Goal: Communication & Community: Share content

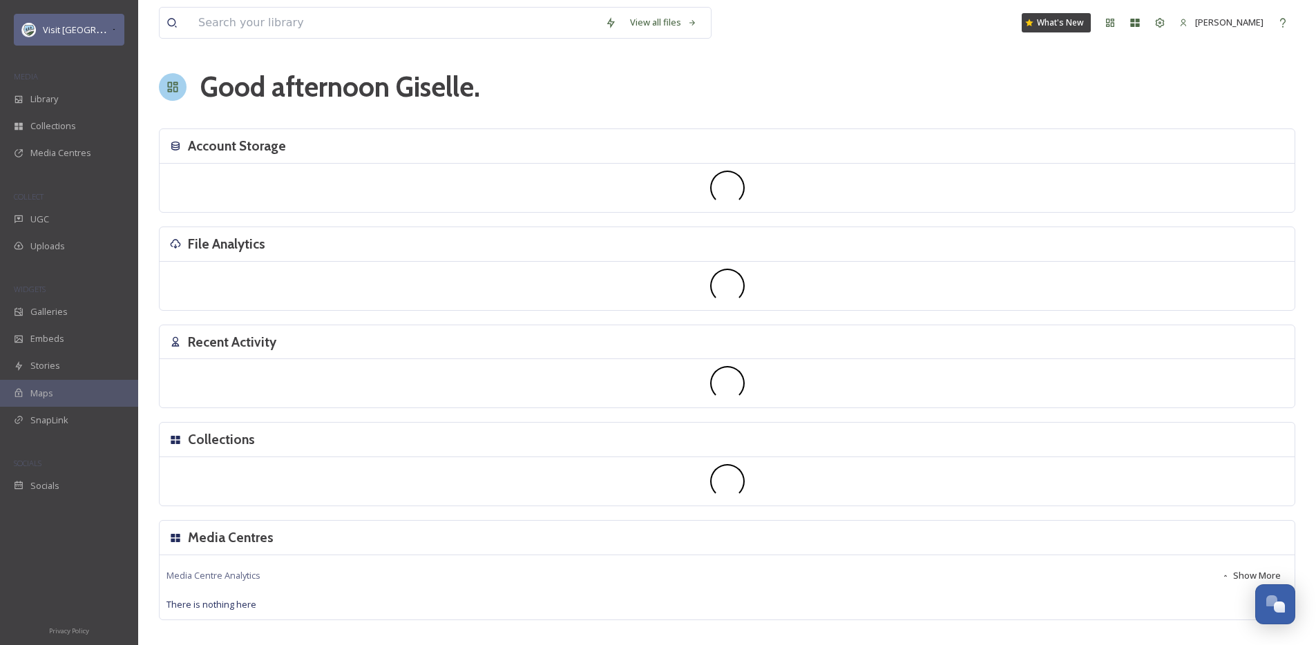
scroll to position [2097, 0]
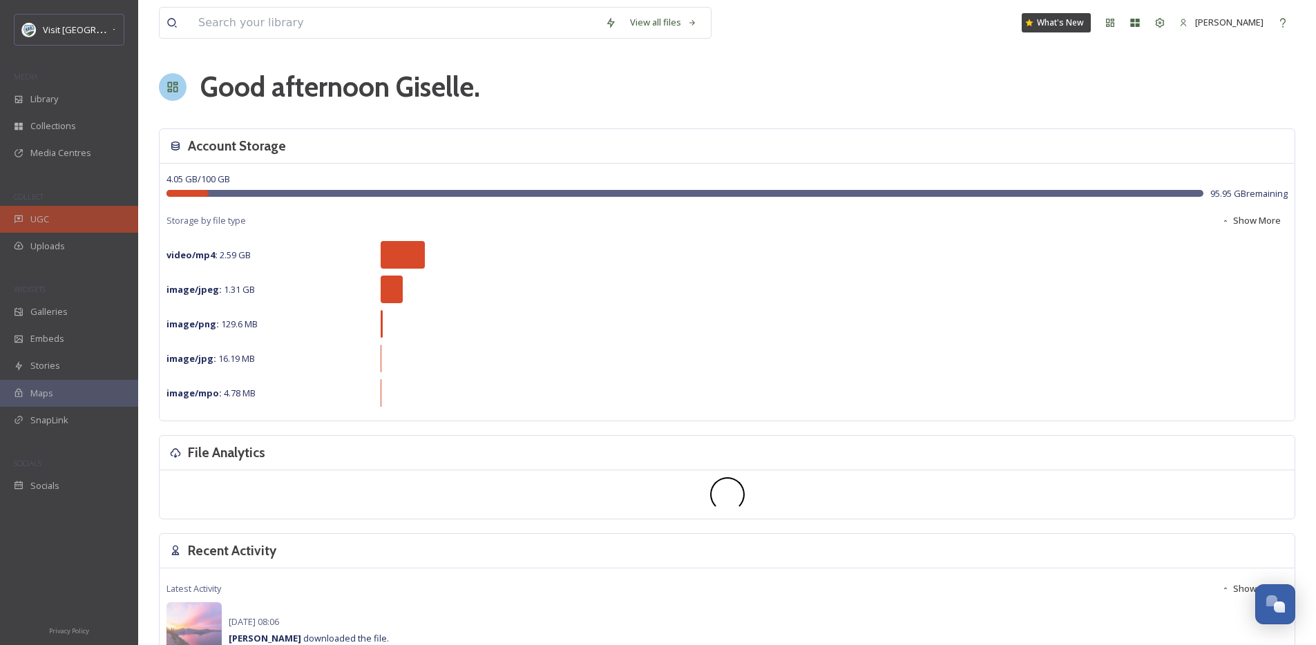
click at [75, 210] on div "UGC" at bounding box center [69, 219] width 138 height 27
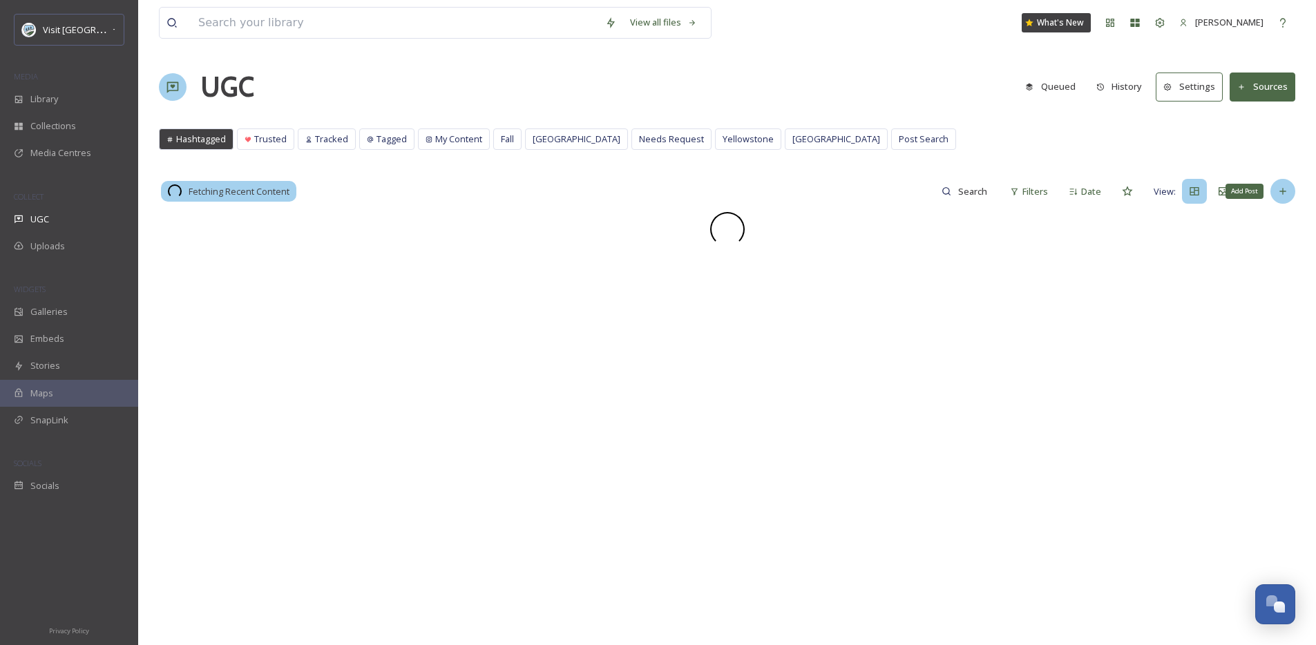
click at [1290, 194] on div "Add Post" at bounding box center [1283, 191] width 25 height 25
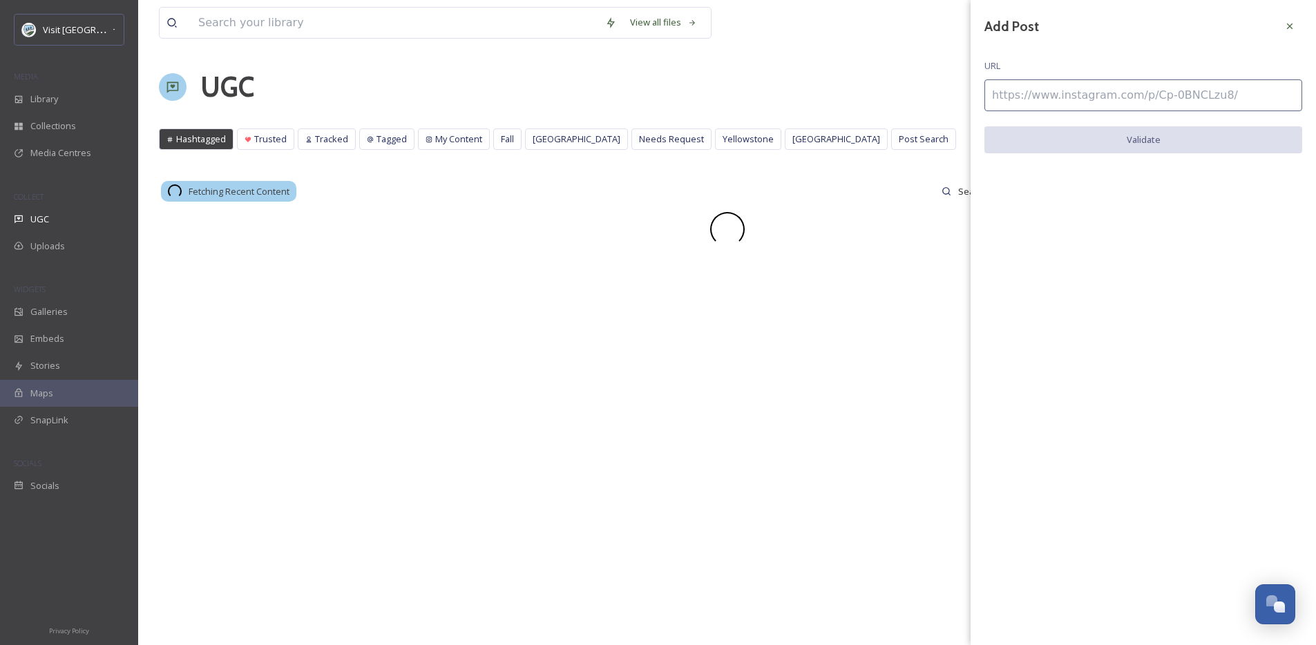
click at [1033, 91] on input at bounding box center [1144, 95] width 318 height 32
paste input "[URL][DOMAIN_NAME]"
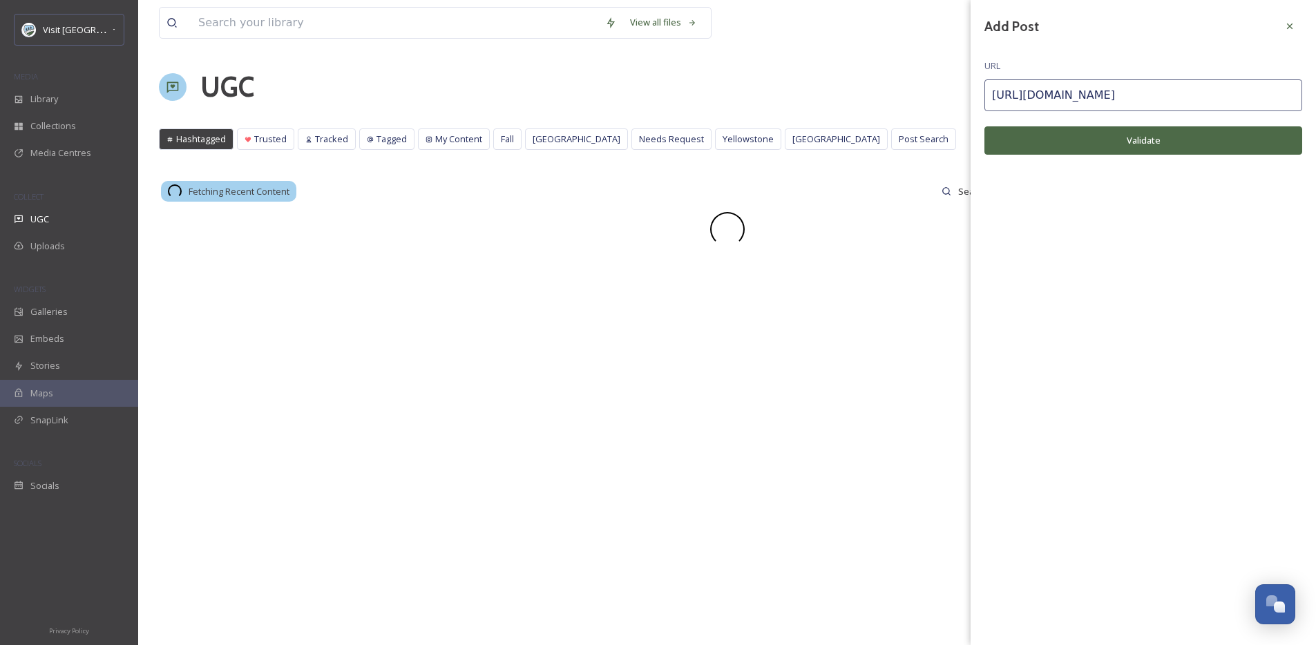
type input "[URL][DOMAIN_NAME]"
click at [1015, 142] on button "Validate" at bounding box center [1144, 140] width 318 height 28
click at [1015, 142] on button "Add Post" at bounding box center [1144, 140] width 318 height 28
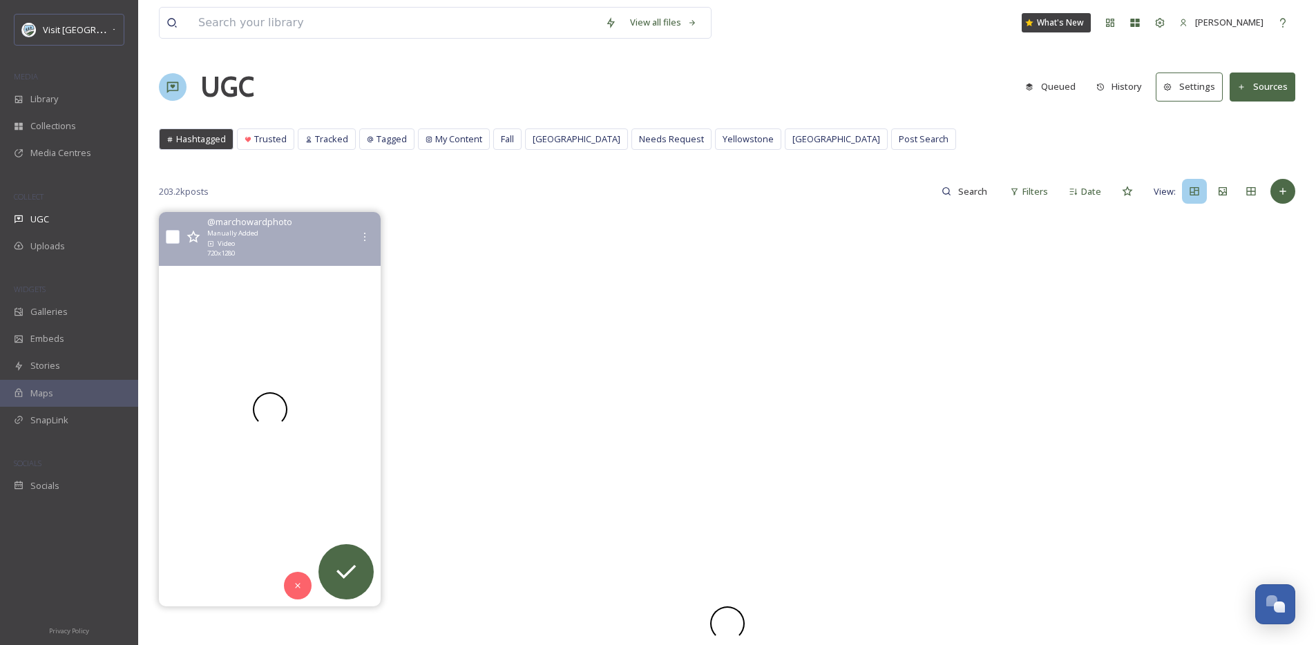
click at [269, 311] on video "A moment at Zion National Park ☀️ \a\a#zion #zionnationalpark #courtofthepatria…" at bounding box center [270, 409] width 222 height 395
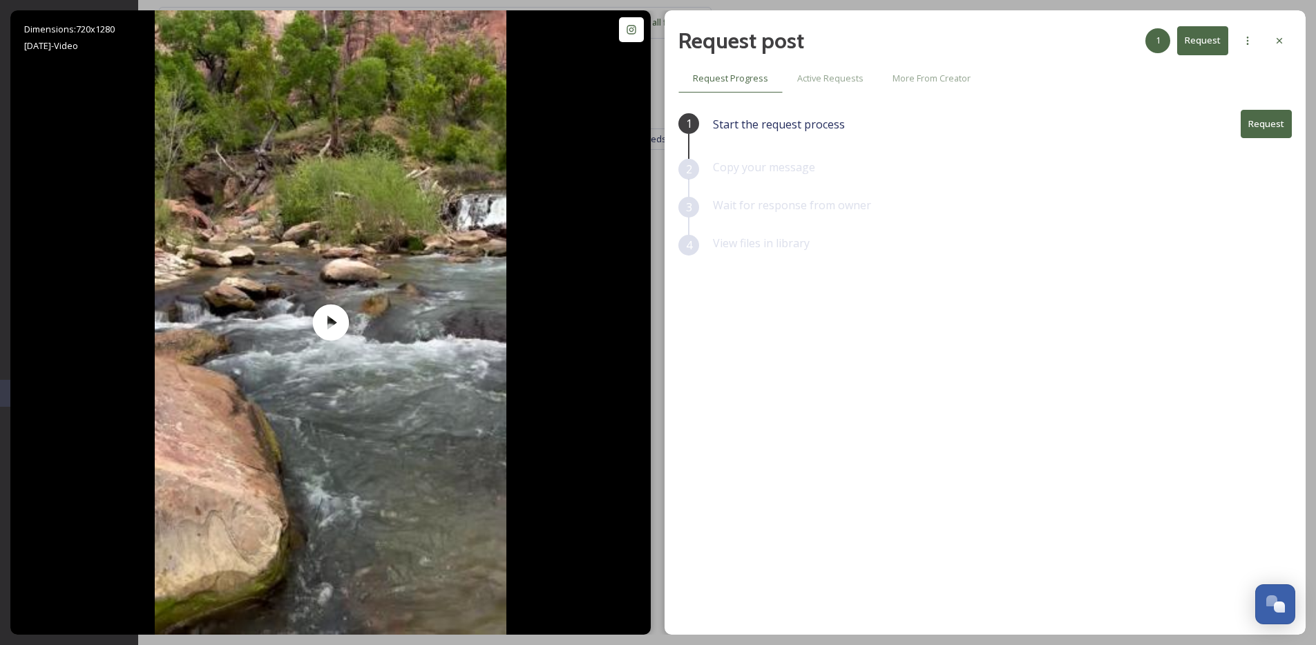
click at [1282, 131] on button "Request" at bounding box center [1266, 124] width 51 height 28
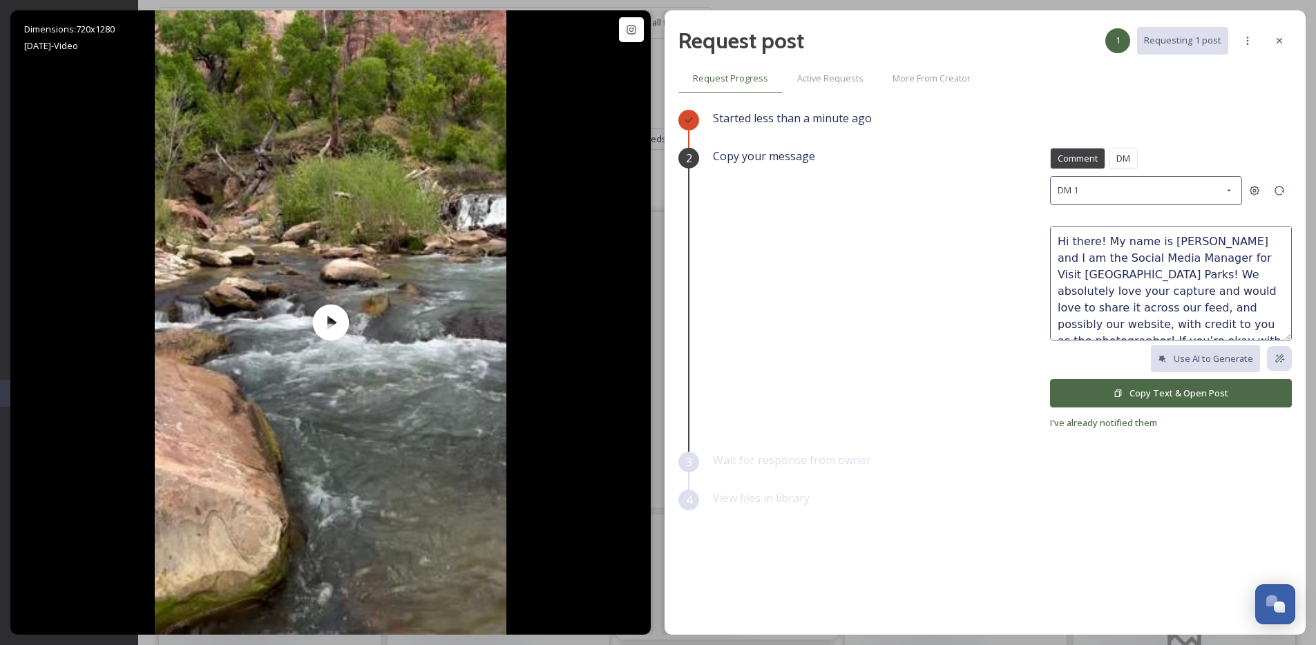
click at [1201, 394] on button "Copy Text & Open Post" at bounding box center [1171, 393] width 242 height 28
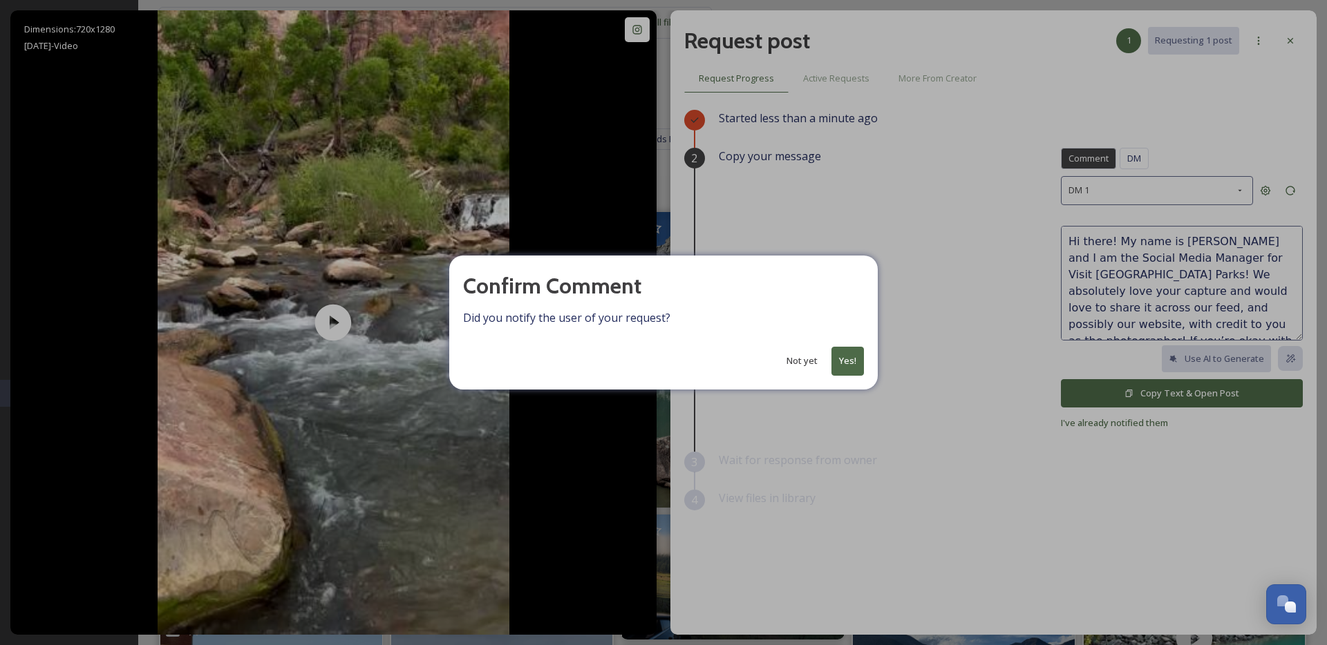
click at [804, 358] on button "Not yet" at bounding box center [801, 361] width 45 height 27
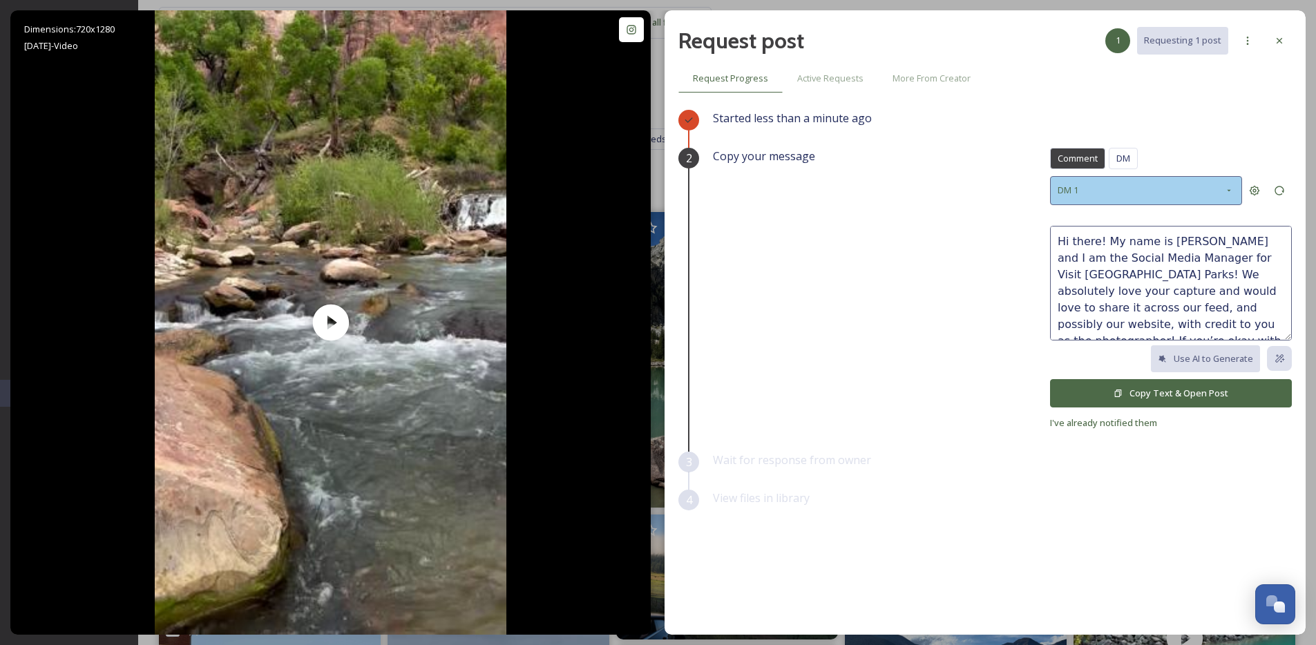
click at [1141, 189] on div "DM 1" at bounding box center [1146, 190] width 192 height 28
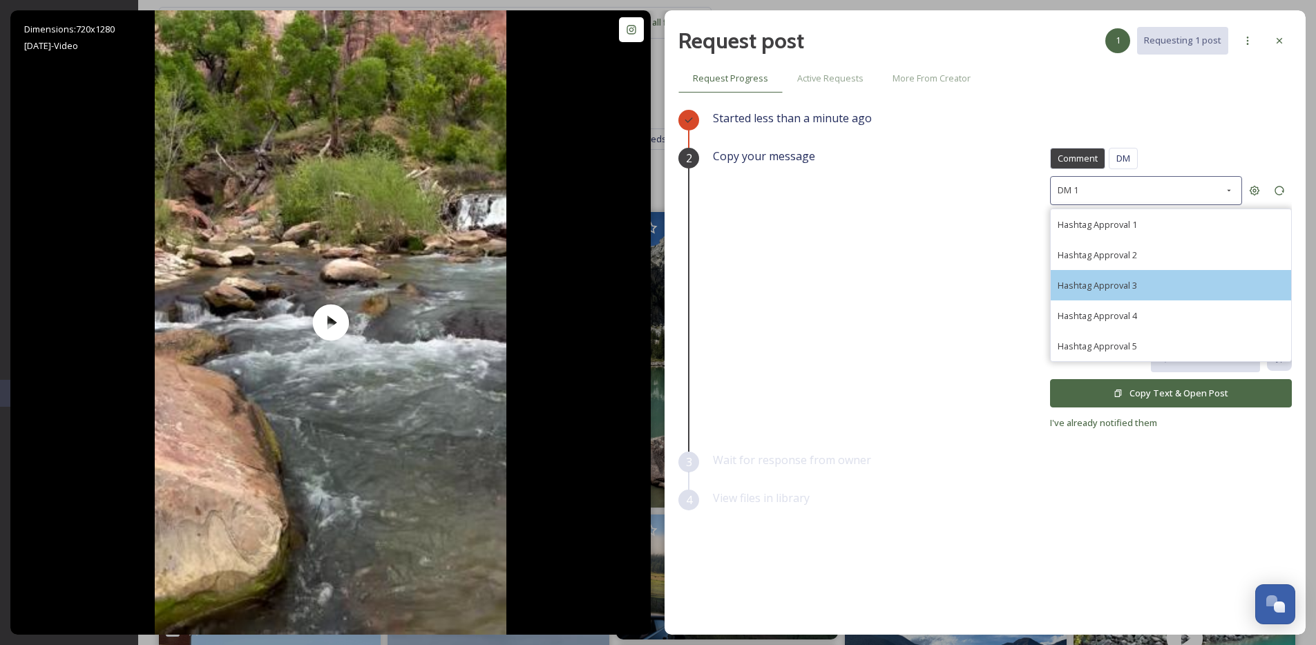
click at [1171, 279] on div "Hashtag Approval 3" at bounding box center [1171, 285] width 240 height 30
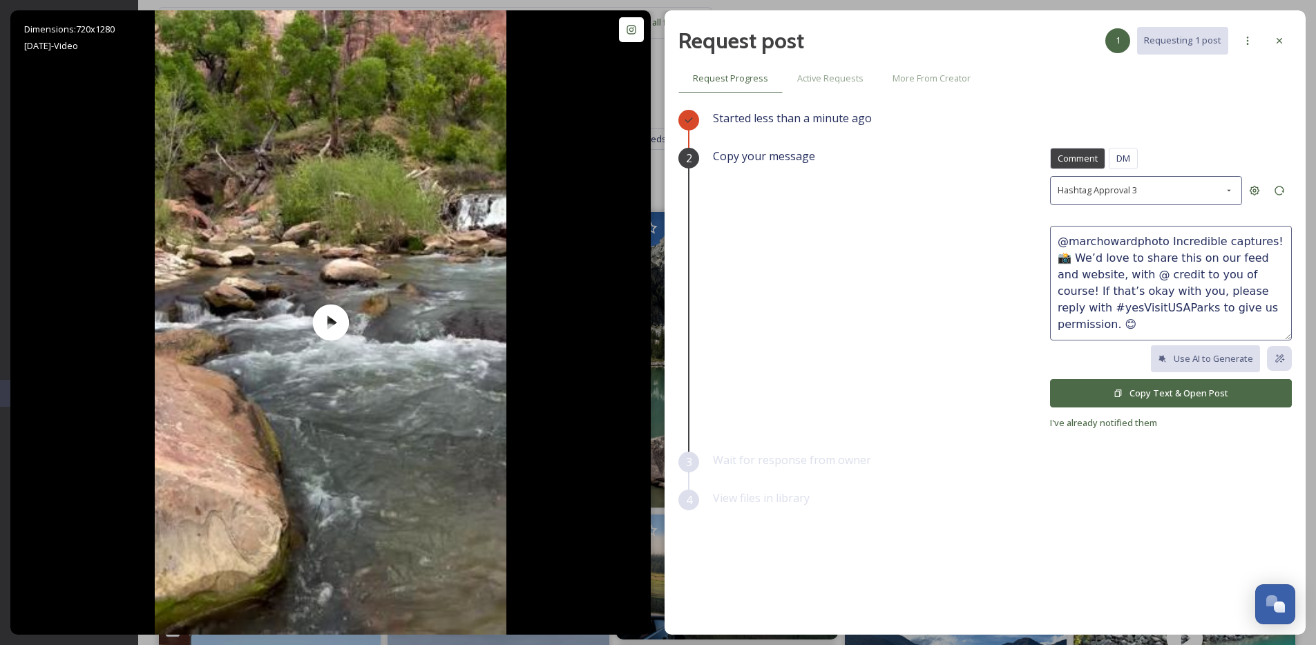
drag, startPoint x: 1162, startPoint y: 243, endPoint x: 1048, endPoint y: 236, distance: 114.3
click at [1048, 236] on div "Copy your message Comment DM Comment DM Hashtag Approval 3 @marchowardphoto Inc…" at bounding box center [1002, 289] width 579 height 283
click at [1244, 241] on textarea "@marchowardphoto Incredible captures! 📸 We’d love to share this on our feed and…" at bounding box center [1171, 283] width 242 height 115
drag, startPoint x: 1281, startPoint y: 243, endPoint x: 1041, endPoint y: 240, distance: 239.8
click at [1041, 240] on div "Copy your message Comment DM Comment DM Hashtag Approval 3 @marchowardphoto Inc…" at bounding box center [1002, 289] width 579 height 283
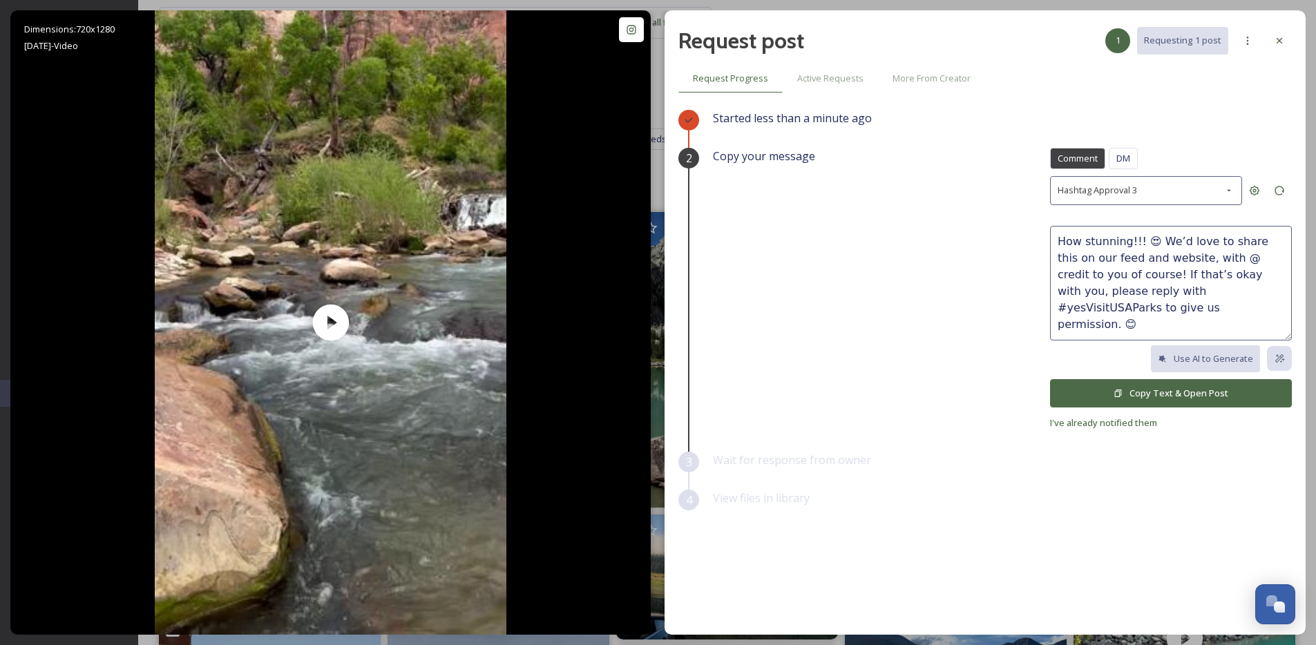
type textarea "How stunning!!! 😍 We’d love to share this on our feed and website, with @ credi…"
click at [1164, 392] on button "Copy Text & Open Post" at bounding box center [1171, 393] width 242 height 28
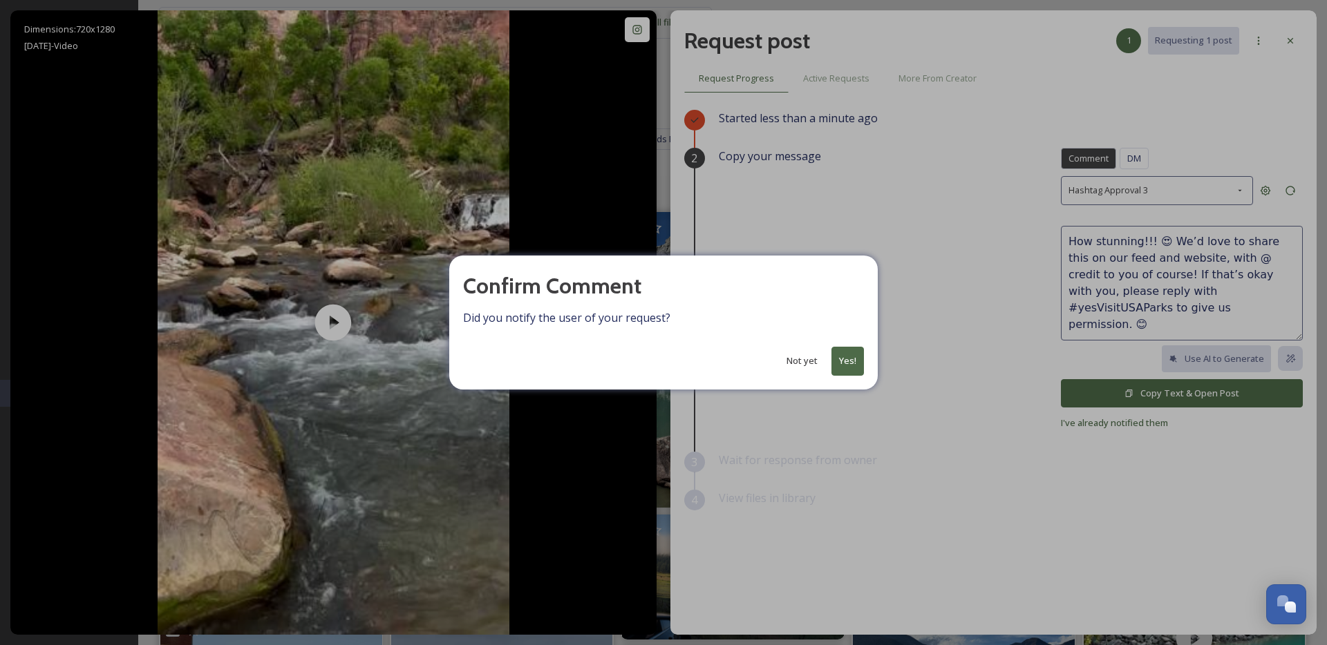
click at [851, 352] on button "Yes!" at bounding box center [847, 361] width 32 height 28
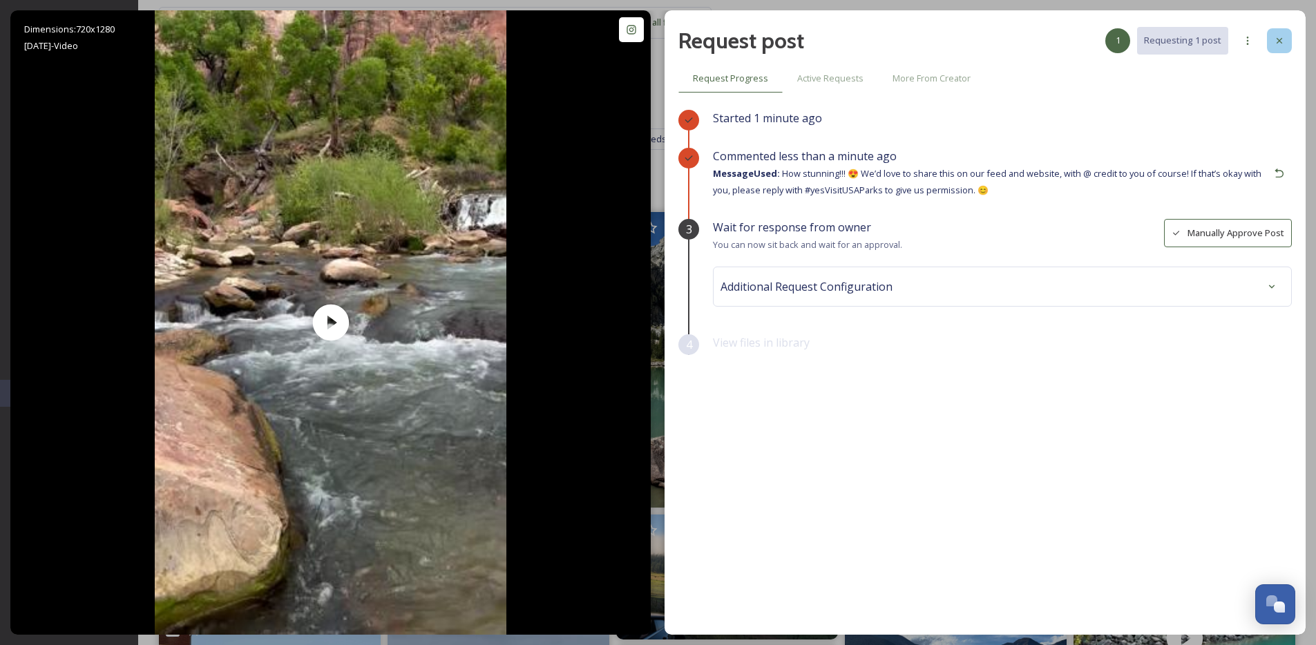
click at [1274, 43] on icon at bounding box center [1279, 40] width 11 height 11
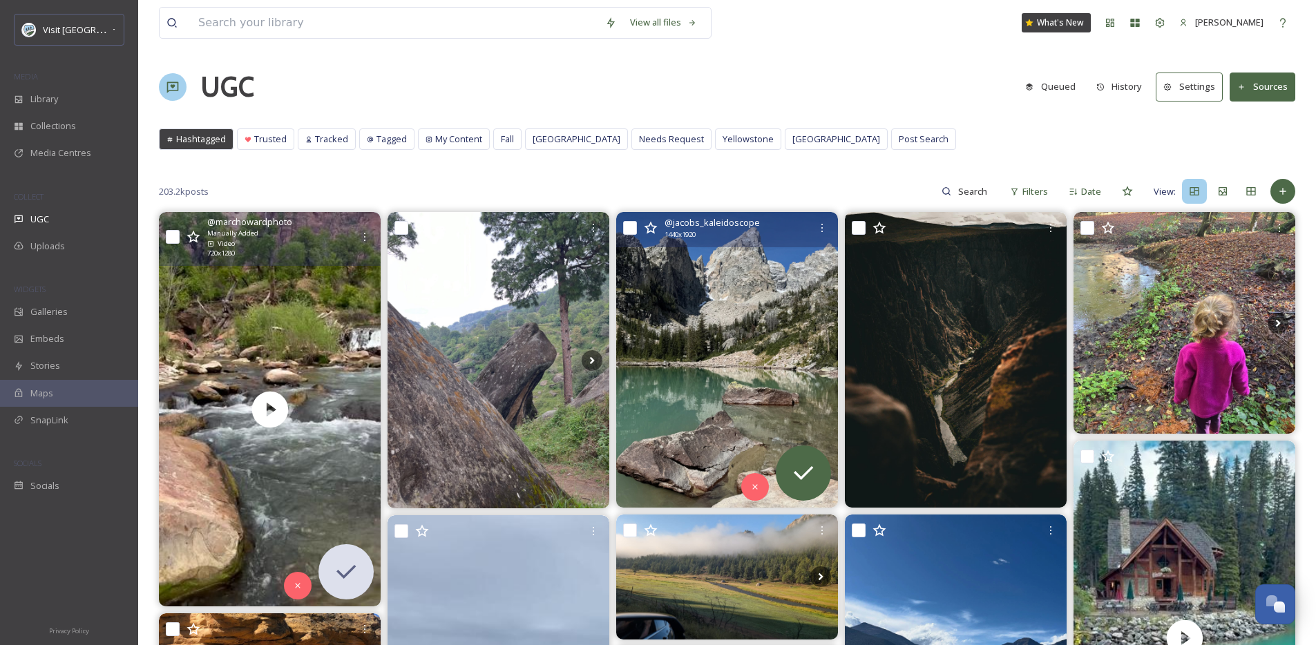
click at [794, 310] on img at bounding box center [727, 360] width 222 height 296
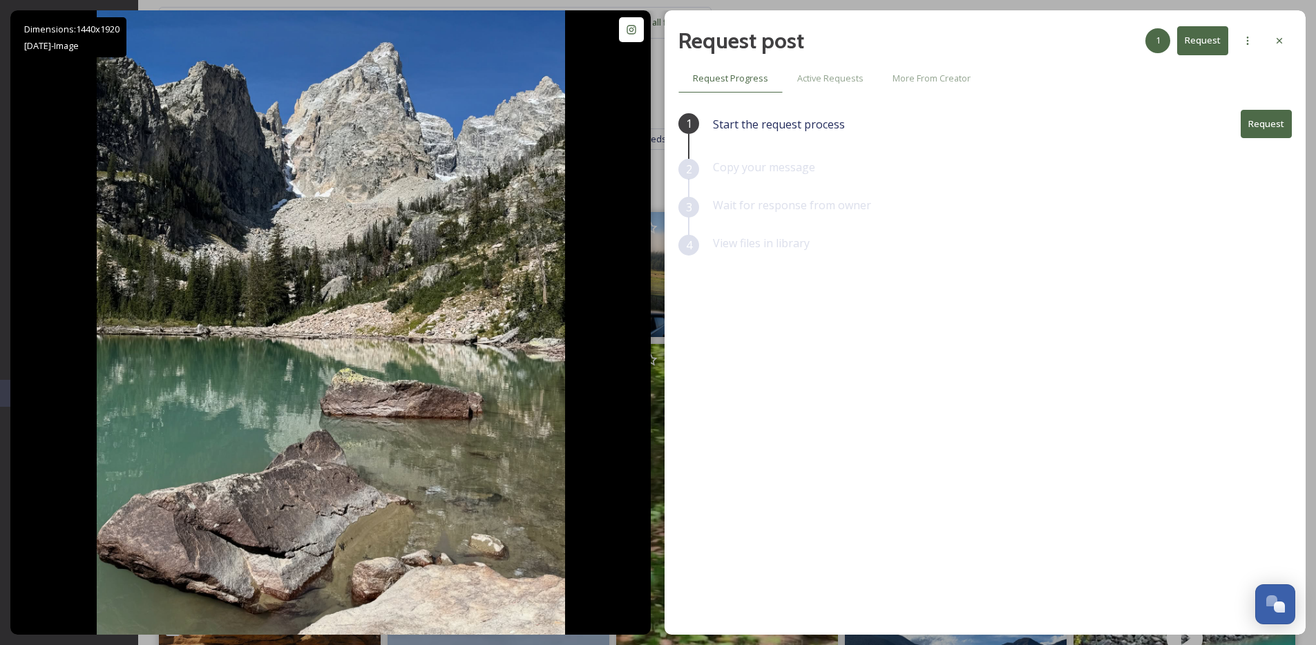
click at [1285, 57] on div "Request post 1 Request" at bounding box center [986, 40] width 614 height 33
click at [1280, 41] on icon at bounding box center [1279, 40] width 11 height 11
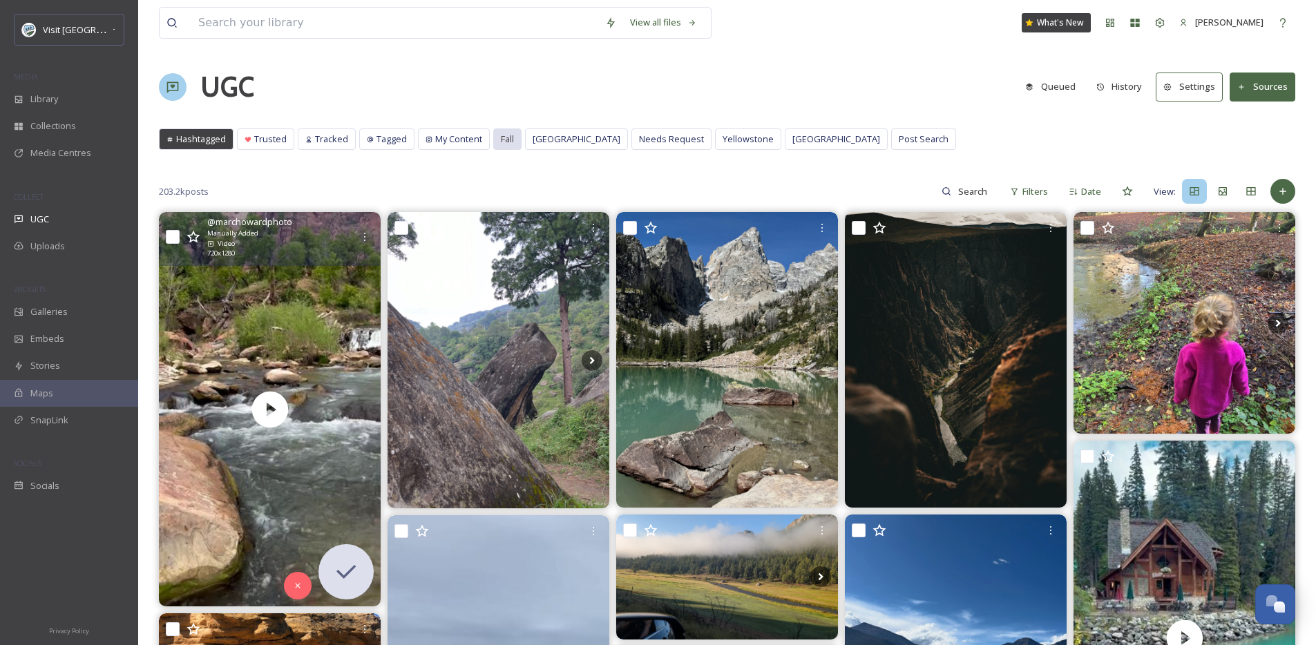
click at [507, 144] on span "Fall" at bounding box center [507, 139] width 13 height 13
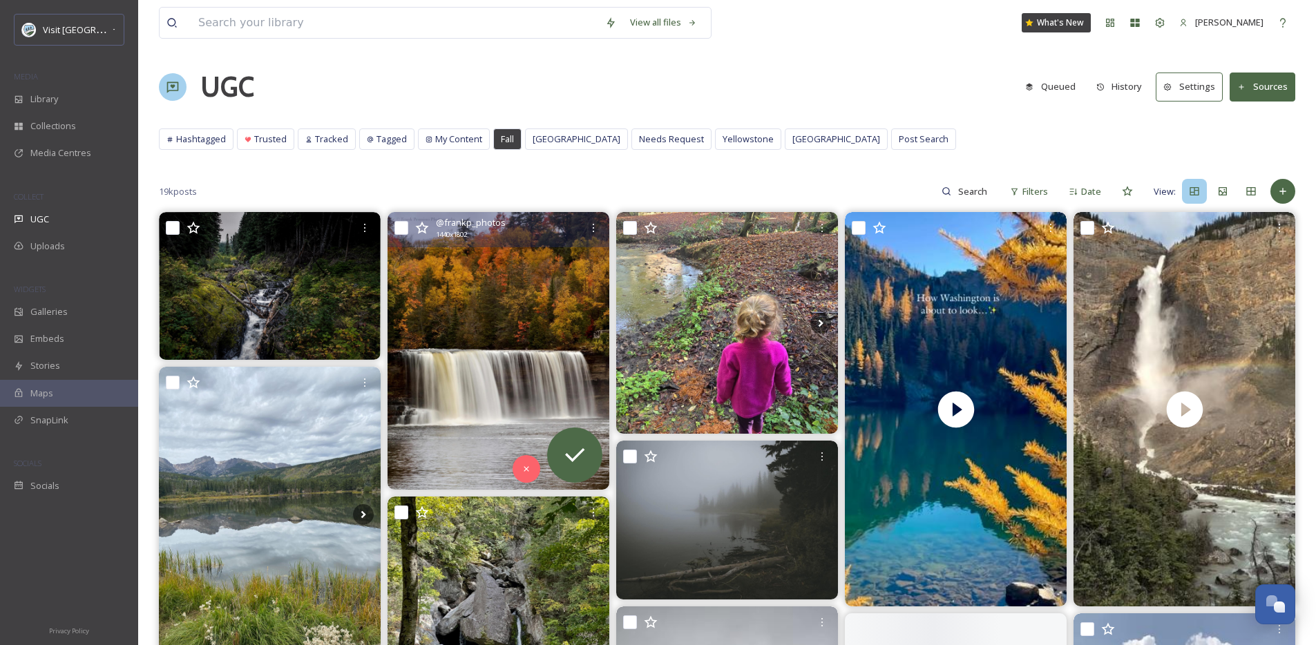
click at [487, 352] on img at bounding box center [499, 351] width 222 height 278
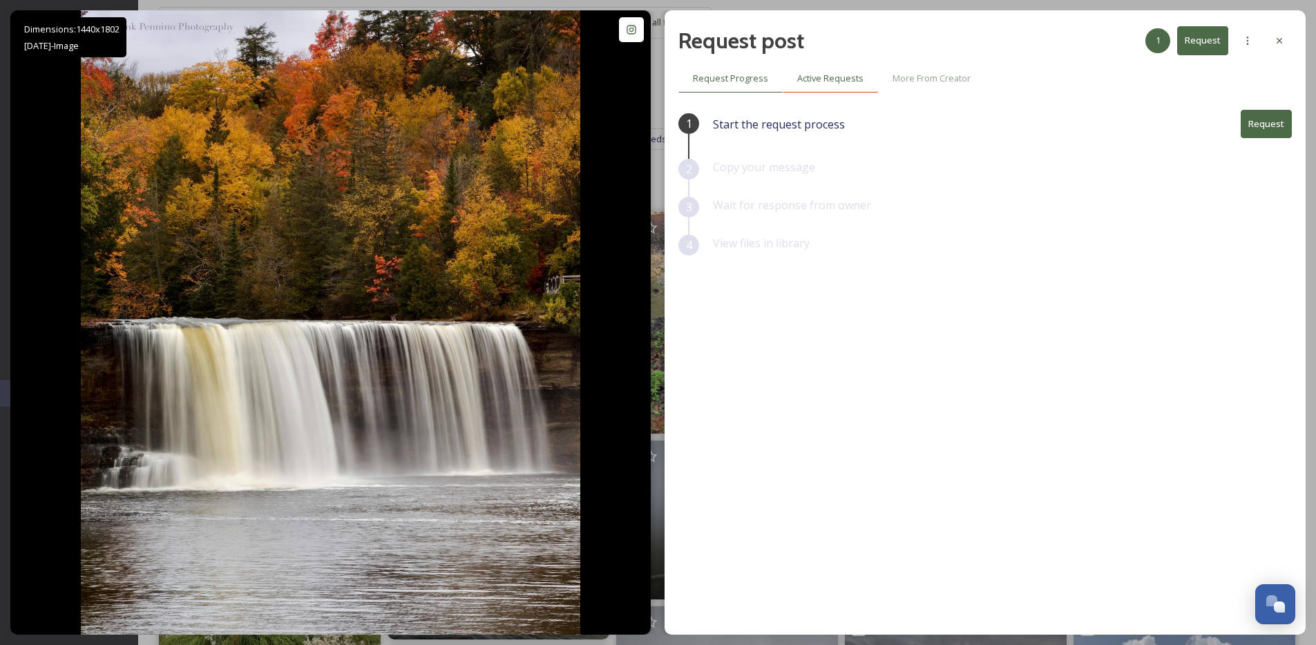
click at [845, 79] on span "Active Requests" at bounding box center [830, 78] width 66 height 13
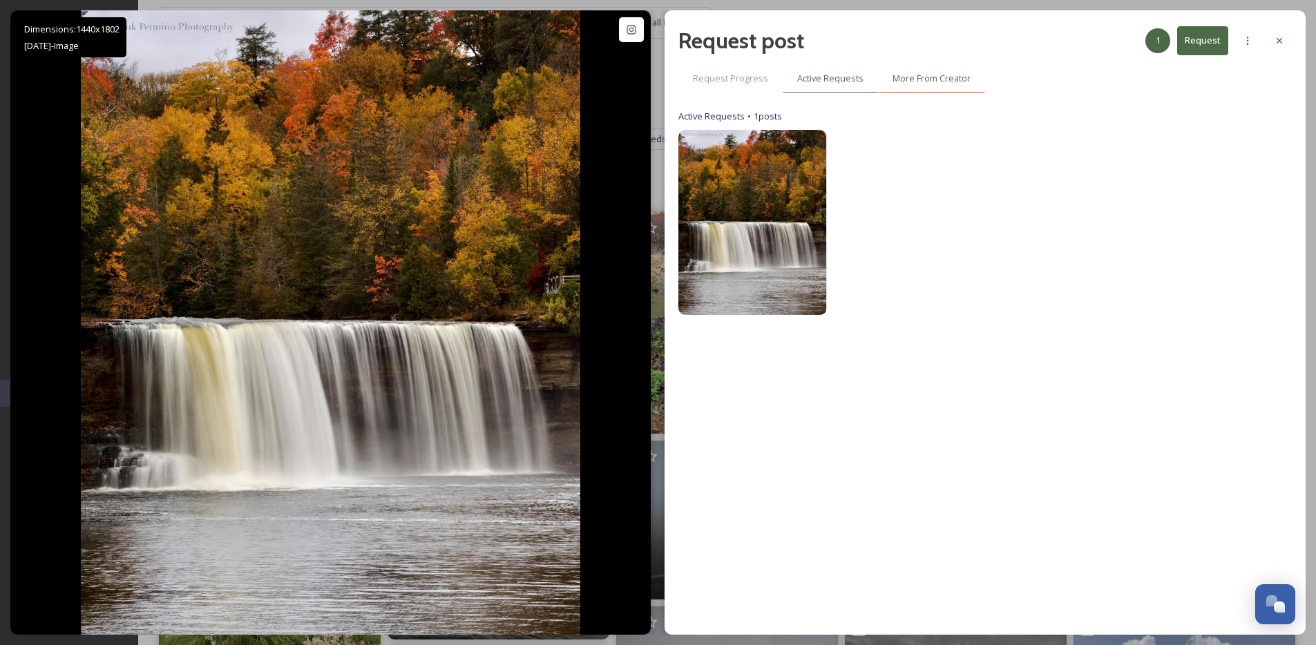
click at [927, 80] on span "More From Creator" at bounding box center [932, 78] width 78 height 13
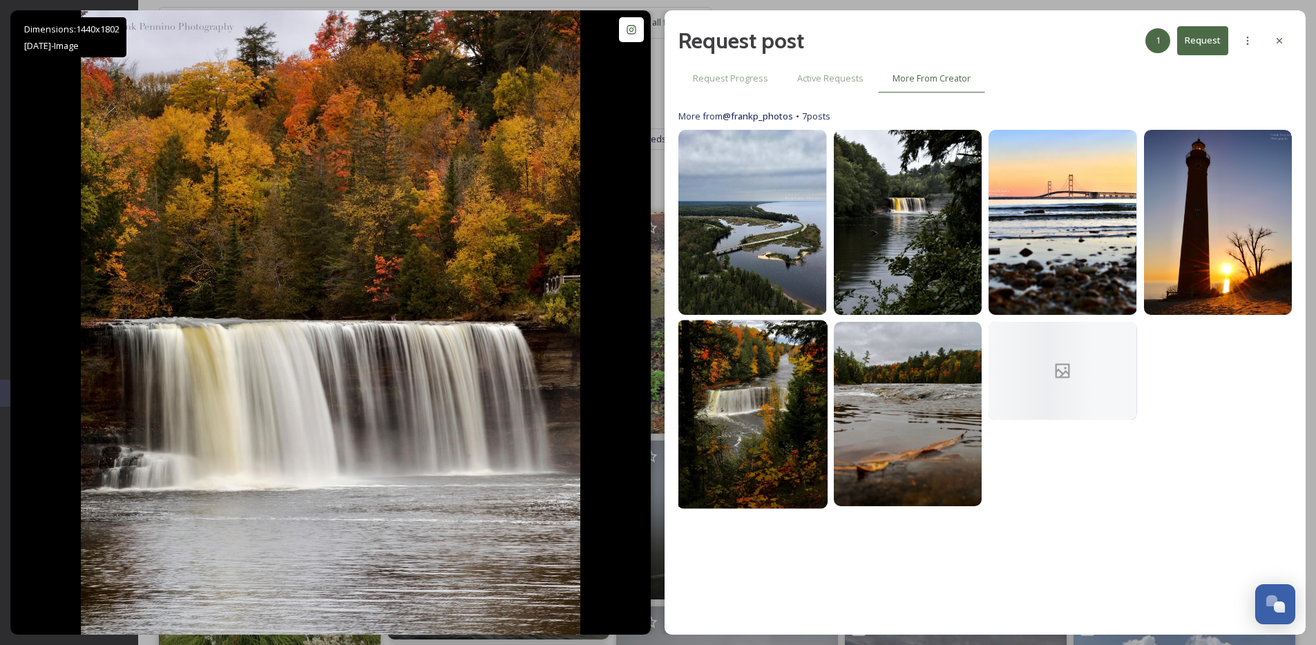
click at [795, 408] on img at bounding box center [752, 414] width 151 height 189
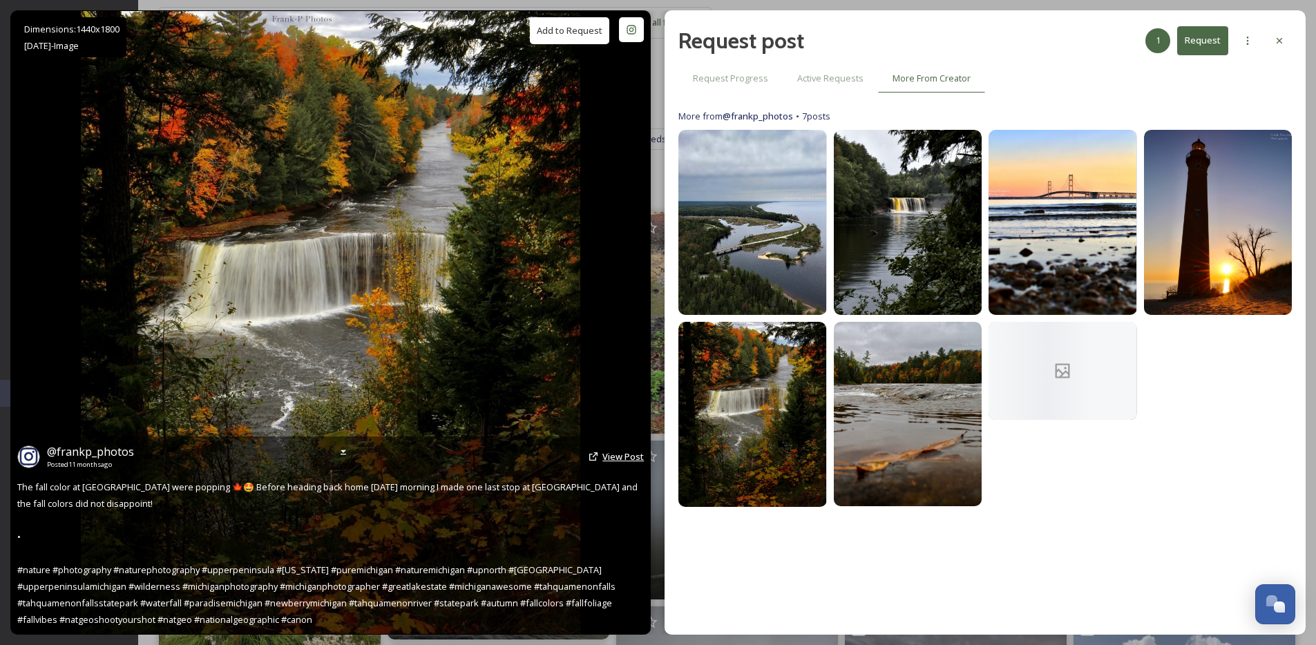
click at [632, 458] on span "View Post" at bounding box center [623, 456] width 41 height 12
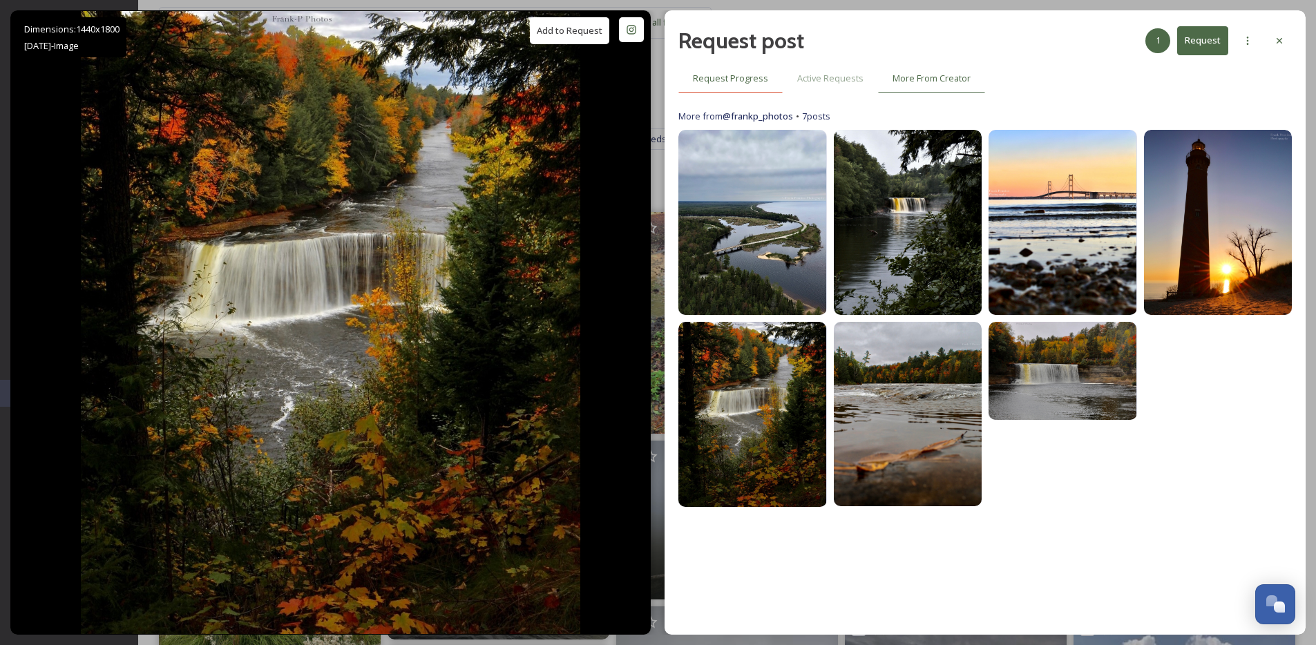
click at [744, 77] on span "Request Progress" at bounding box center [730, 78] width 75 height 13
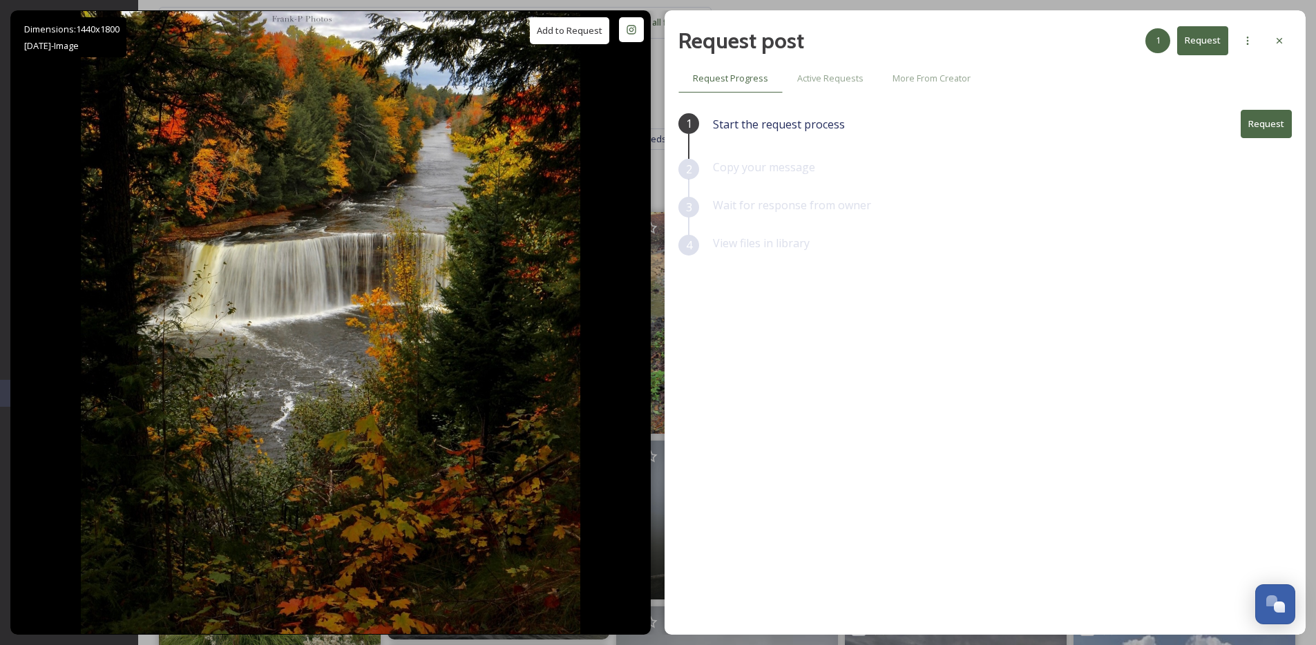
click at [1284, 125] on button "Request" at bounding box center [1266, 124] width 51 height 28
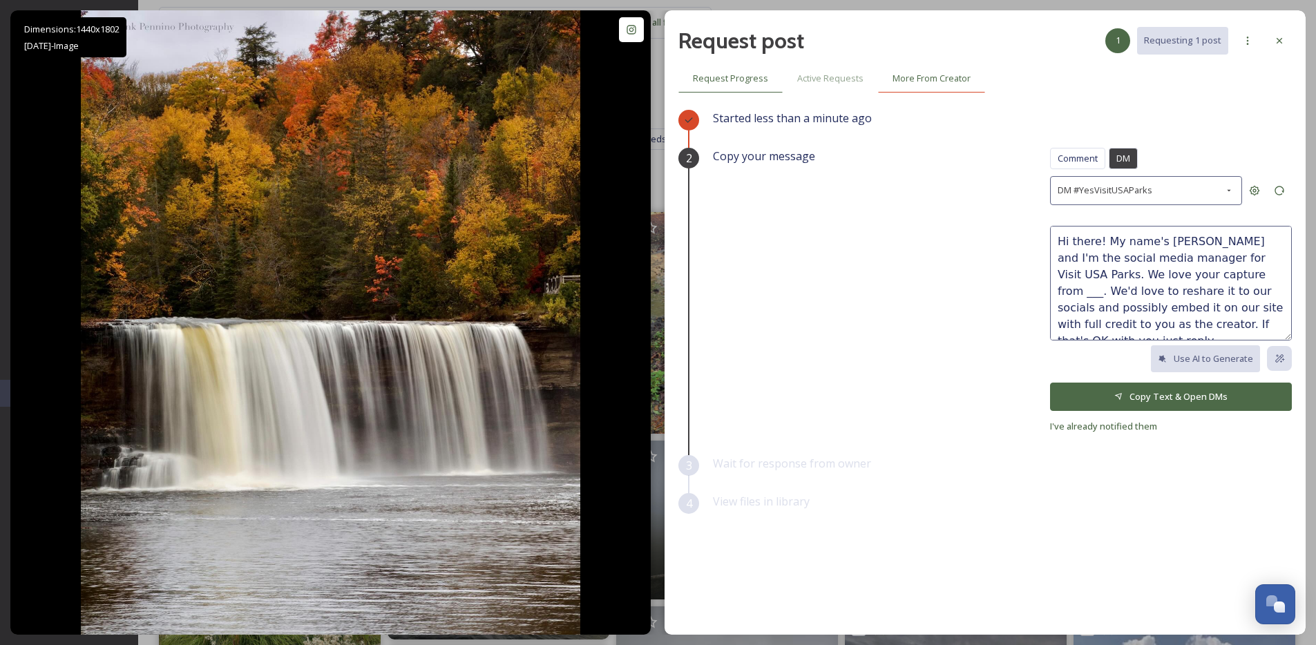
click at [928, 79] on span "More From Creator" at bounding box center [932, 78] width 78 height 13
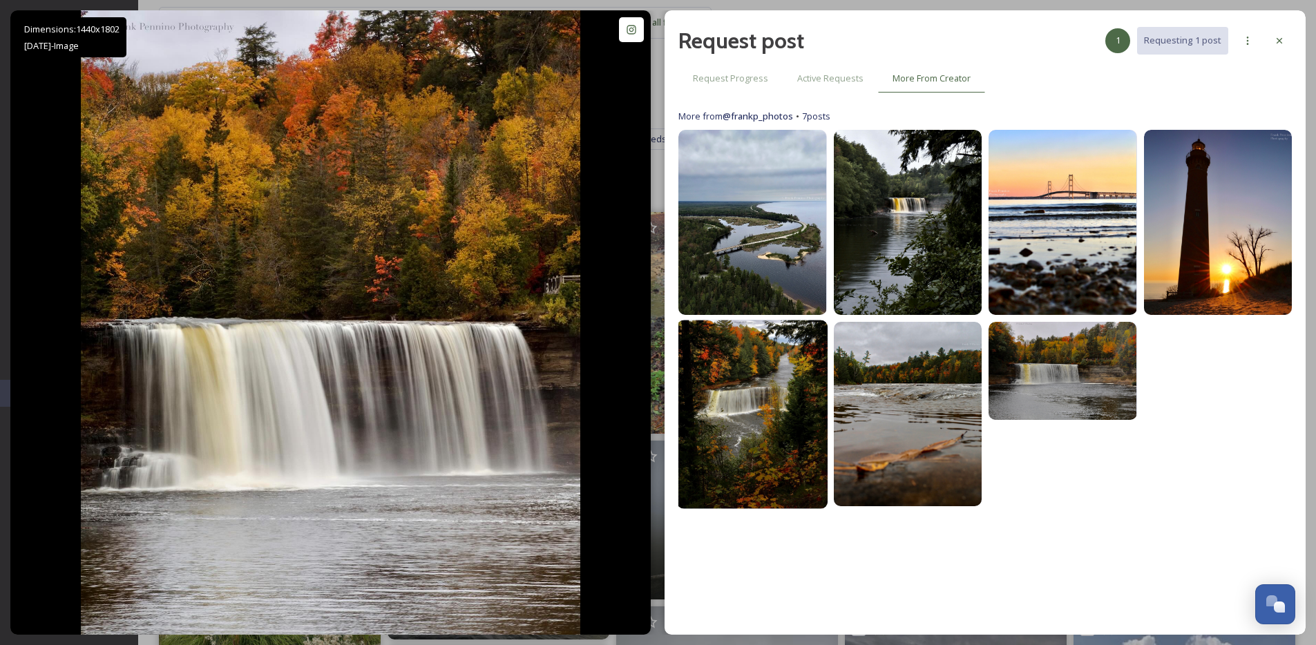
click at [777, 387] on img at bounding box center [752, 414] width 151 height 189
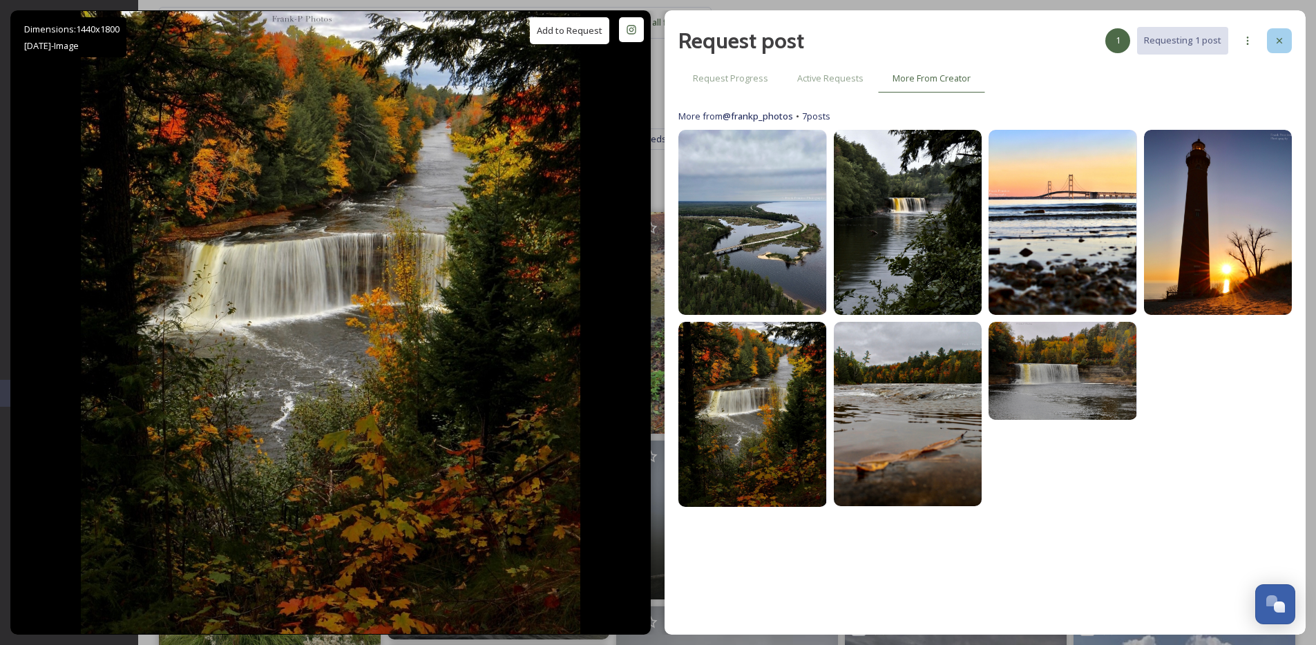
click at [1288, 47] on div at bounding box center [1279, 40] width 25 height 25
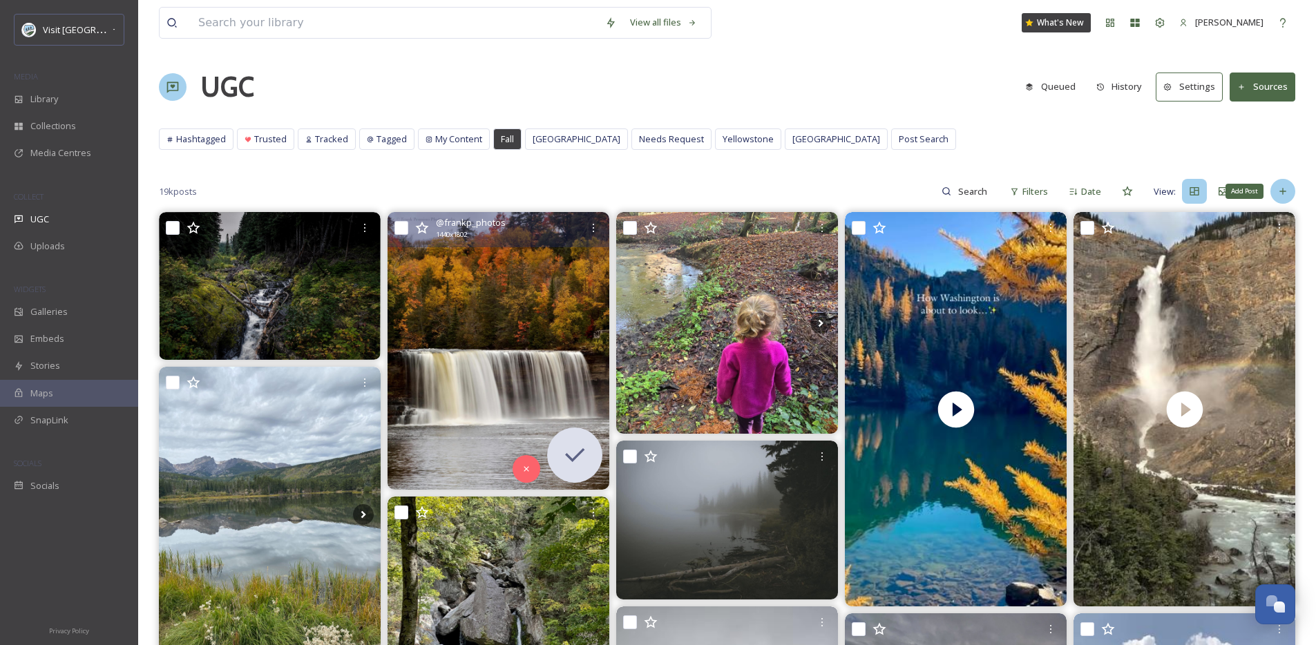
click at [1282, 193] on icon at bounding box center [1283, 192] width 6 height 6
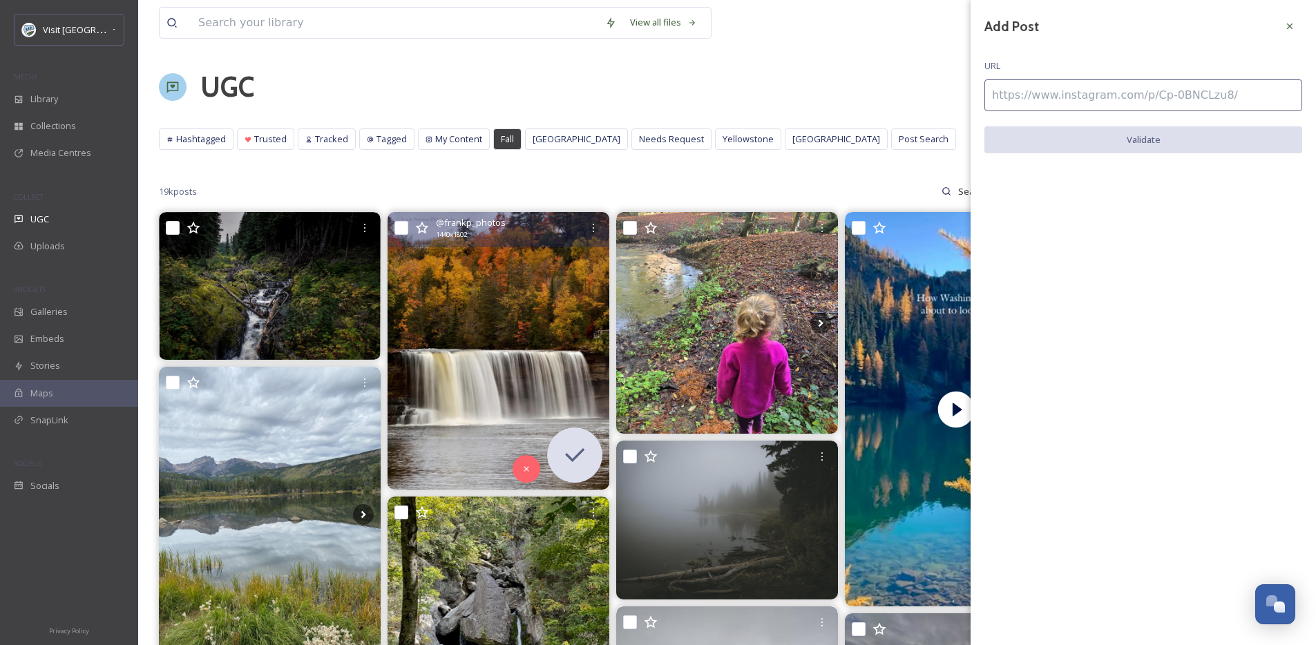
click at [1092, 117] on div "Add Post URL Validate" at bounding box center [1143, 94] width 345 height 188
click at [1097, 95] on input at bounding box center [1144, 95] width 318 height 32
paste input "[URL][DOMAIN_NAME]"
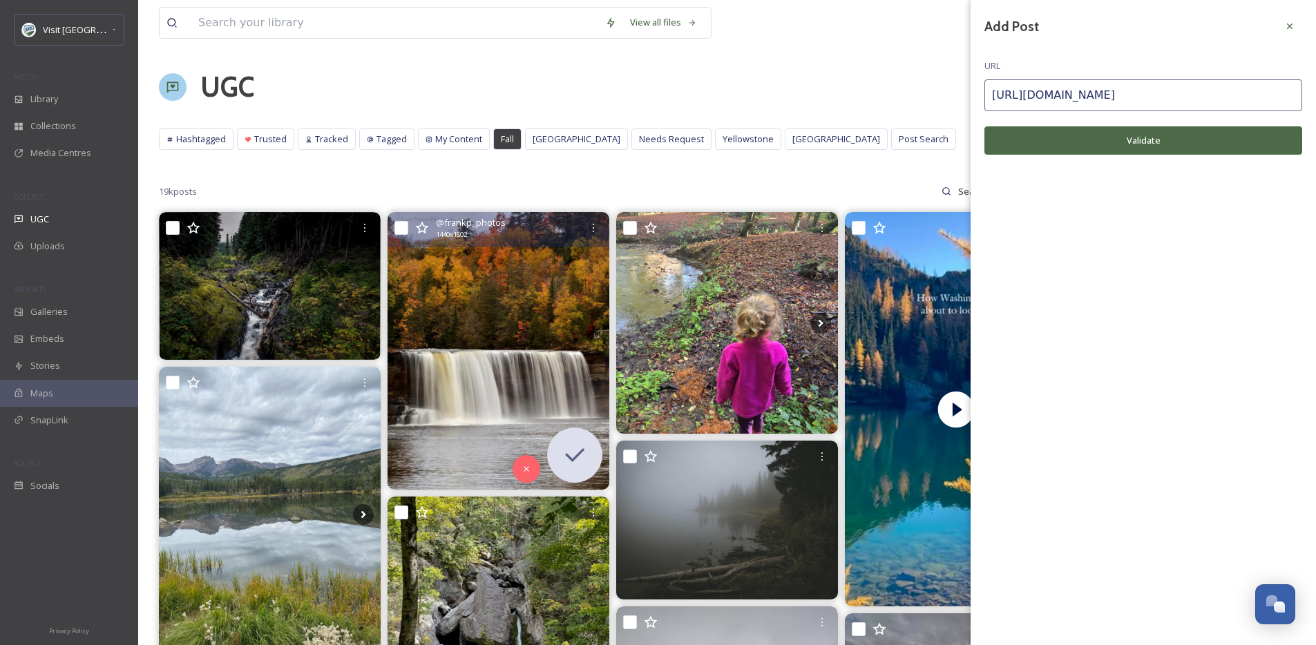
type input "[URL][DOMAIN_NAME]"
click at [1041, 142] on button "Validate" at bounding box center [1144, 140] width 318 height 28
click at [1041, 142] on button "Add Post" at bounding box center [1144, 140] width 318 height 28
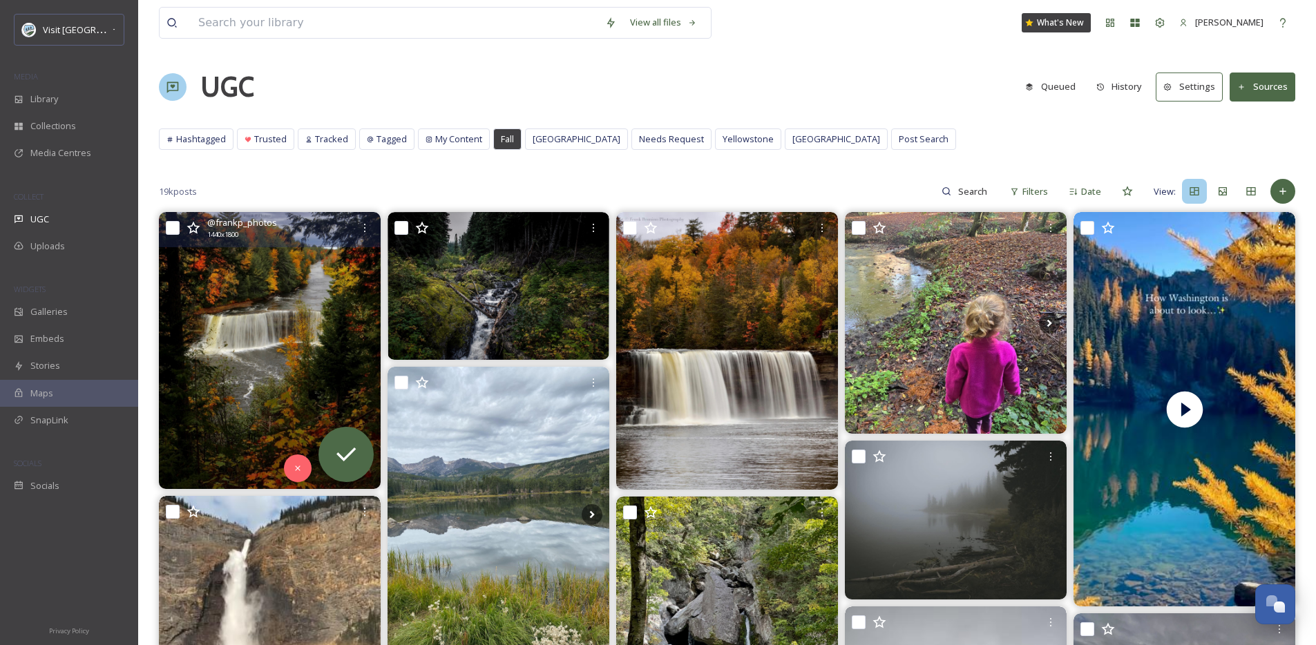
click at [267, 326] on img at bounding box center [270, 350] width 222 height 277
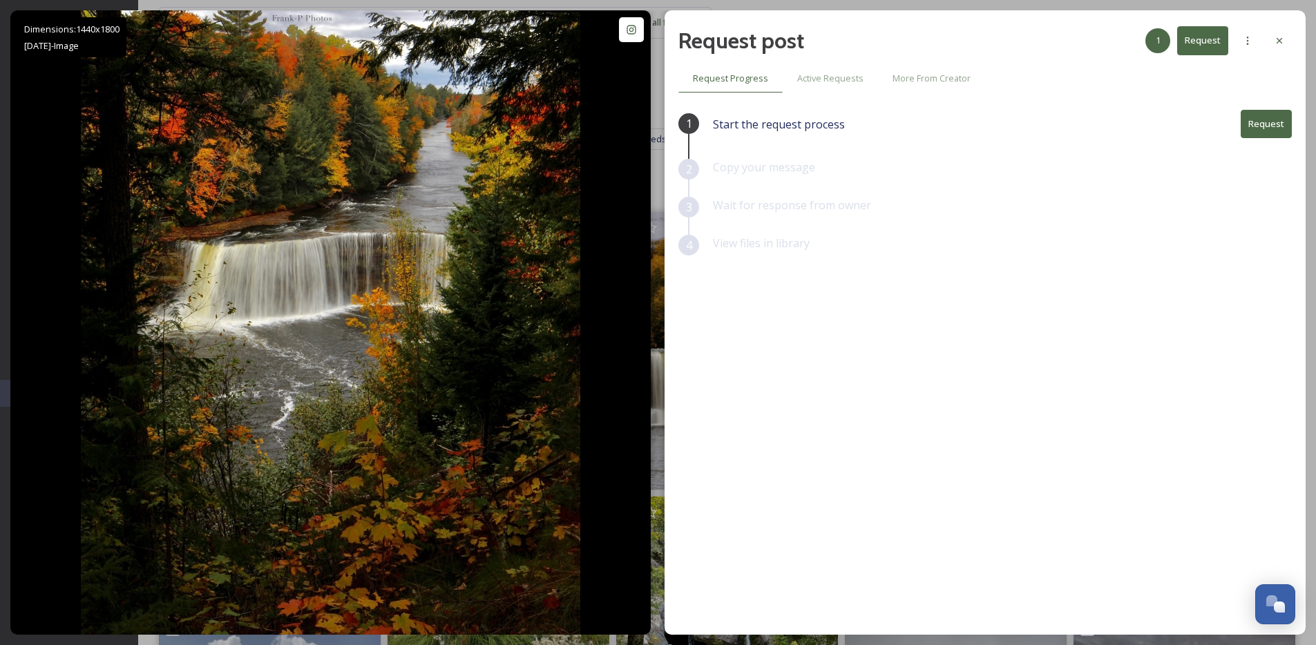
click at [1258, 120] on button "Request" at bounding box center [1266, 124] width 51 height 28
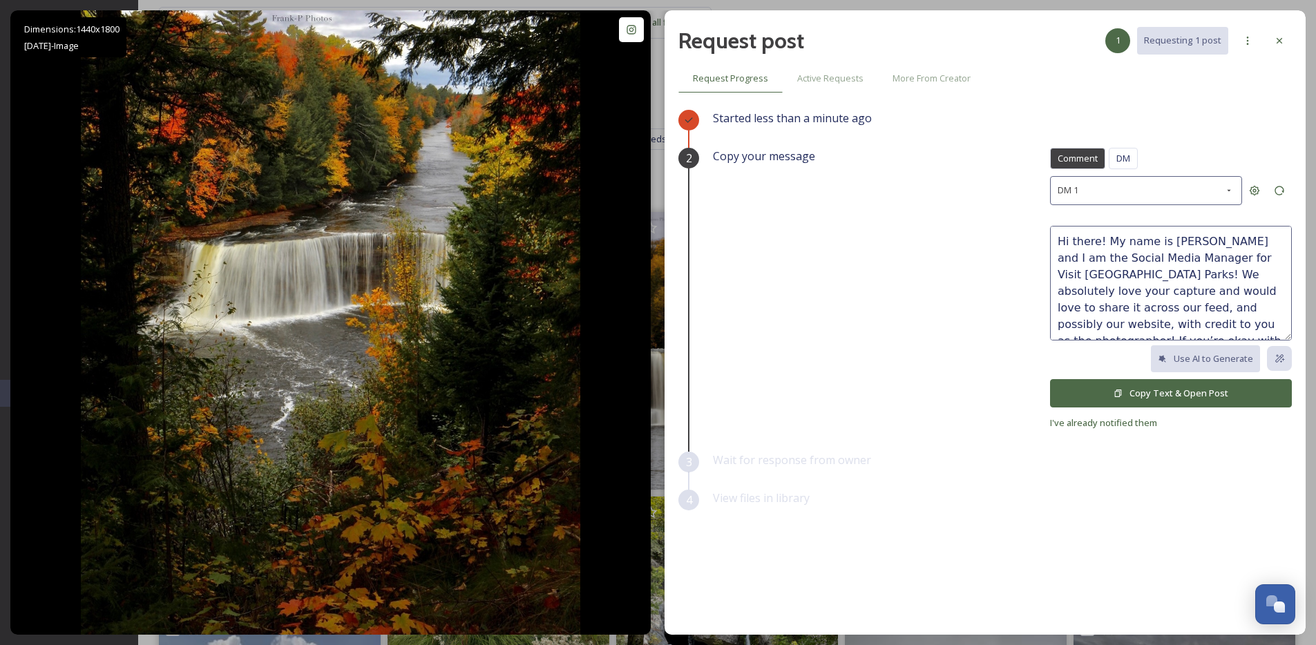
click at [1176, 401] on button "Copy Text & Open Post" at bounding box center [1171, 393] width 242 height 28
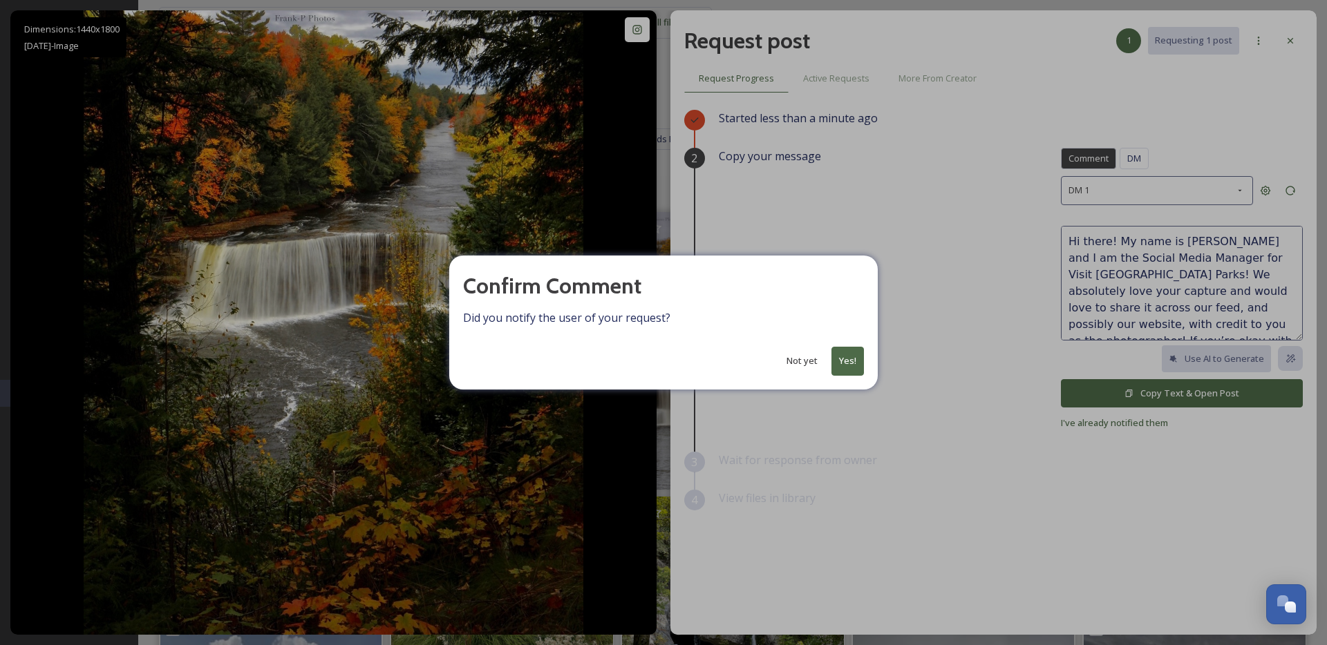
click at [846, 355] on button "Yes!" at bounding box center [847, 361] width 32 height 28
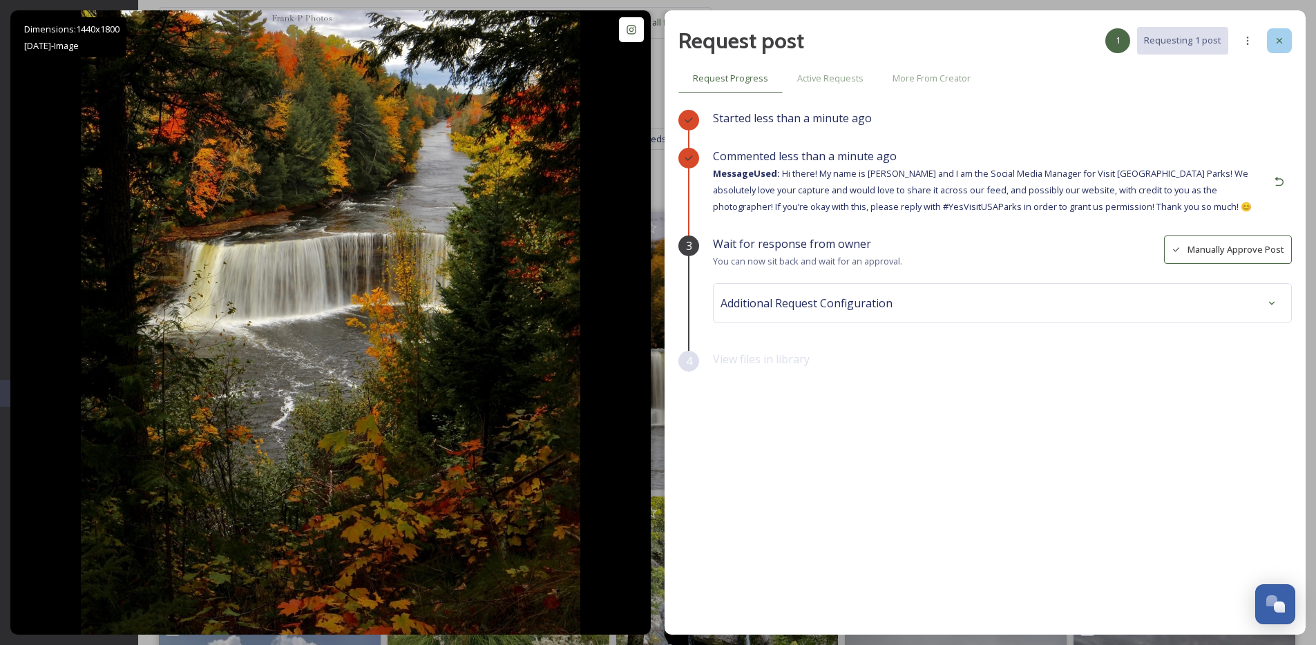
click at [1283, 37] on icon at bounding box center [1279, 40] width 11 height 11
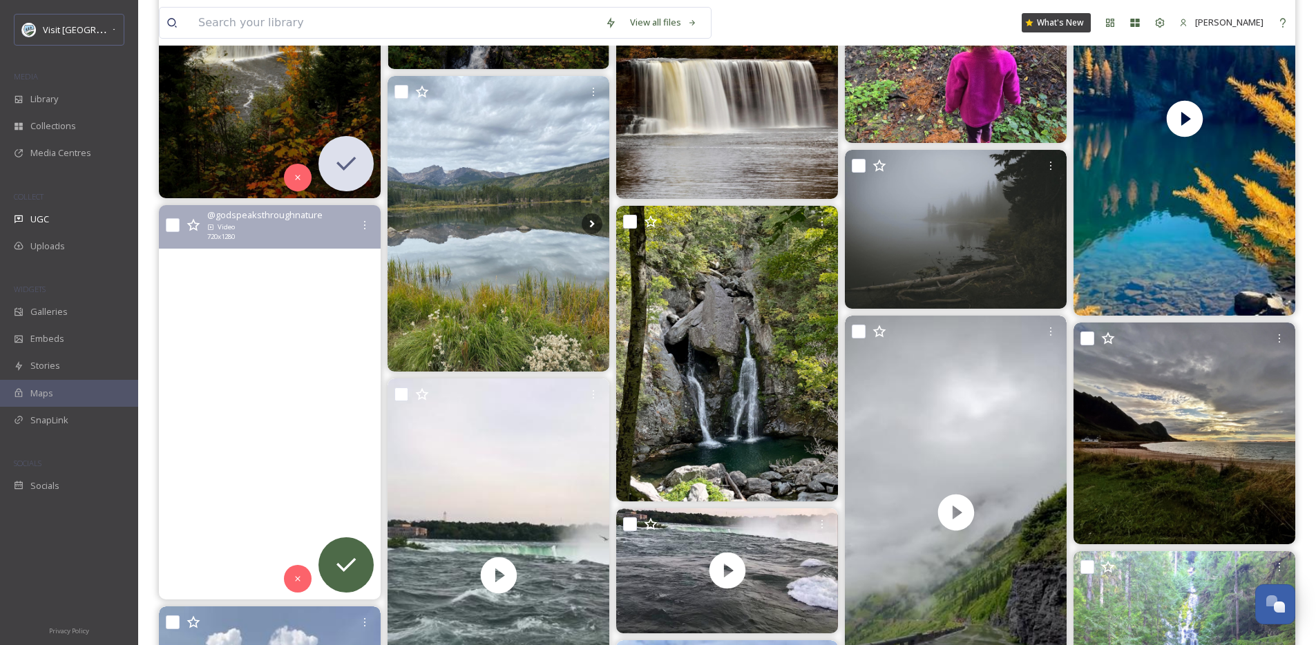
scroll to position [293, 0]
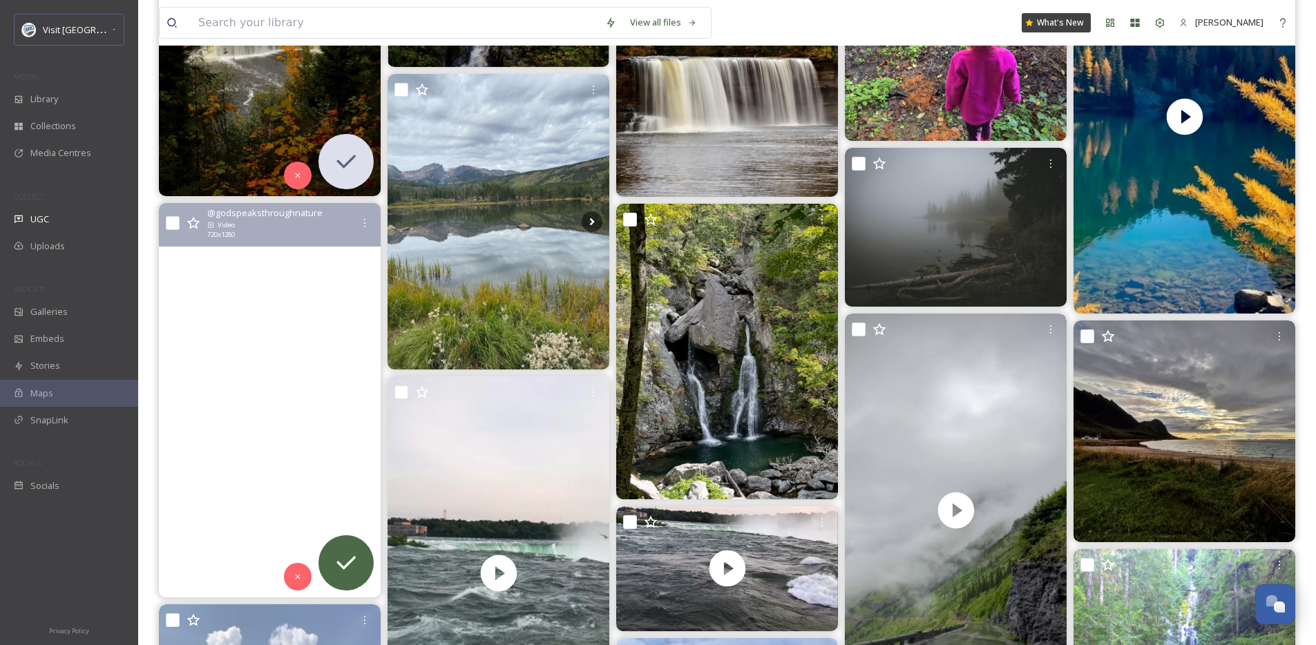
click at [310, 432] on video "Was surprised by this beautiful rainbow at Takakkaw Falls, Yoho National Park, …" at bounding box center [270, 400] width 222 height 395
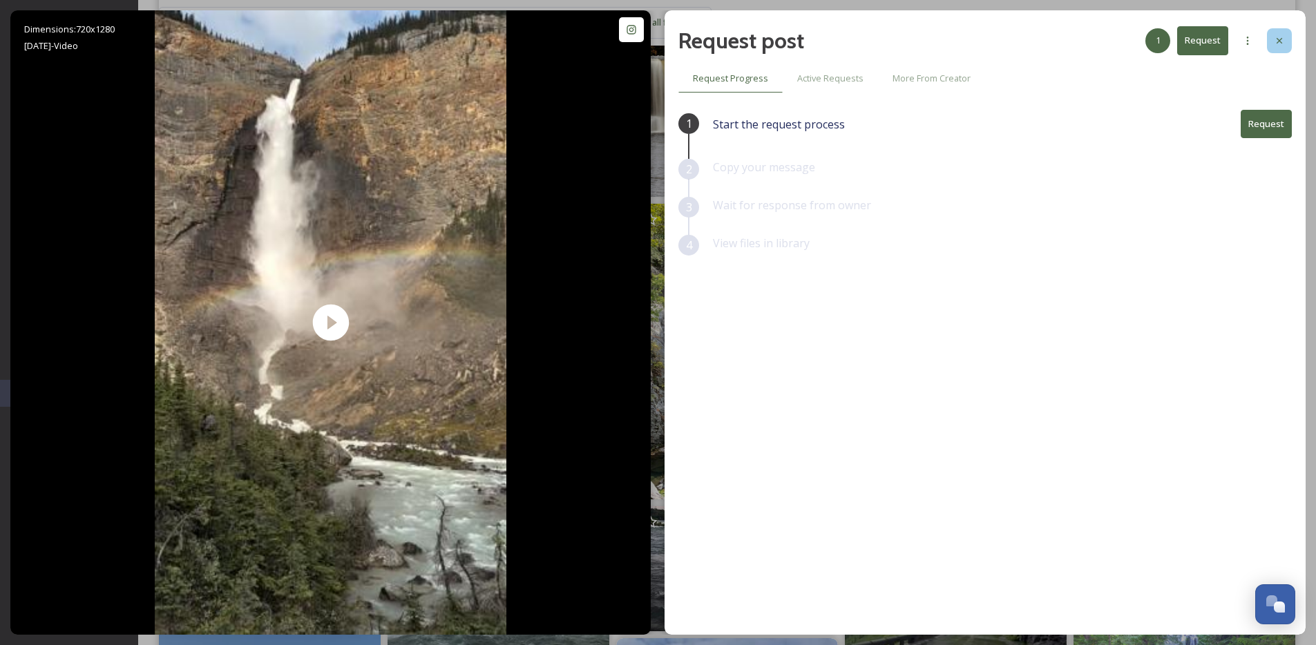
click at [1269, 32] on div at bounding box center [1279, 40] width 25 height 25
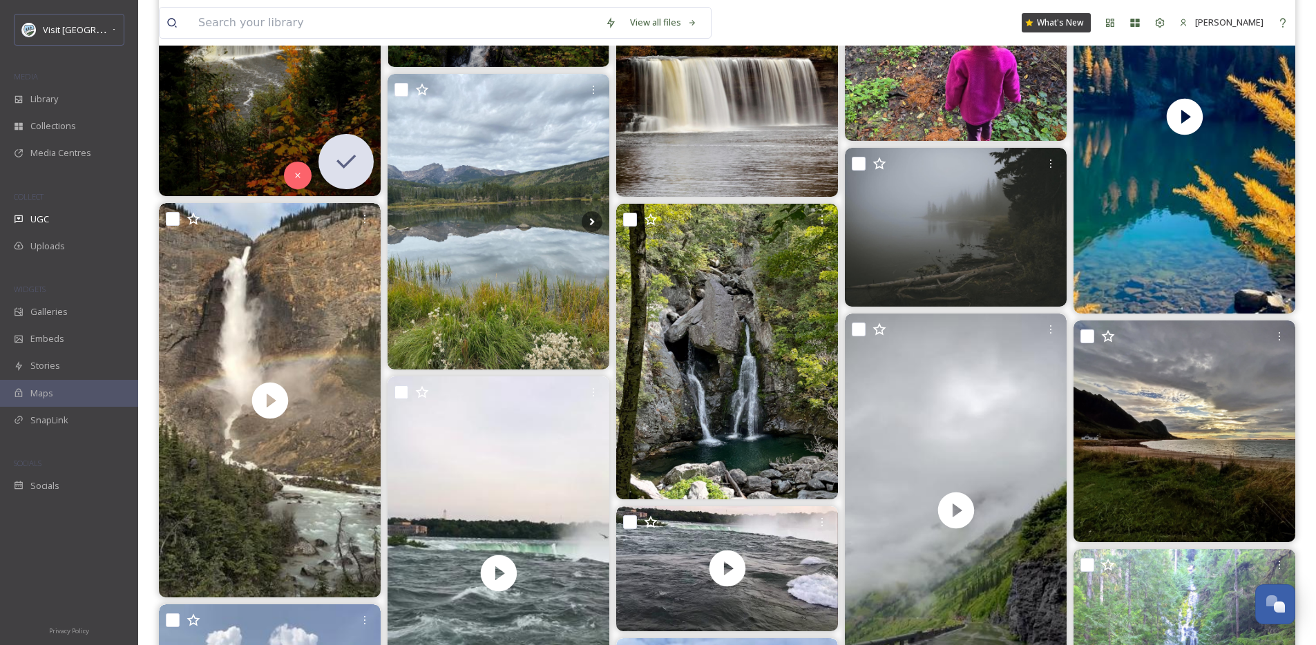
click at [251, 108] on img at bounding box center [270, 57] width 222 height 277
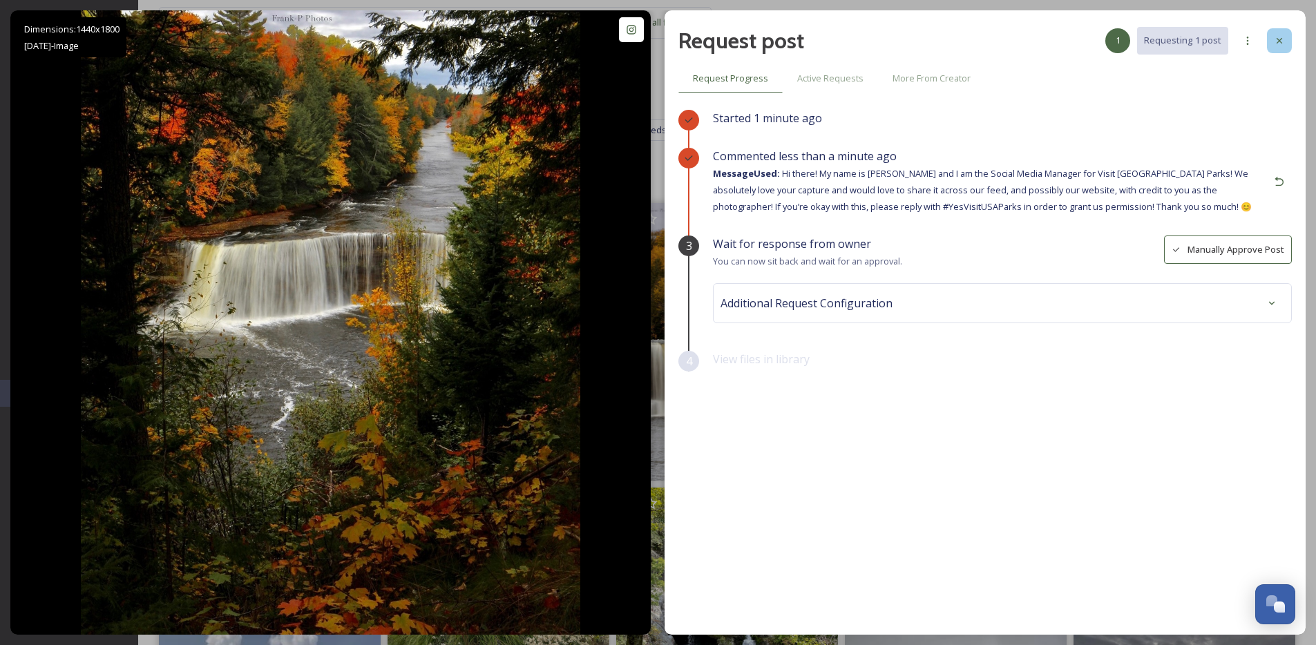
click at [1277, 47] on div at bounding box center [1279, 40] width 25 height 25
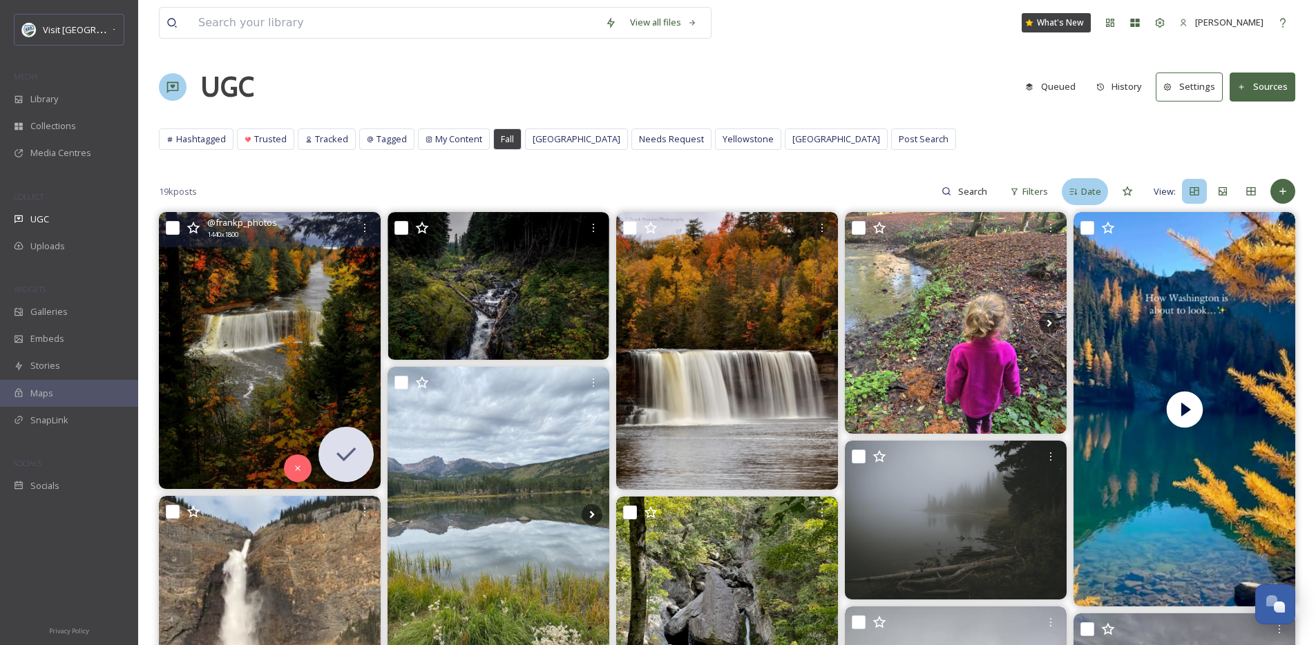
click at [1064, 187] on div "Date" at bounding box center [1085, 191] width 46 height 27
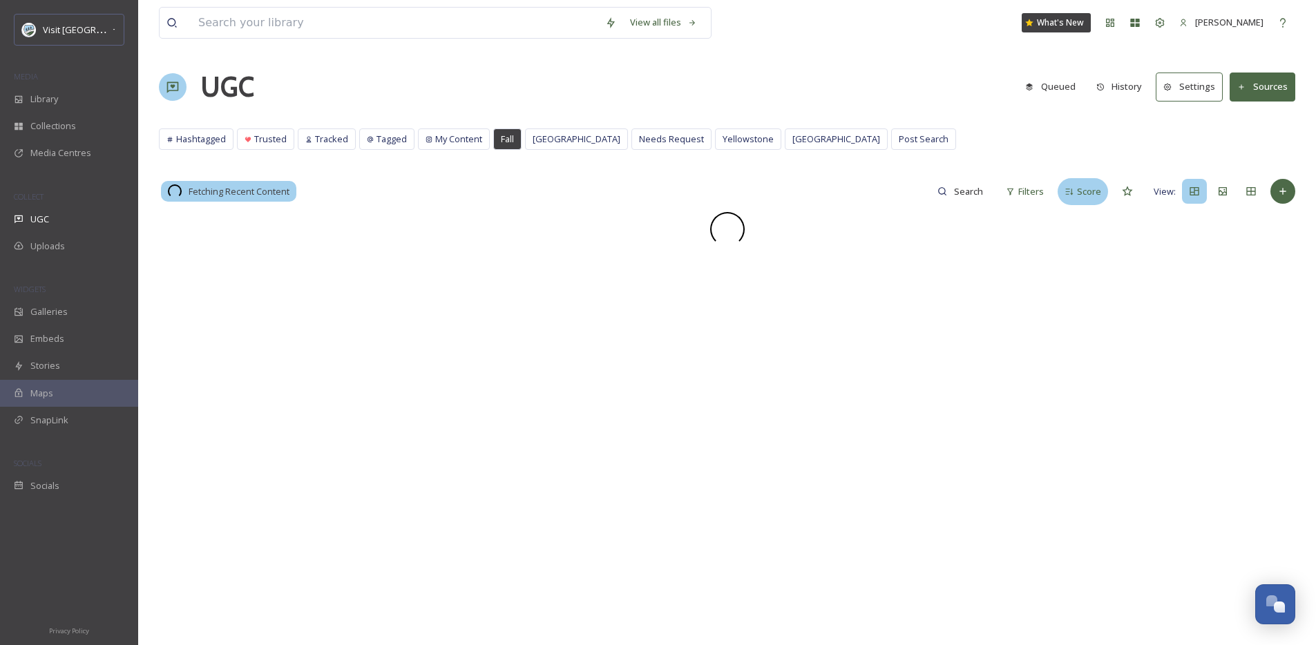
click at [1078, 198] on span "Score" at bounding box center [1089, 191] width 24 height 13
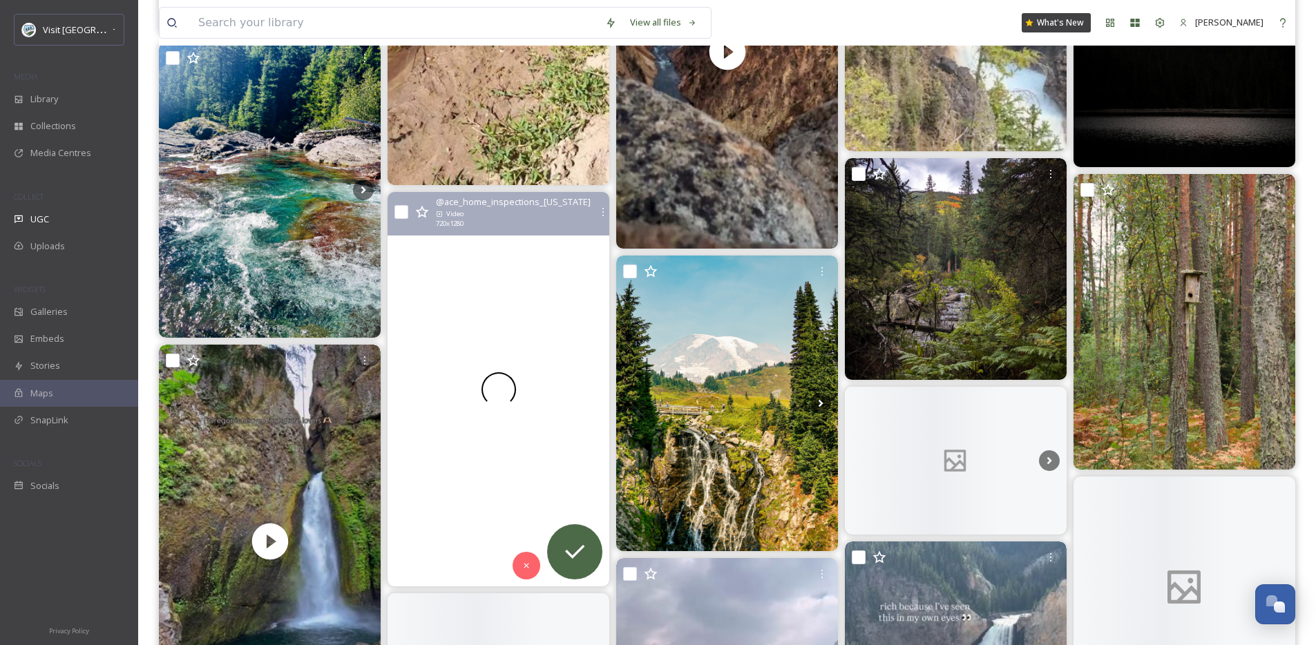
scroll to position [3012, 0]
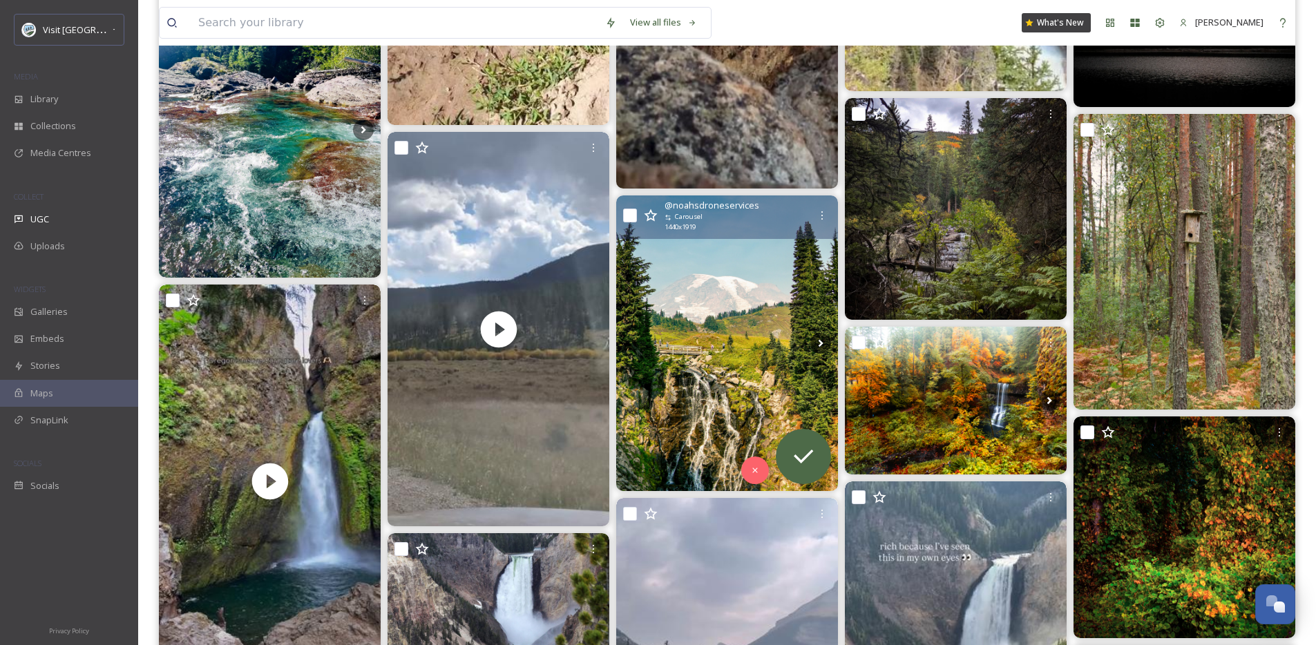
click at [744, 378] on img at bounding box center [727, 344] width 222 height 296
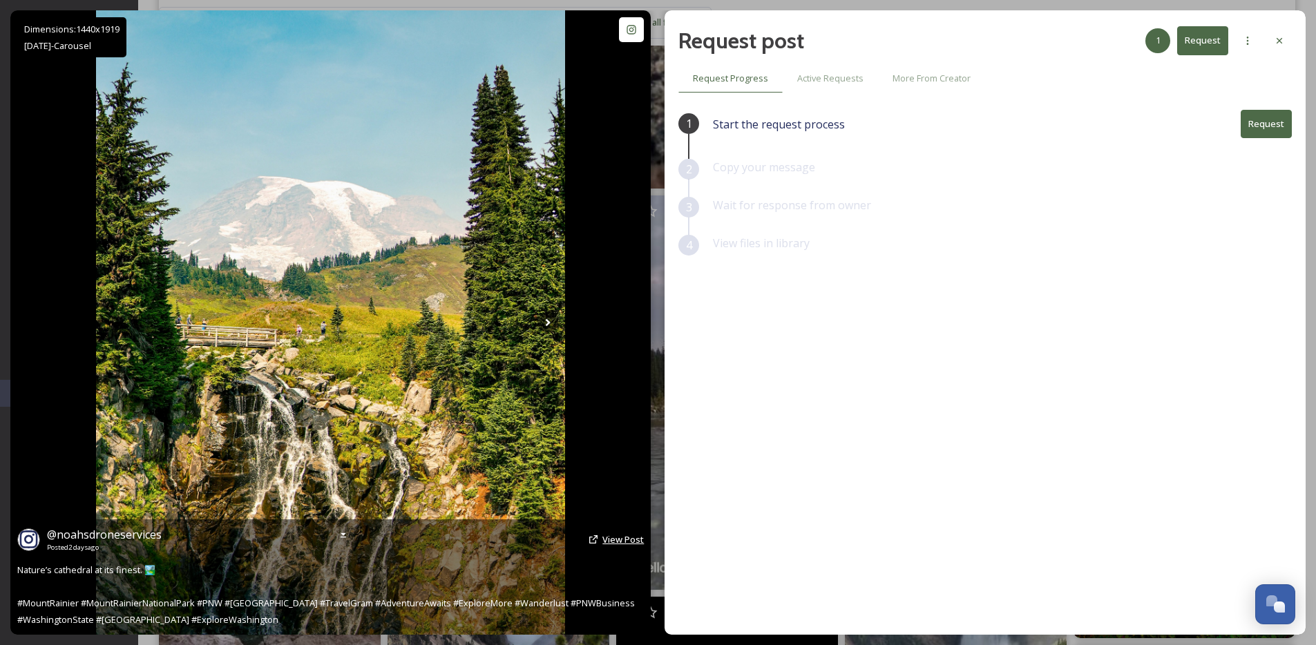
click at [607, 542] on span "View Post" at bounding box center [623, 539] width 41 height 12
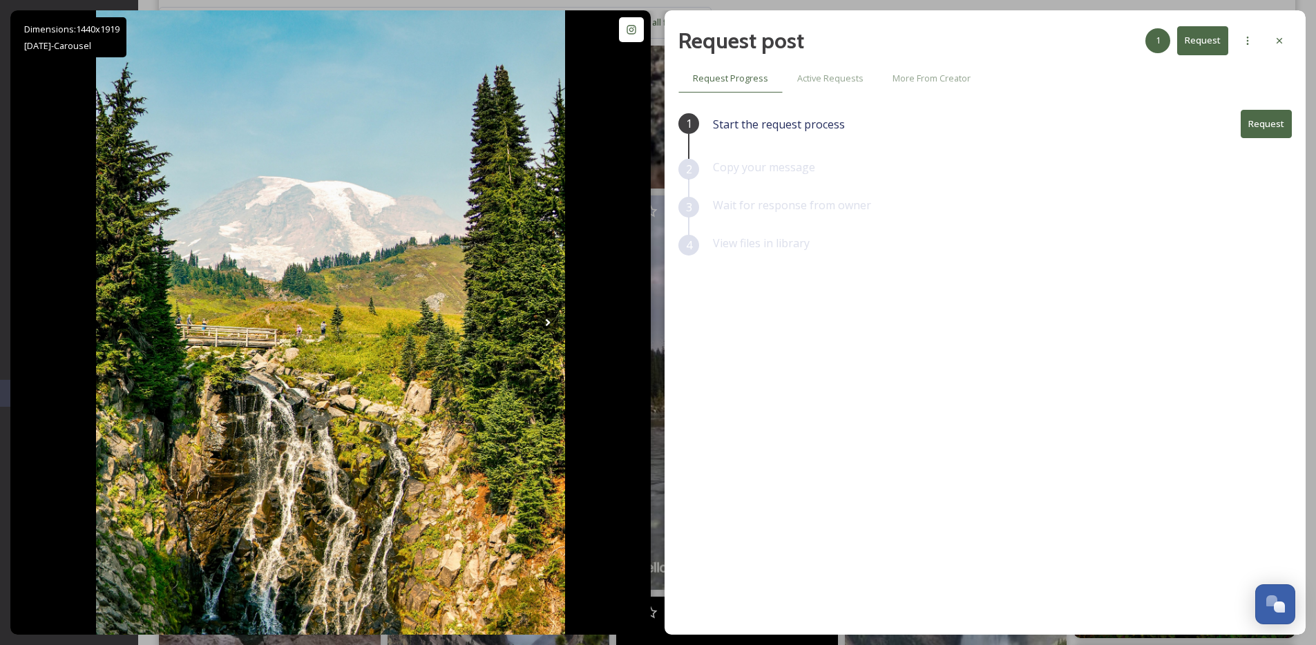
click at [1278, 115] on button "Request" at bounding box center [1266, 124] width 51 height 28
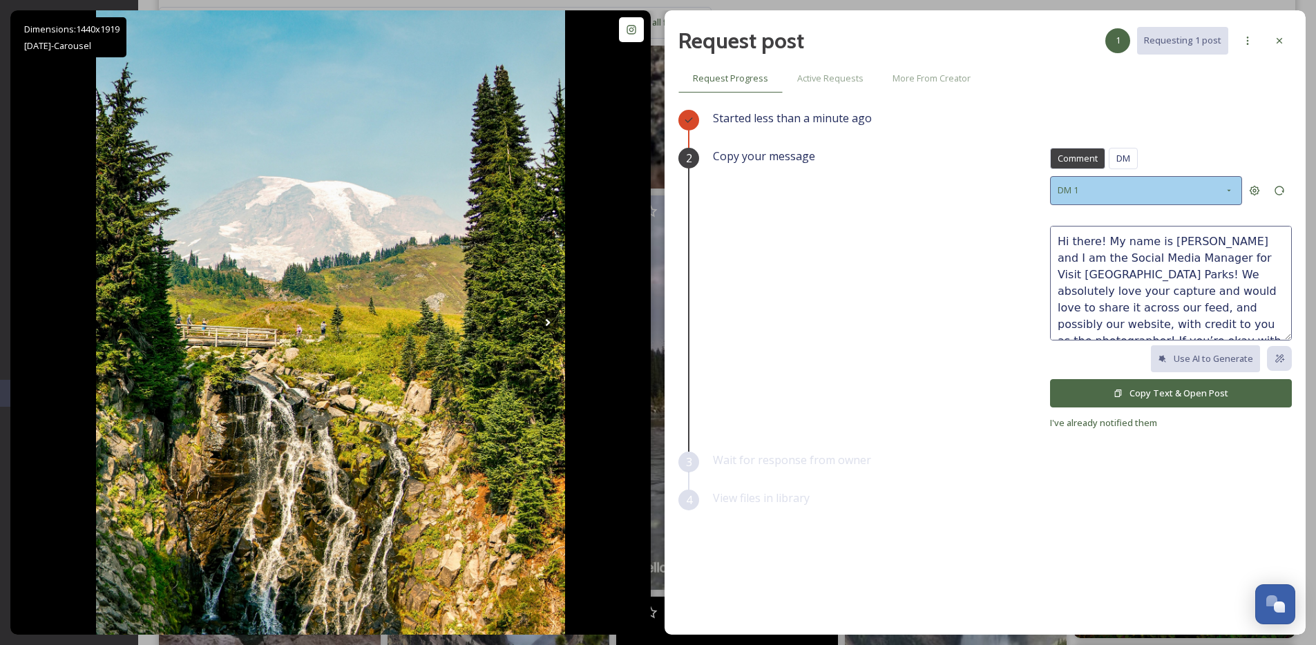
click at [1152, 192] on div "DM 1" at bounding box center [1146, 190] width 192 height 28
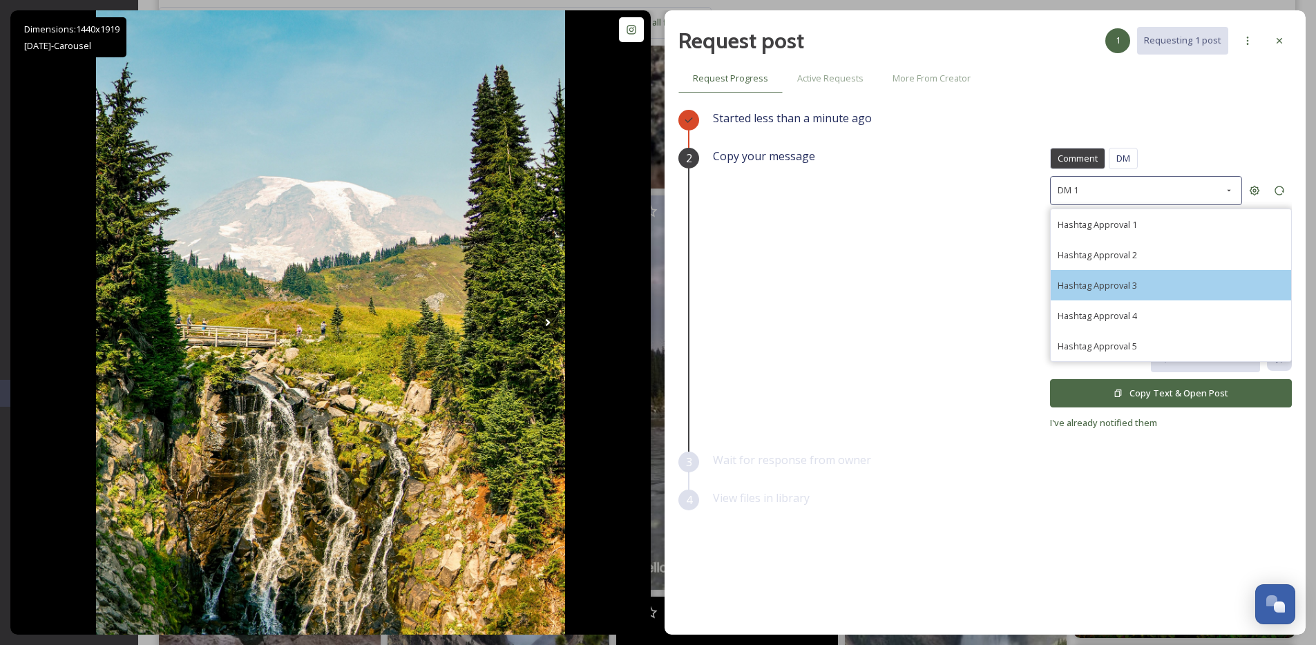
click at [1159, 274] on div "Hashtag Approval 3" at bounding box center [1171, 285] width 240 height 30
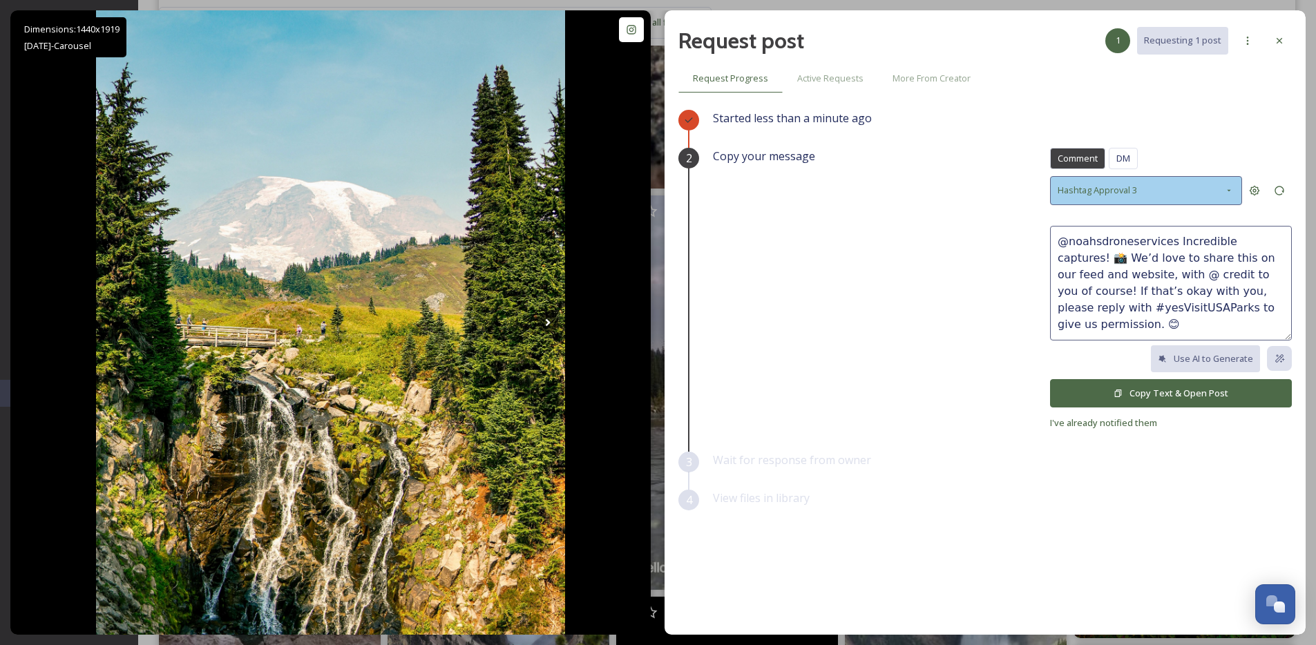
click at [1182, 194] on div "Hashtag Approval 3" at bounding box center [1146, 190] width 192 height 28
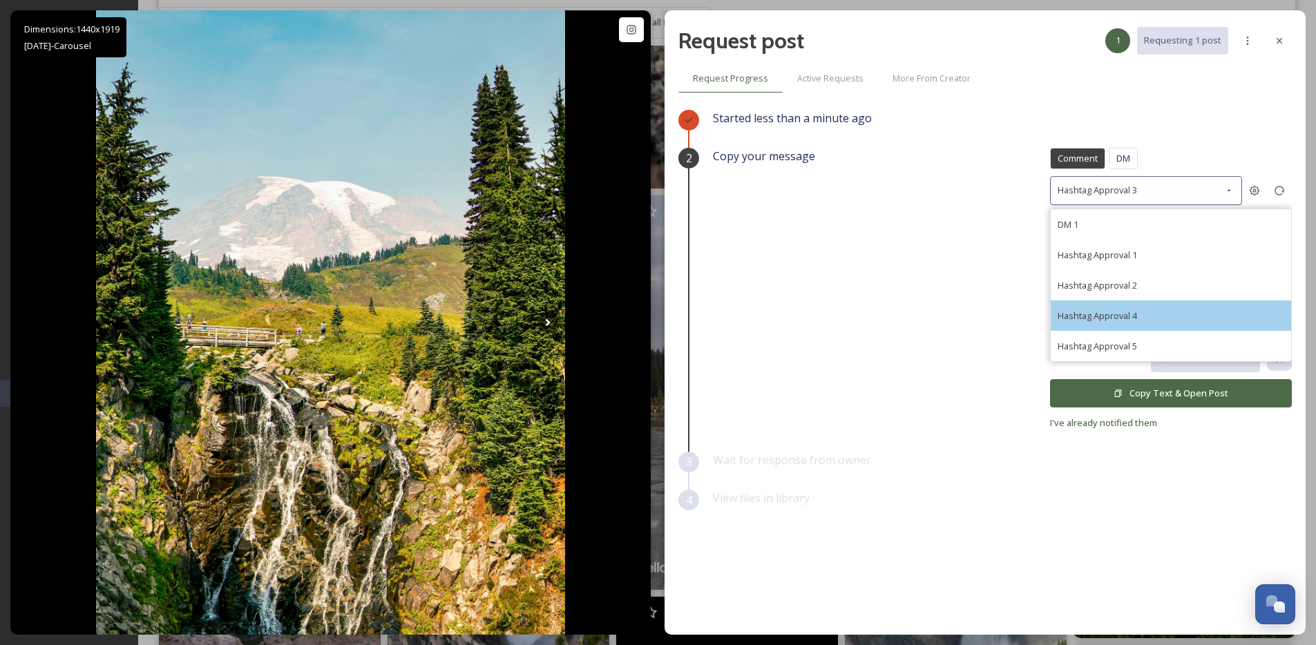
click at [1175, 312] on div "Hashtag Approval 4" at bounding box center [1171, 316] width 240 height 30
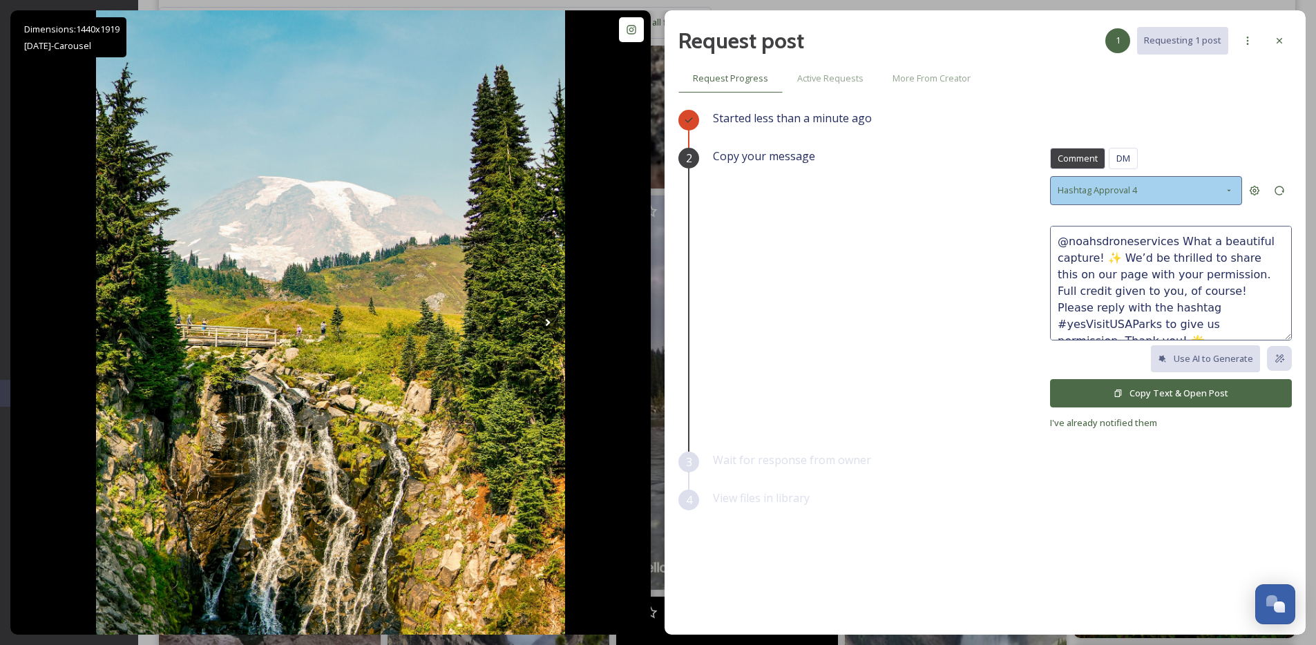
click at [1146, 191] on div "Hashtag Approval 4" at bounding box center [1146, 190] width 192 height 28
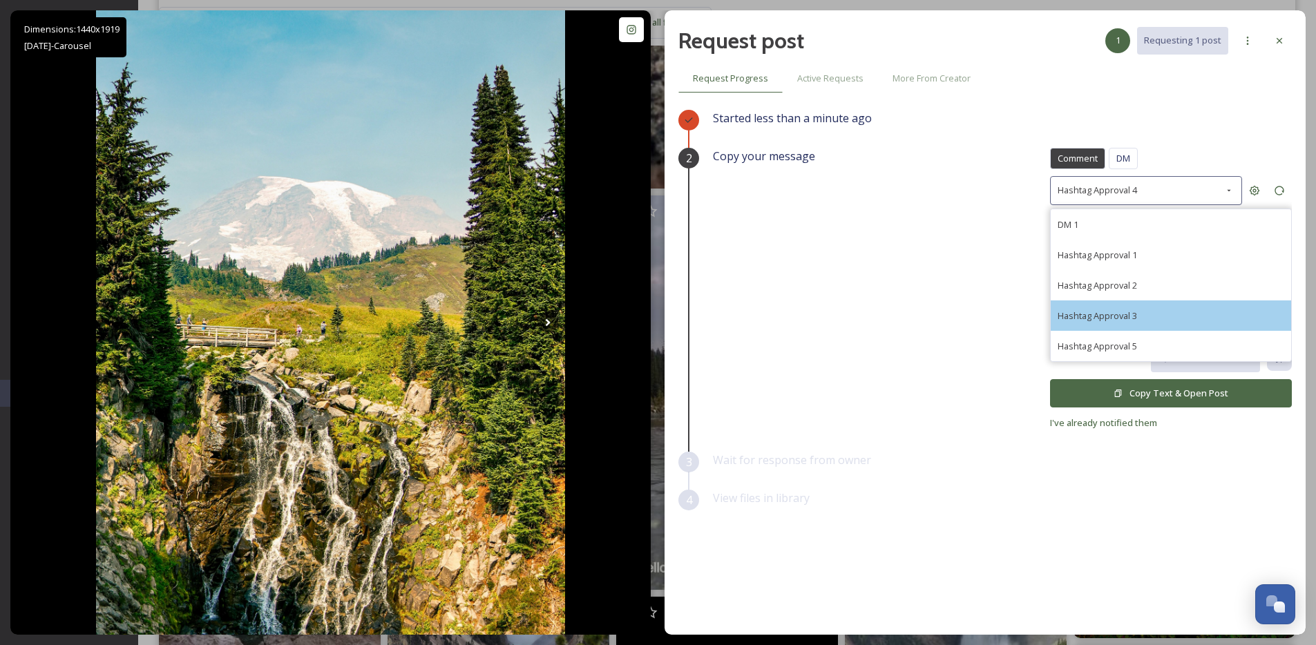
click at [1179, 319] on div "Hashtag Approval 3" at bounding box center [1171, 316] width 240 height 30
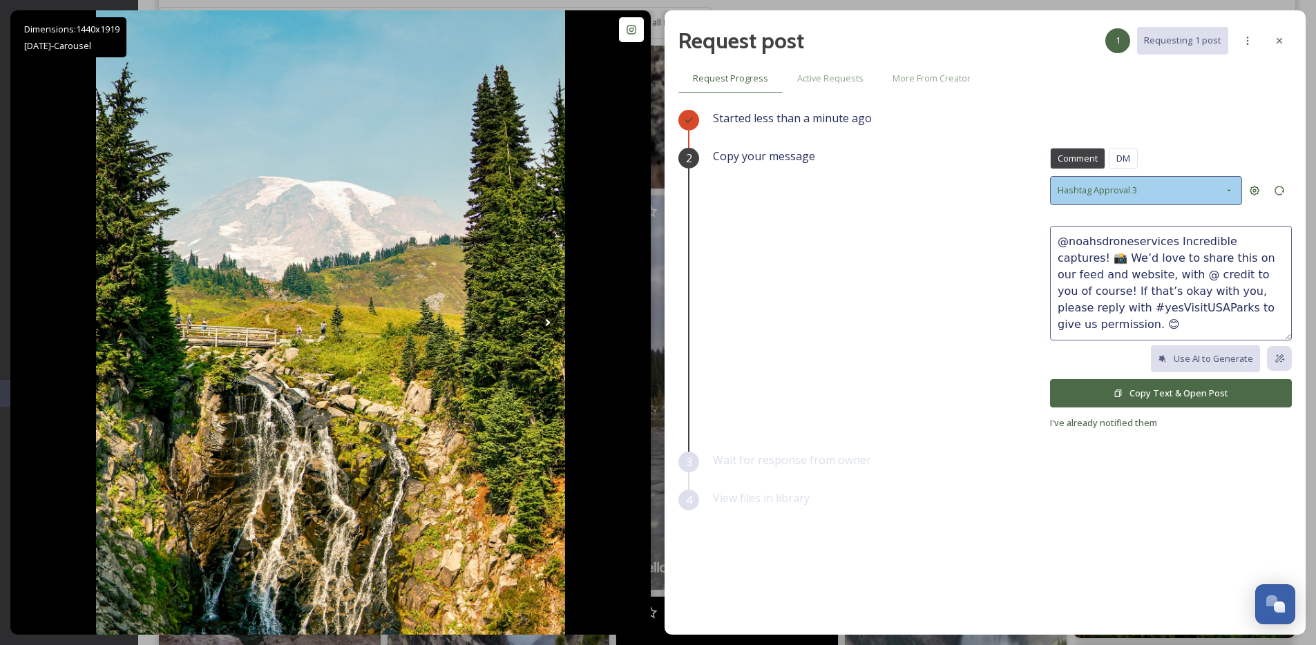
click at [1168, 187] on div "Hashtag Approval 3" at bounding box center [1146, 190] width 192 height 28
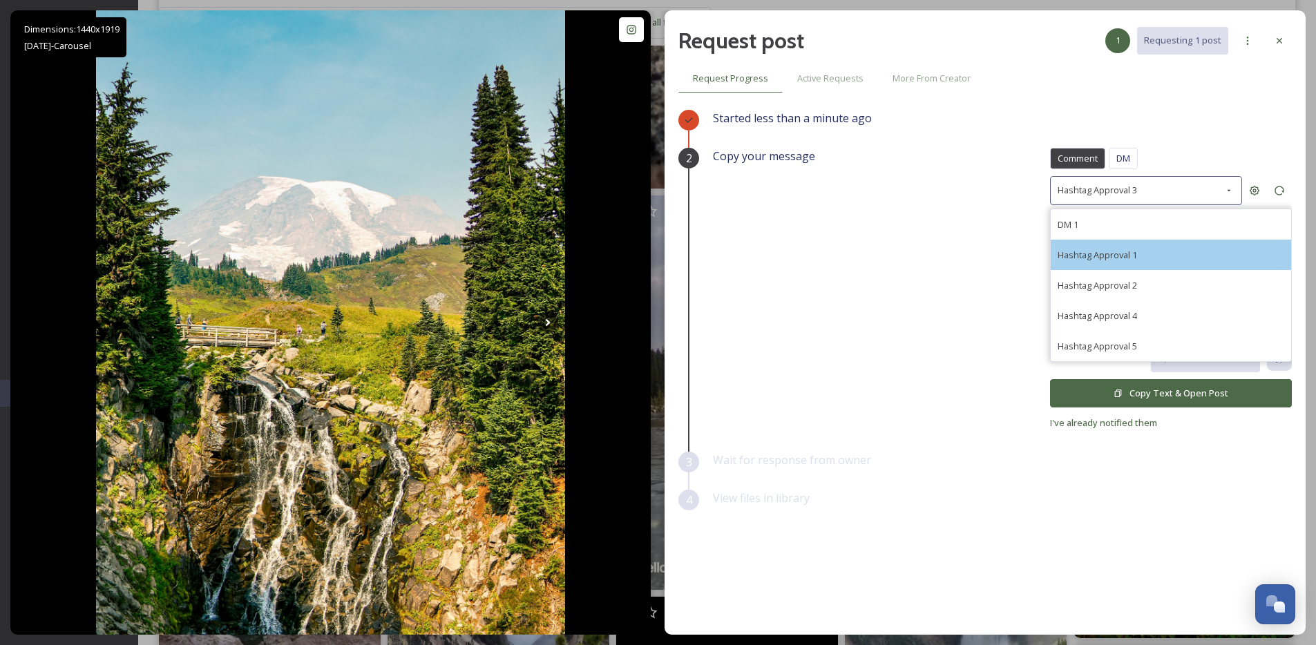
click at [1173, 253] on div "Hashtag Approval 1" at bounding box center [1171, 255] width 240 height 30
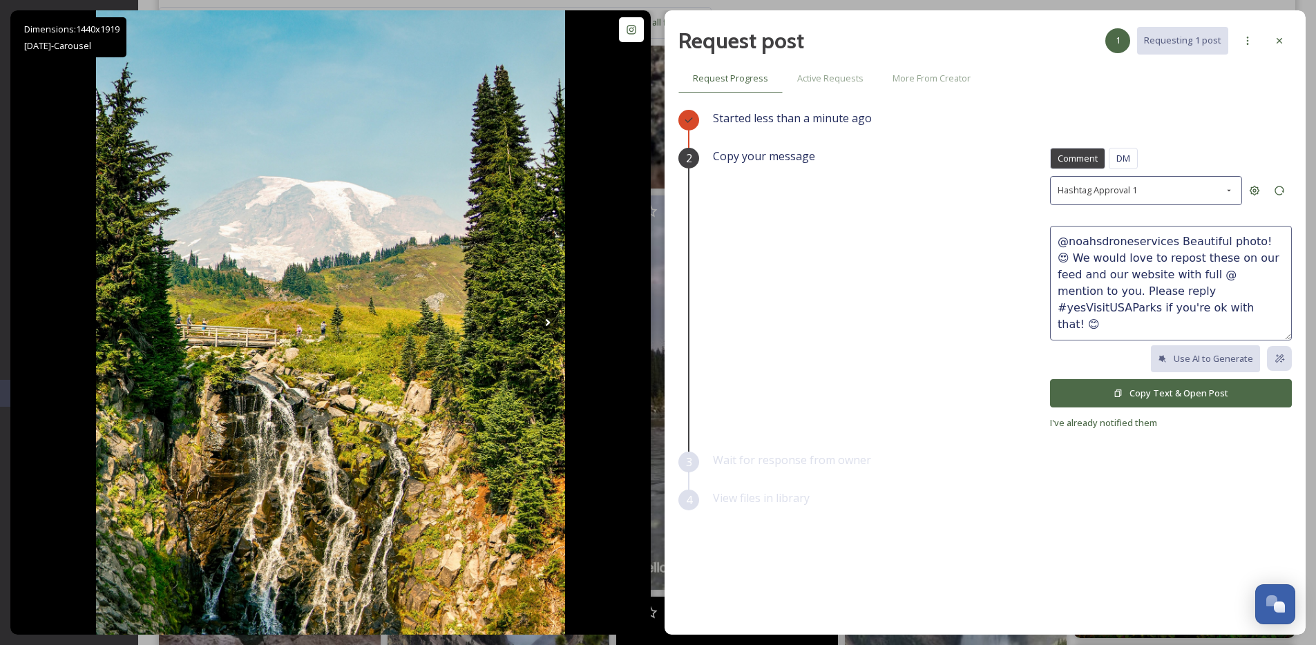
drag, startPoint x: 1249, startPoint y: 243, endPoint x: 1019, endPoint y: 231, distance: 230.4
click at [1019, 231] on div "Copy your message Comment DM Comment DM Hashtag Approval 1 @noahsdroneservices …" at bounding box center [1002, 289] width 579 height 283
click at [1192, 280] on textarea "You perfectly captured Mount [PERSON_NAME]'s magic! 😍 We would love to repost t…" at bounding box center [1171, 283] width 242 height 115
click at [1190, 302] on textarea "You perfectly captured Mount [PERSON_NAME]'s magic! 😍 We would love to repost t…" at bounding box center [1171, 283] width 242 height 115
type textarea "You perfectly captured Mount [PERSON_NAME]'s magic! 😍 We would love to repost t…"
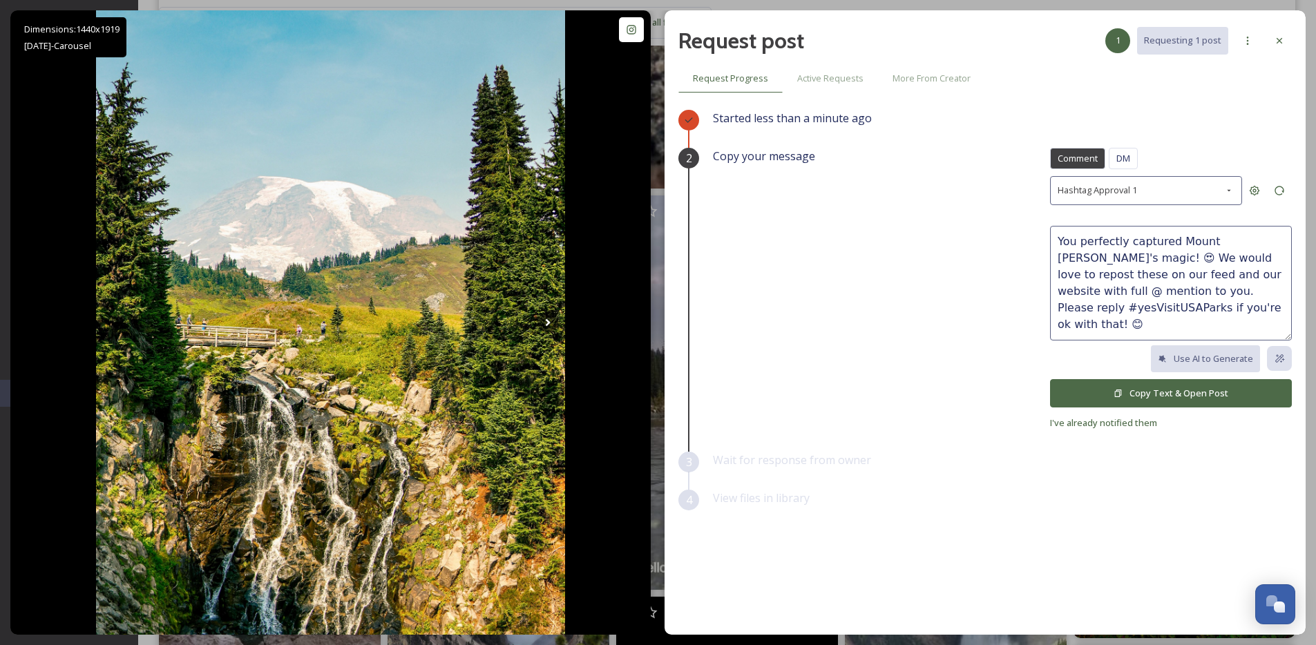
click at [1176, 390] on button "Copy Text & Open Post" at bounding box center [1171, 393] width 242 height 28
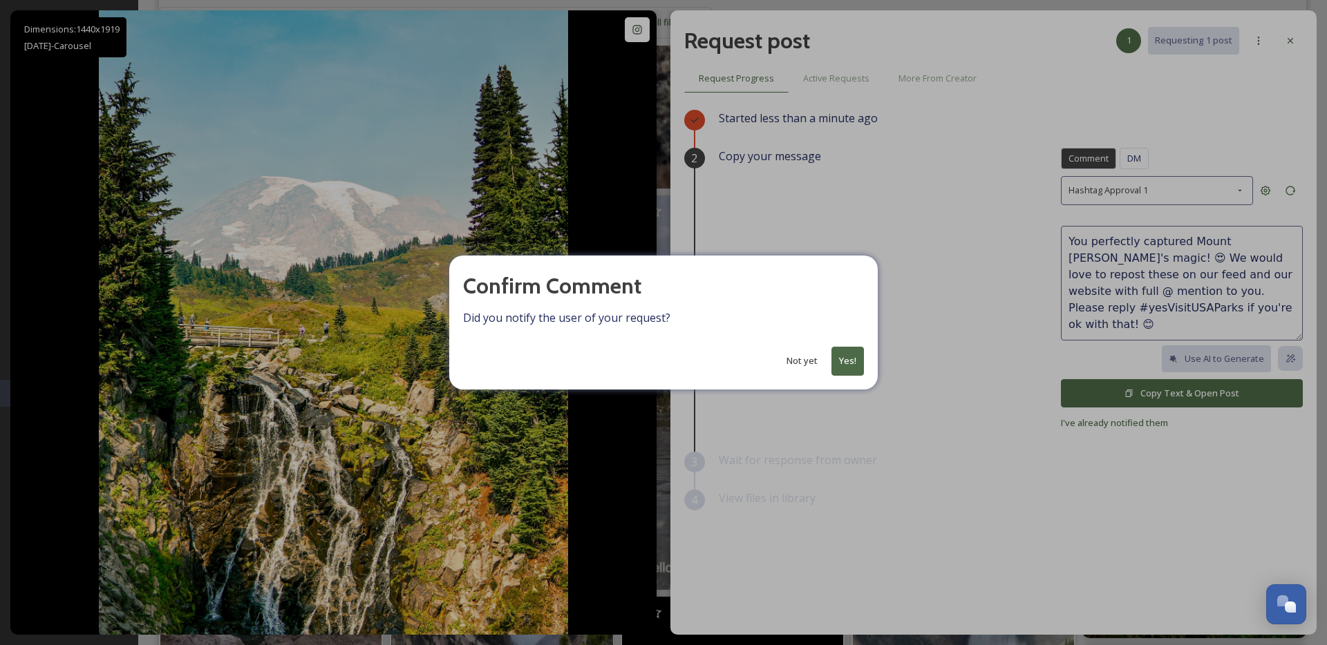
click at [849, 356] on button "Yes!" at bounding box center [847, 361] width 32 height 28
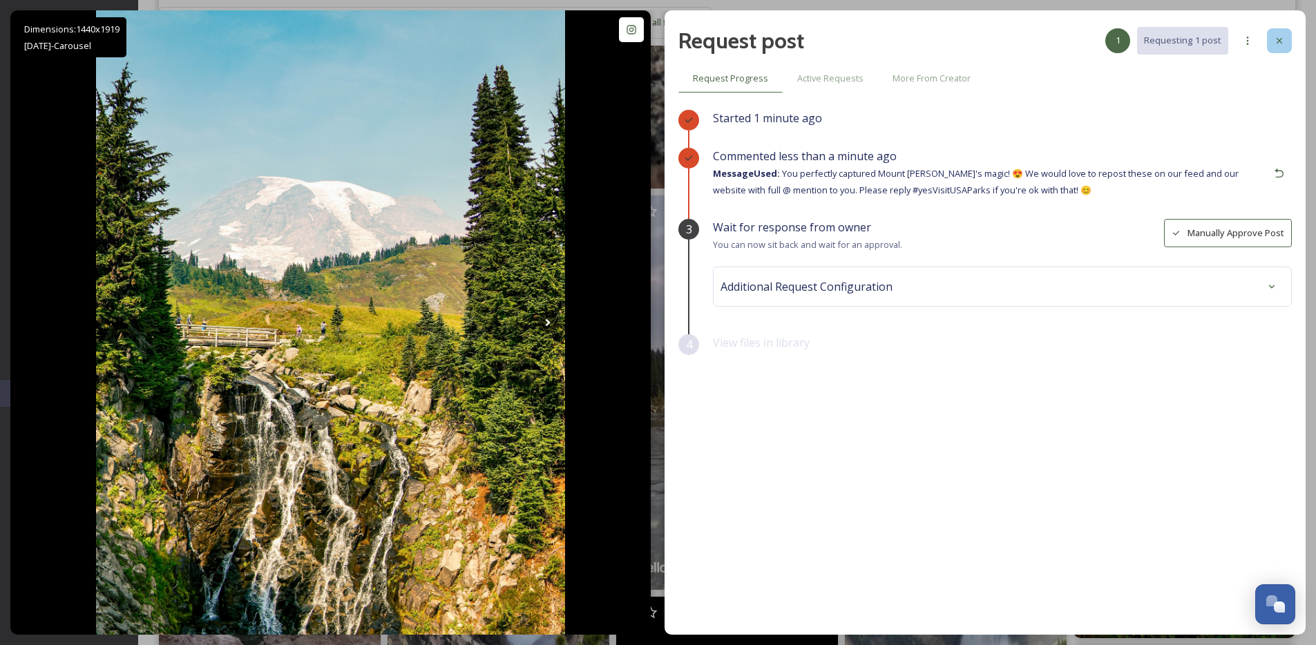
click at [1274, 33] on div at bounding box center [1279, 40] width 25 height 25
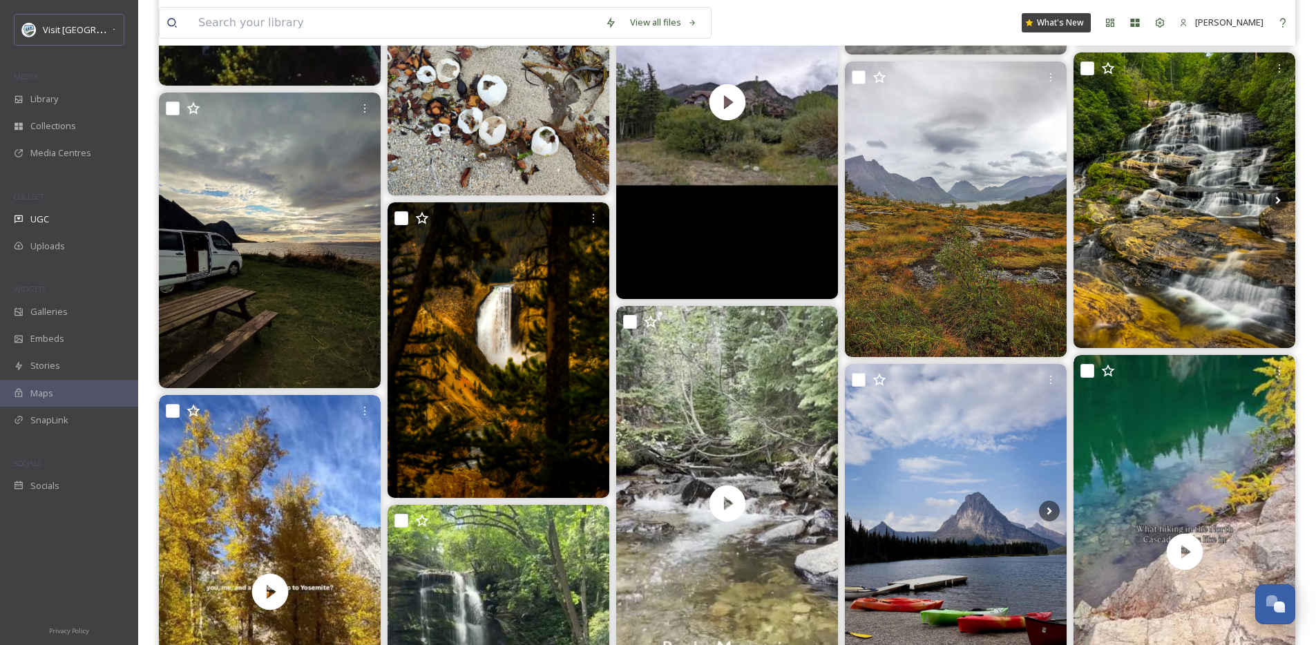
scroll to position [4008, 0]
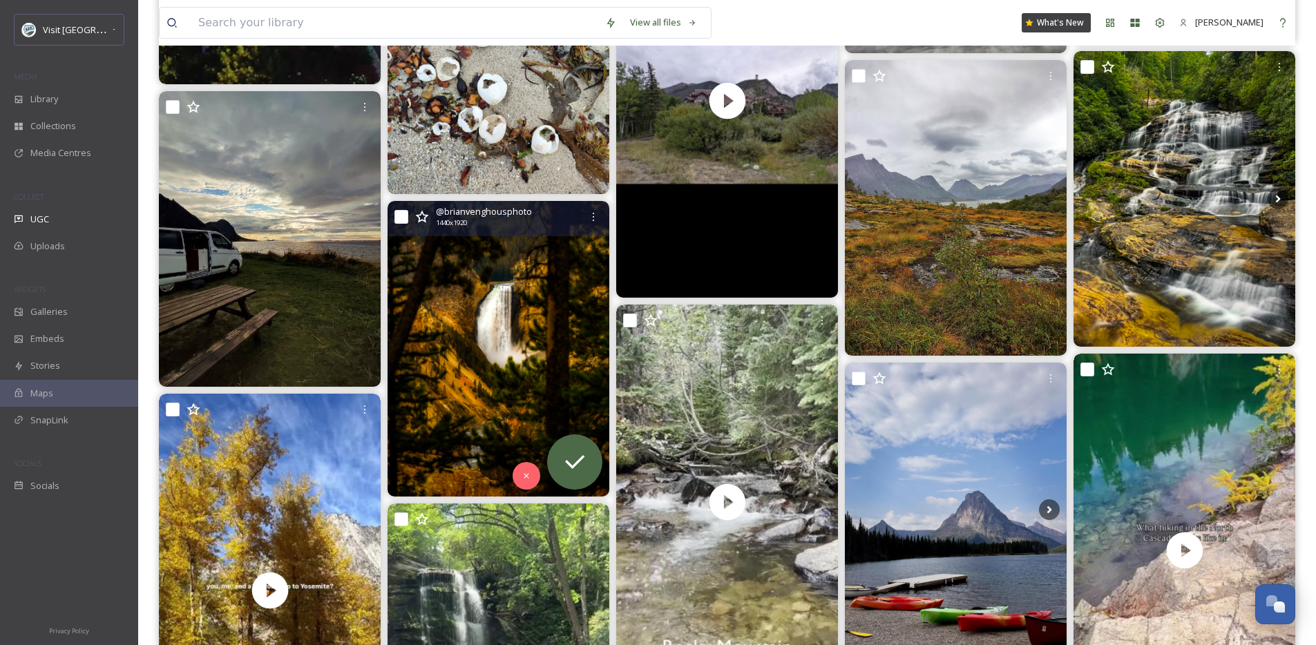
click at [560, 356] on img at bounding box center [499, 349] width 222 height 296
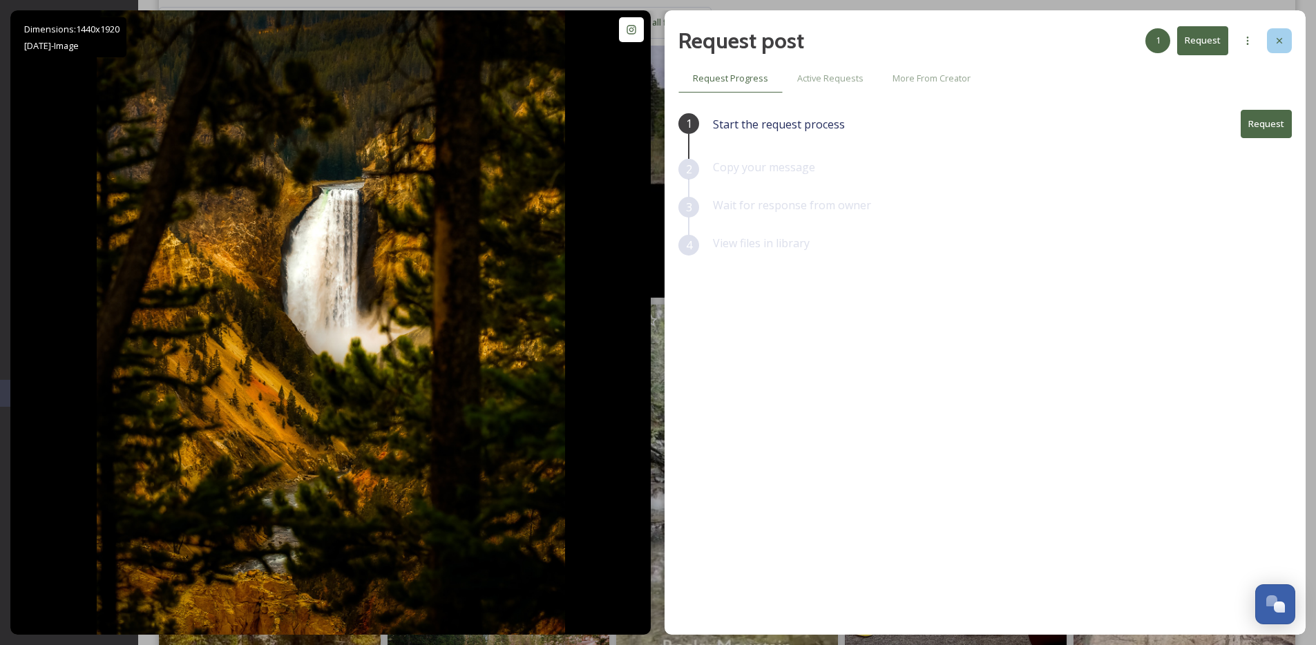
click at [1279, 41] on icon at bounding box center [1280, 41] width 6 height 6
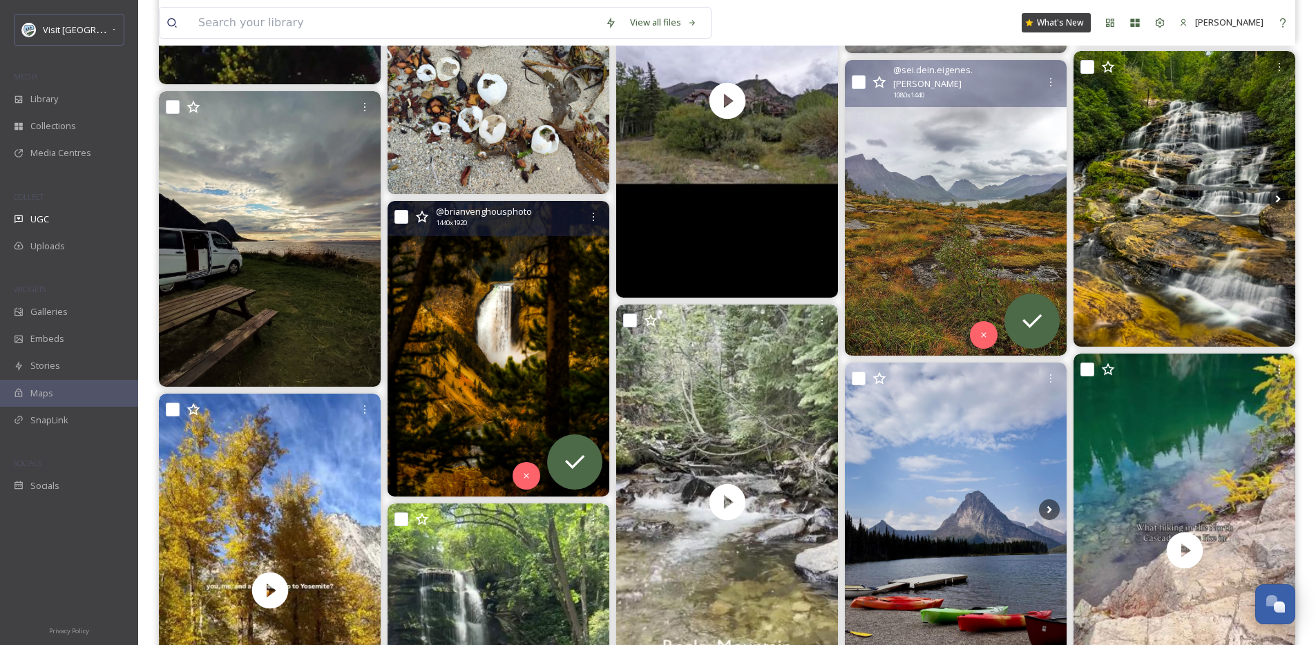
scroll to position [4383, 0]
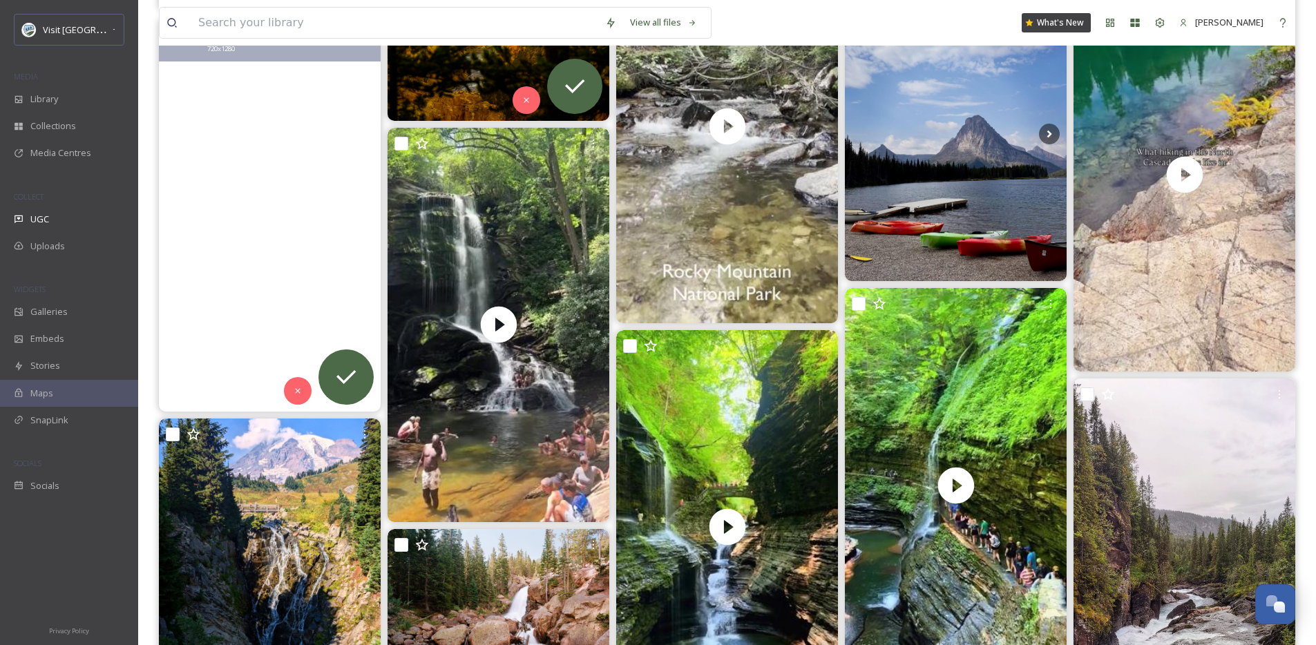
click at [287, 267] on video "Well, down to go to Yosemite? 🍂🍁🧡🎃\a\aFall in Yosemite National Park is stunnin…" at bounding box center [270, 215] width 222 height 395
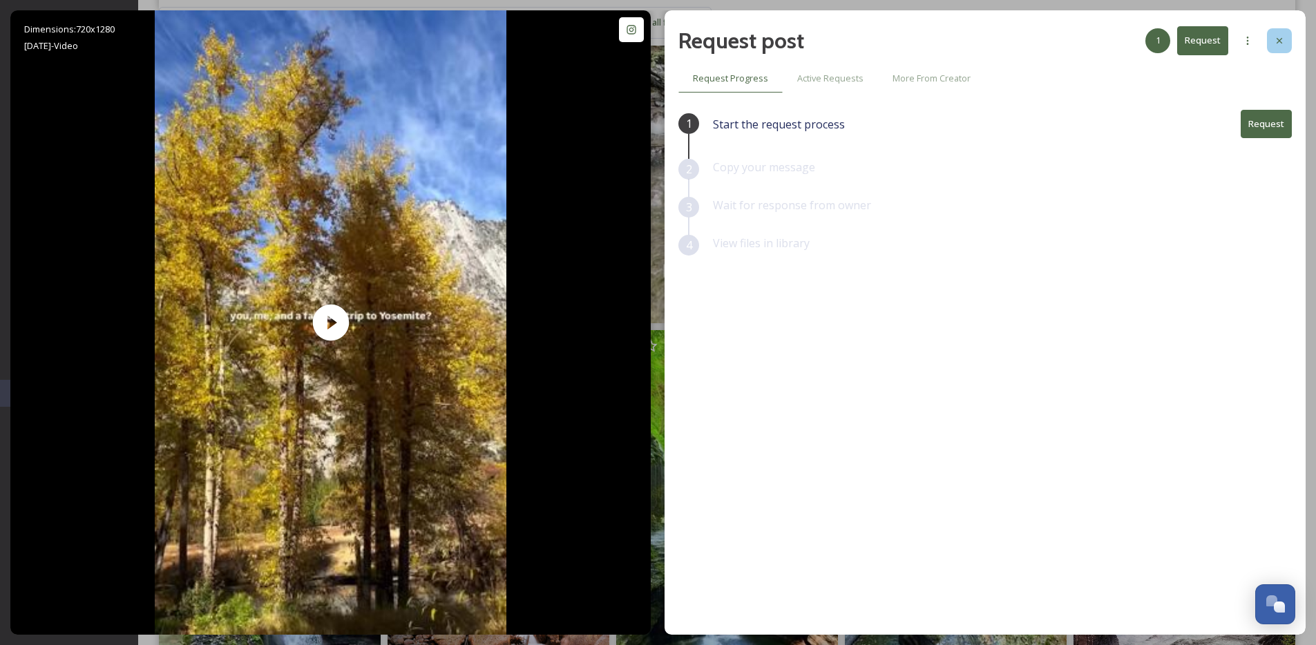
click at [1273, 45] on div at bounding box center [1279, 40] width 25 height 25
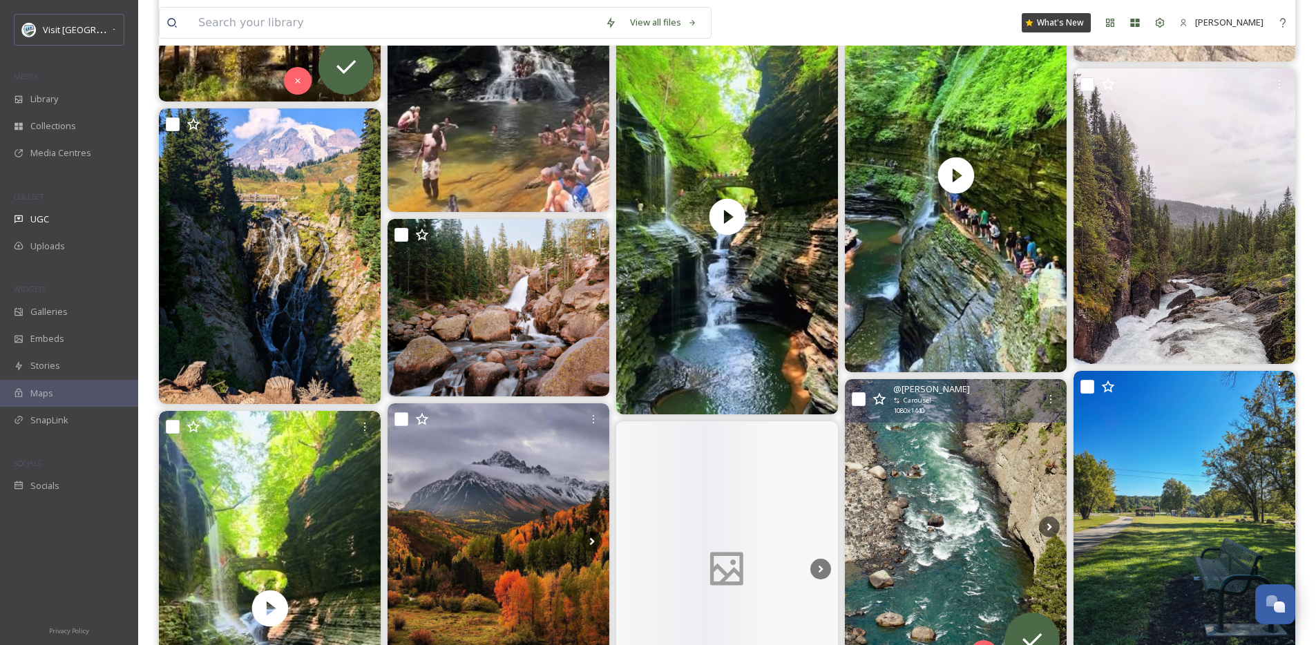
scroll to position [4710, 0]
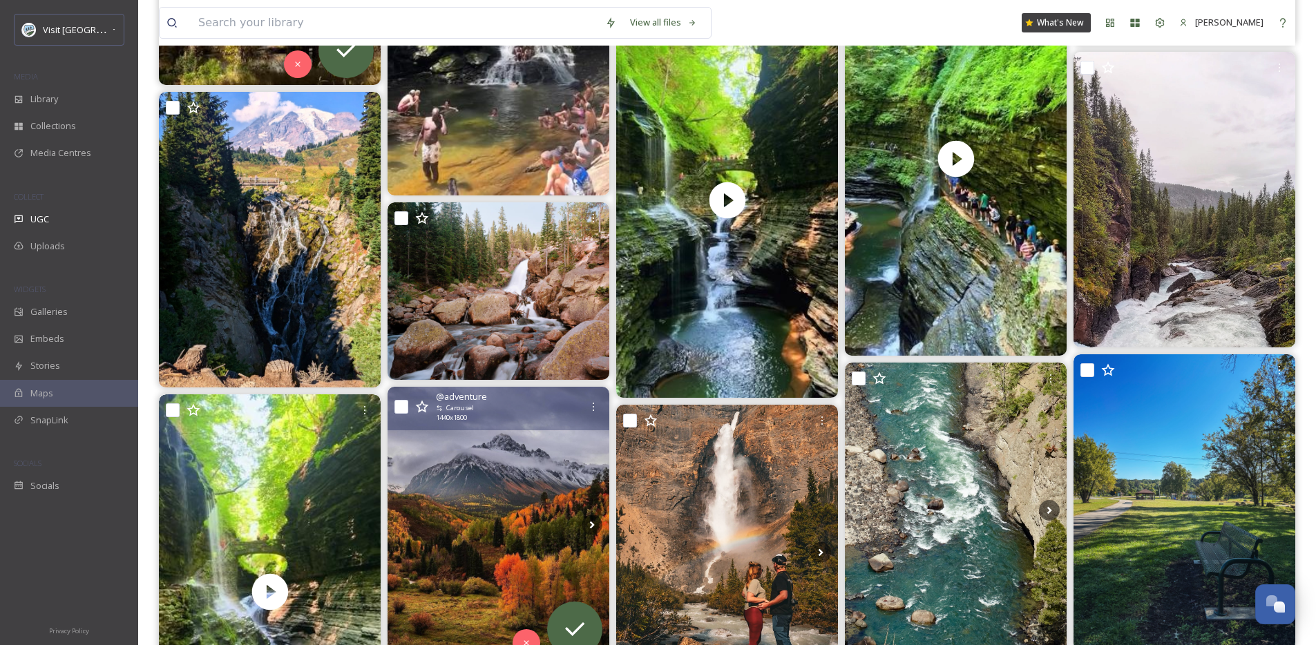
click at [484, 466] on img at bounding box center [499, 525] width 222 height 277
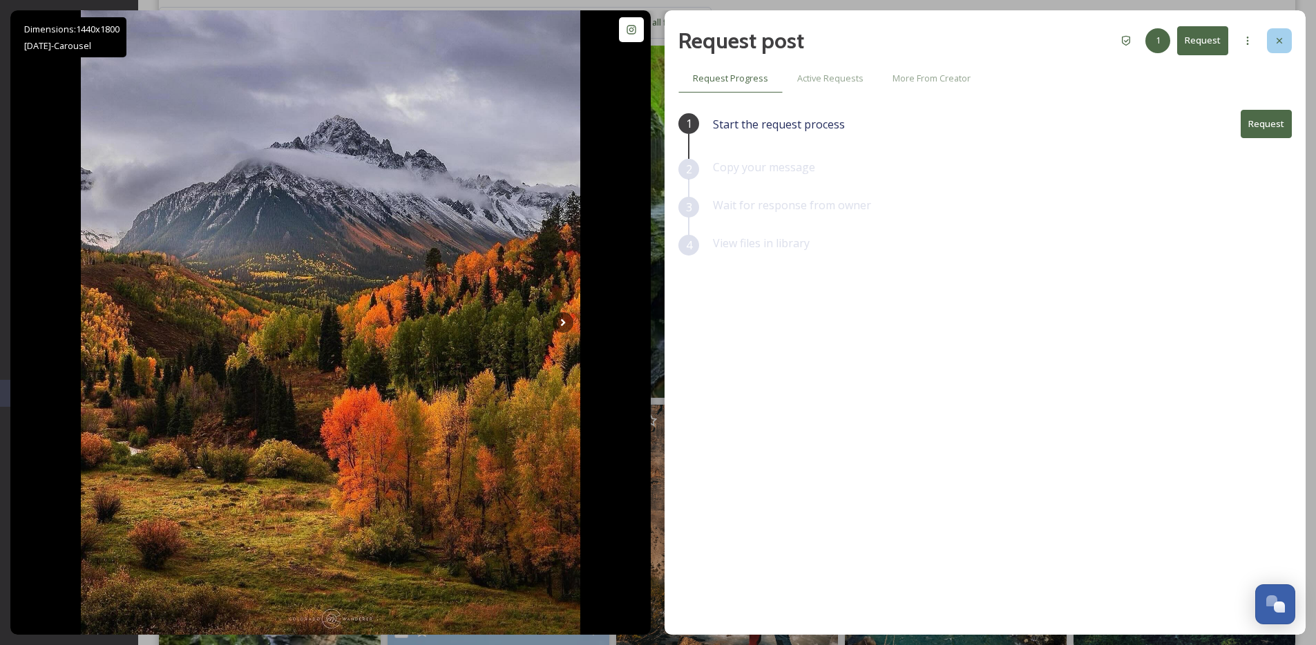
click at [1284, 42] on icon at bounding box center [1279, 40] width 11 height 11
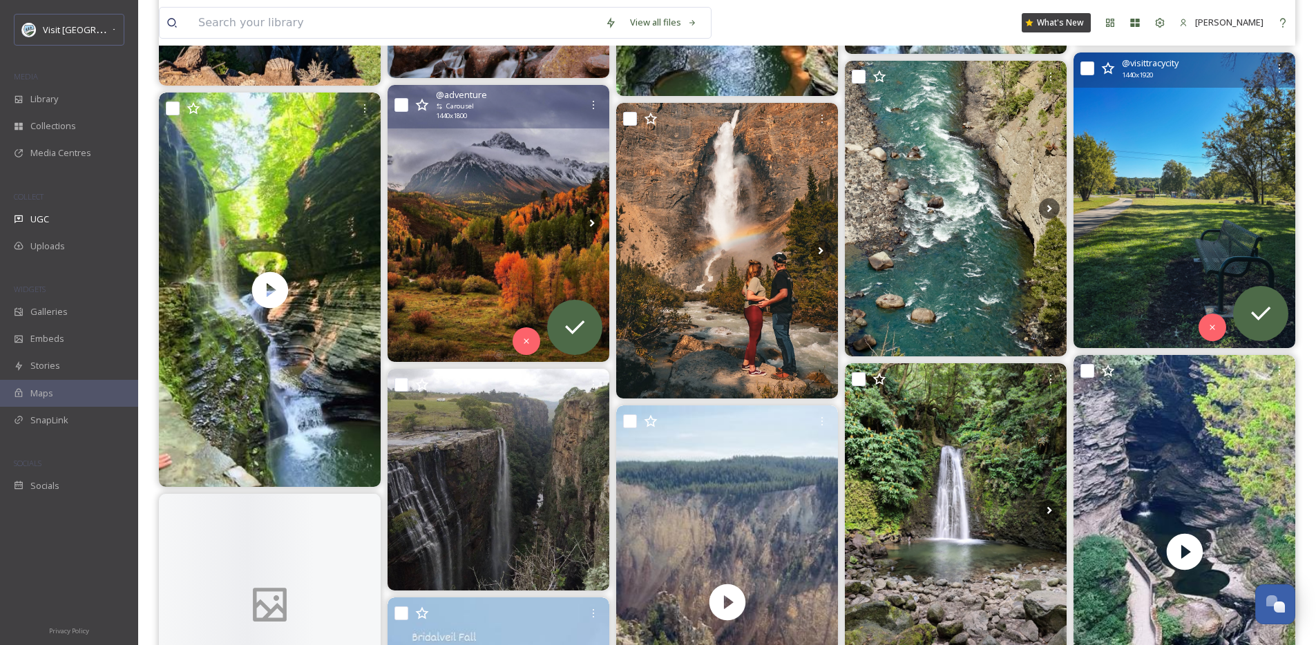
scroll to position [5024, 0]
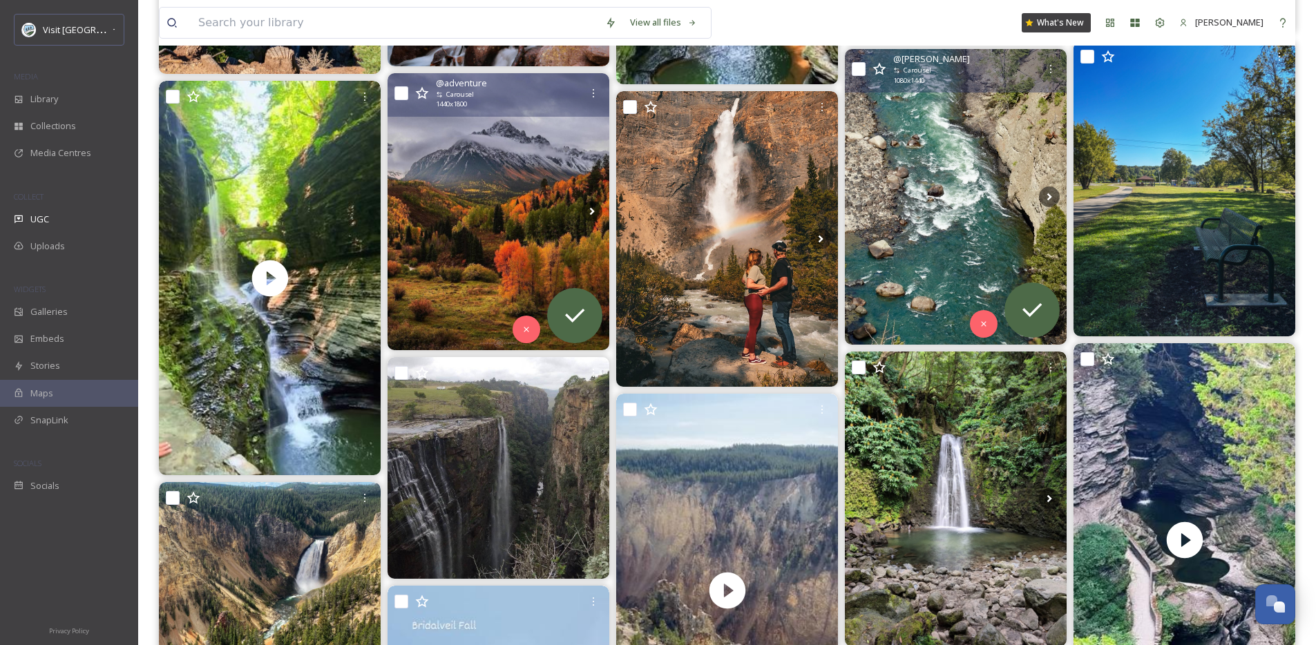
click at [929, 205] on img at bounding box center [956, 197] width 222 height 296
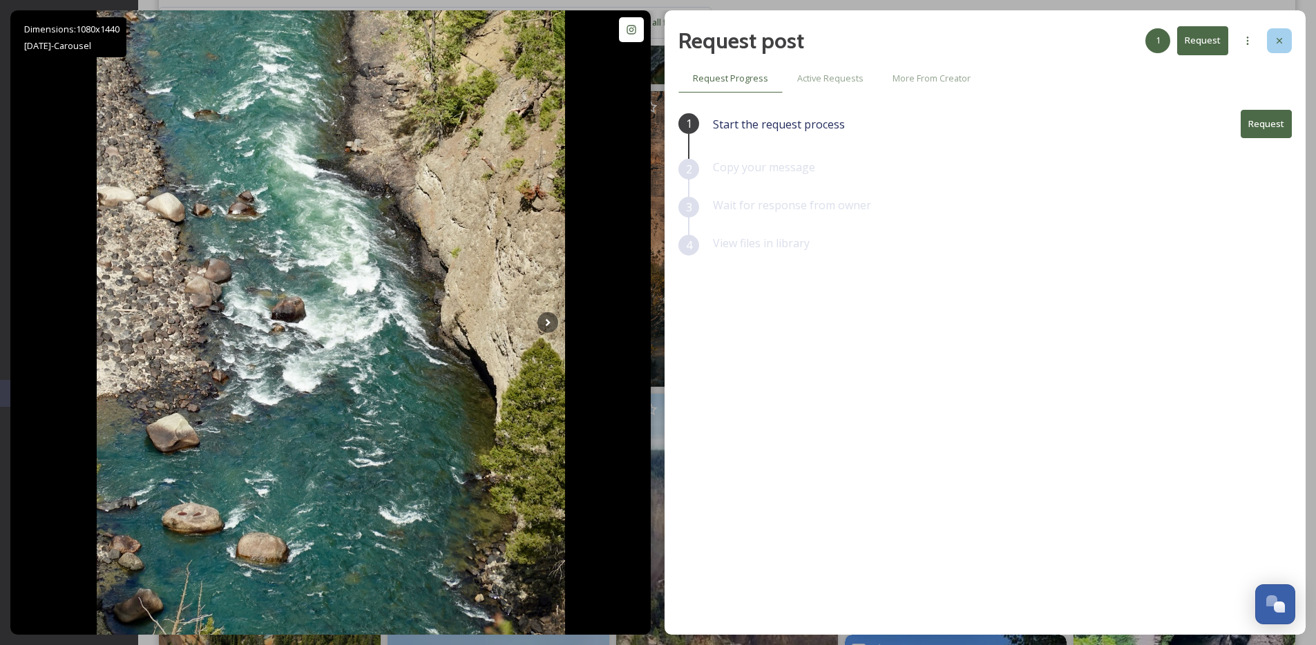
click at [1286, 40] on div at bounding box center [1279, 40] width 25 height 25
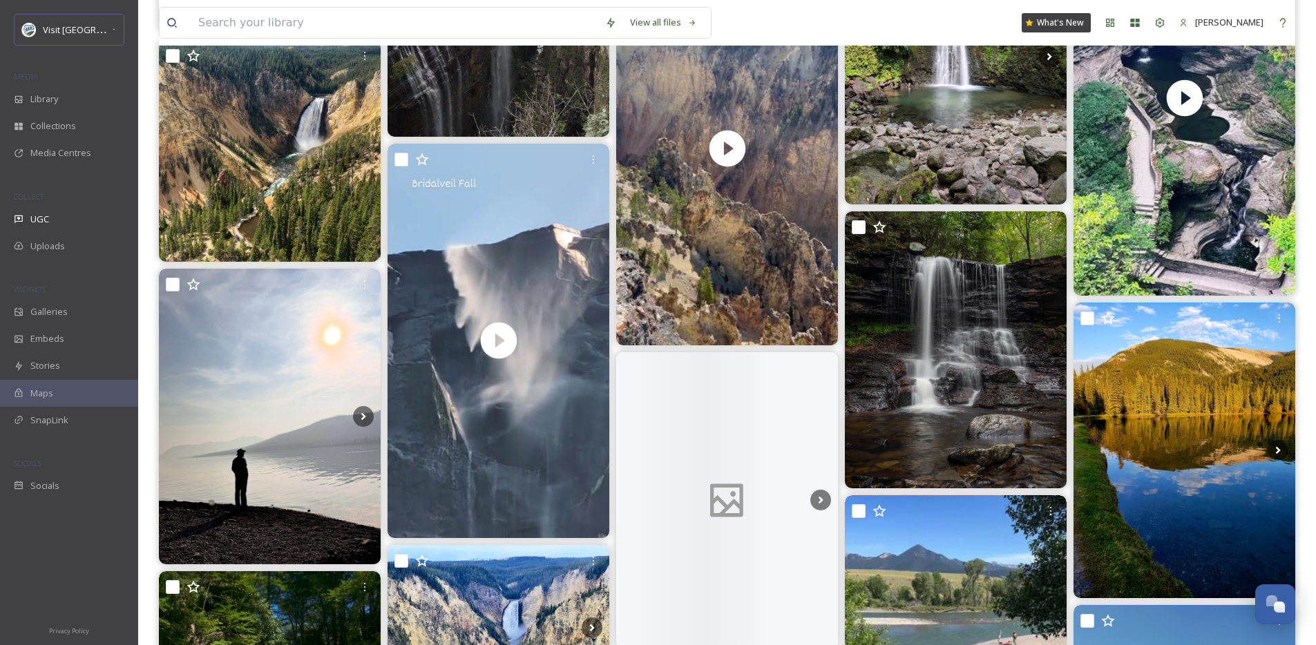
scroll to position [5743, 0]
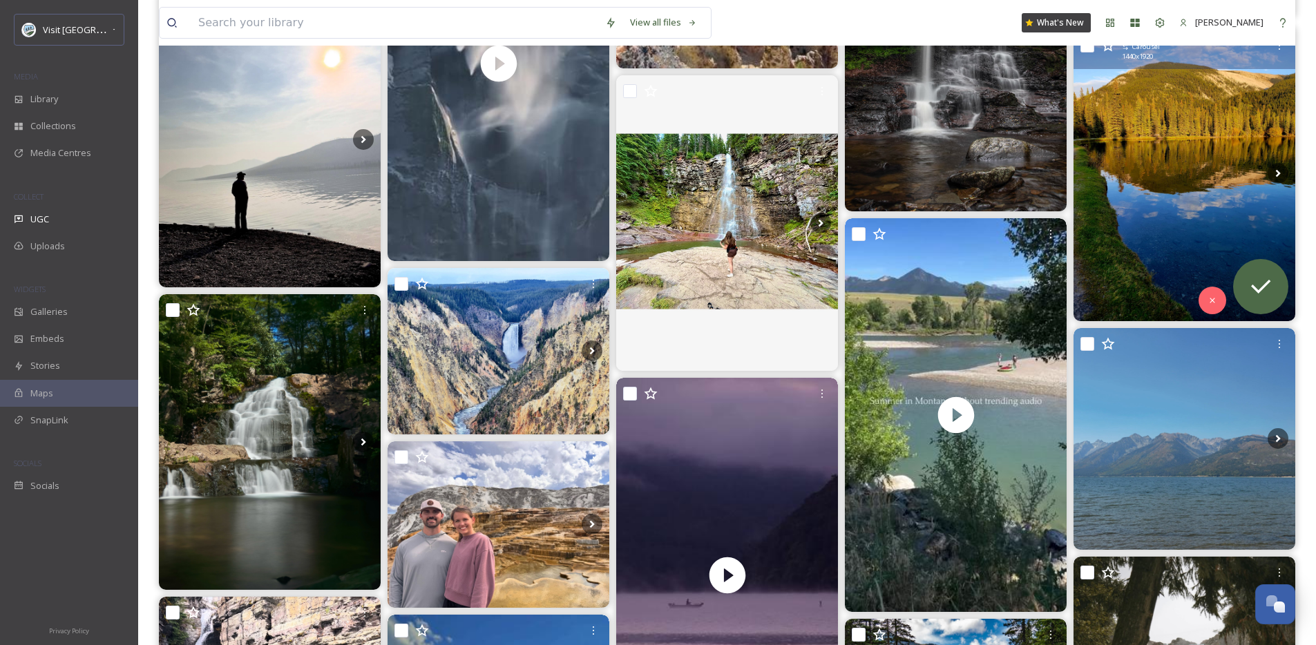
click at [1175, 249] on img at bounding box center [1185, 174] width 222 height 296
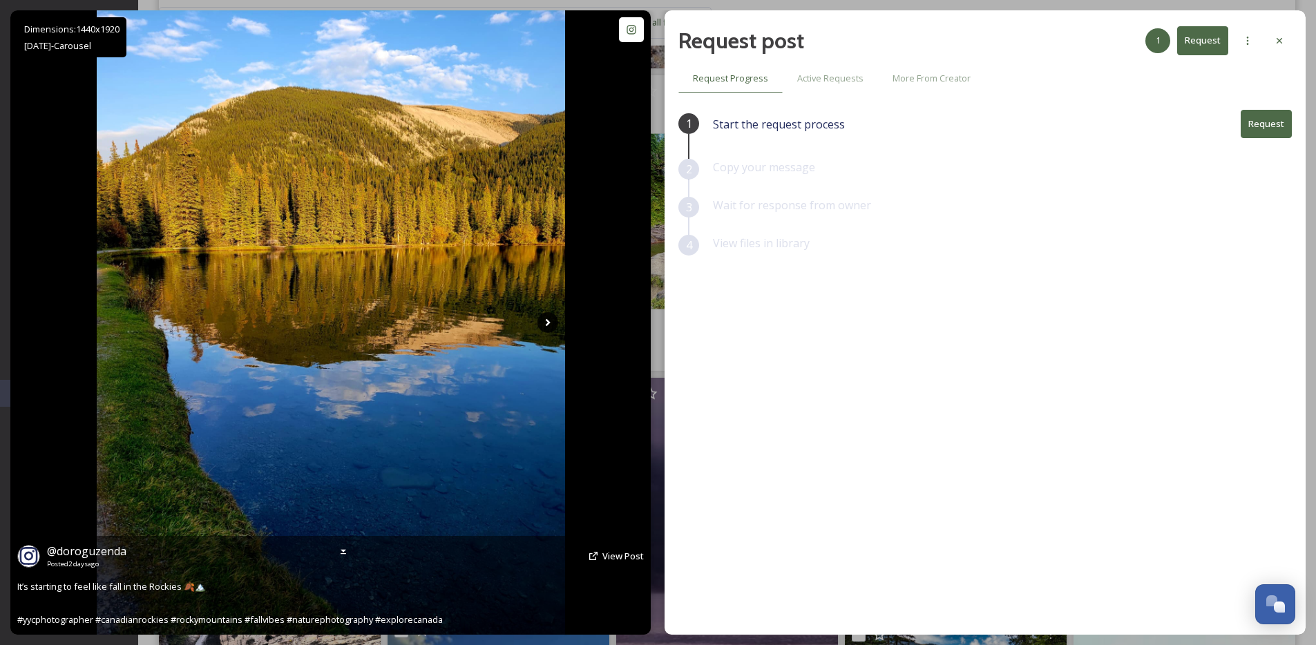
click at [550, 321] on icon at bounding box center [548, 322] width 21 height 21
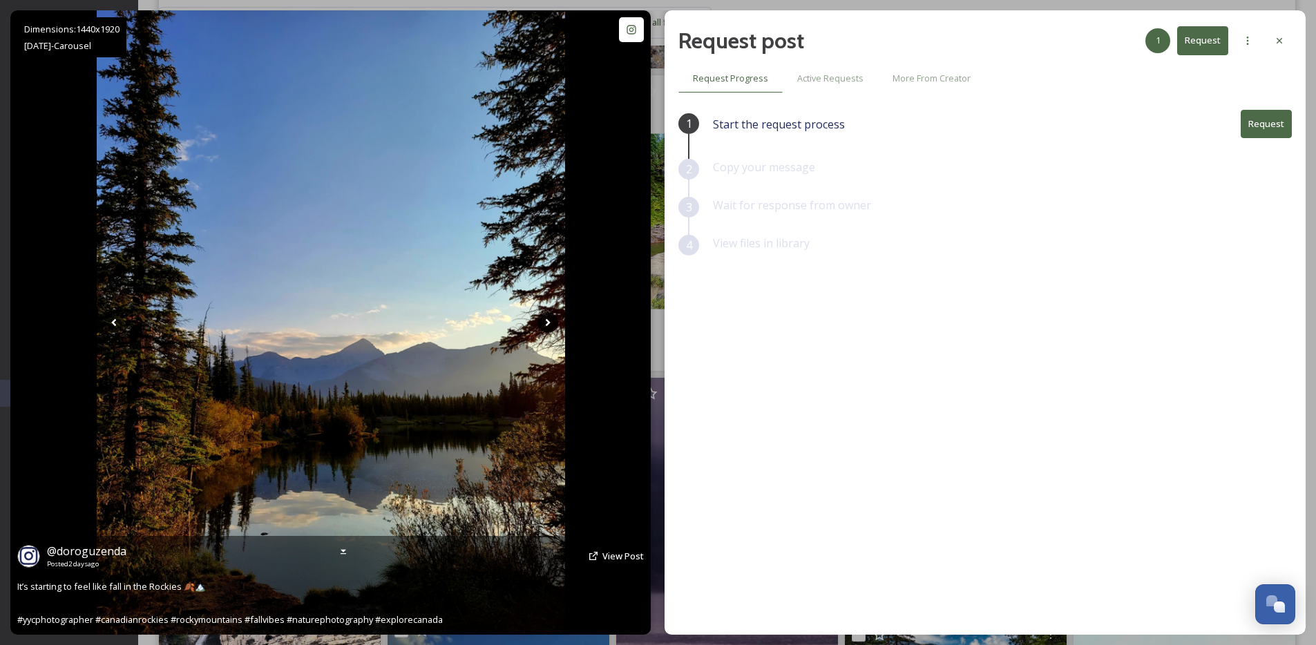
click at [549, 324] on icon at bounding box center [548, 322] width 21 height 21
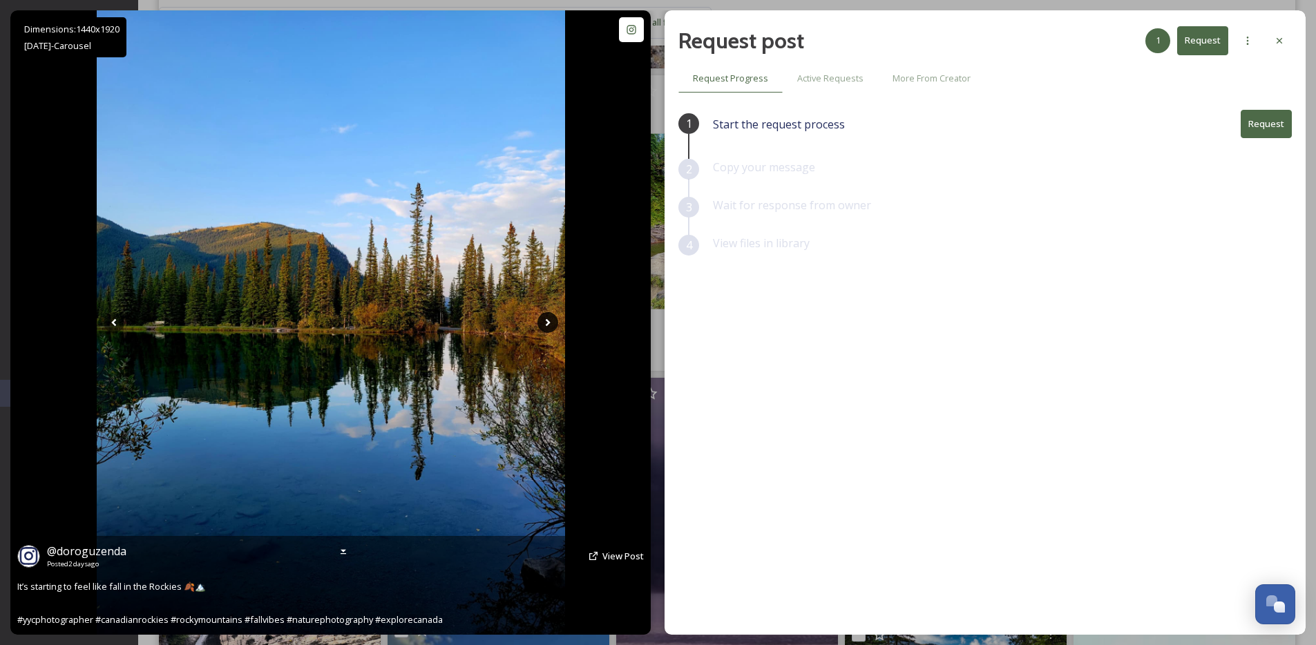
click at [549, 324] on icon at bounding box center [548, 322] width 21 height 21
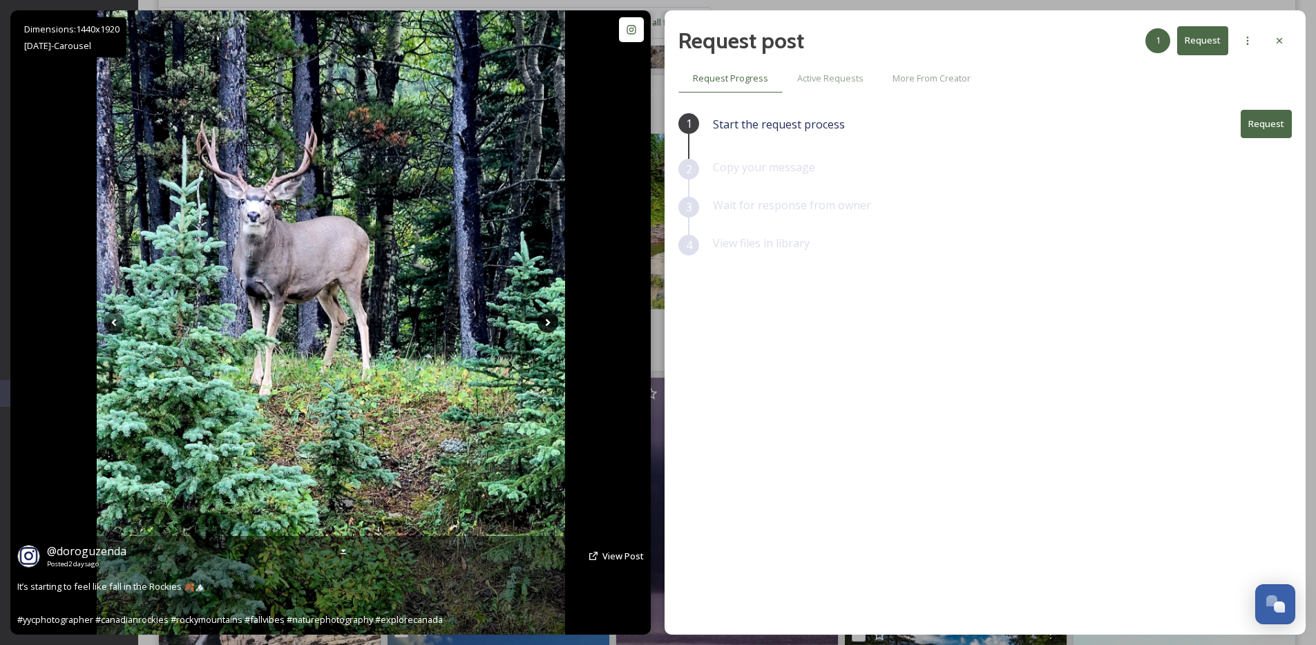
click at [549, 324] on icon at bounding box center [548, 322] width 21 height 21
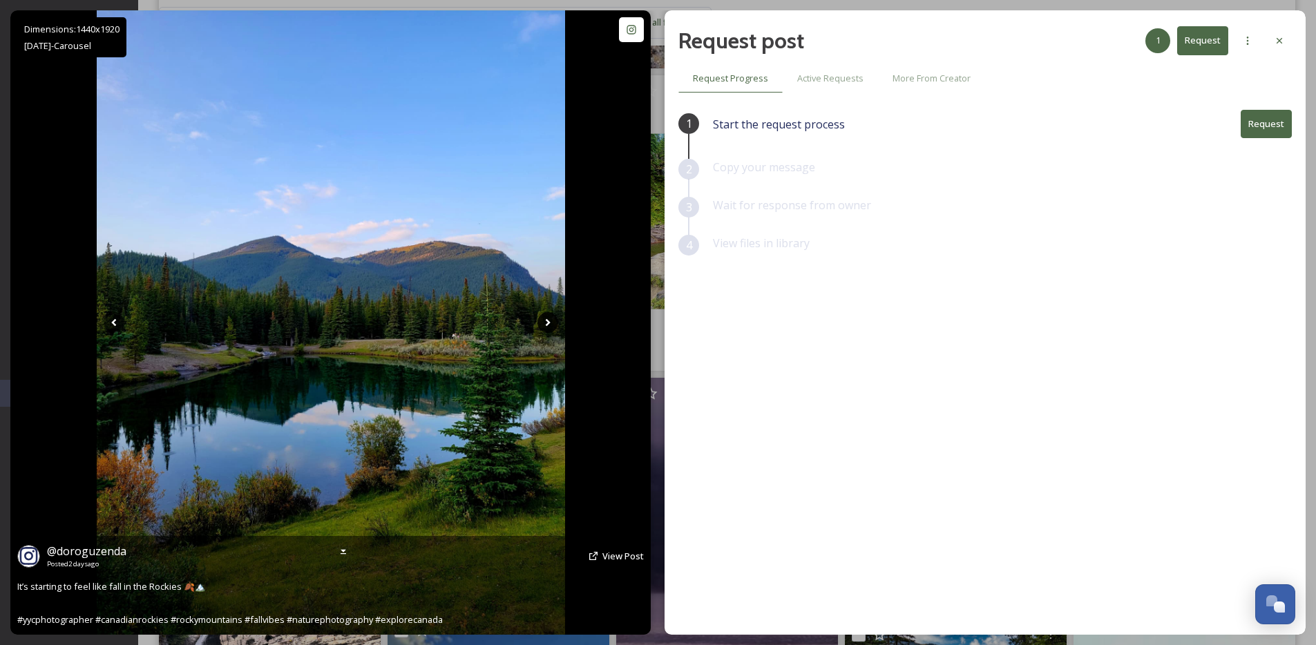
click at [549, 324] on icon at bounding box center [548, 322] width 21 height 21
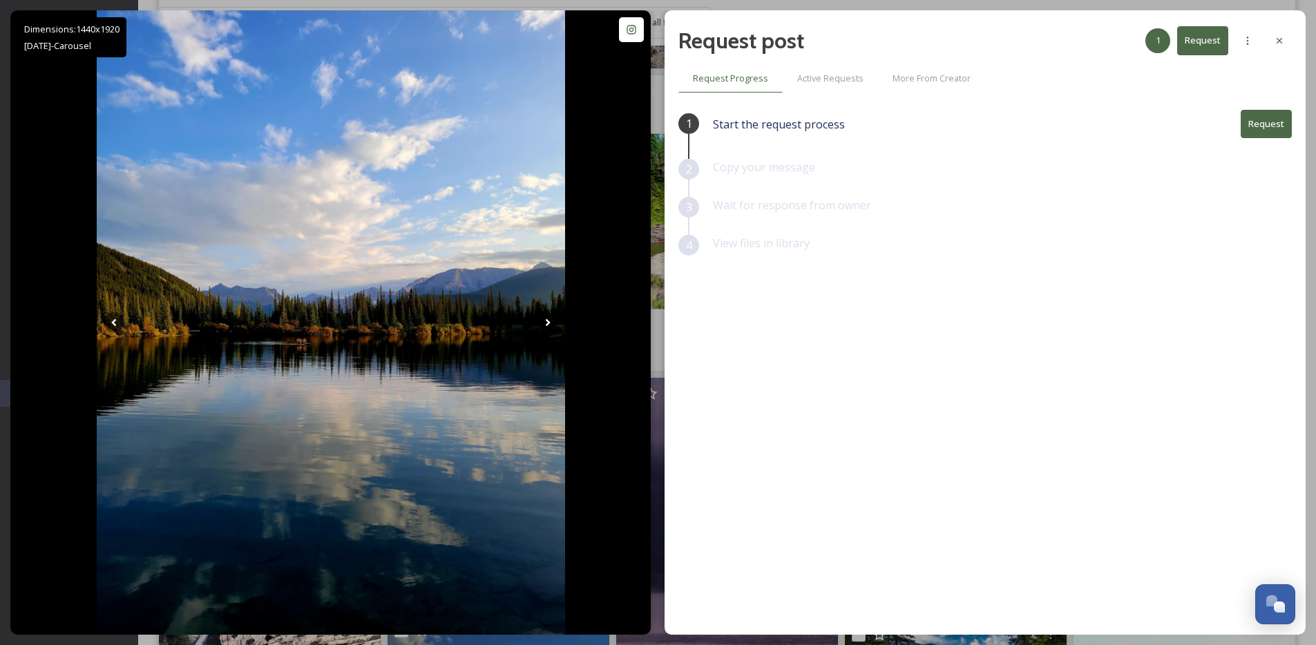
click at [1270, 133] on button "Request" at bounding box center [1266, 124] width 51 height 28
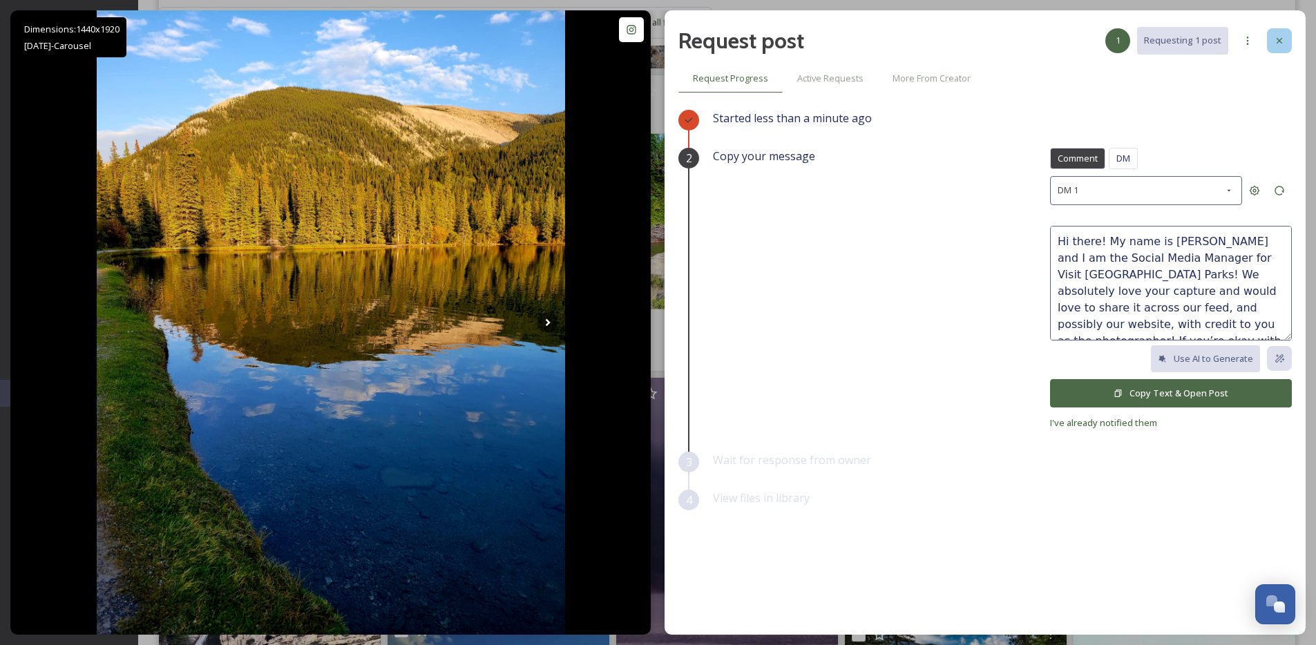
click at [1289, 46] on div at bounding box center [1279, 40] width 25 height 25
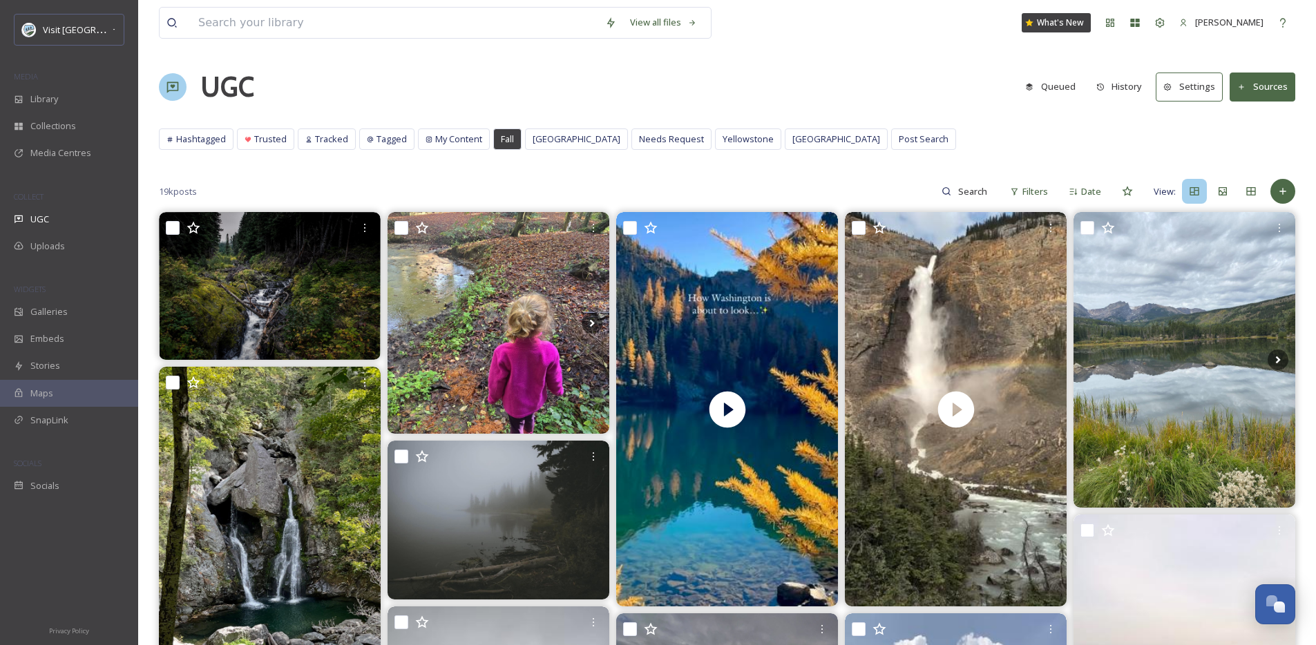
click at [1199, 87] on button "Settings" at bounding box center [1189, 87] width 67 height 28
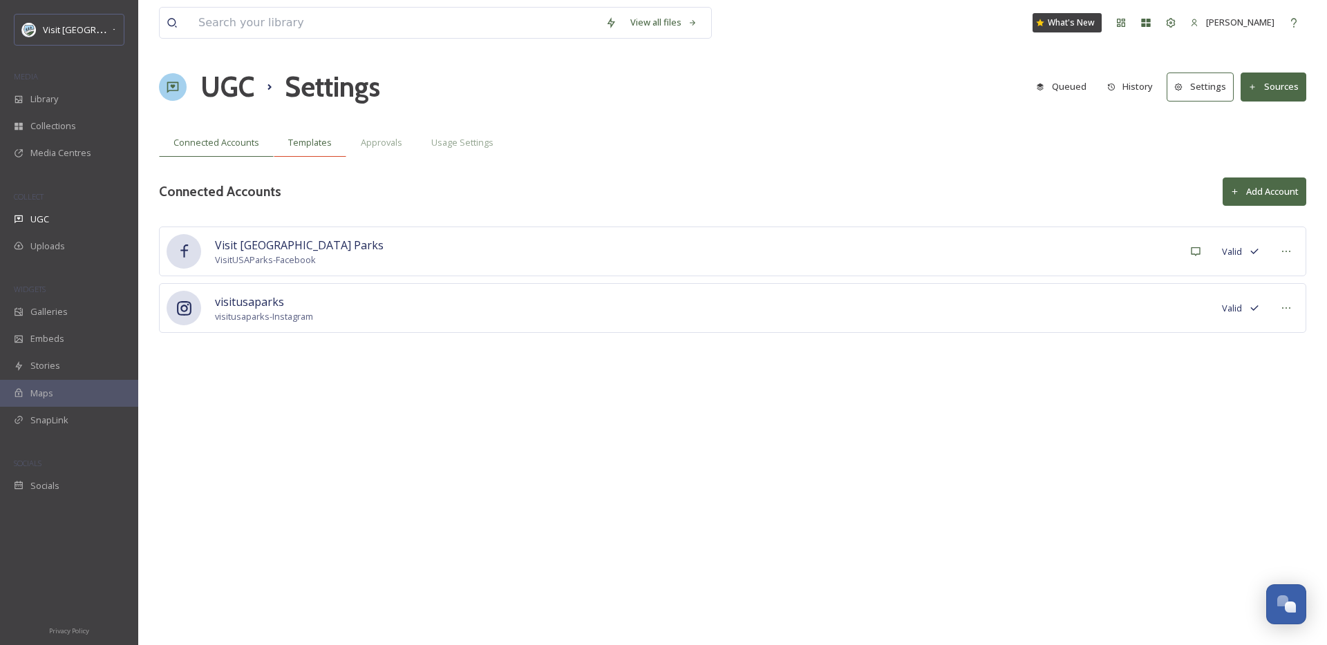
click at [304, 138] on span "Templates" at bounding box center [310, 142] width 44 height 13
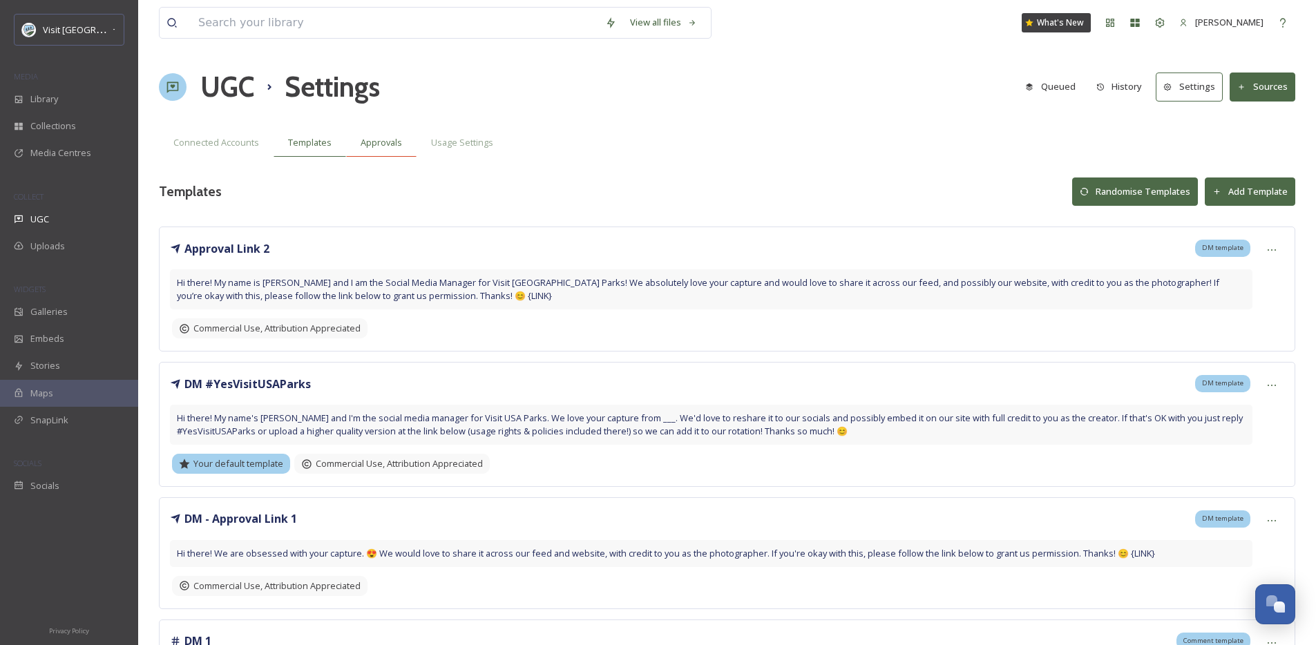
click at [381, 142] on span "Approvals" at bounding box center [381, 142] width 41 height 13
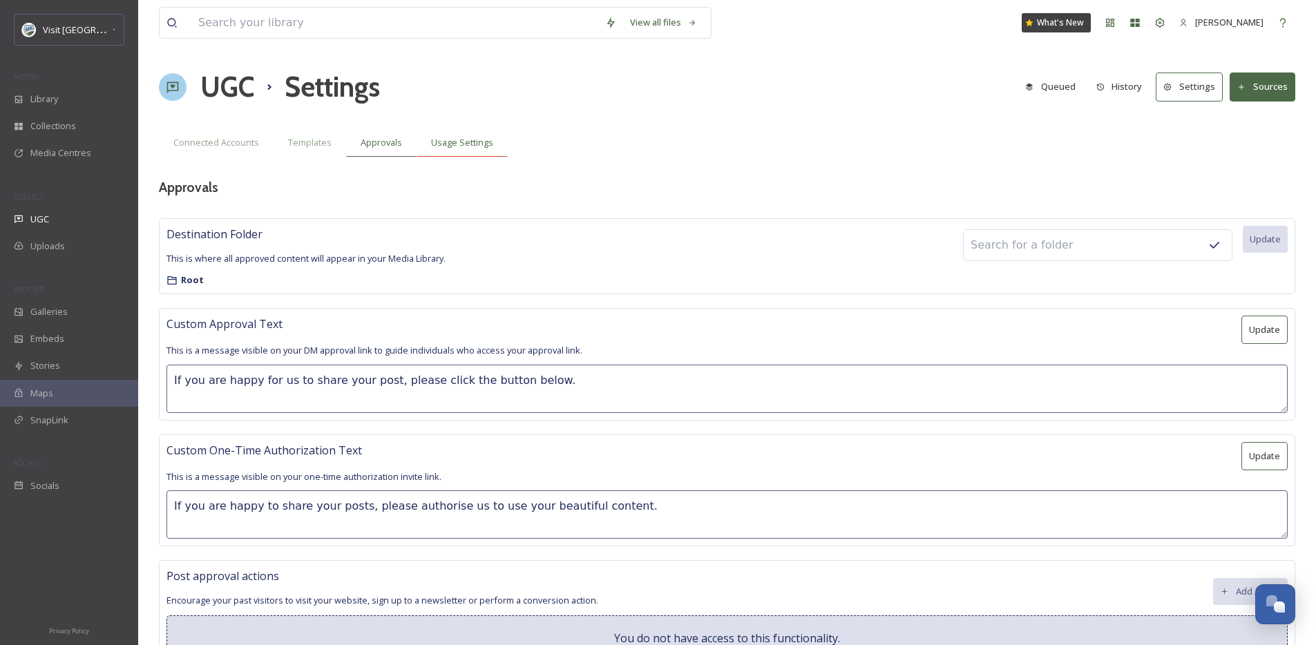
click at [455, 145] on span "Usage Settings" at bounding box center [462, 142] width 62 height 13
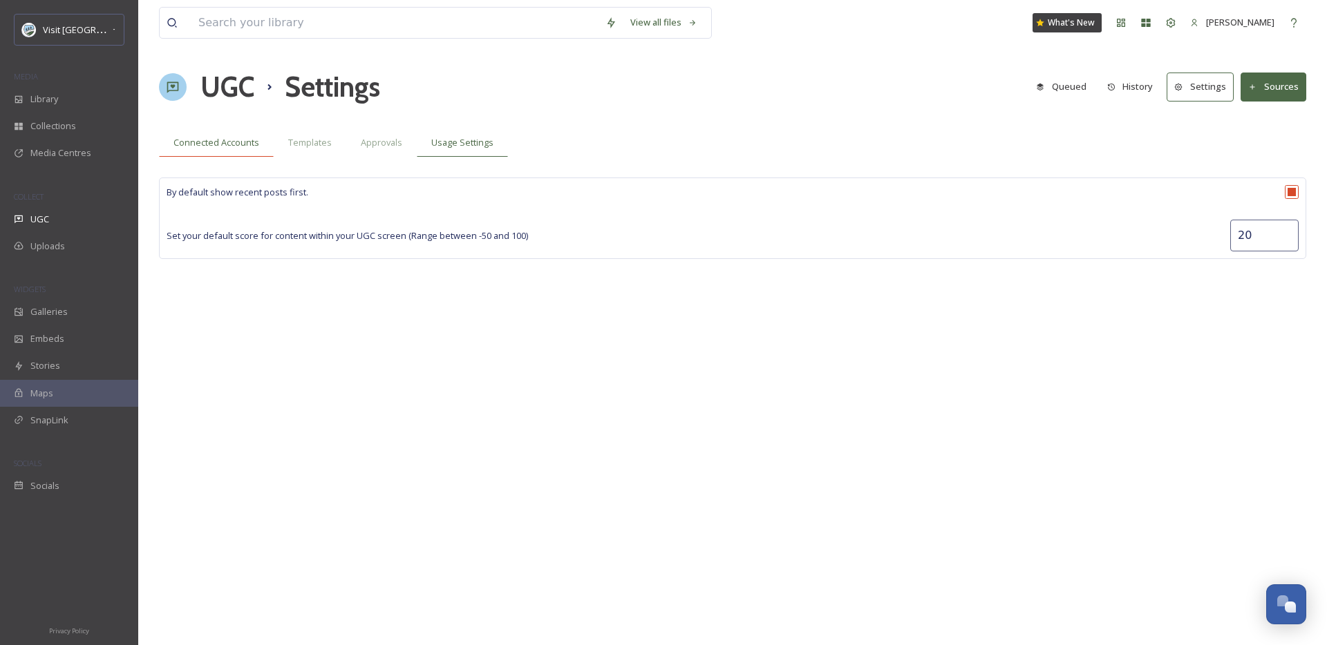
click at [216, 131] on div "Connected Accounts" at bounding box center [216, 143] width 115 height 28
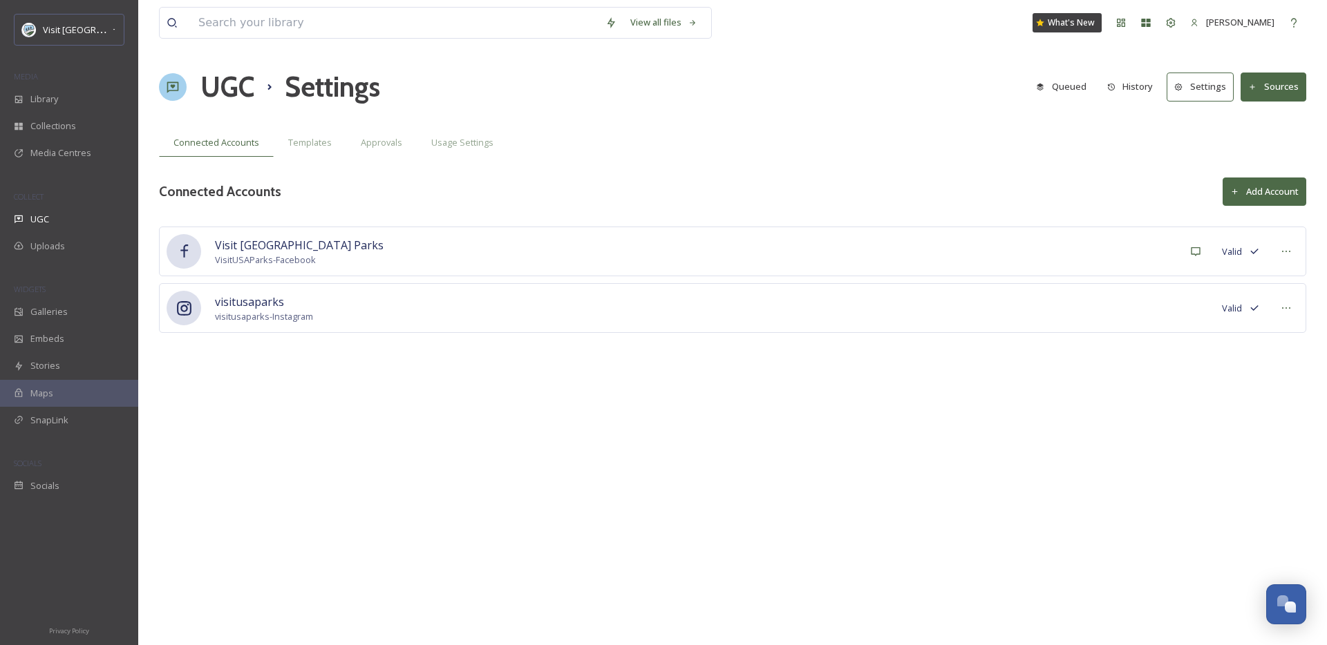
click at [1197, 86] on button "Settings" at bounding box center [1199, 87] width 67 height 28
click at [1280, 88] on button "Sources" at bounding box center [1273, 87] width 66 height 28
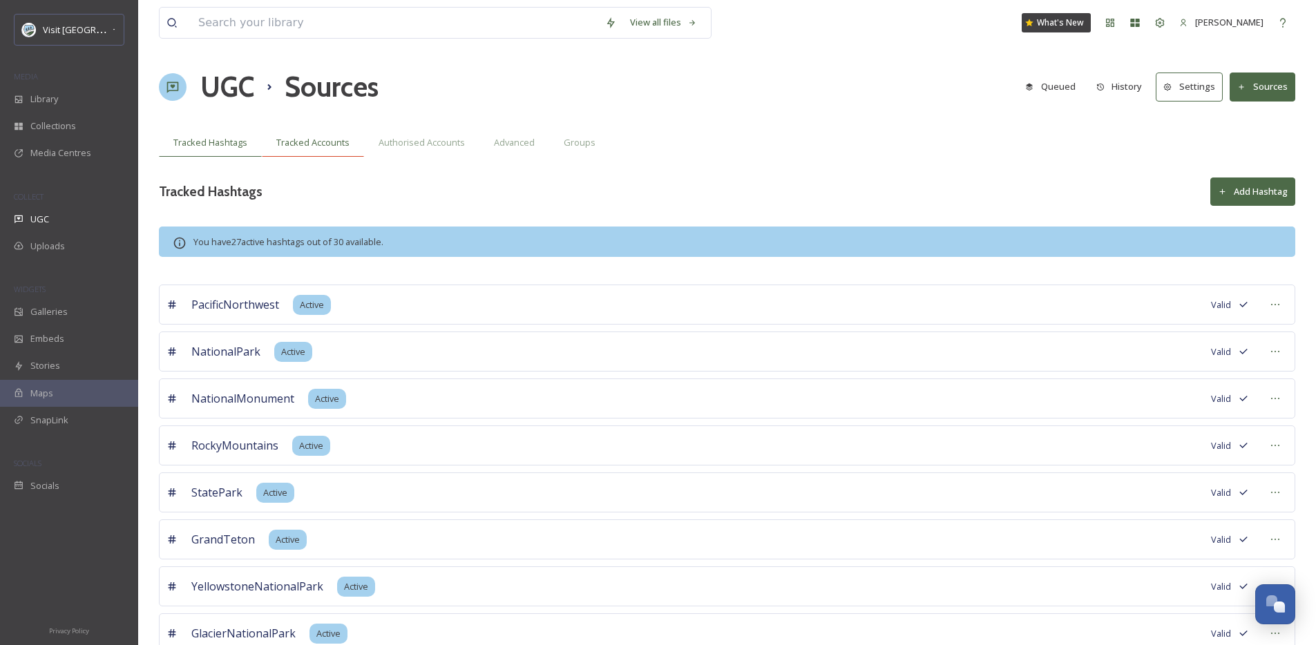
click at [332, 140] on span "Tracked Accounts" at bounding box center [312, 142] width 73 height 13
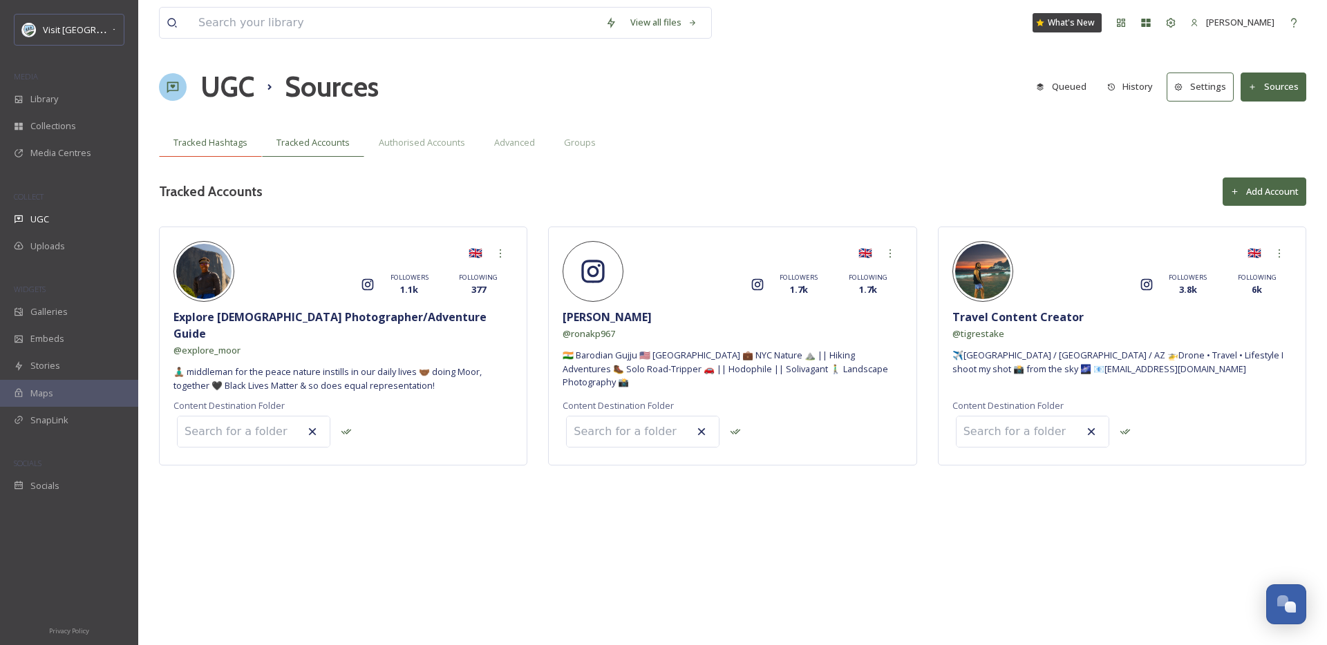
click at [197, 144] on span "Tracked Hashtags" at bounding box center [210, 142] width 74 height 13
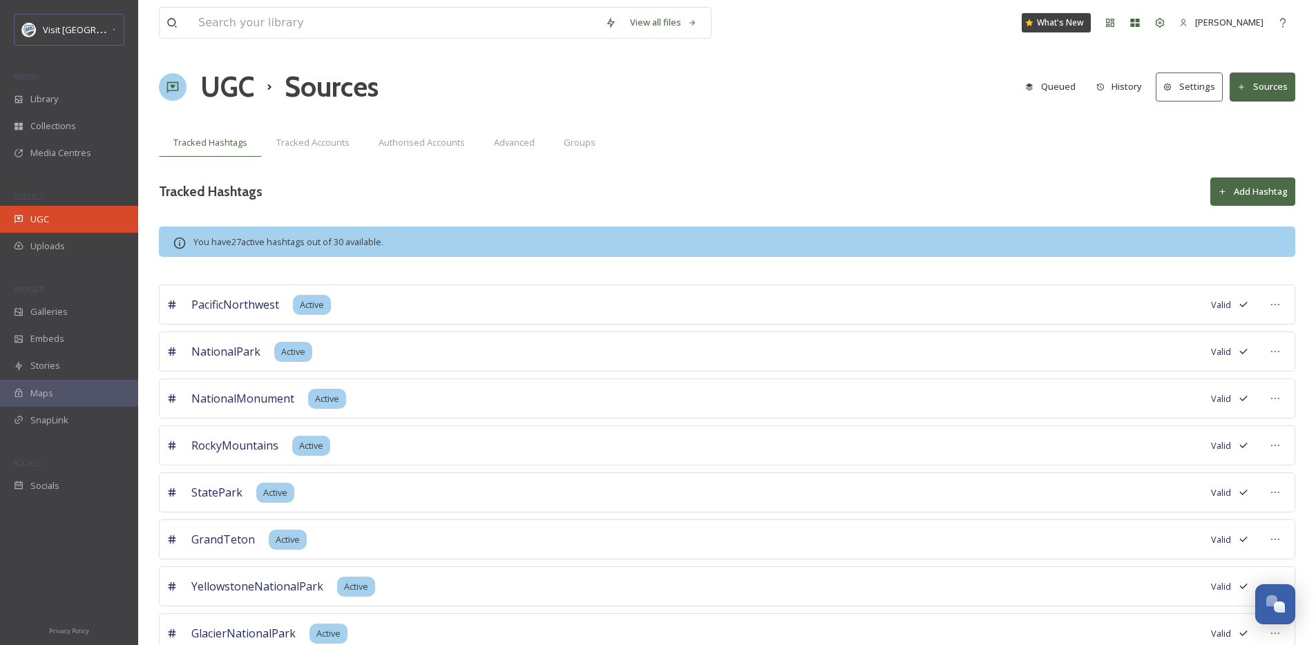
click at [63, 214] on div "UGC" at bounding box center [69, 219] width 138 height 27
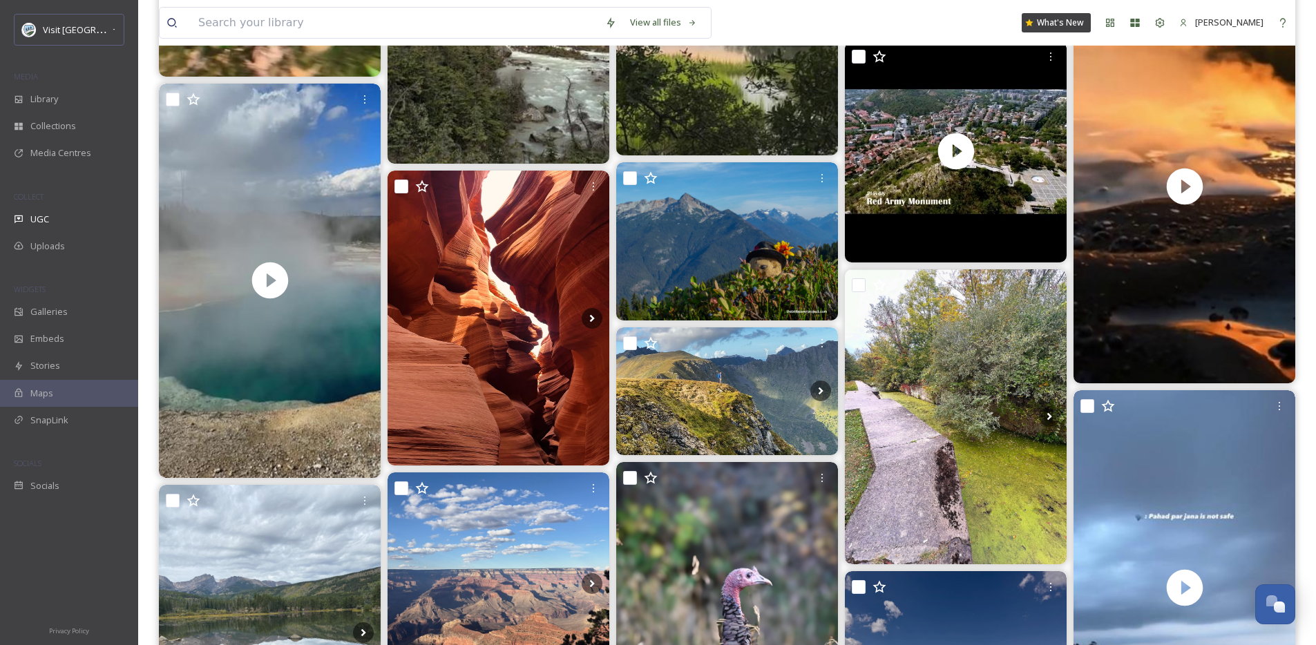
scroll to position [2355, 0]
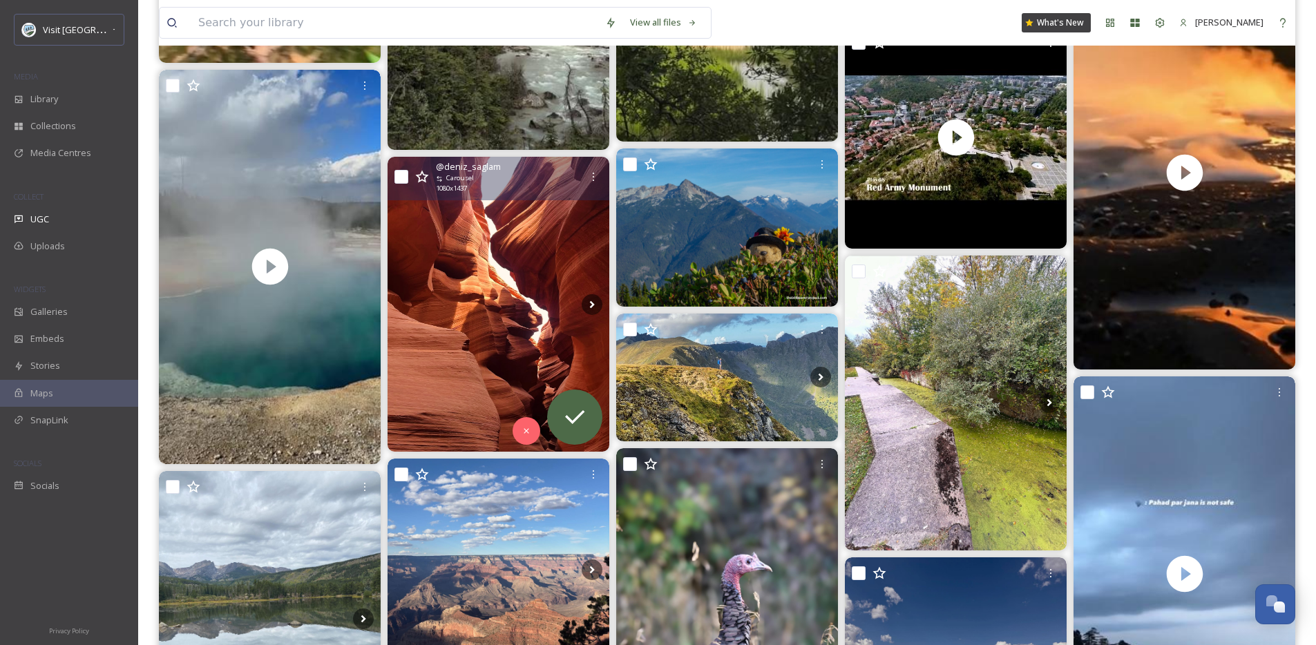
click at [503, 297] on img at bounding box center [499, 304] width 222 height 295
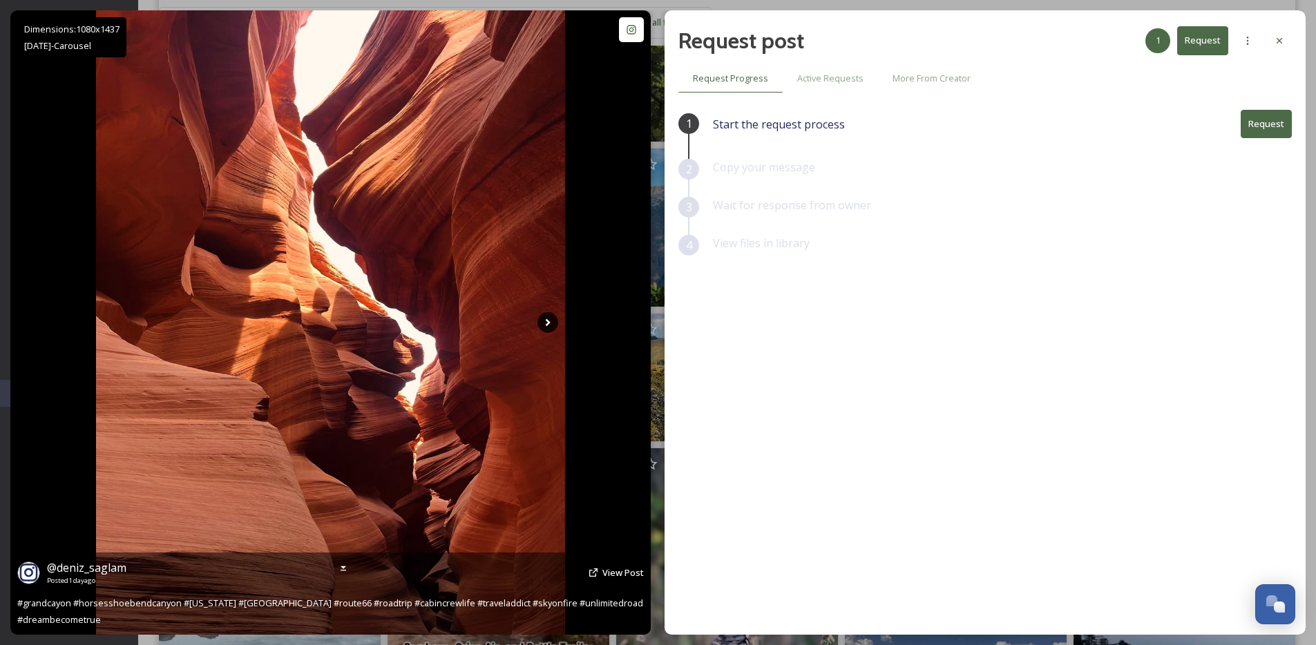
click at [542, 324] on icon at bounding box center [548, 322] width 21 height 21
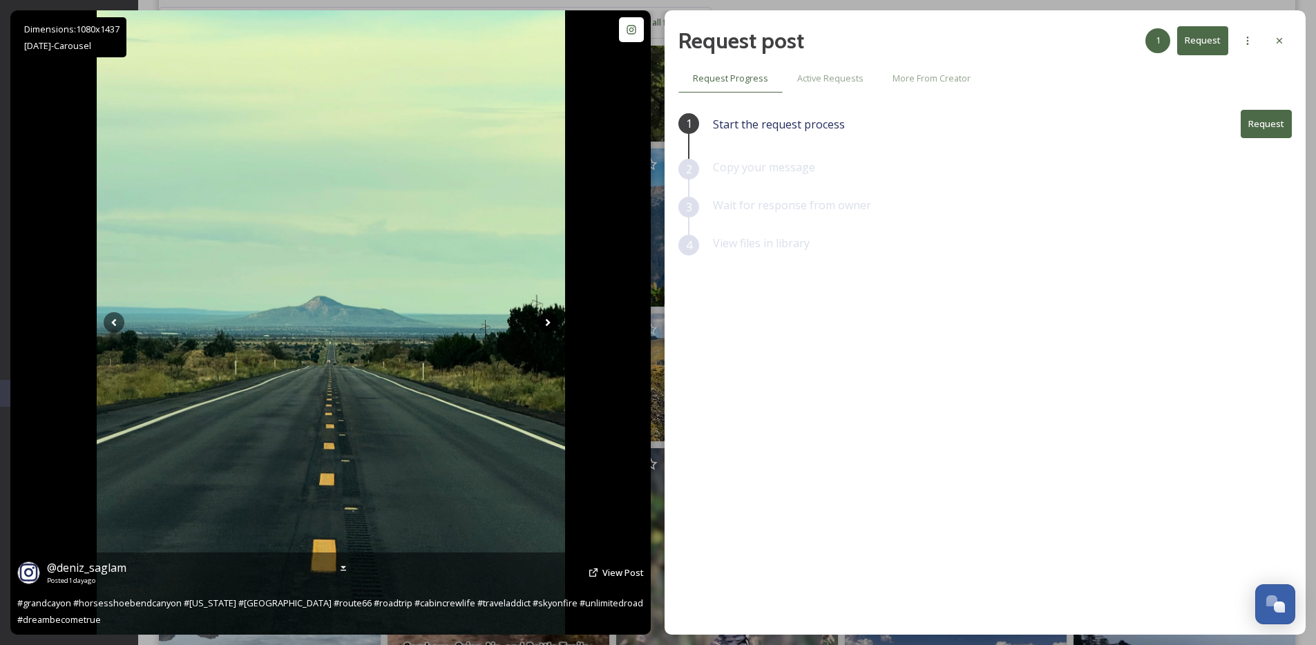
click at [542, 324] on icon at bounding box center [548, 322] width 21 height 21
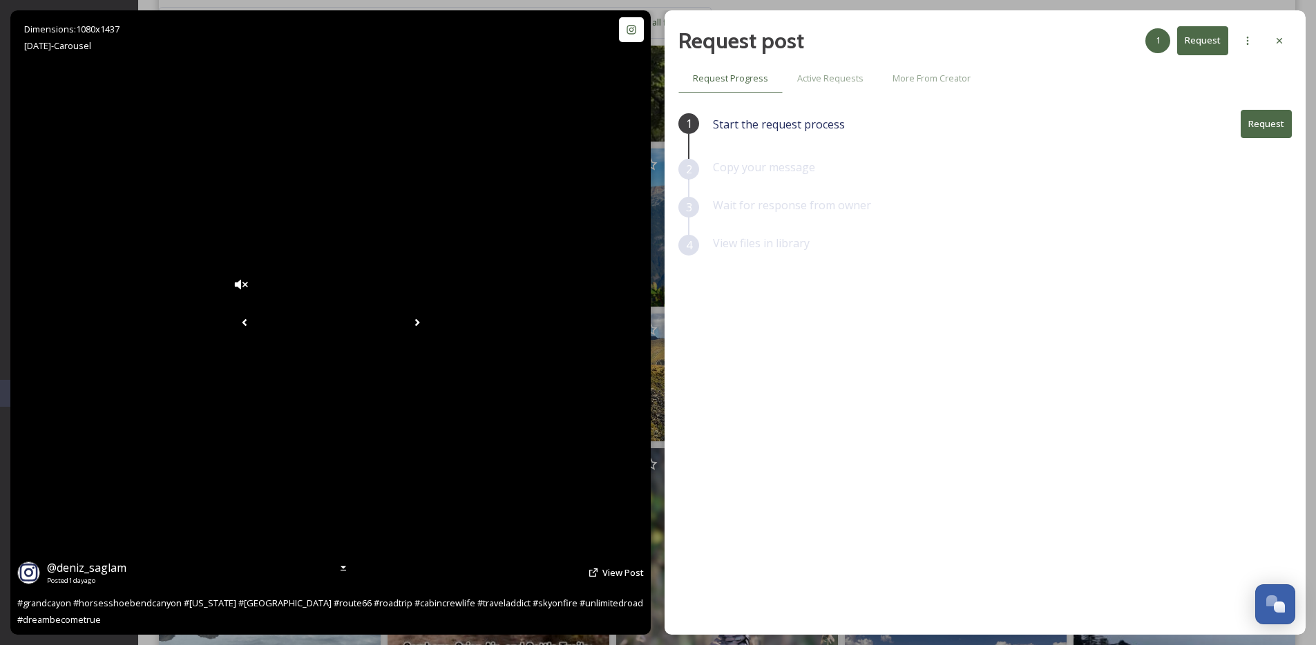
click at [234, 328] on icon at bounding box center [244, 322] width 21 height 21
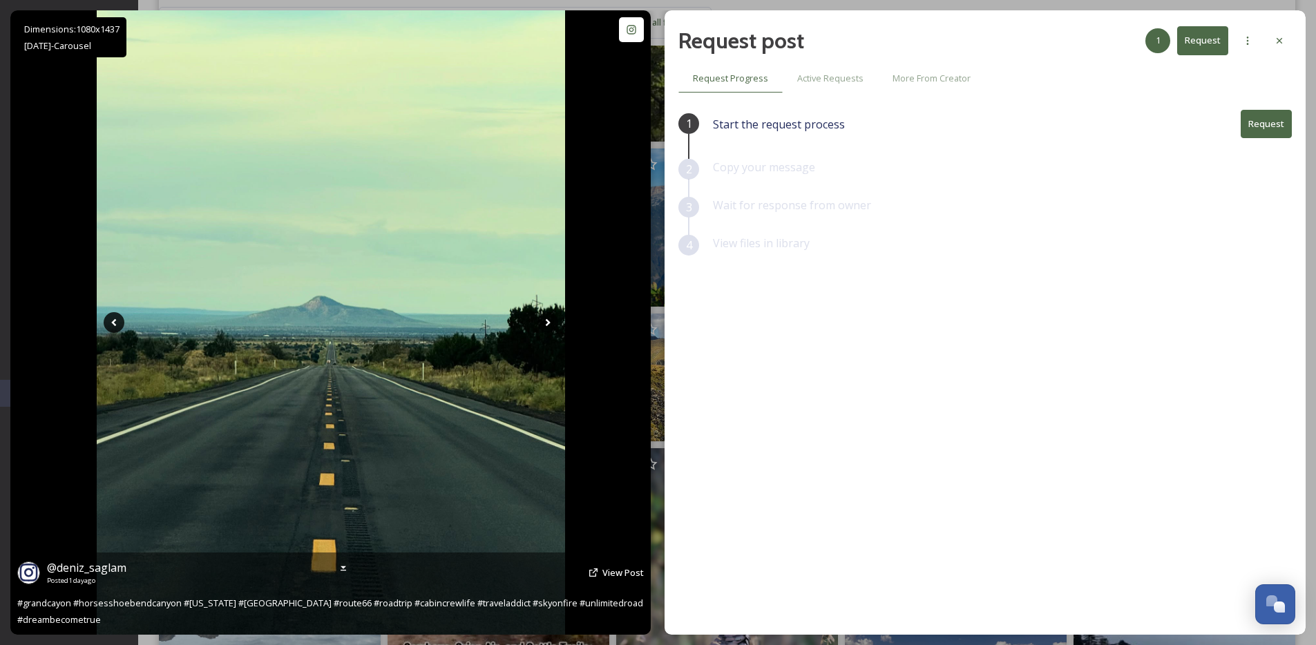
click at [113, 328] on icon at bounding box center [114, 322] width 21 height 21
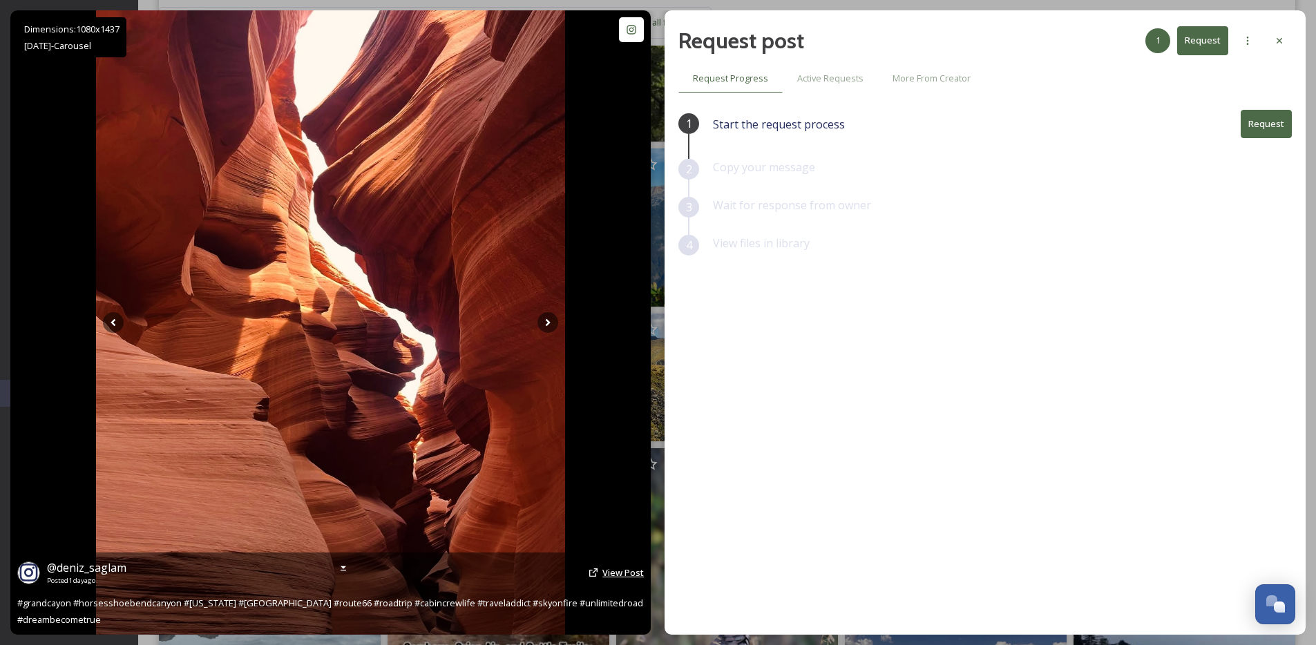
click at [623, 579] on span "View Post" at bounding box center [623, 573] width 41 height 12
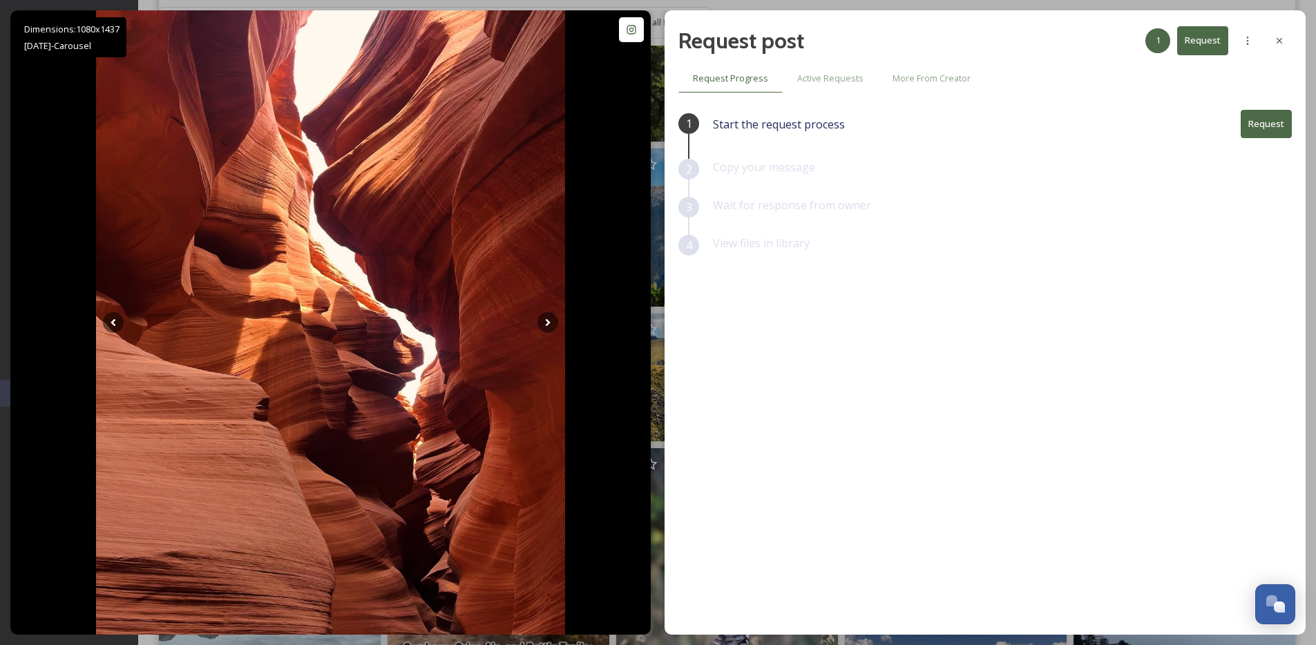
click at [1292, 44] on div "Request post 1 Request Request Progress Active Requests More From Creator 1 Sta…" at bounding box center [985, 322] width 641 height 625
click at [1287, 45] on div at bounding box center [1279, 40] width 25 height 25
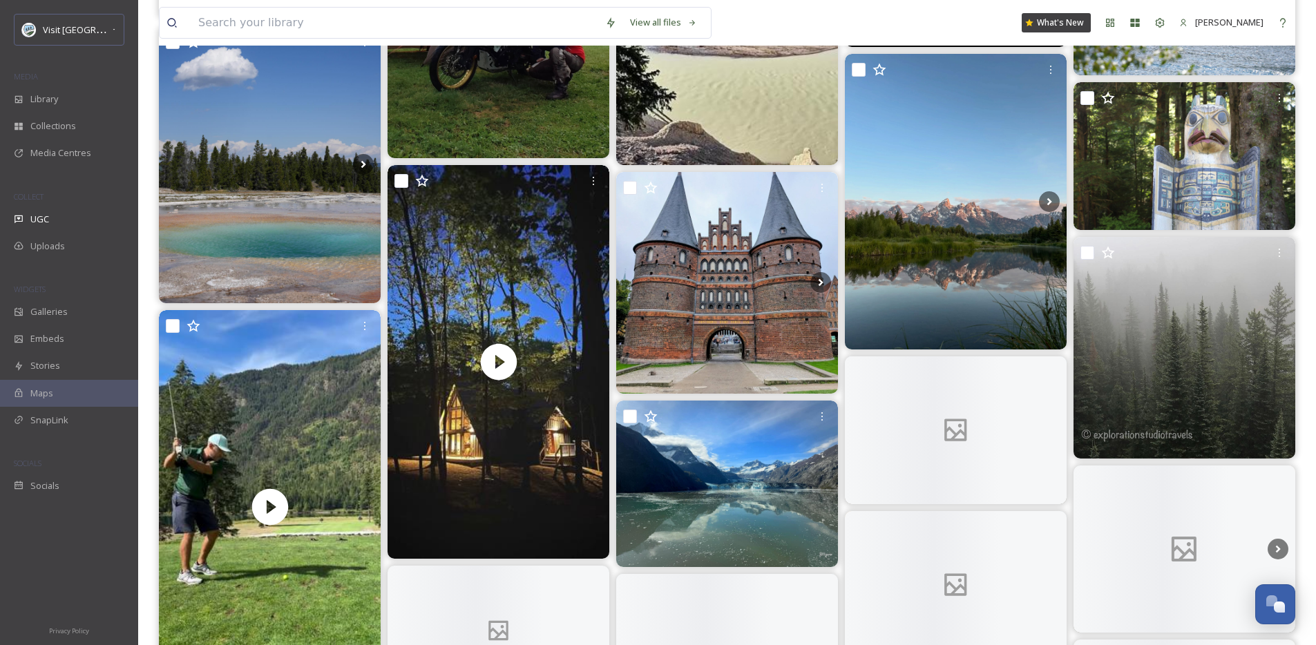
scroll to position [3789, 0]
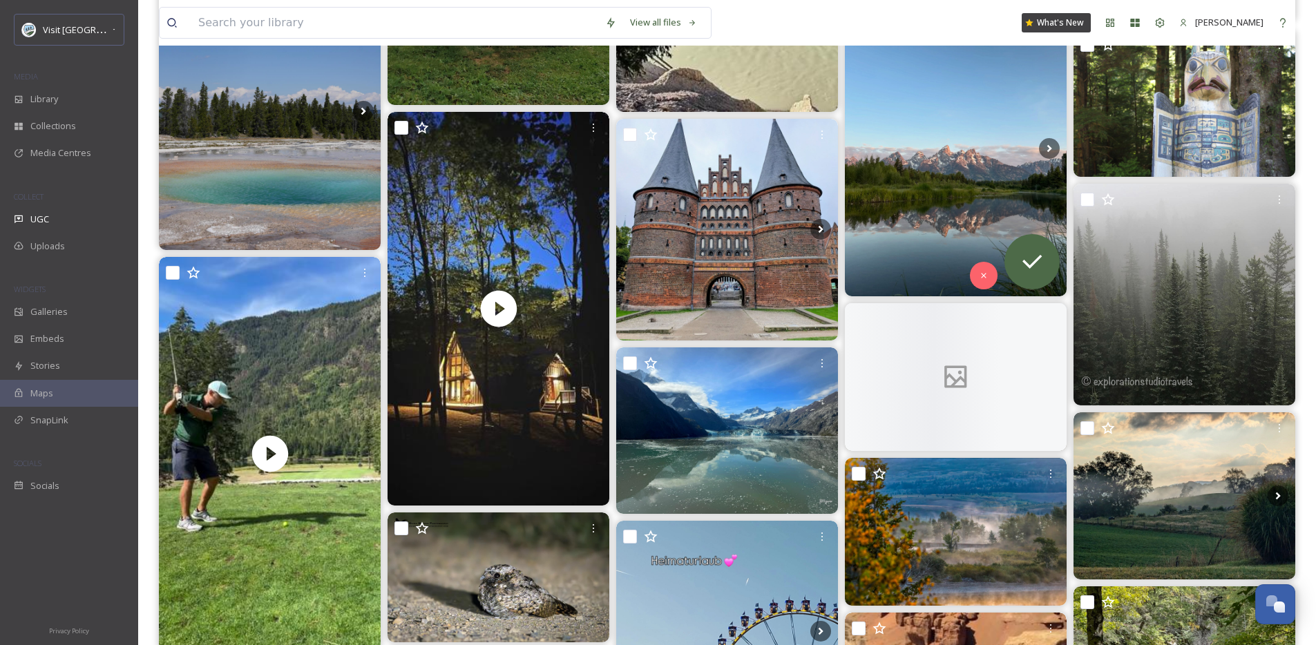
click at [935, 218] on img at bounding box center [956, 149] width 222 height 296
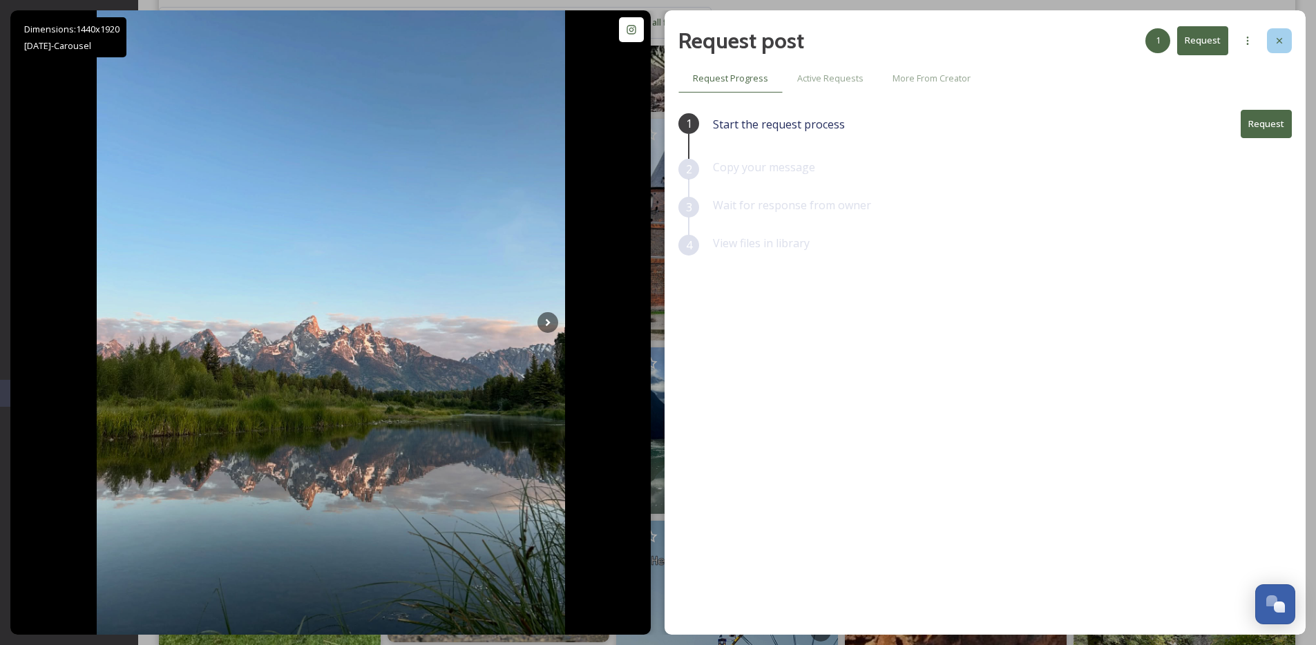
click at [1286, 38] on div at bounding box center [1279, 40] width 25 height 25
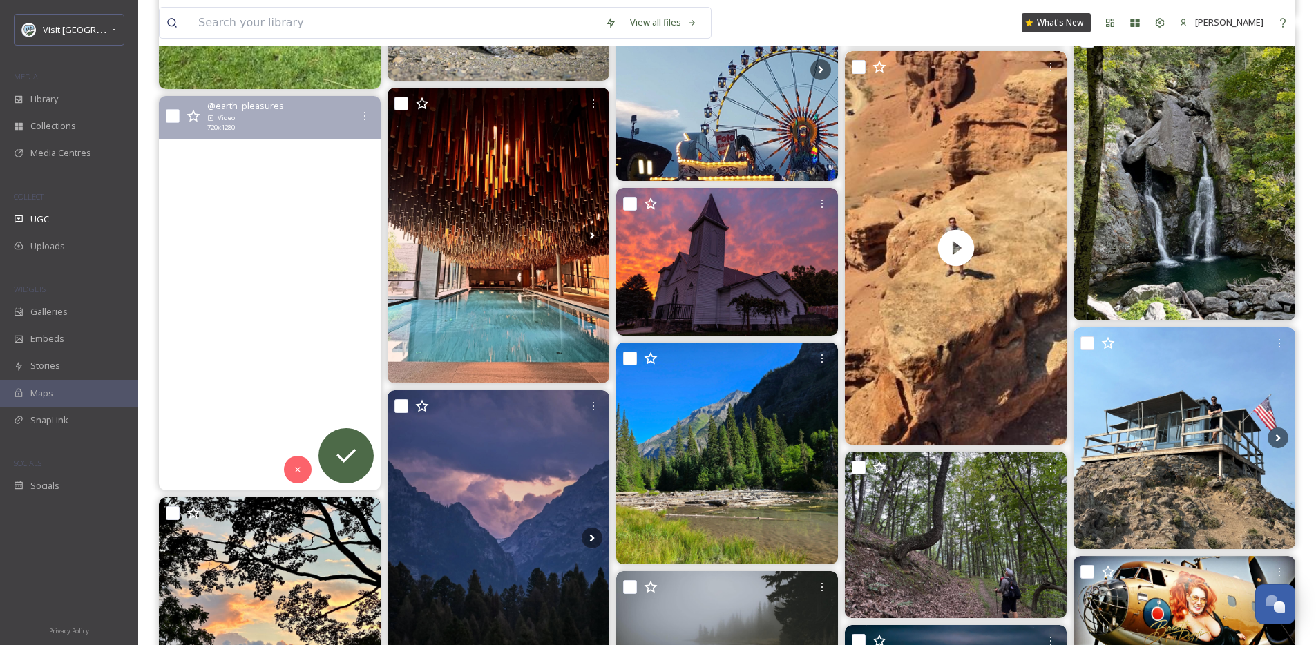
scroll to position [4356, 0]
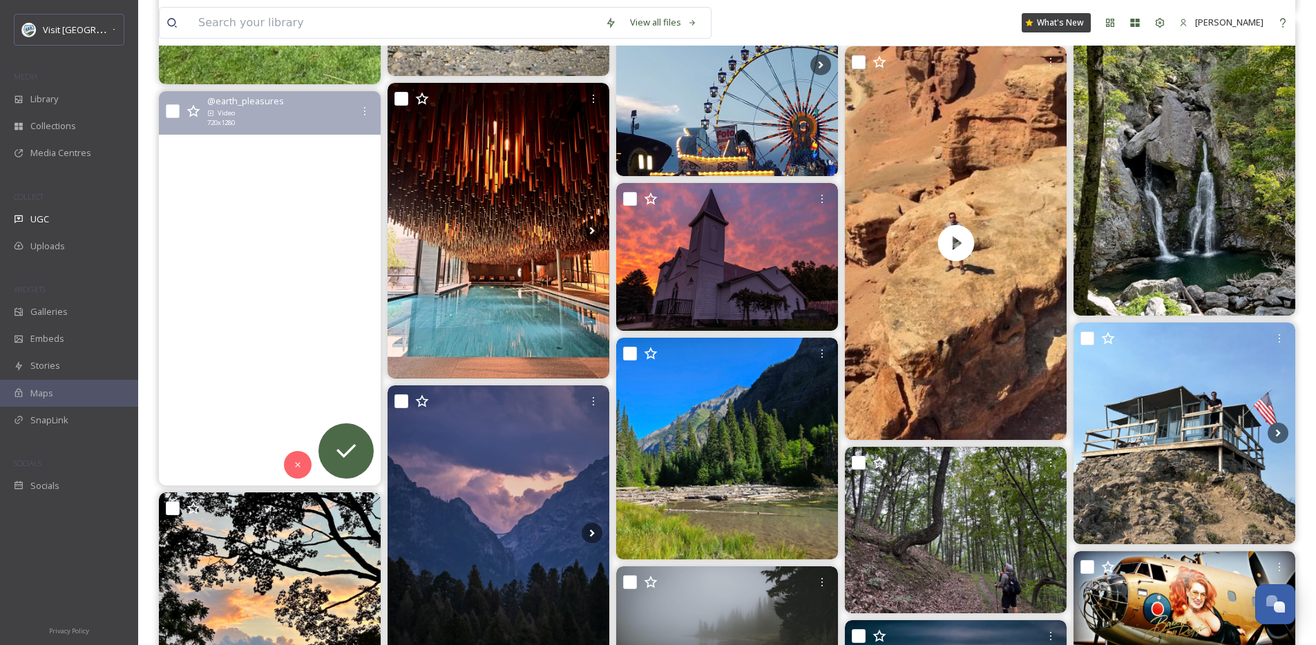
click at [232, 321] on video "A beautiful sunset along Washington’s Coast 🌊\a\aThe Pacific Northwest has so m…" at bounding box center [270, 288] width 222 height 395
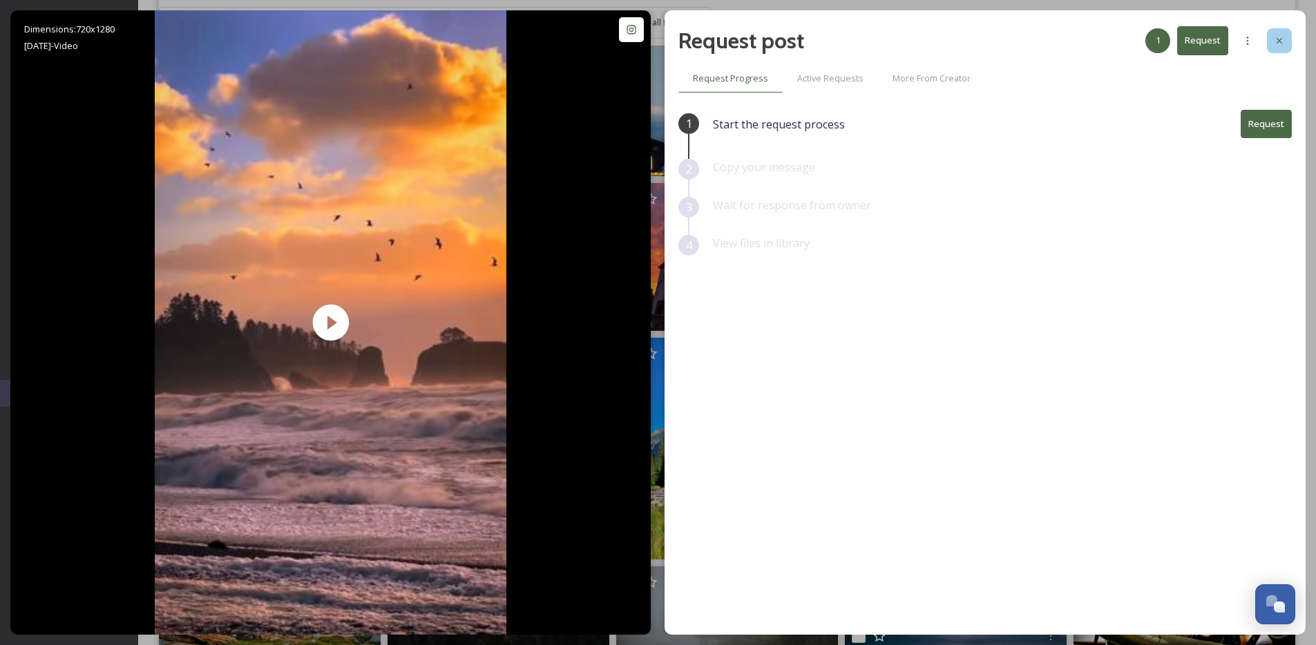
click at [1285, 19] on div "Request post 1 Request Request Progress Active Requests More From Creator 1 Sta…" at bounding box center [985, 322] width 641 height 625
click at [1280, 46] on icon at bounding box center [1279, 40] width 11 height 11
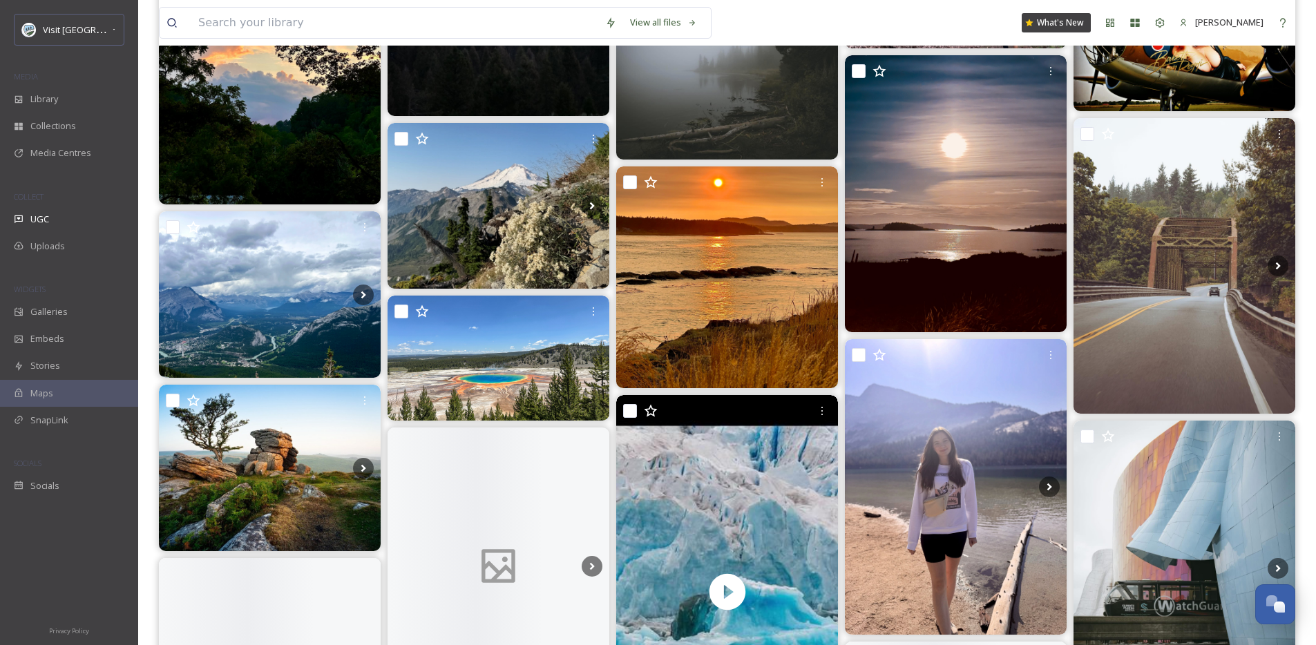
scroll to position [5005, 0]
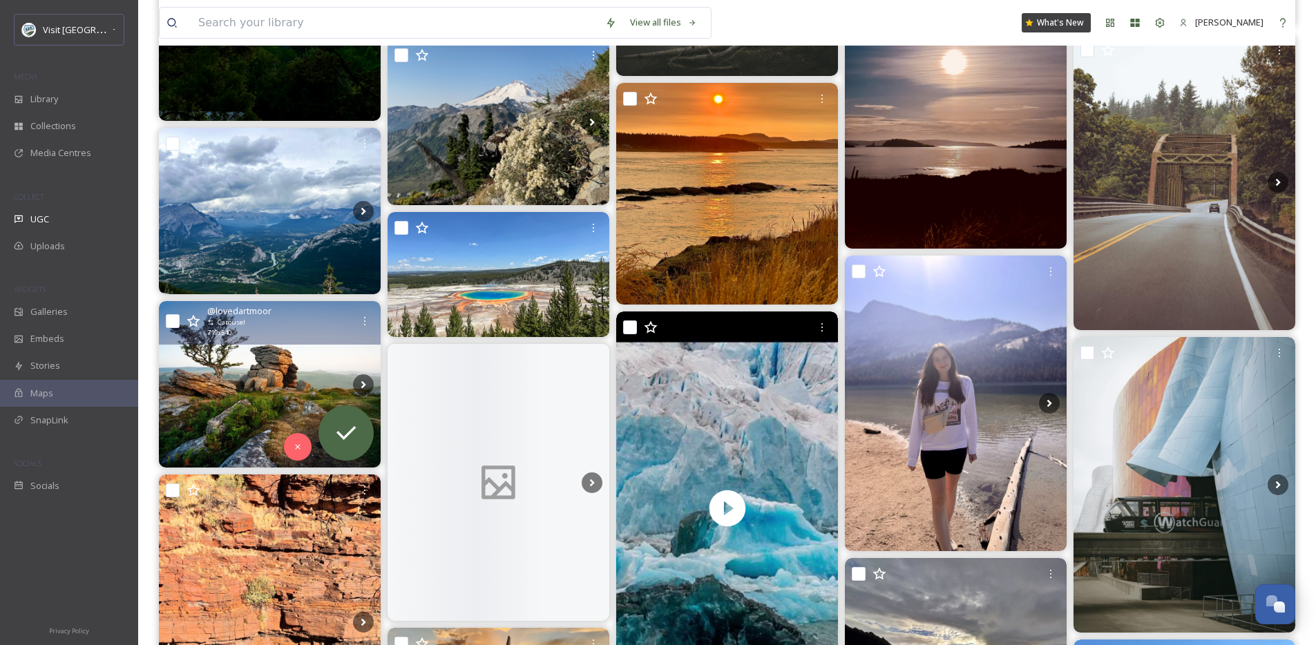
click at [281, 405] on img at bounding box center [270, 384] width 222 height 167
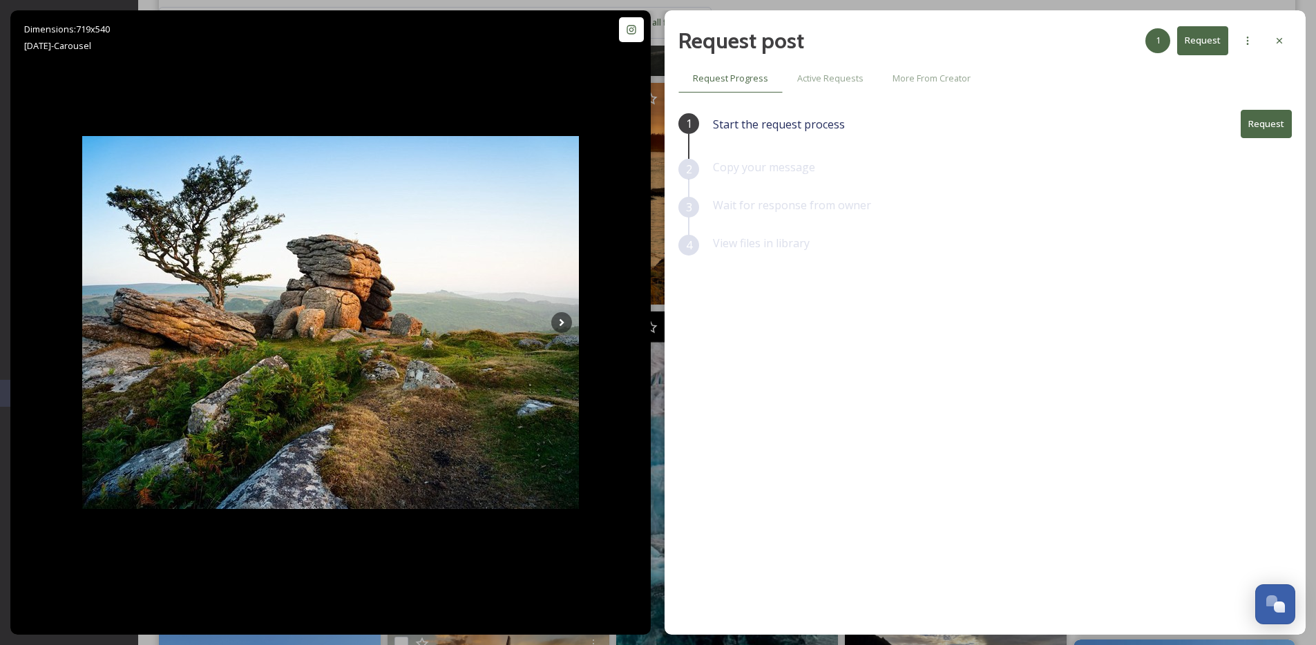
click at [1264, 38] on div "Request post 1 Request" at bounding box center [986, 40] width 614 height 33
click at [1290, 43] on div at bounding box center [1279, 40] width 25 height 25
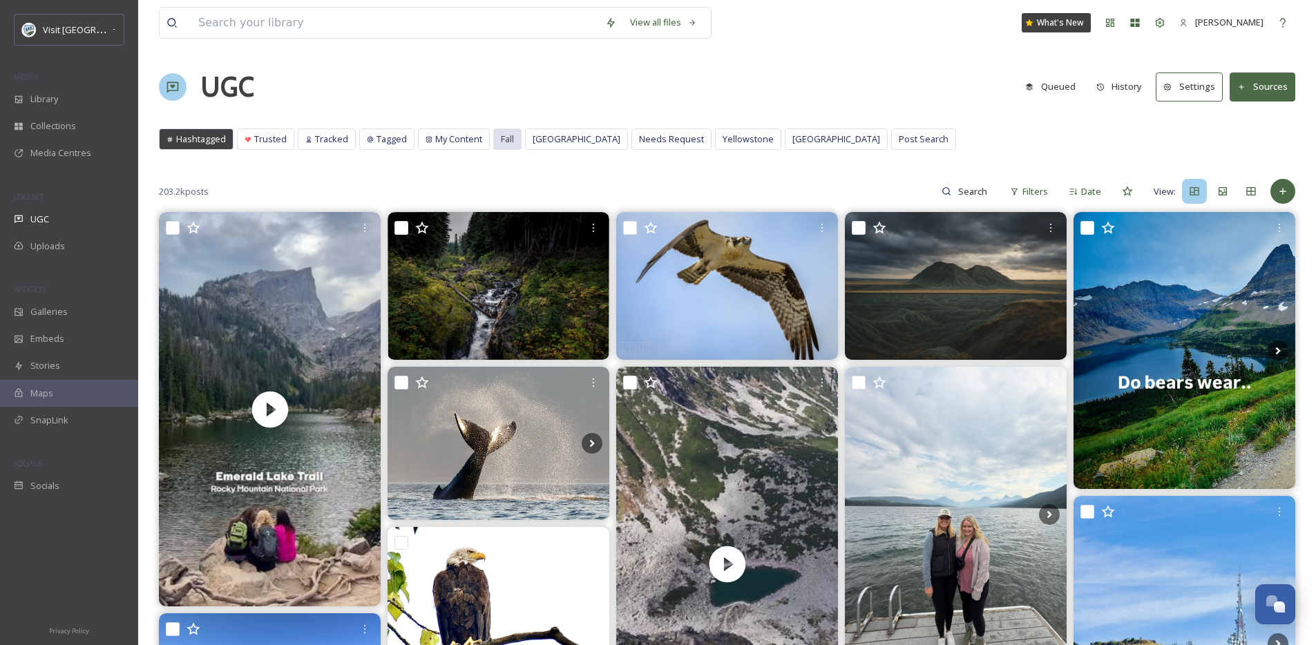
click at [504, 145] on span "Fall" at bounding box center [507, 139] width 13 height 13
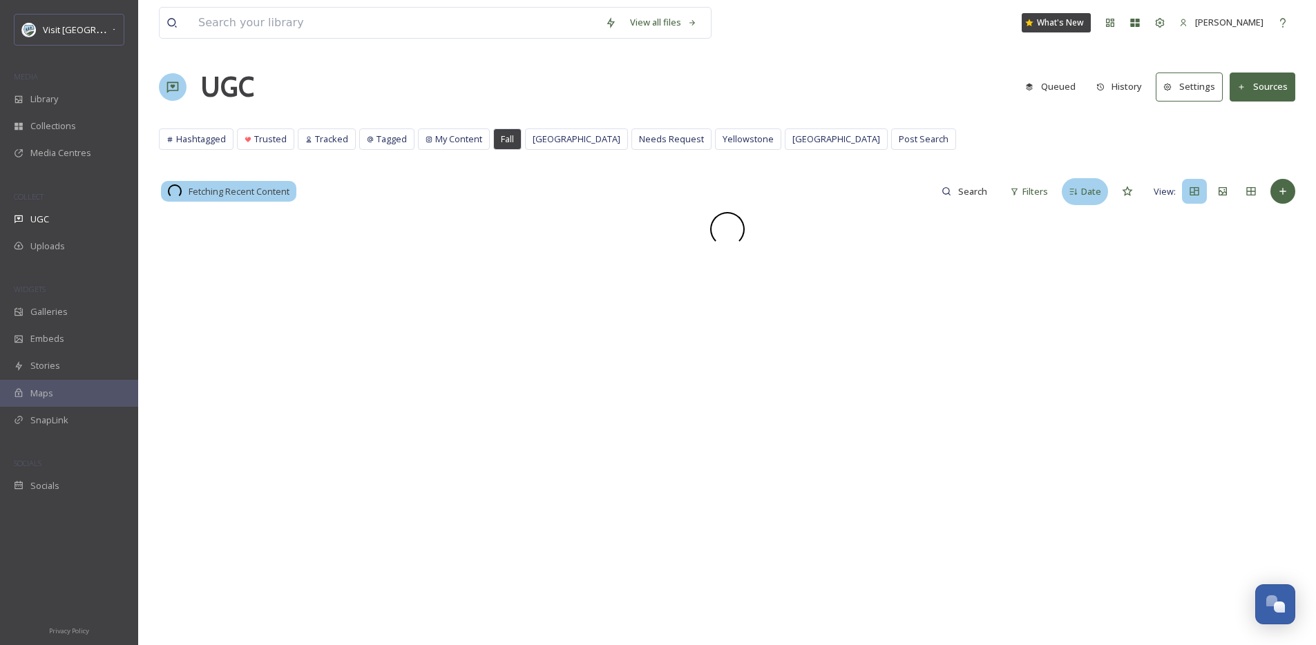
click at [1084, 193] on span "Date" at bounding box center [1091, 191] width 20 height 13
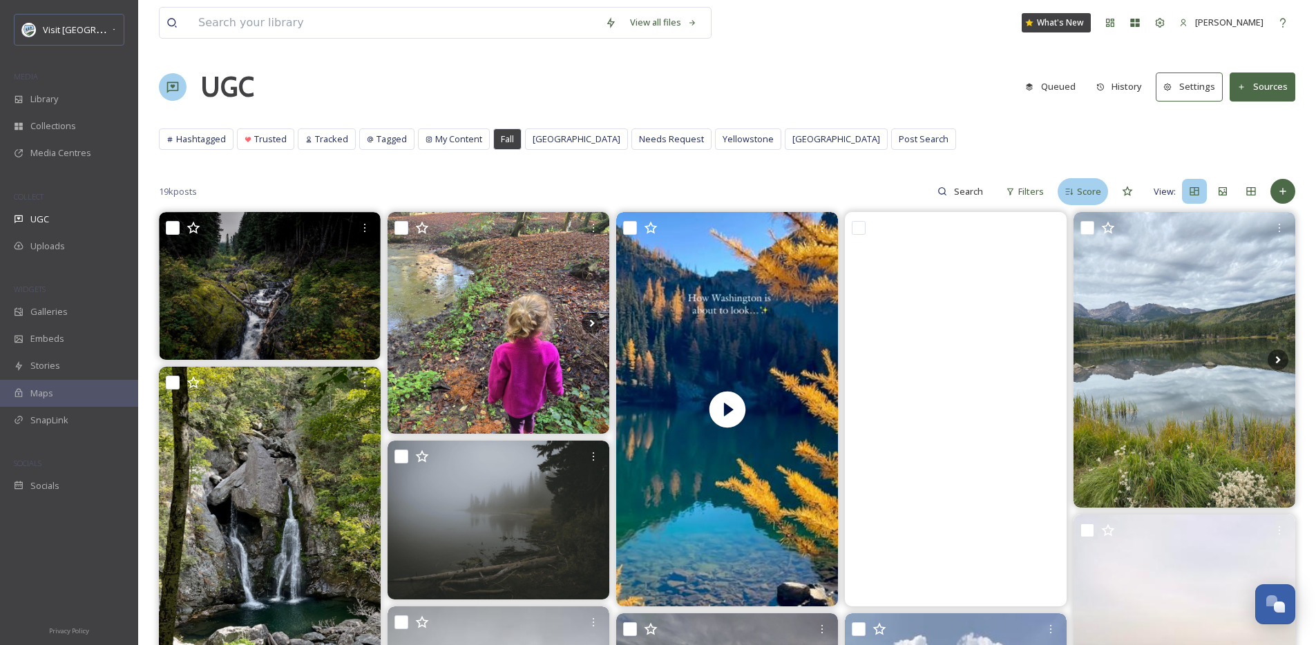
click at [1088, 180] on div "Score" at bounding box center [1083, 191] width 50 height 27
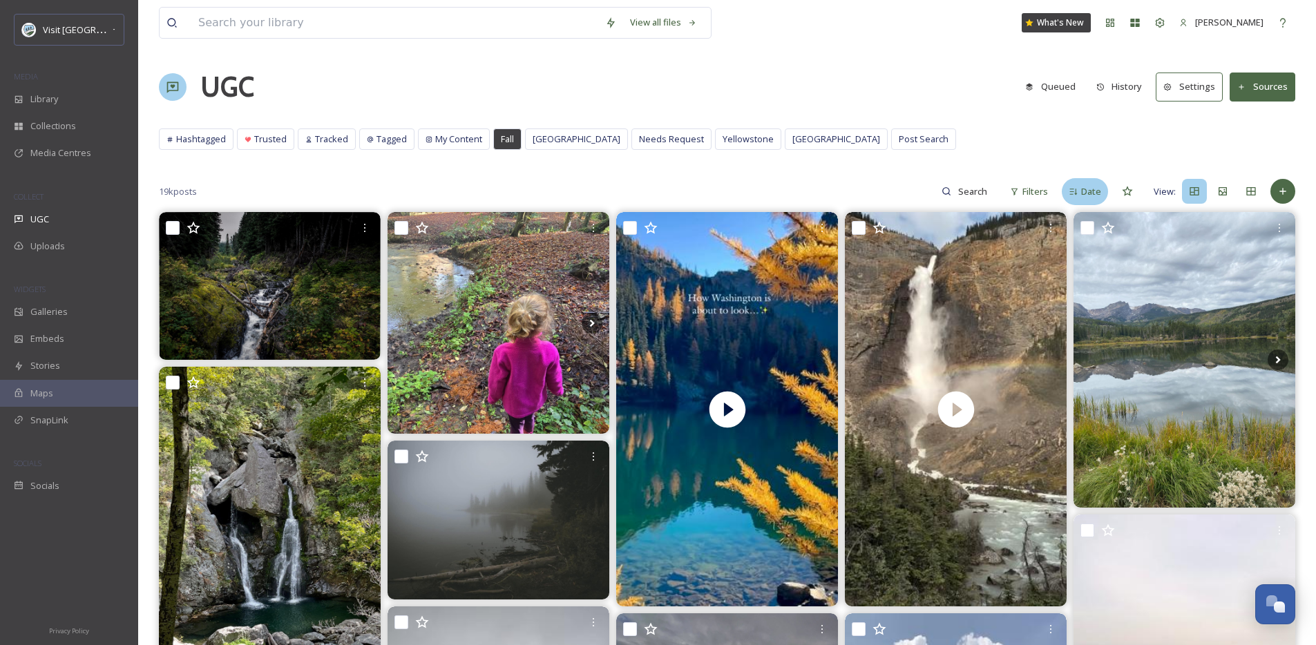
click at [1089, 196] on span "Date" at bounding box center [1091, 191] width 20 height 13
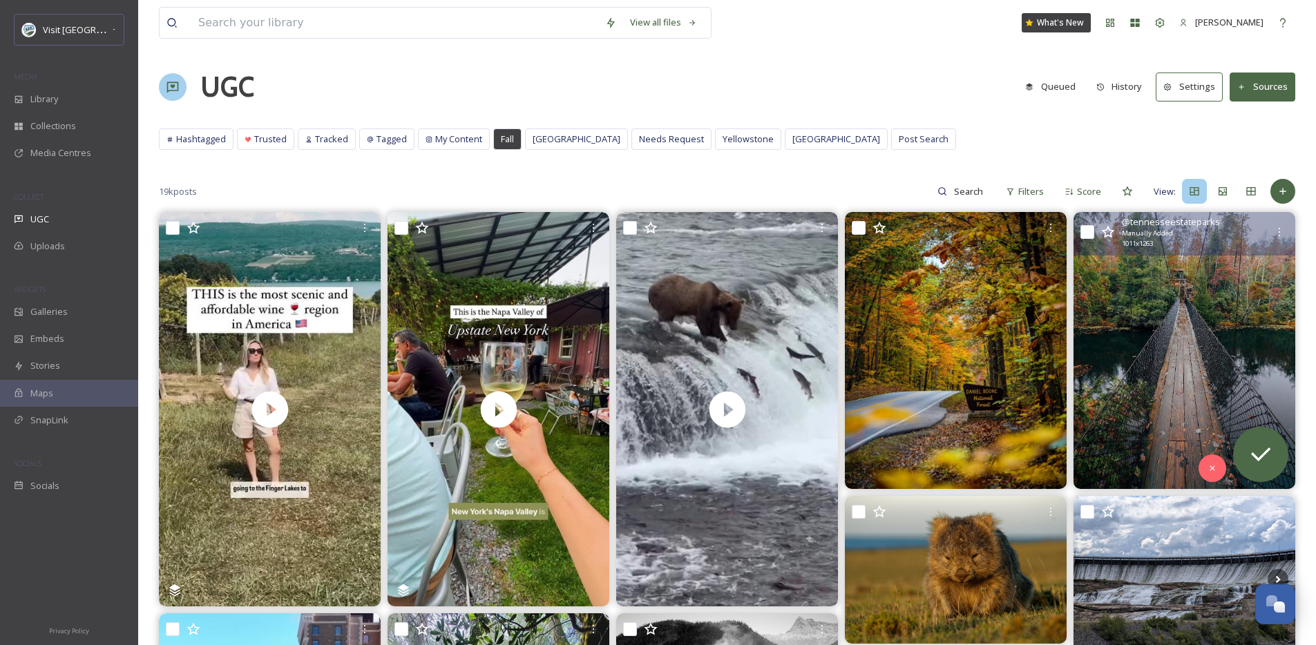
click at [1202, 350] on img at bounding box center [1185, 350] width 222 height 277
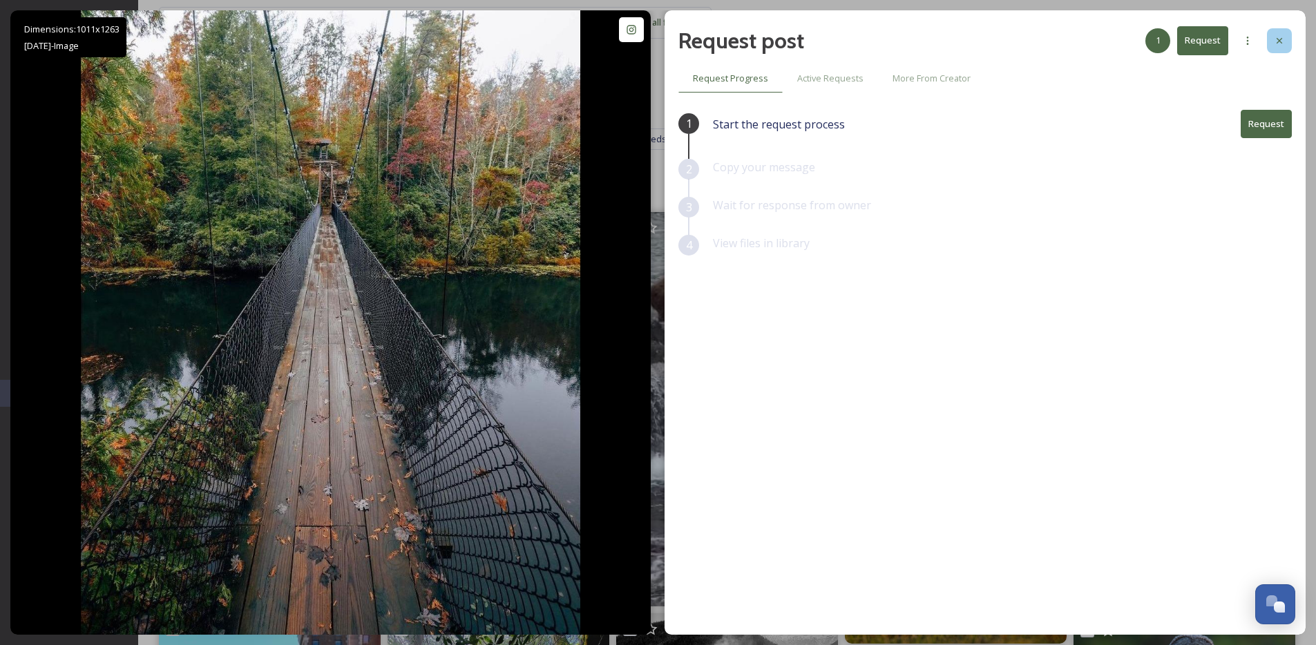
click at [1276, 39] on icon at bounding box center [1279, 40] width 11 height 11
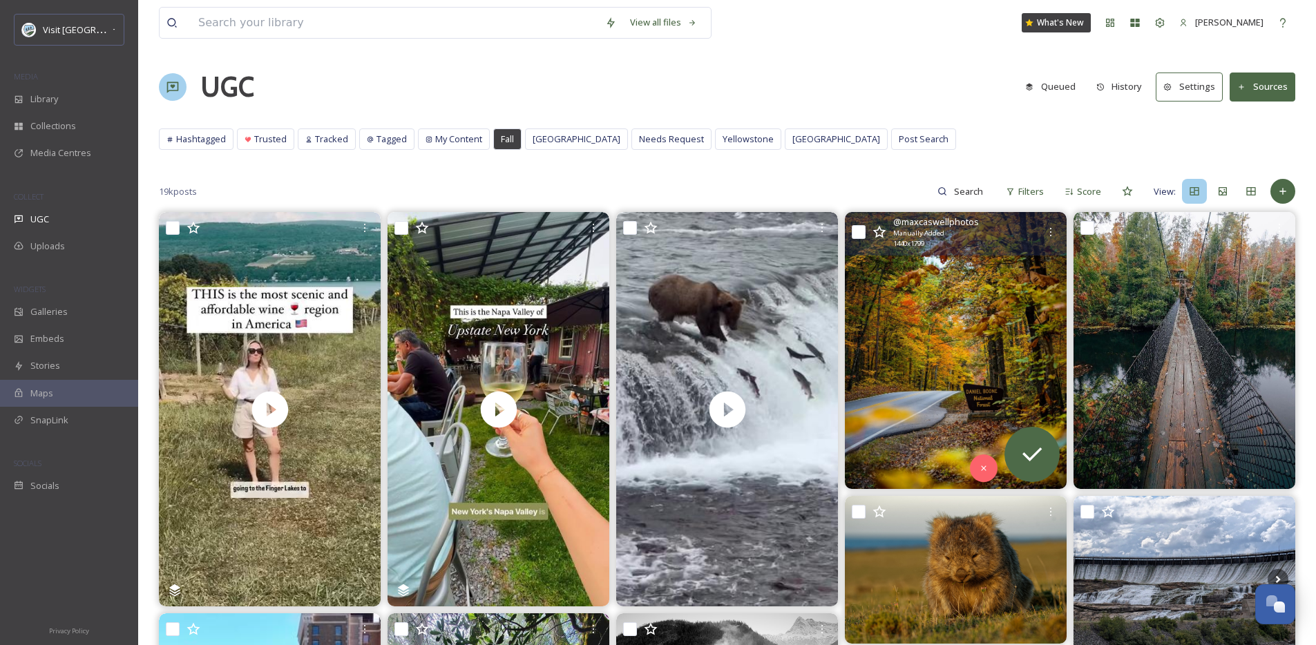
click at [989, 344] on img at bounding box center [956, 350] width 222 height 277
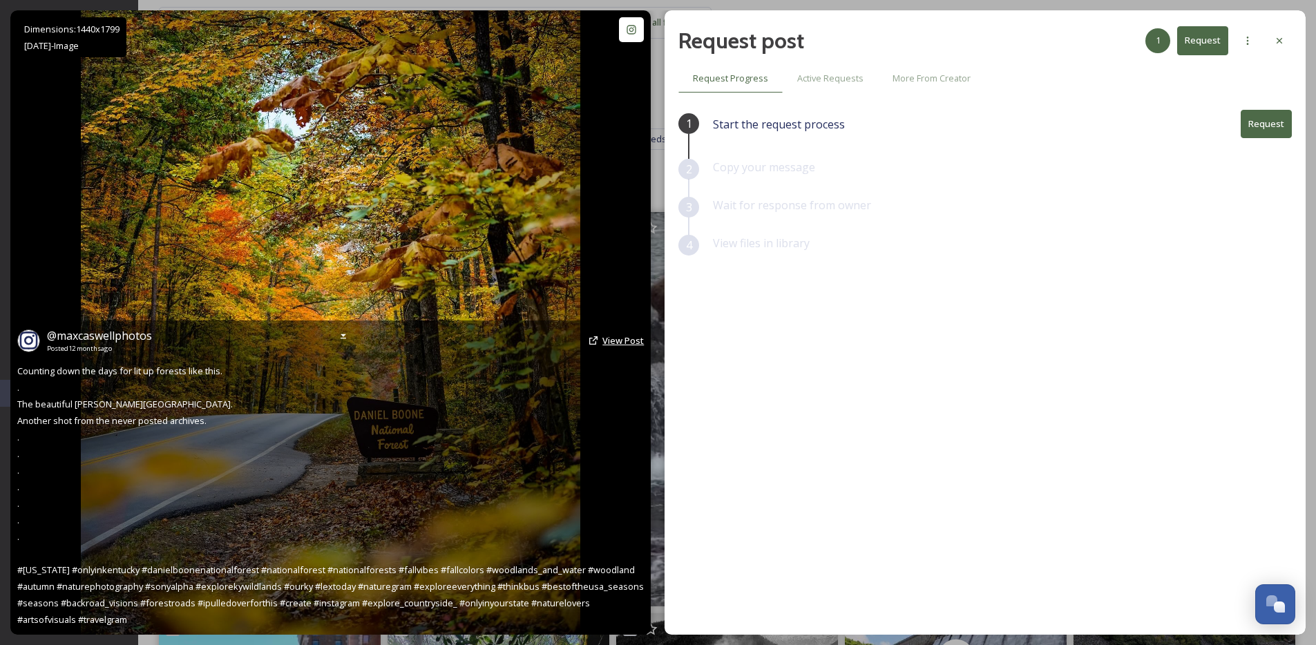
click at [607, 340] on span "View Post" at bounding box center [623, 340] width 41 height 12
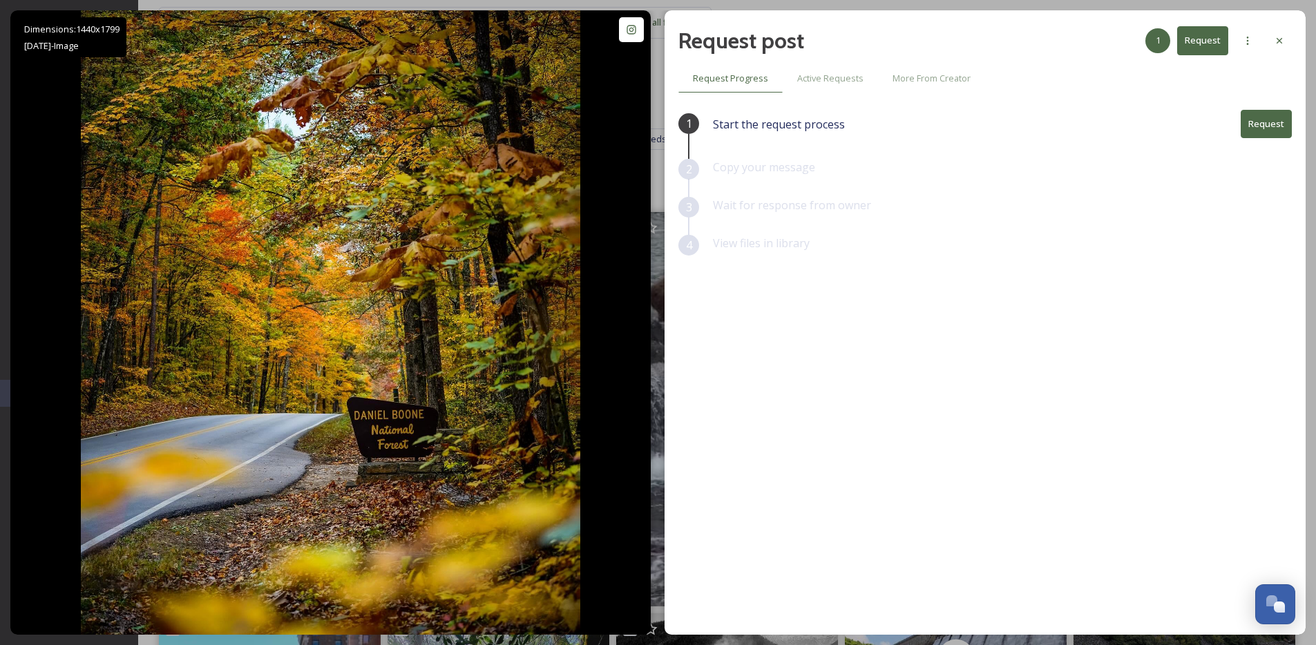
click at [1282, 119] on button "Request" at bounding box center [1266, 124] width 51 height 28
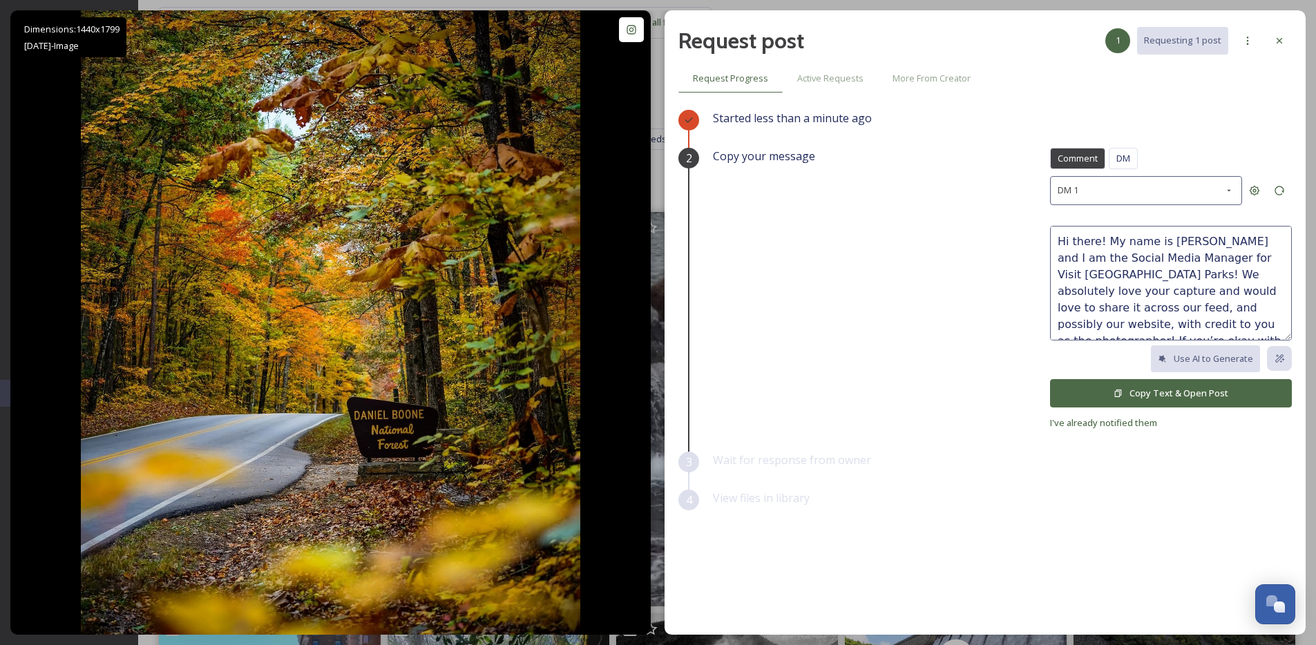
click at [1088, 240] on textarea "Hi there! My name is [PERSON_NAME] and I am the Social Media Manager for Visit …" at bounding box center [1171, 283] width 242 height 115
click at [1222, 263] on textarea "Hi [PERSON_NAME]! My name is [PERSON_NAME] and I am the Social Media Manager fo…" at bounding box center [1171, 283] width 242 height 115
type textarea "Hi [PERSON_NAME]! My name is [PERSON_NAME] and I am the Social Media Manager fo…"
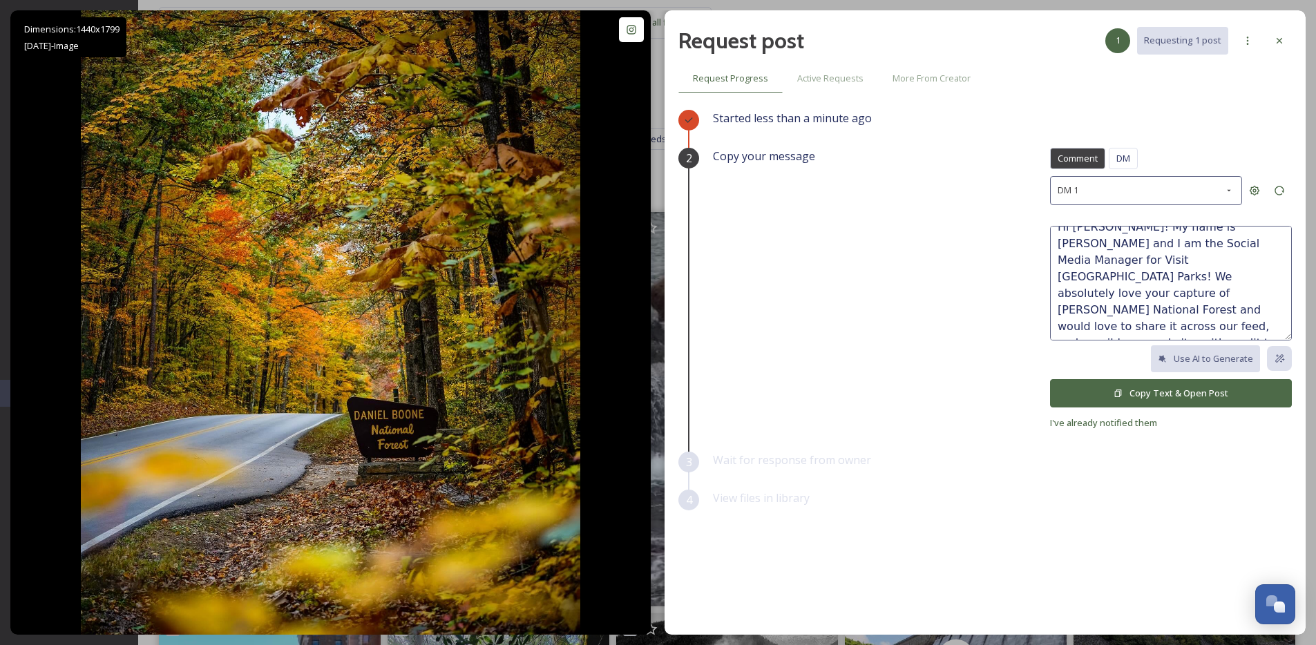
click at [1184, 388] on button "Copy Text & Open Post" at bounding box center [1171, 393] width 242 height 28
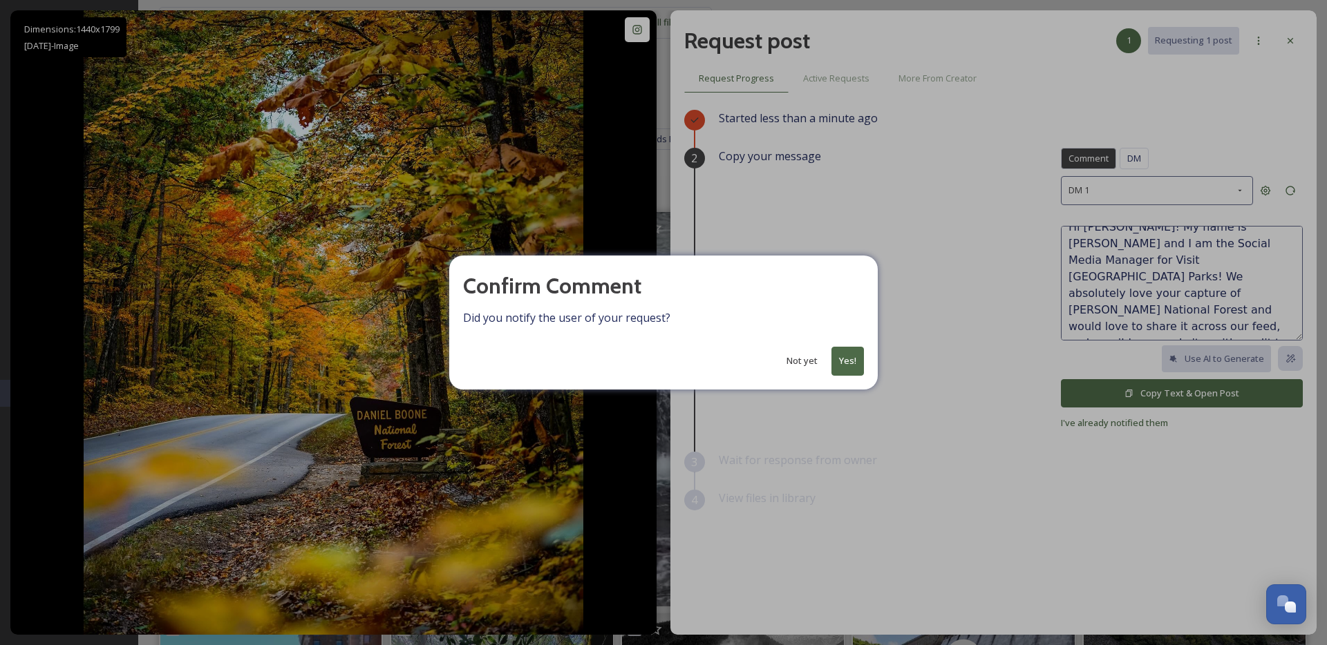
click at [853, 364] on button "Yes!" at bounding box center [847, 361] width 32 height 28
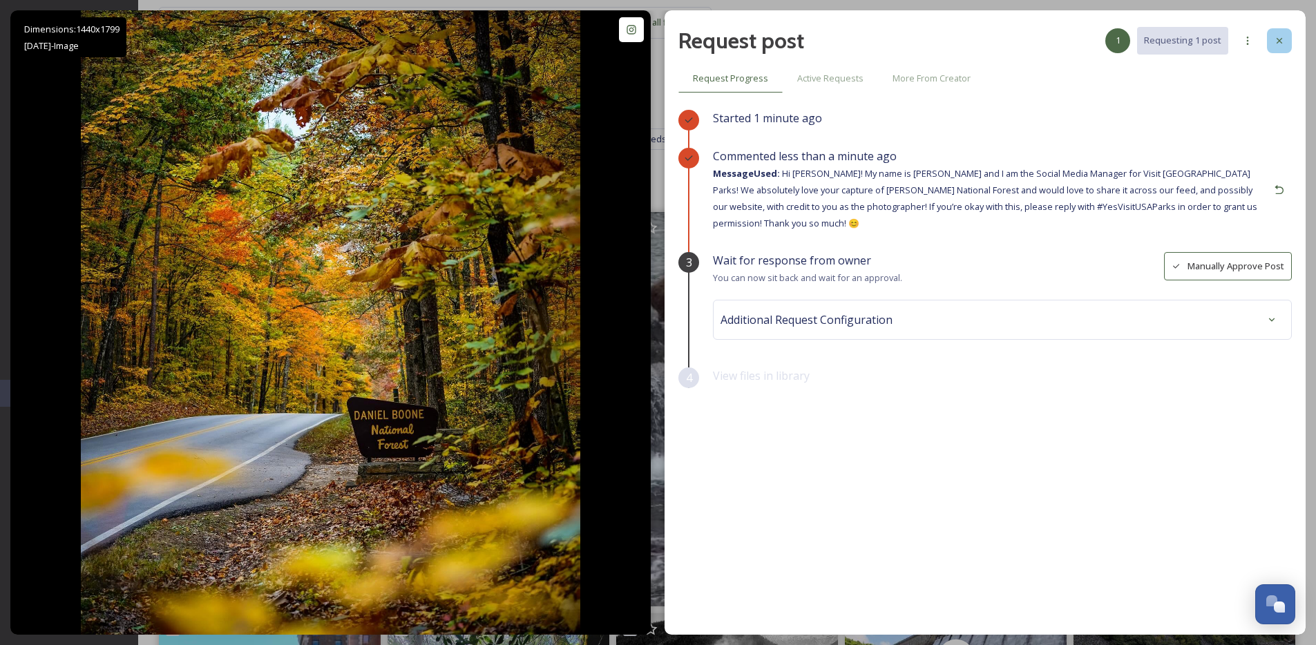
click at [1285, 46] on div at bounding box center [1279, 40] width 25 height 25
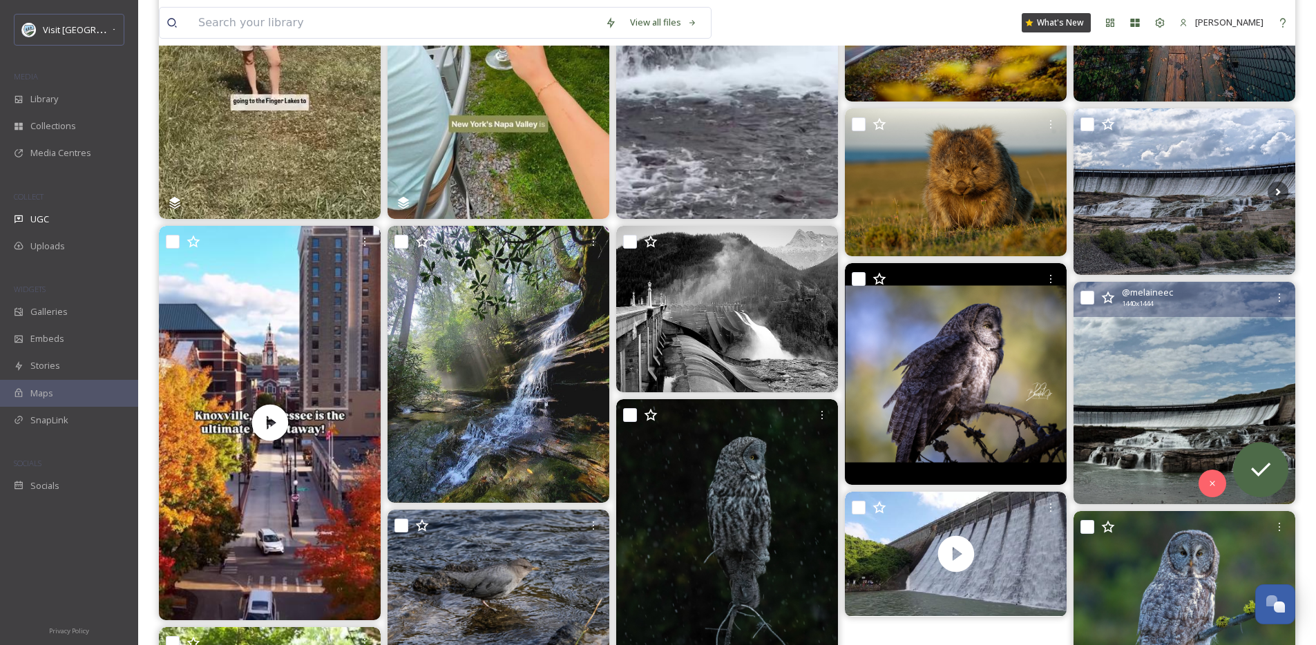
scroll to position [347, 0]
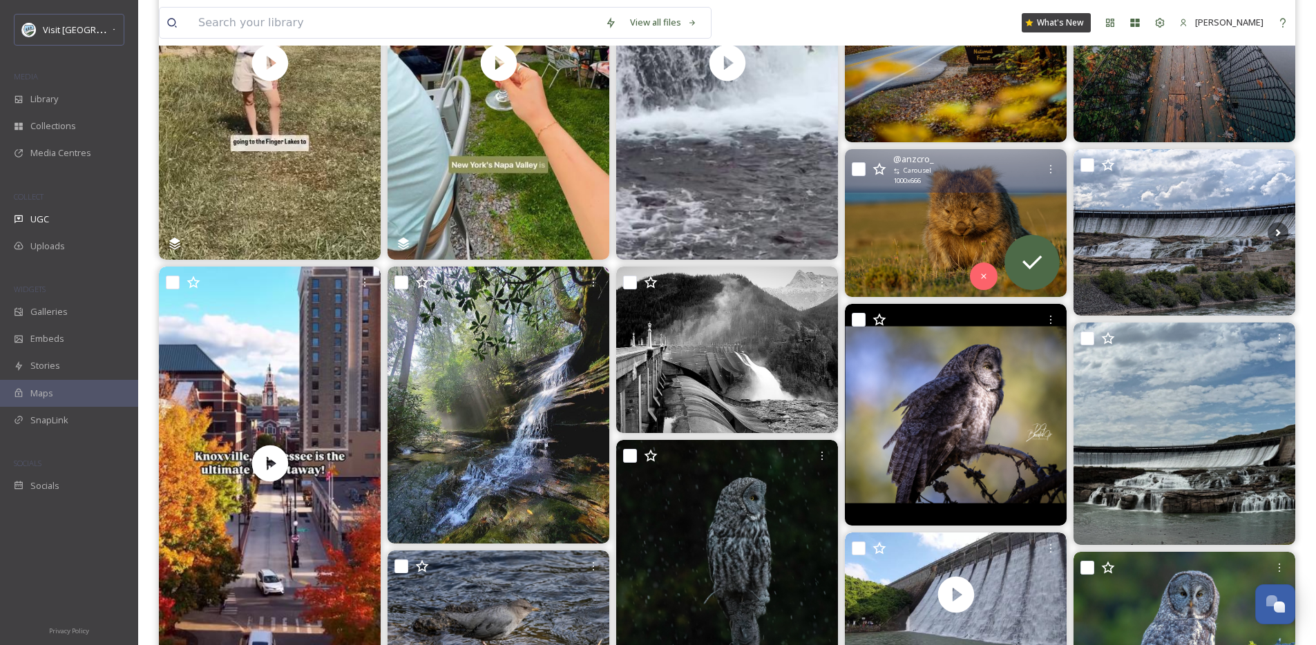
click at [956, 234] on img at bounding box center [956, 223] width 222 height 148
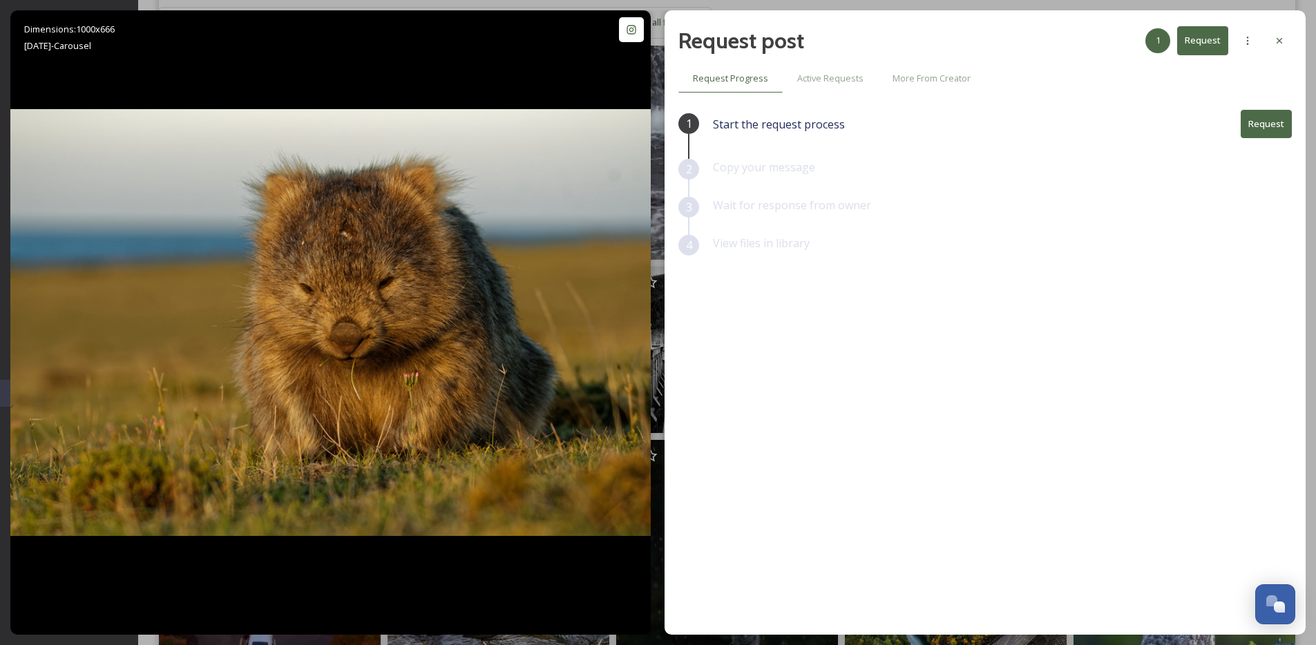
click at [1262, 49] on div "Request post 1 Request" at bounding box center [986, 40] width 614 height 33
click at [1280, 39] on icon at bounding box center [1279, 40] width 11 height 11
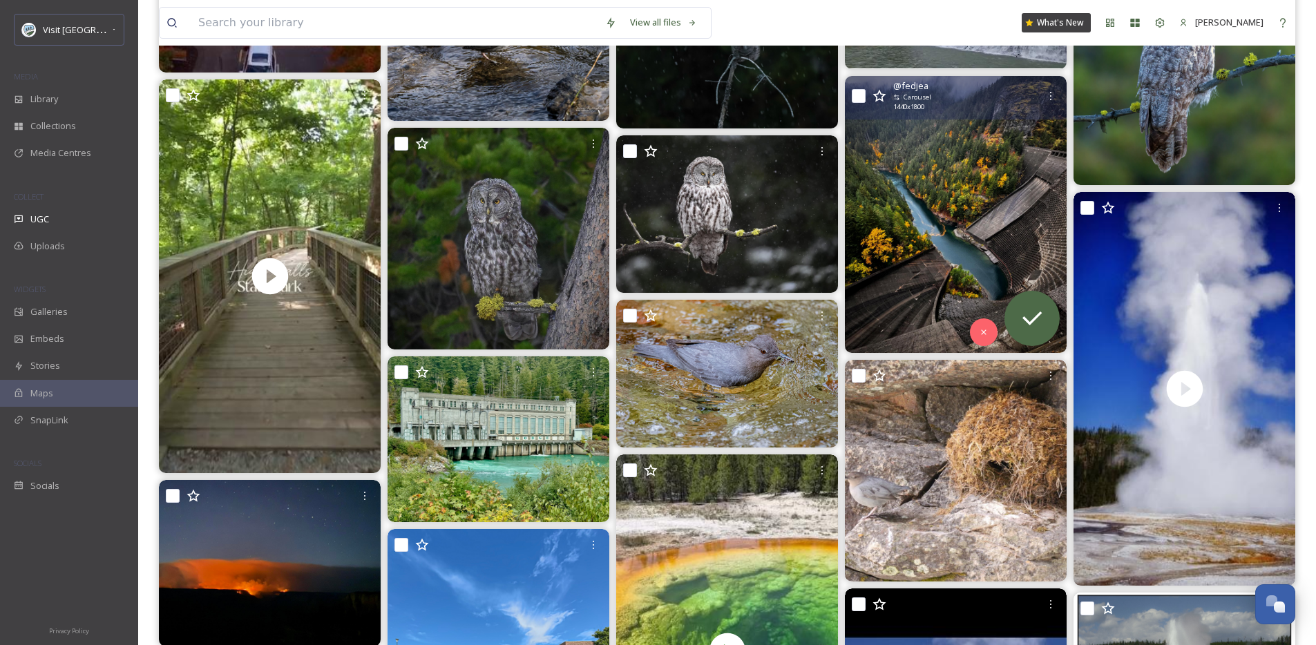
scroll to position [938, 0]
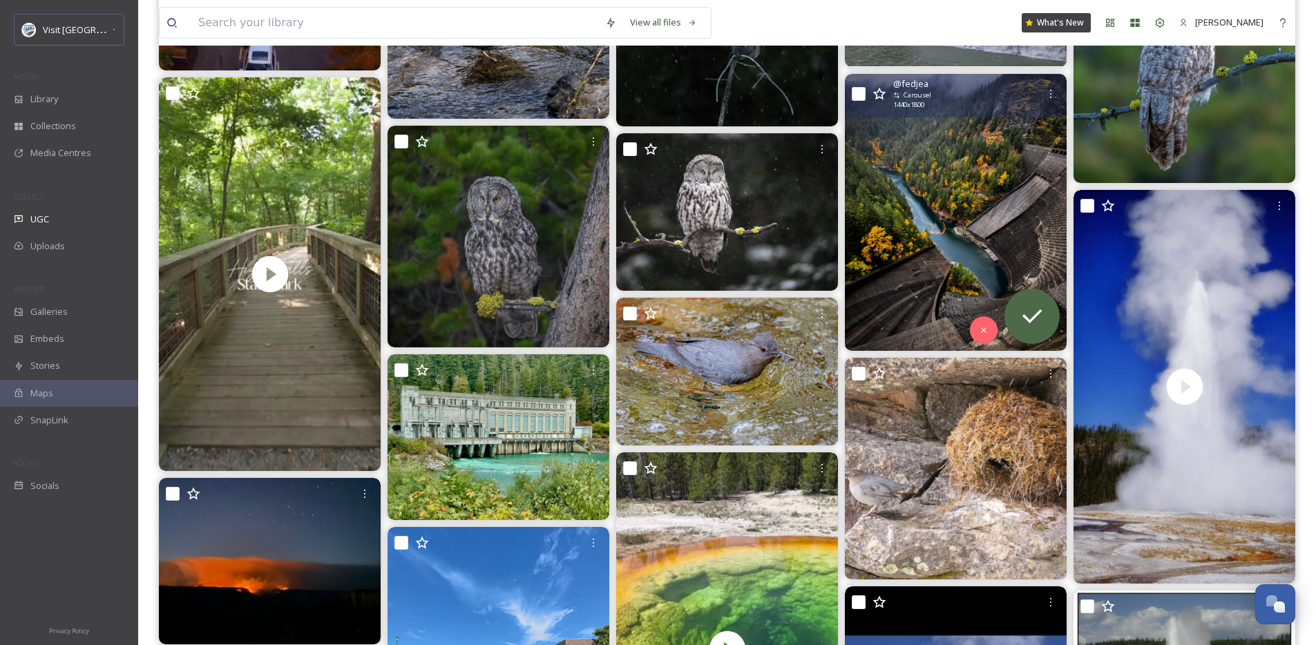
click at [929, 264] on img at bounding box center [956, 212] width 222 height 277
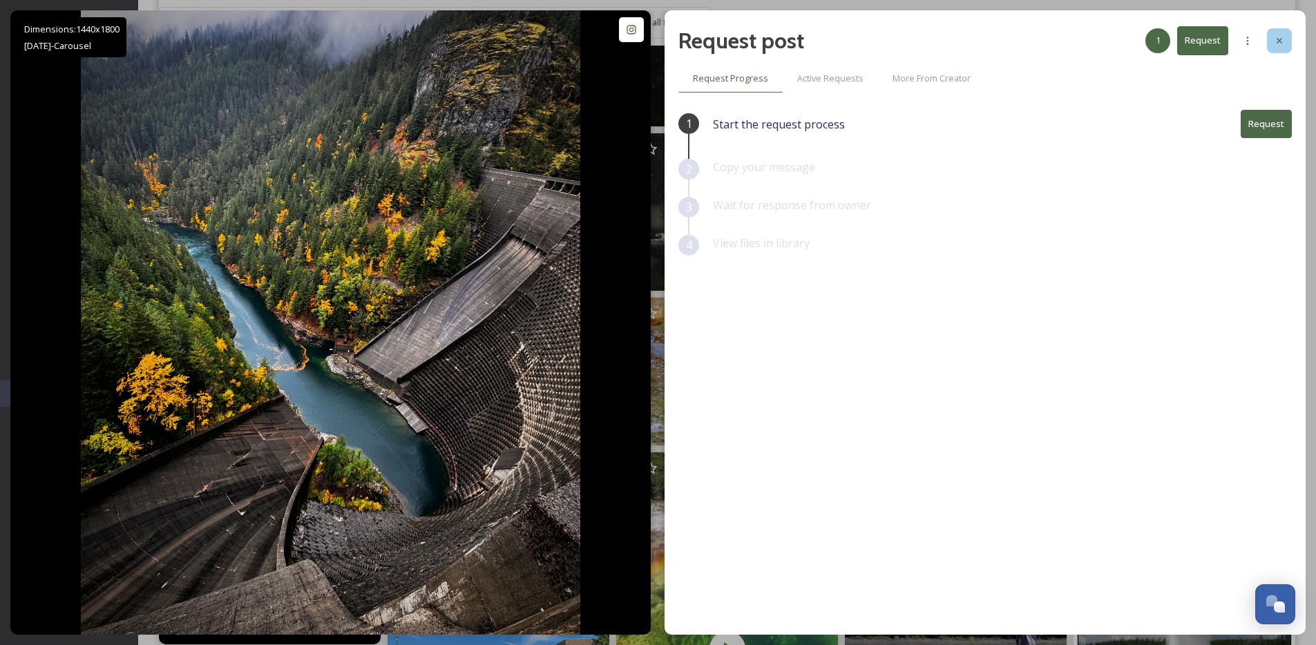
click at [1288, 53] on div at bounding box center [1279, 40] width 25 height 25
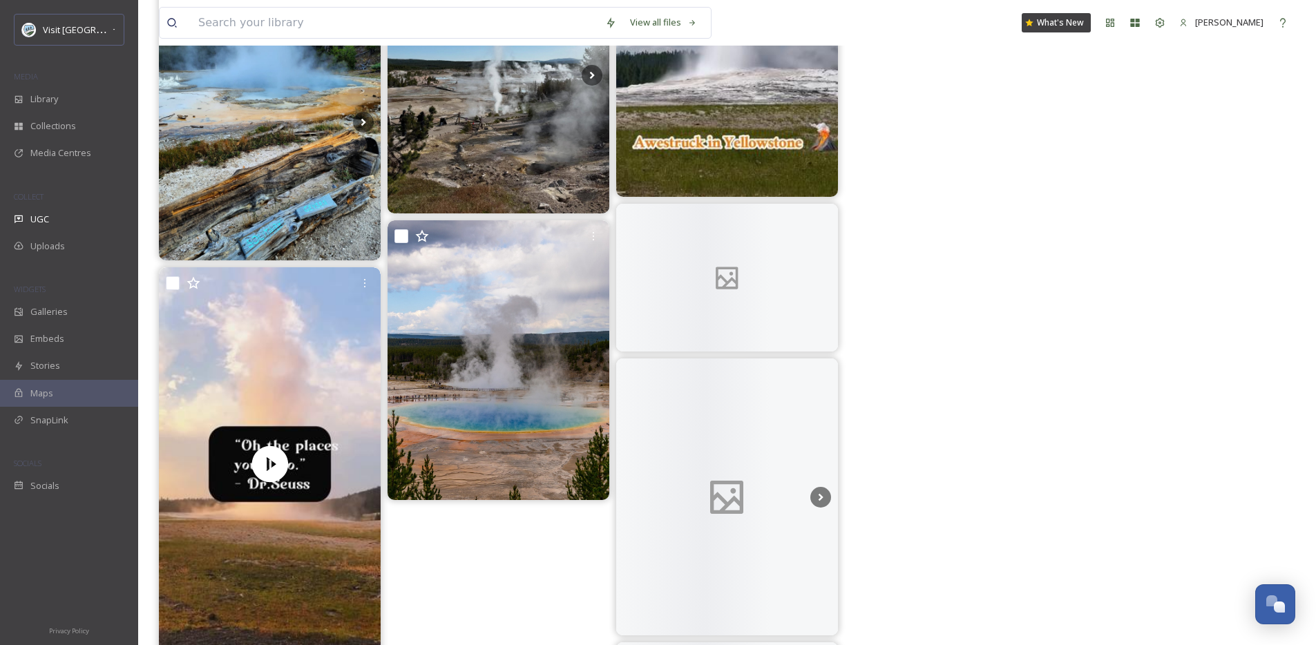
scroll to position [6214, 0]
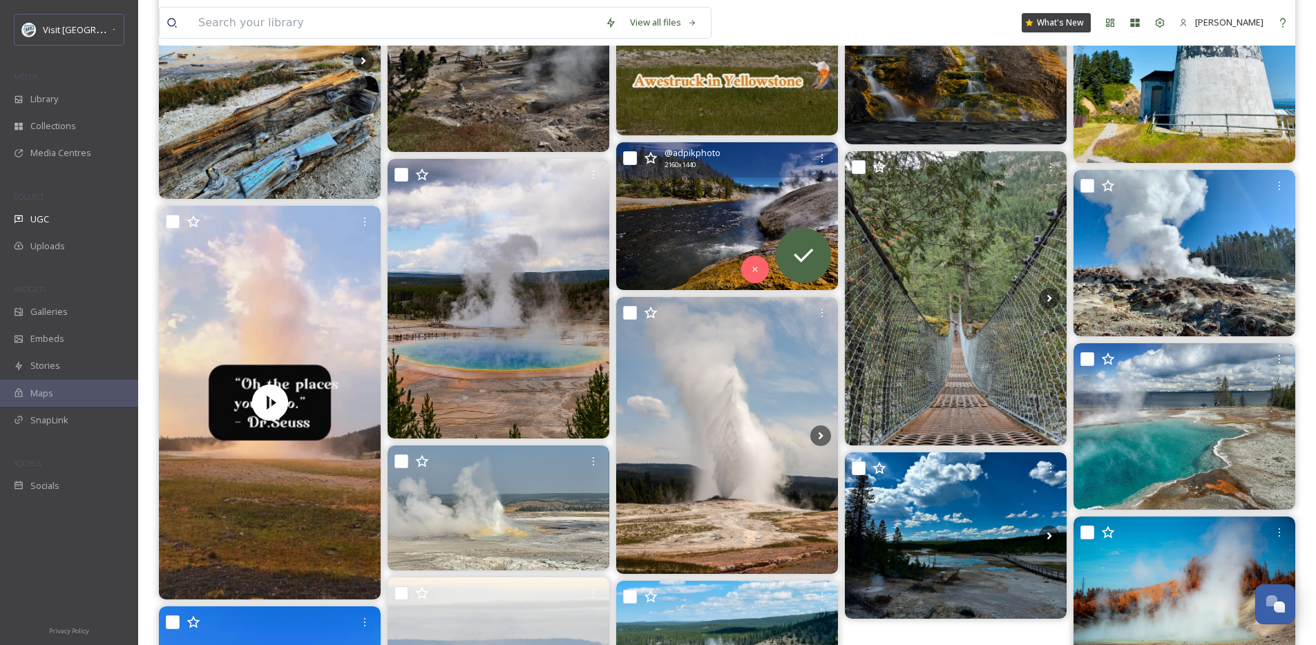
click at [696, 220] on img at bounding box center [727, 216] width 222 height 148
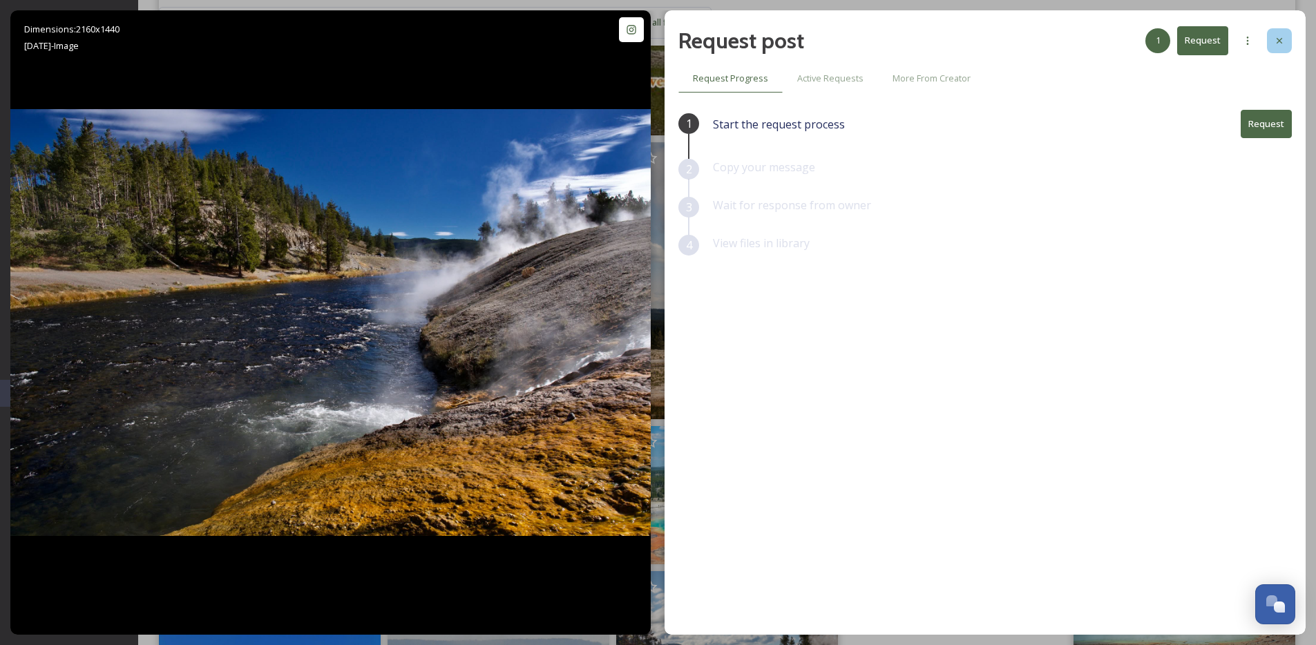
click at [1280, 50] on div at bounding box center [1279, 40] width 25 height 25
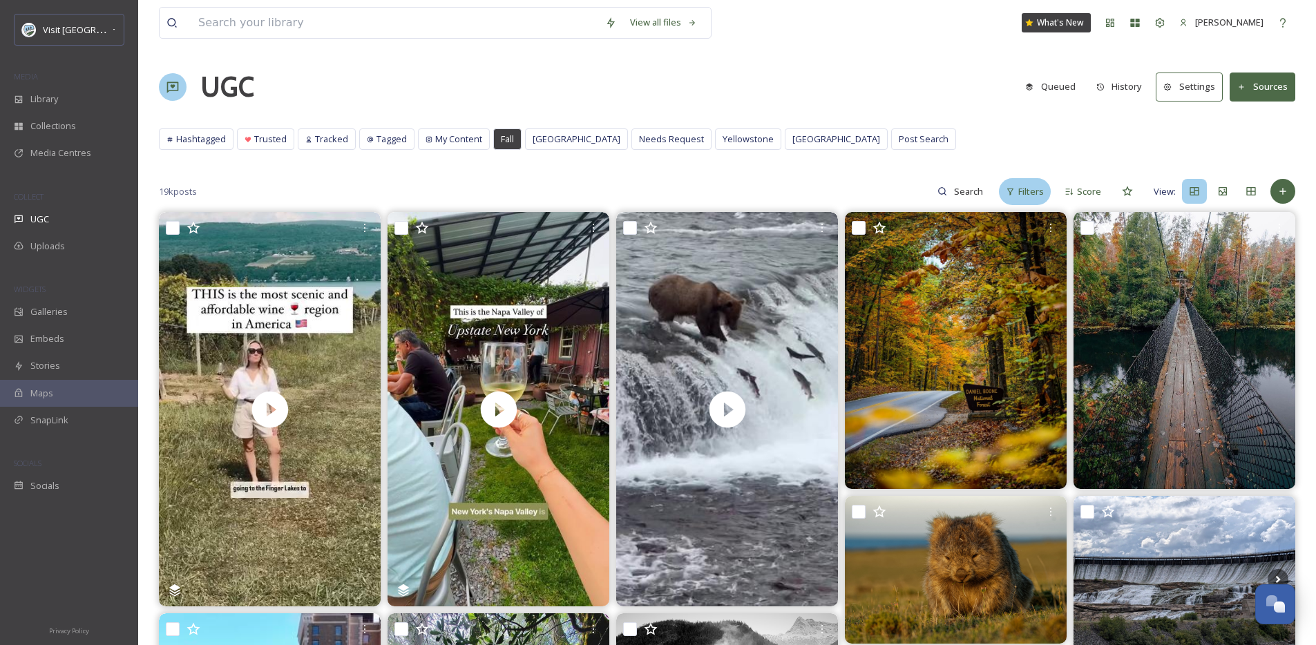
click at [1020, 198] on span "Filters" at bounding box center [1031, 191] width 26 height 13
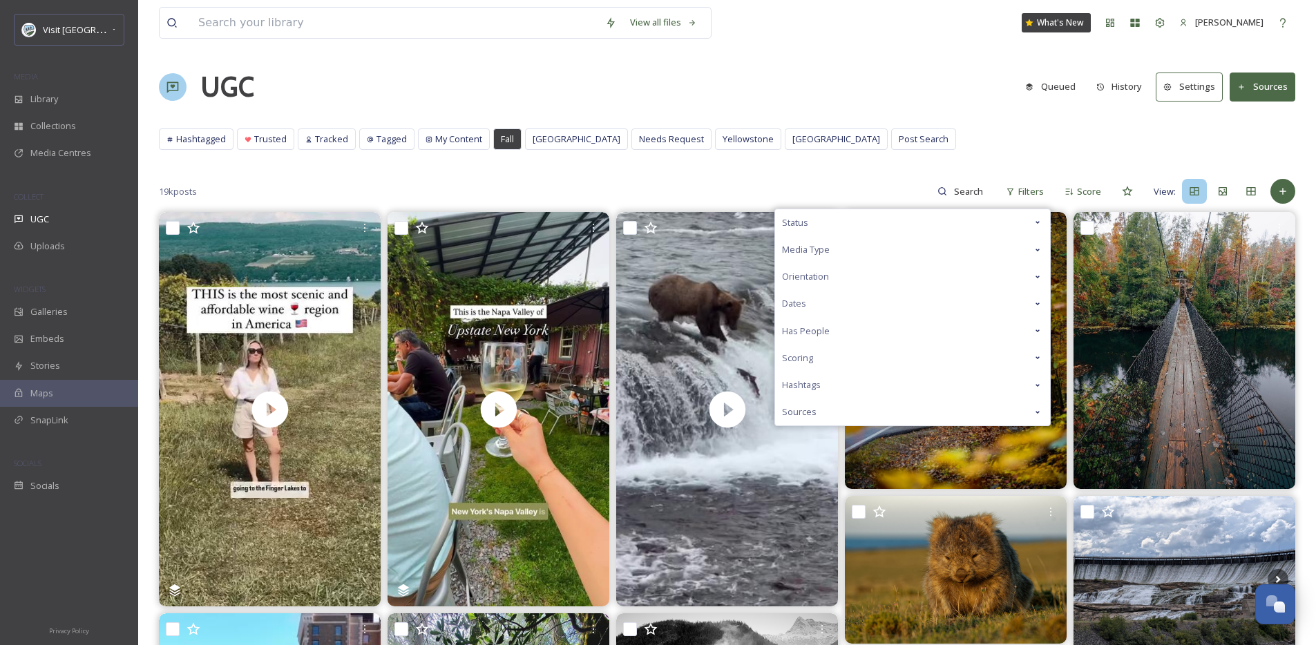
click at [929, 378] on div "Hashtags" at bounding box center [912, 385] width 275 height 27
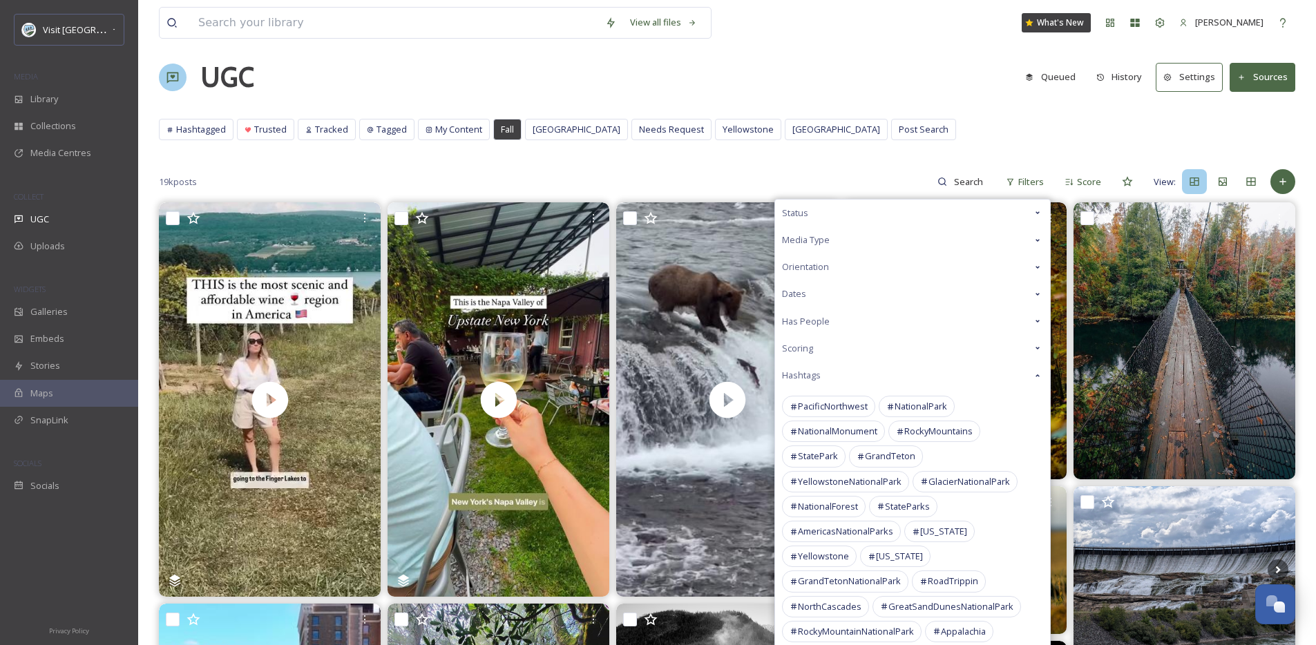
scroll to position [21, 0]
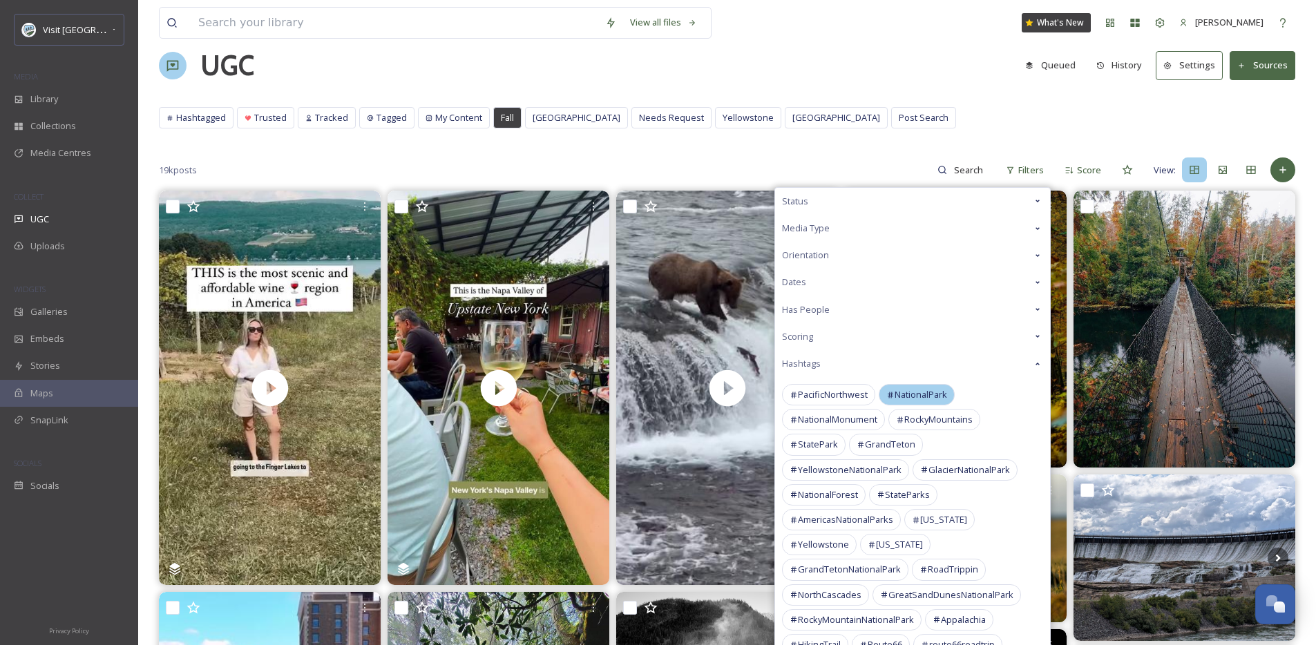
click at [922, 386] on div "NationalPark" at bounding box center [917, 394] width 76 height 21
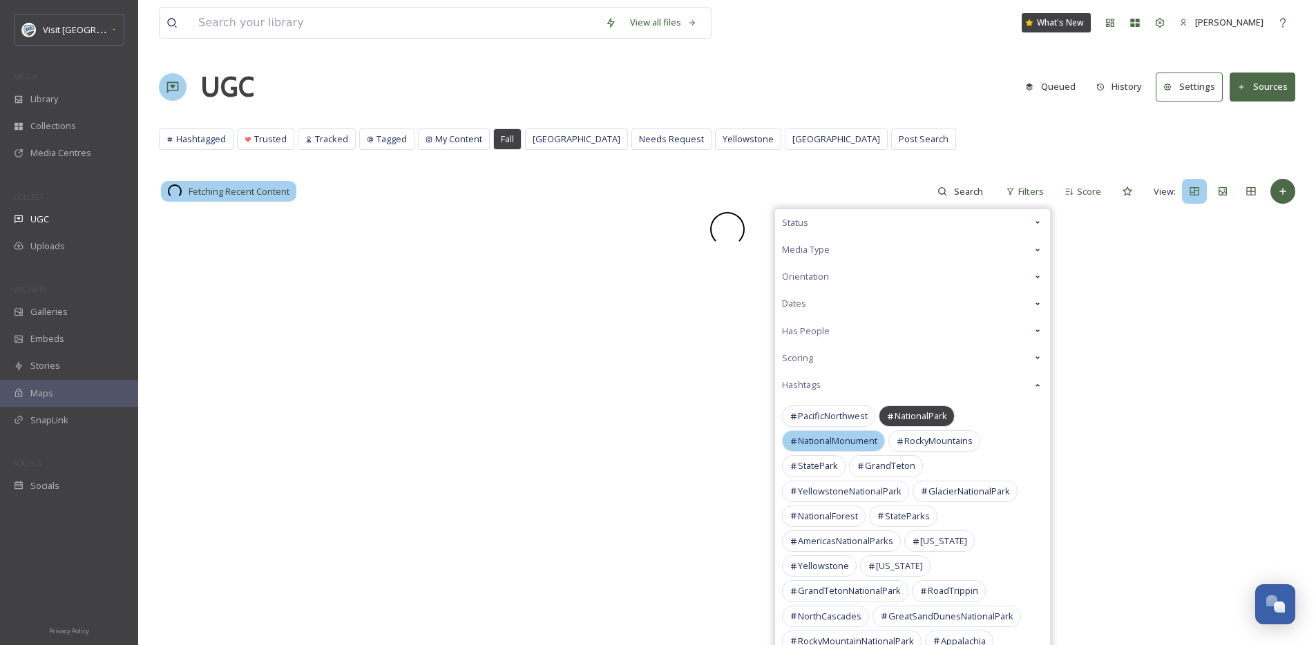
click at [842, 440] on span "NationalMonument" at bounding box center [837, 441] width 79 height 13
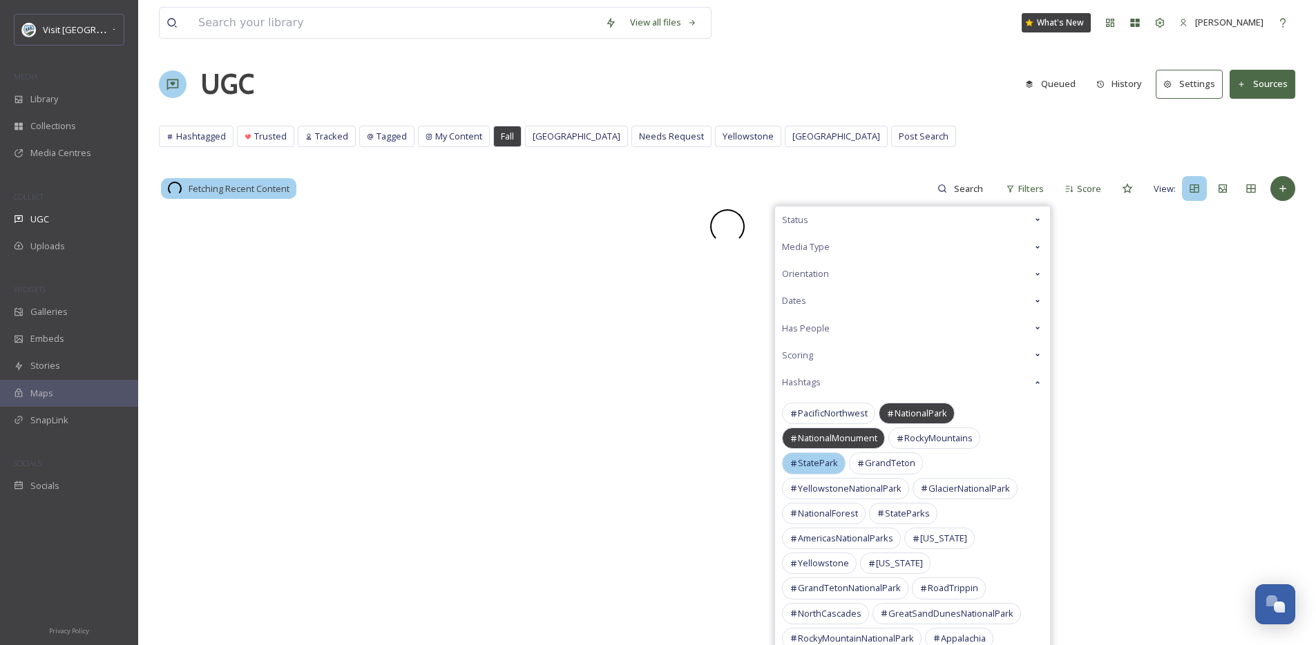
click at [816, 466] on span "StatePark" at bounding box center [818, 463] width 40 height 13
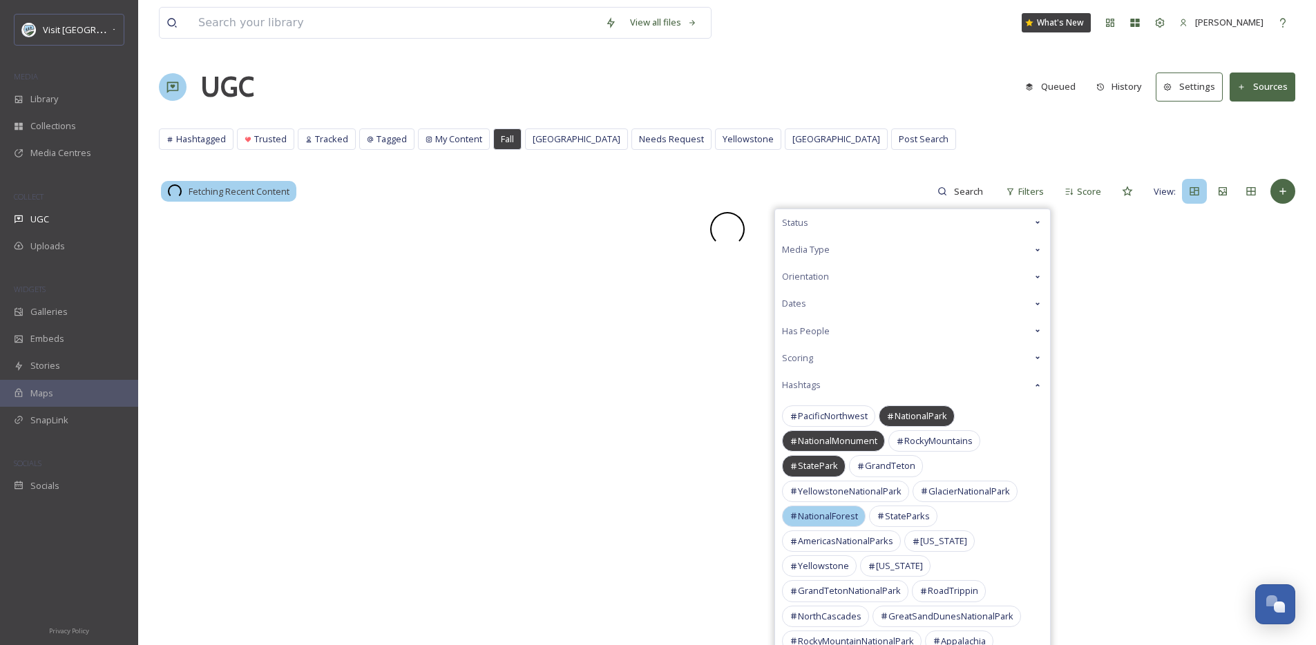
click at [827, 515] on span "NationalForest" at bounding box center [828, 516] width 60 height 13
click at [900, 513] on span "StateParks" at bounding box center [907, 516] width 45 height 13
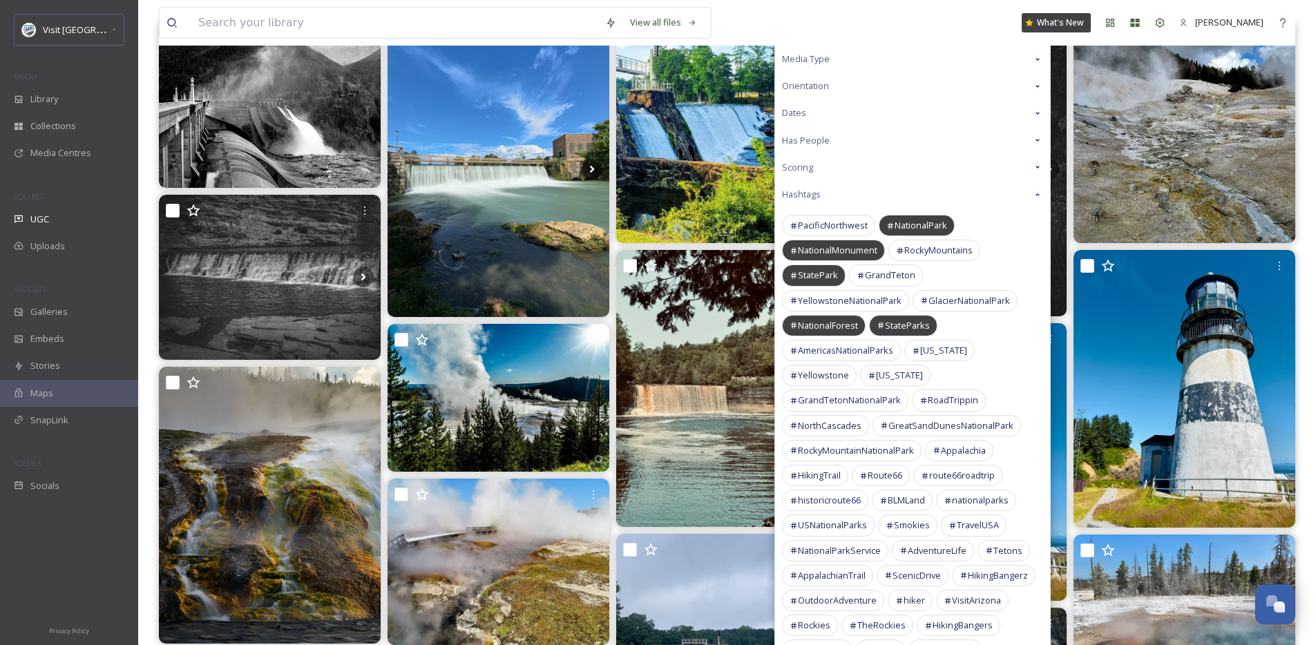
scroll to position [210, 0]
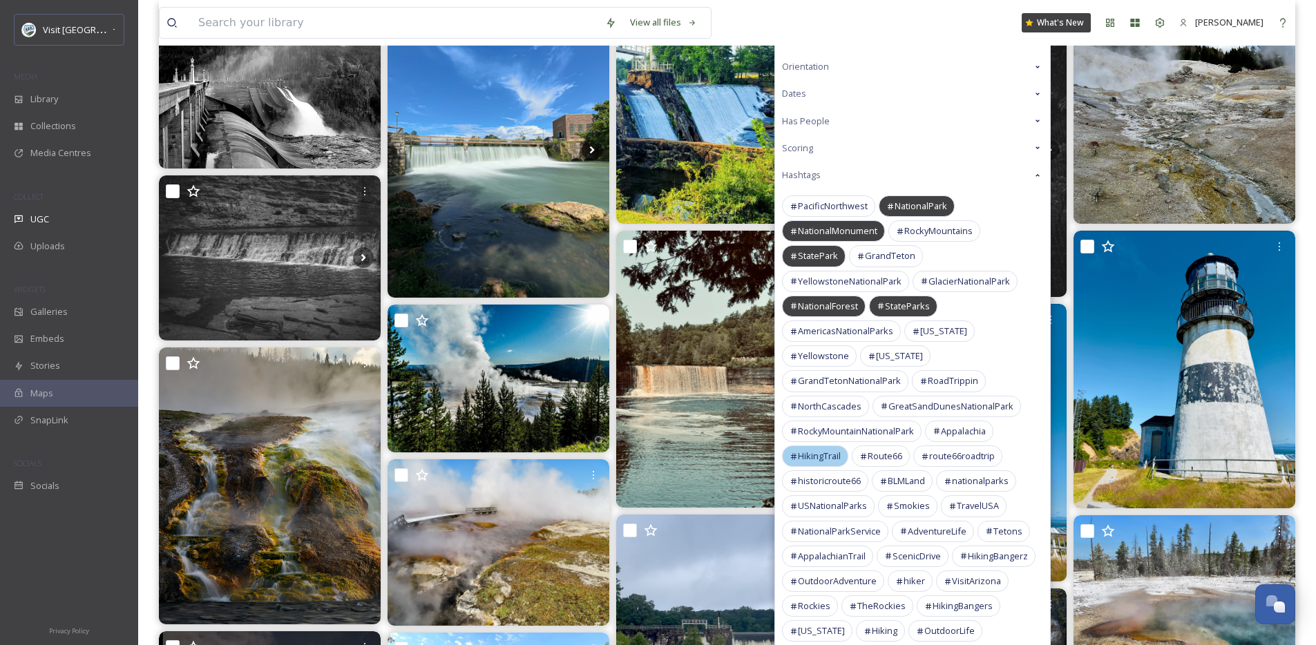
click at [823, 458] on span "HikingTrail" at bounding box center [819, 456] width 43 height 13
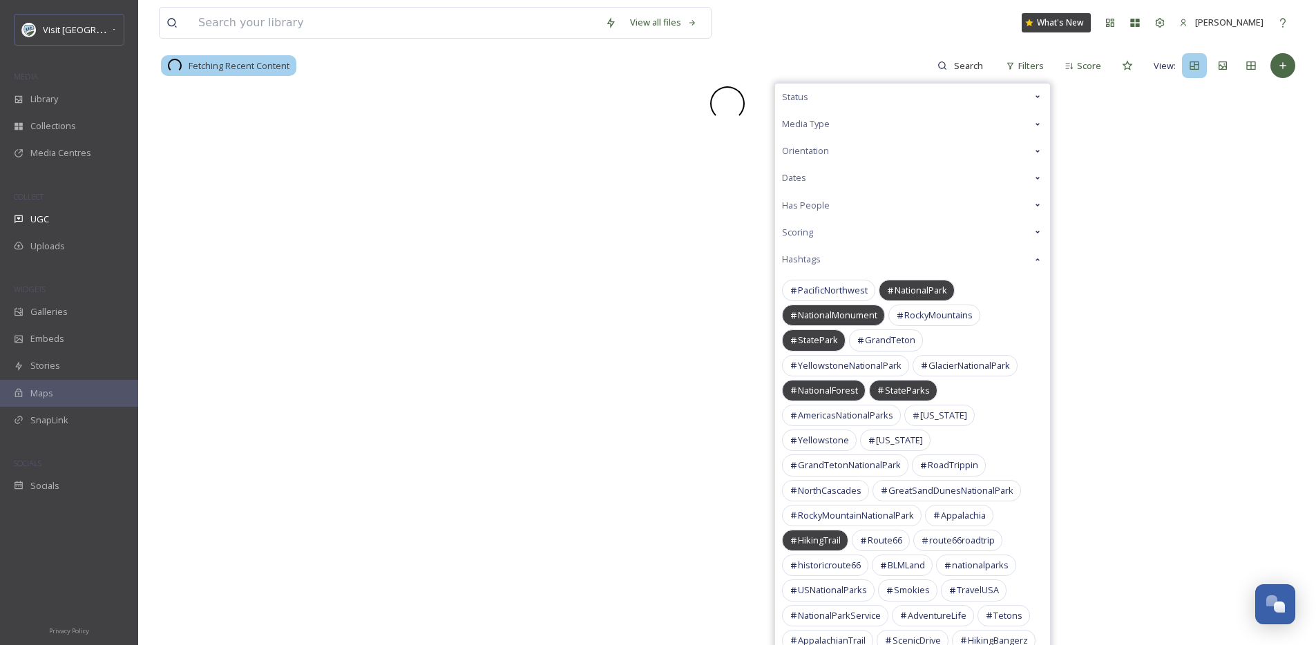
scroll to position [192, 0]
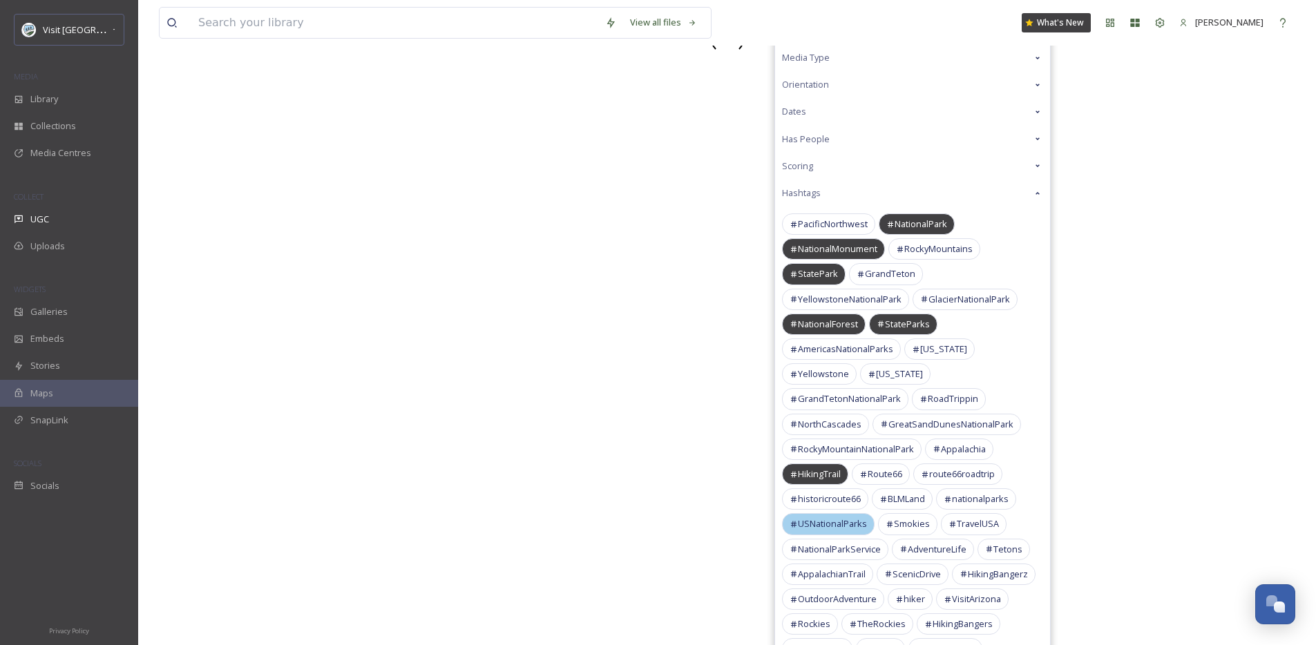
click at [847, 520] on span "USNationalParks" at bounding box center [832, 524] width 69 height 13
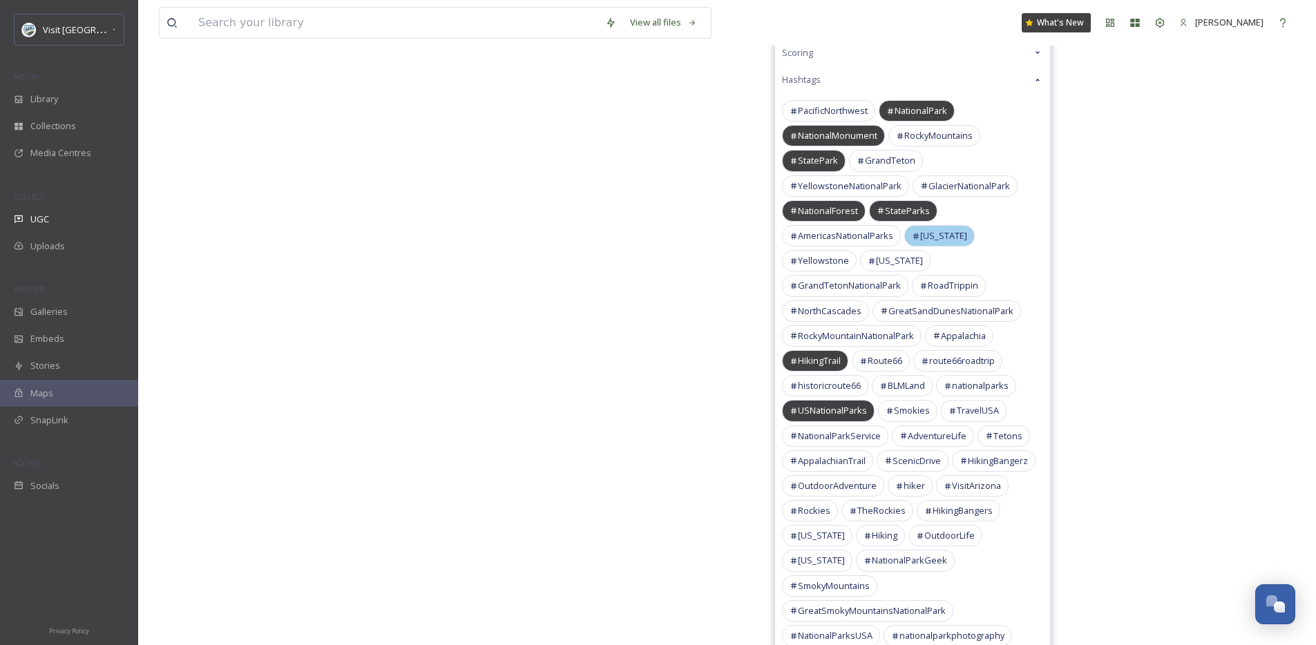
scroll to position [316, 0]
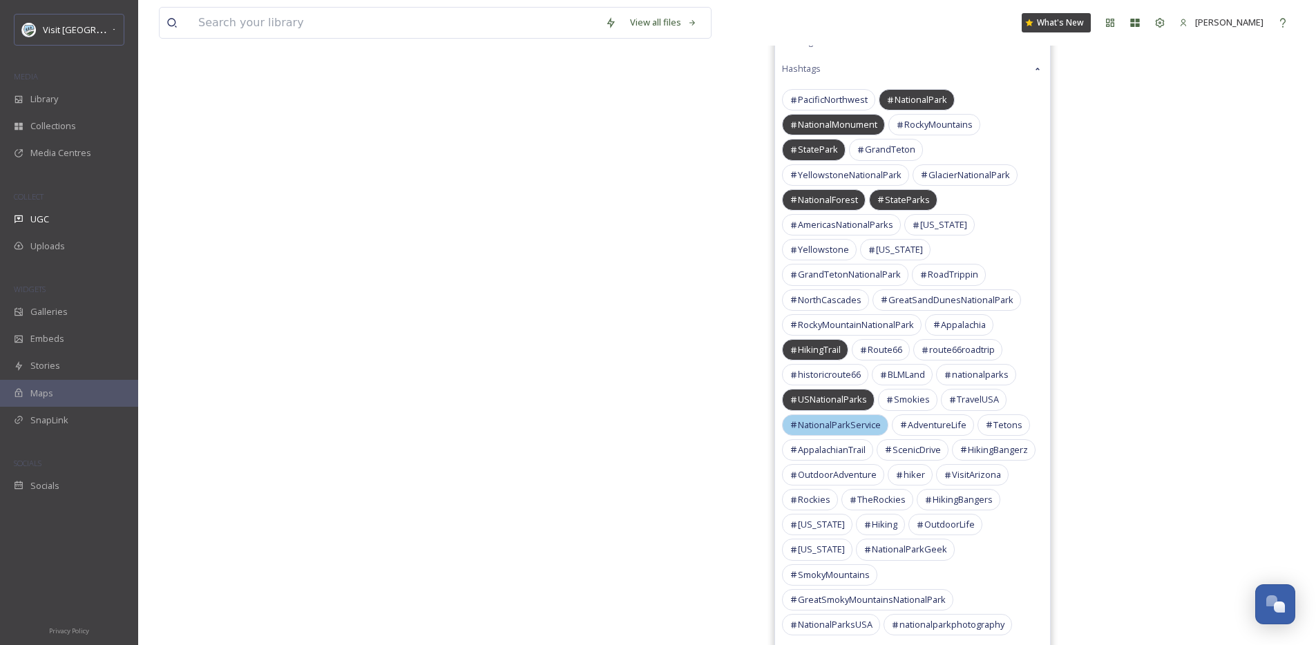
click at [866, 426] on span "NationalParkService" at bounding box center [839, 425] width 83 height 13
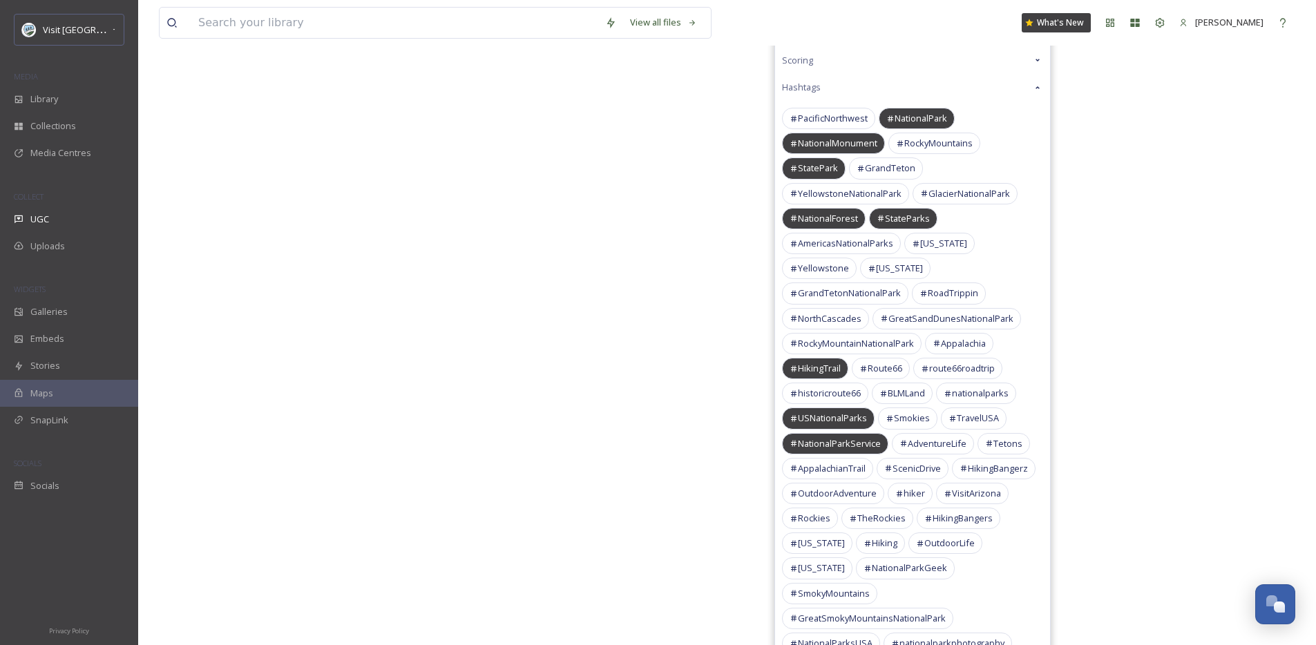
scroll to position [316, 0]
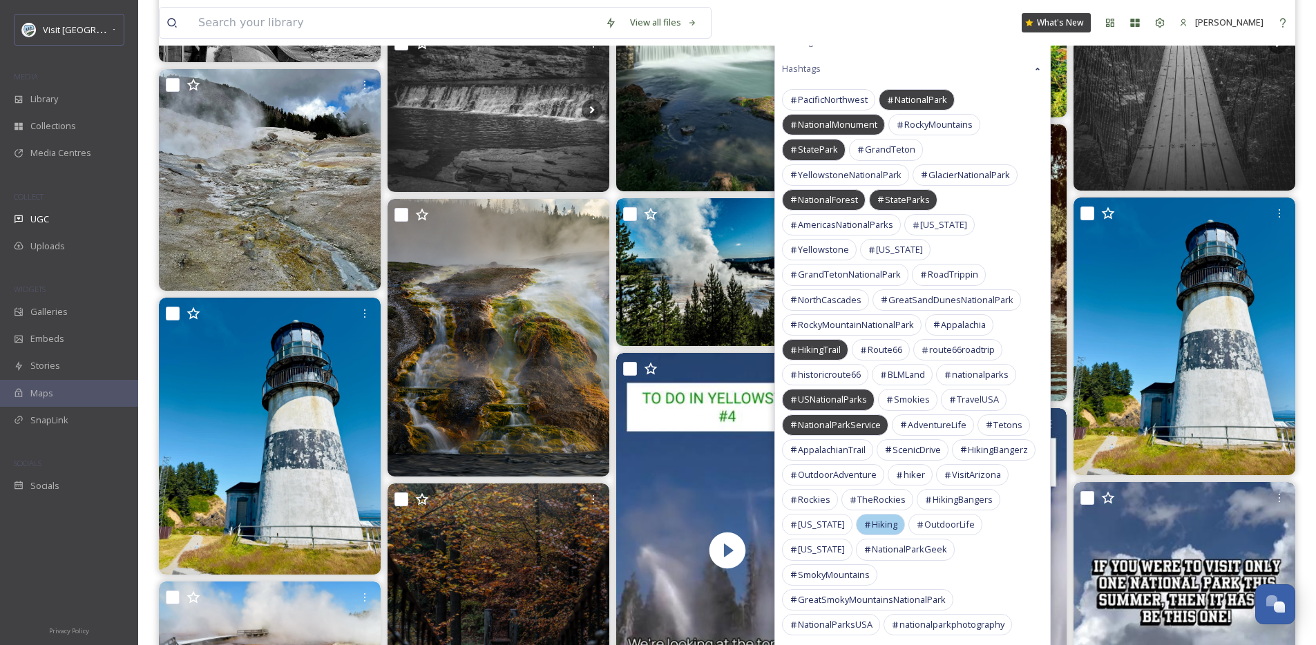
click at [873, 518] on span "Hiking" at bounding box center [885, 524] width 26 height 13
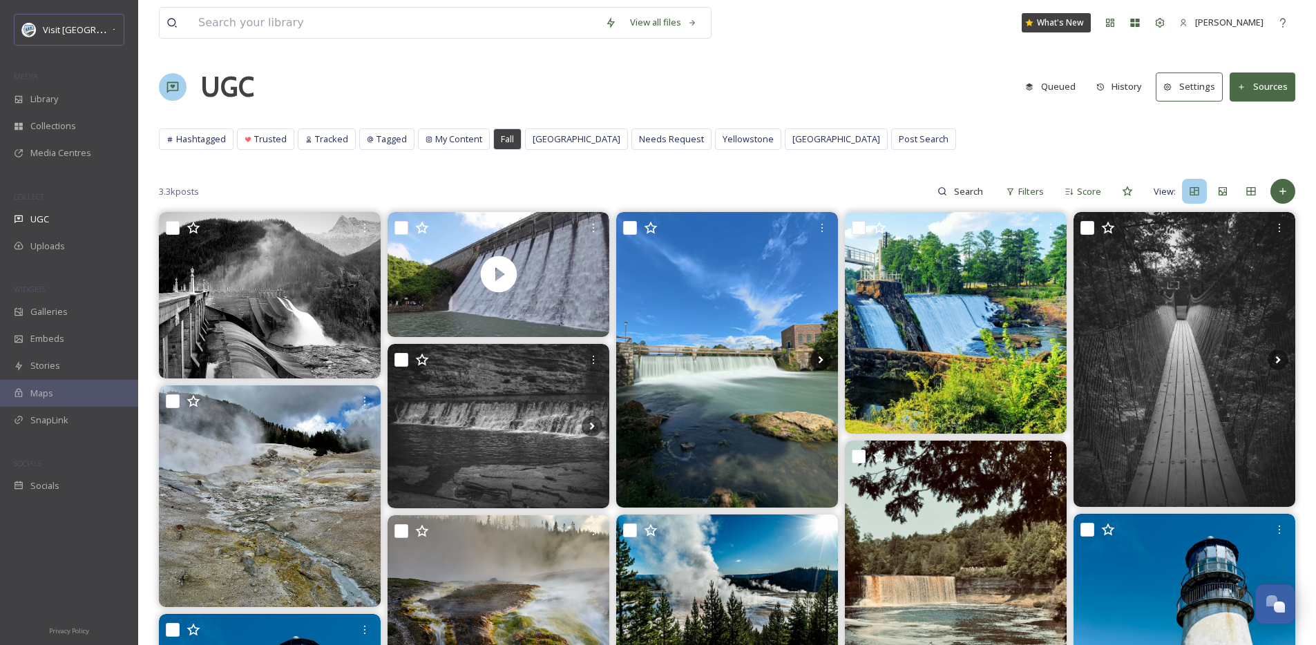
click at [922, 188] on div "3.3k posts Filters Score View:" at bounding box center [727, 192] width 1137 height 28
click at [1084, 190] on span "Score" at bounding box center [1089, 191] width 24 height 13
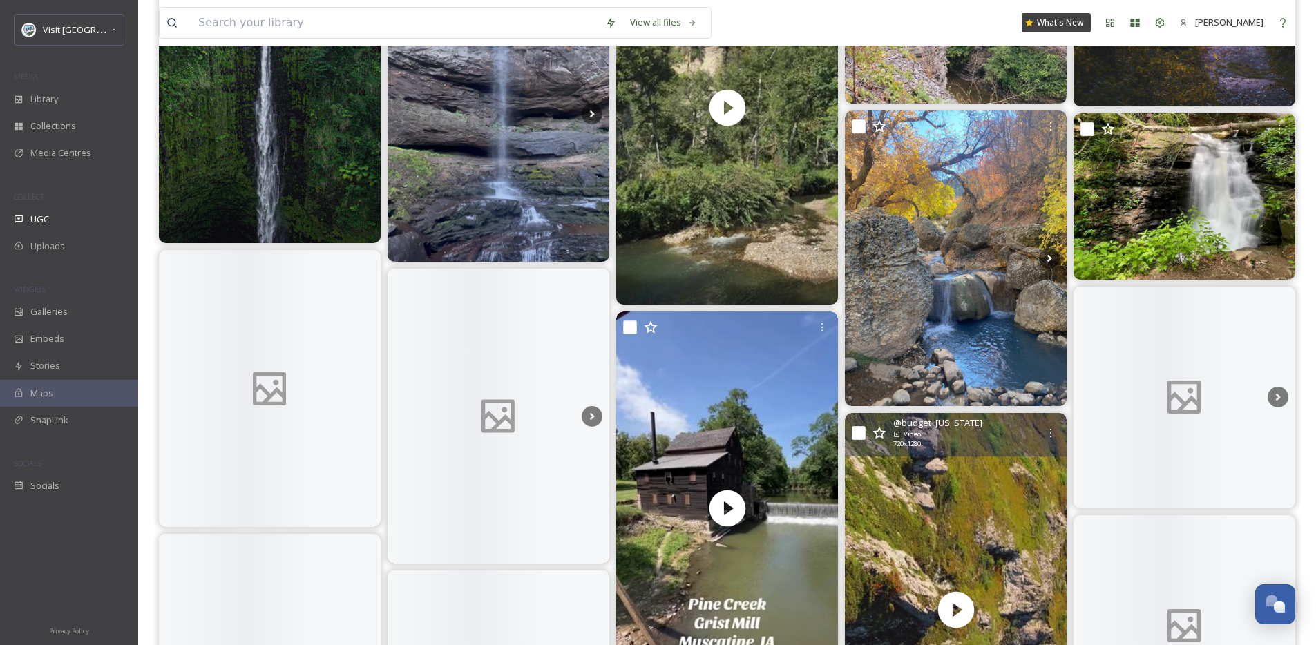
scroll to position [1946, 0]
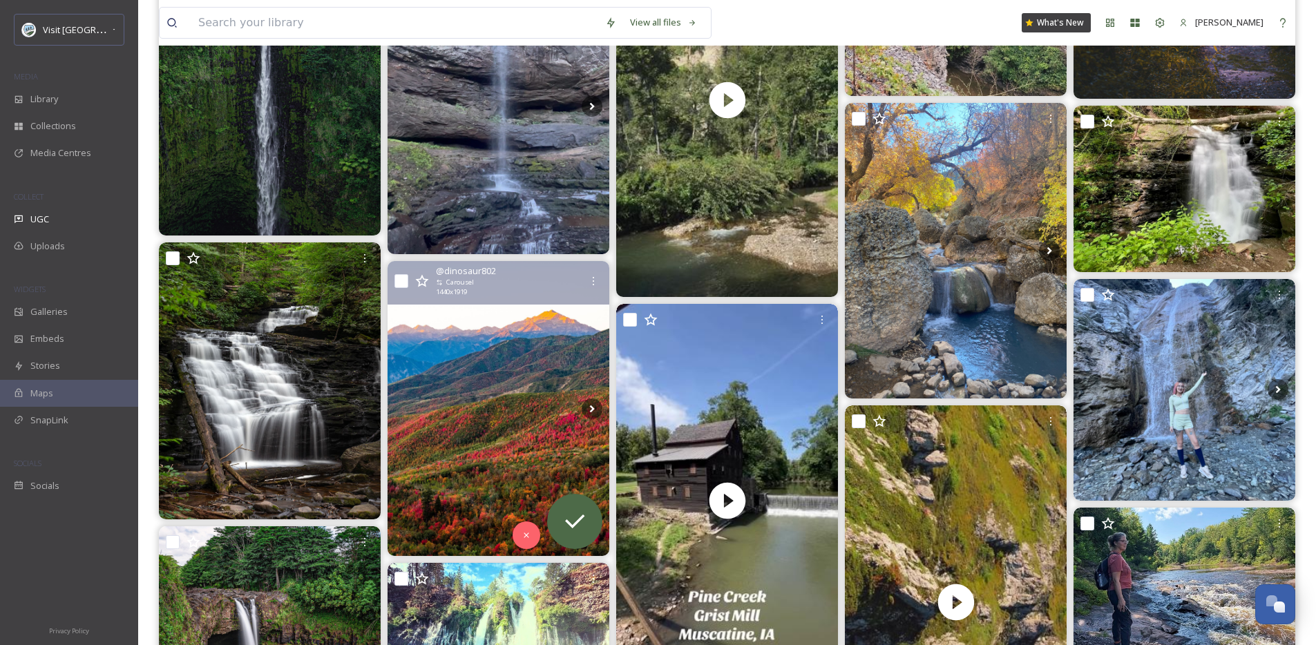
click at [486, 412] on img at bounding box center [499, 409] width 222 height 296
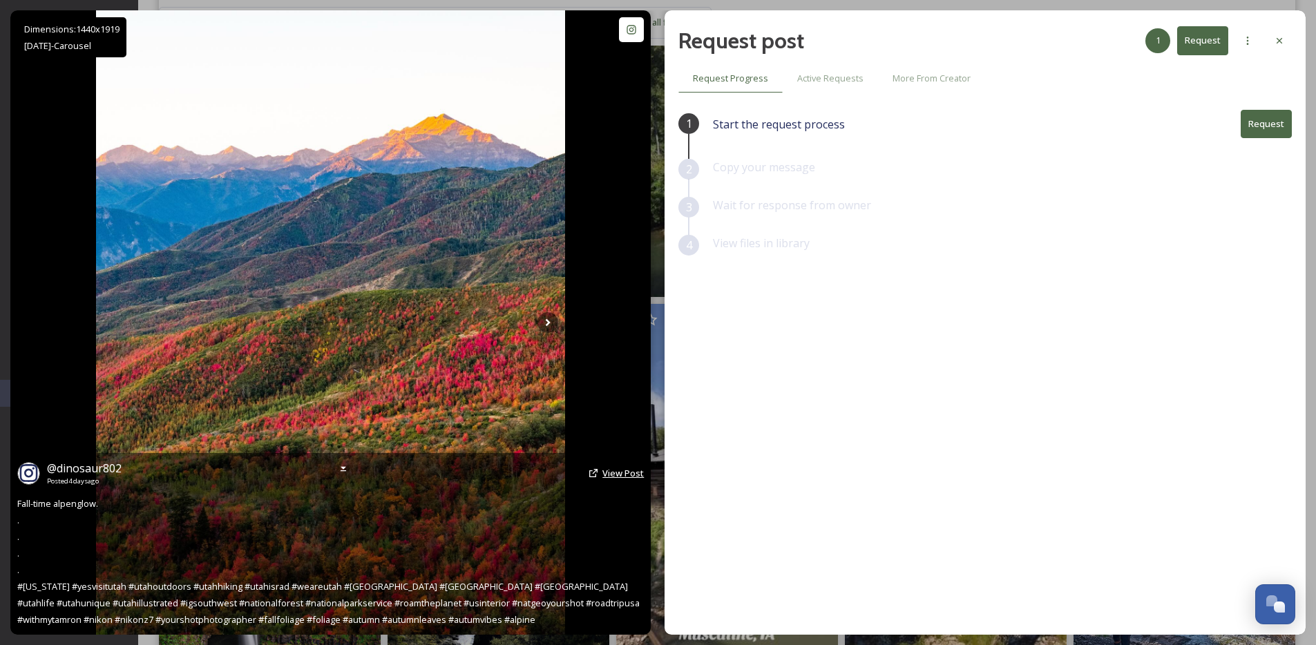
click at [604, 471] on span "View Post" at bounding box center [623, 473] width 41 height 12
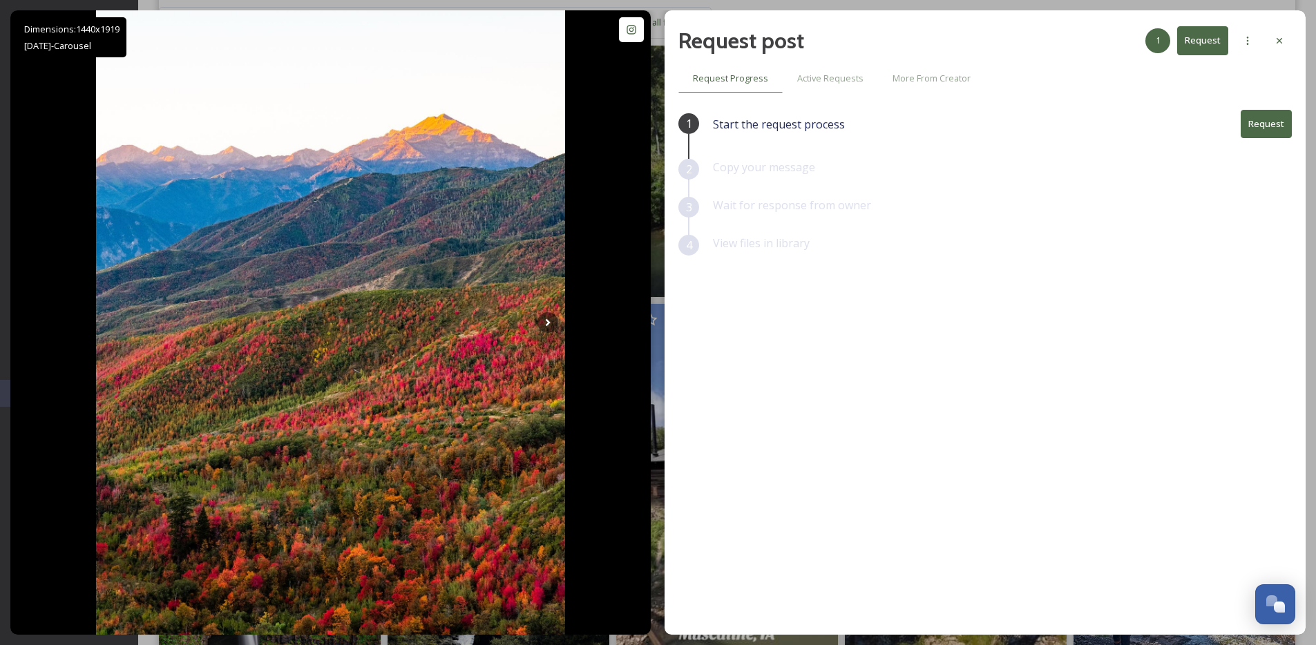
click at [1264, 120] on button "Request" at bounding box center [1266, 124] width 51 height 28
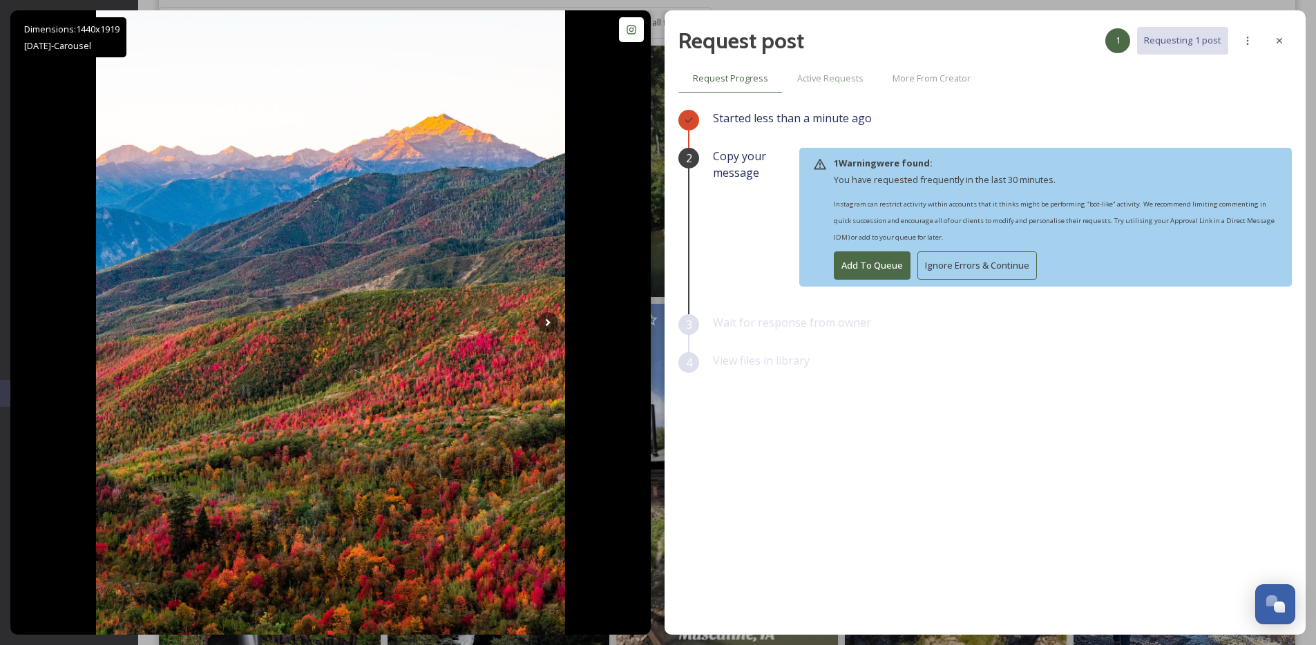
click at [1002, 271] on button "Ignore Errors & Continue" at bounding box center [978, 266] width 120 height 28
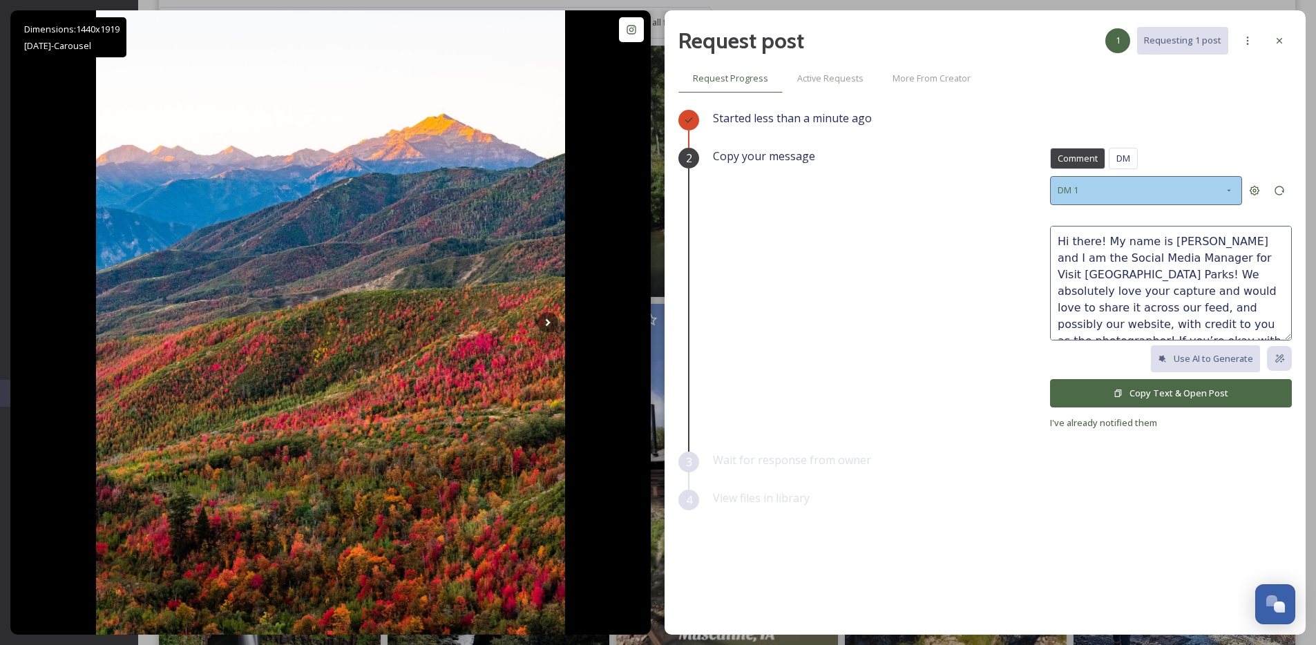
click at [1139, 184] on div "DM 1" at bounding box center [1146, 190] width 192 height 28
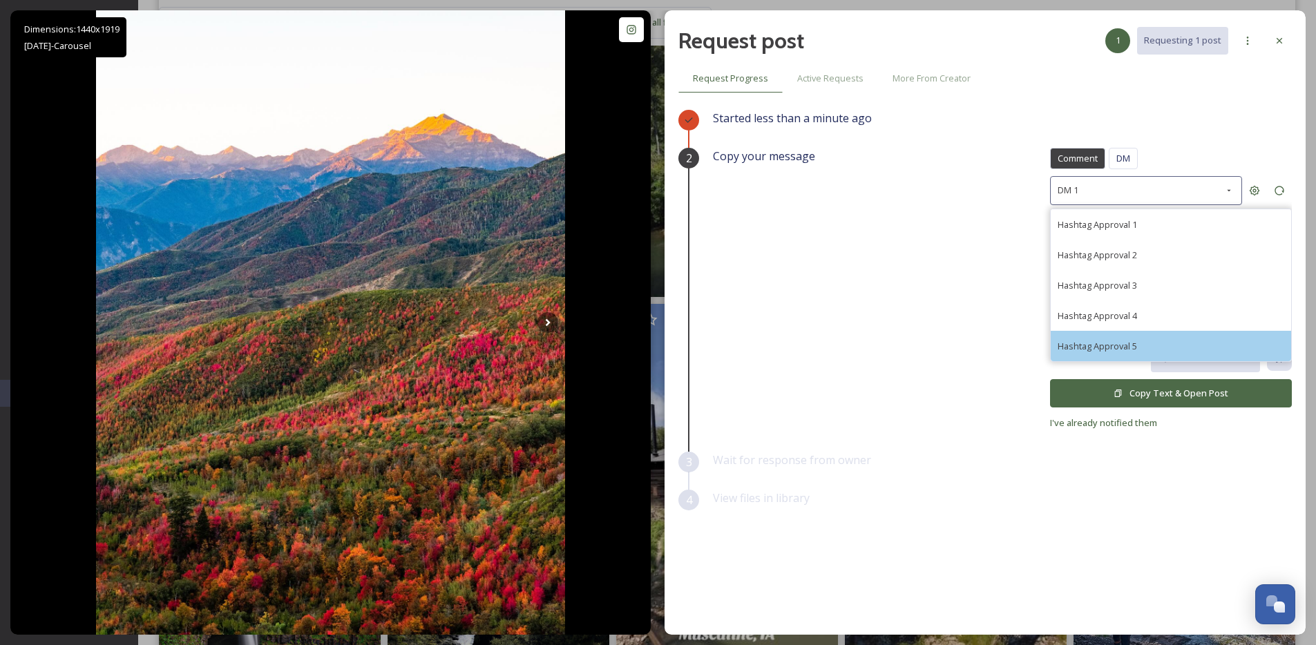
click at [1162, 335] on div "Hashtag Approval 5" at bounding box center [1171, 346] width 240 height 30
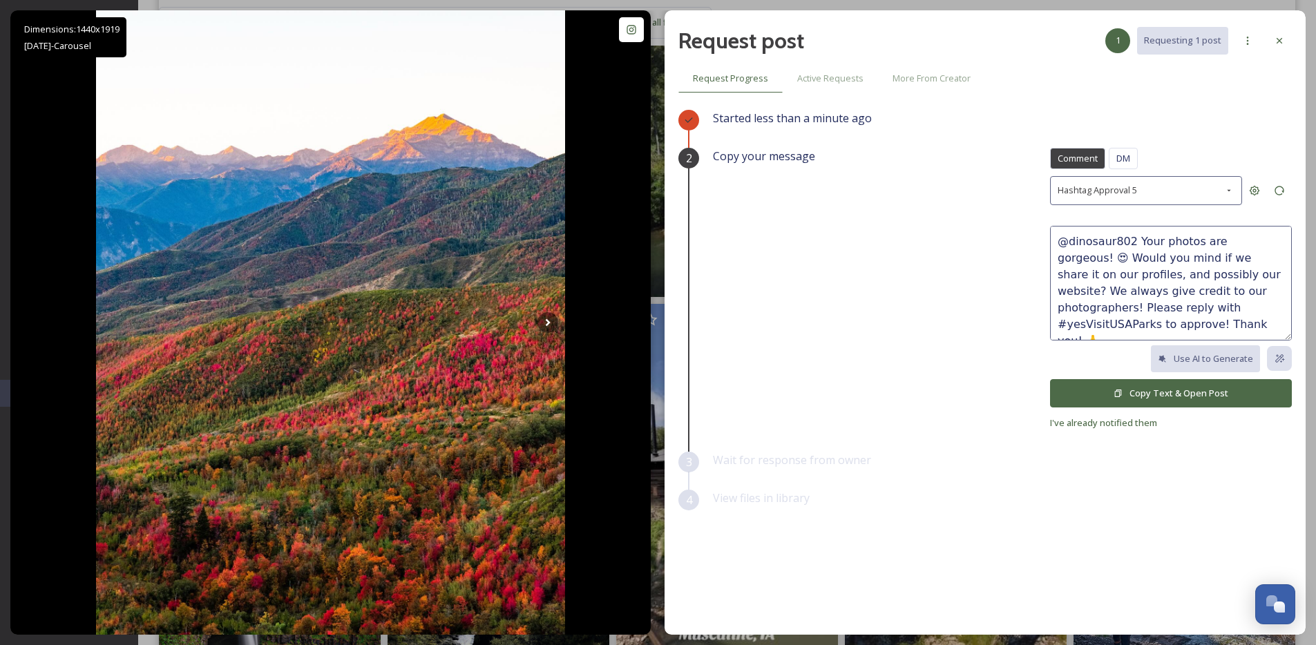
drag, startPoint x: 1264, startPoint y: 243, endPoint x: 1029, endPoint y: 236, distance: 235.7
click at [1029, 236] on div "Copy your message Comment DM Comment DM Hashtag Approval 5 @dinosaur802 Your ph…" at bounding box center [1002, 289] width 579 height 283
drag, startPoint x: 1220, startPoint y: 243, endPoint x: 1050, endPoint y: 236, distance: 170.8
click at [1050, 236] on textarea "@dinosaur802 Your photos are gorgeous! 😍 Would you mind if we share it on our p…" at bounding box center [1171, 283] width 242 height 115
click at [1103, 243] on textarea "Gorgeous! 😍 Would you mind if we share it on our profiles, and possibly our web…" at bounding box center [1171, 283] width 242 height 115
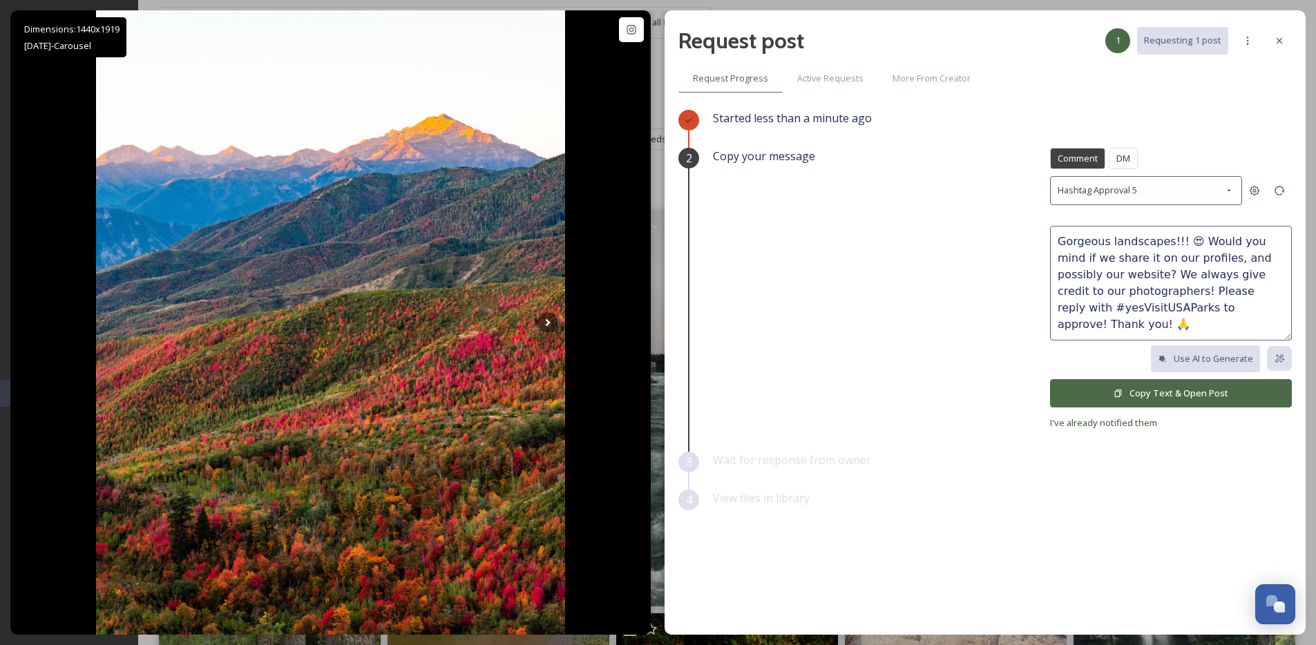
type textarea "Gorgeous landscapes!!! 😍 Would you mind if we share it on our profiles, and pos…"
click at [1157, 395] on button "Copy Text & Open Post" at bounding box center [1171, 393] width 242 height 28
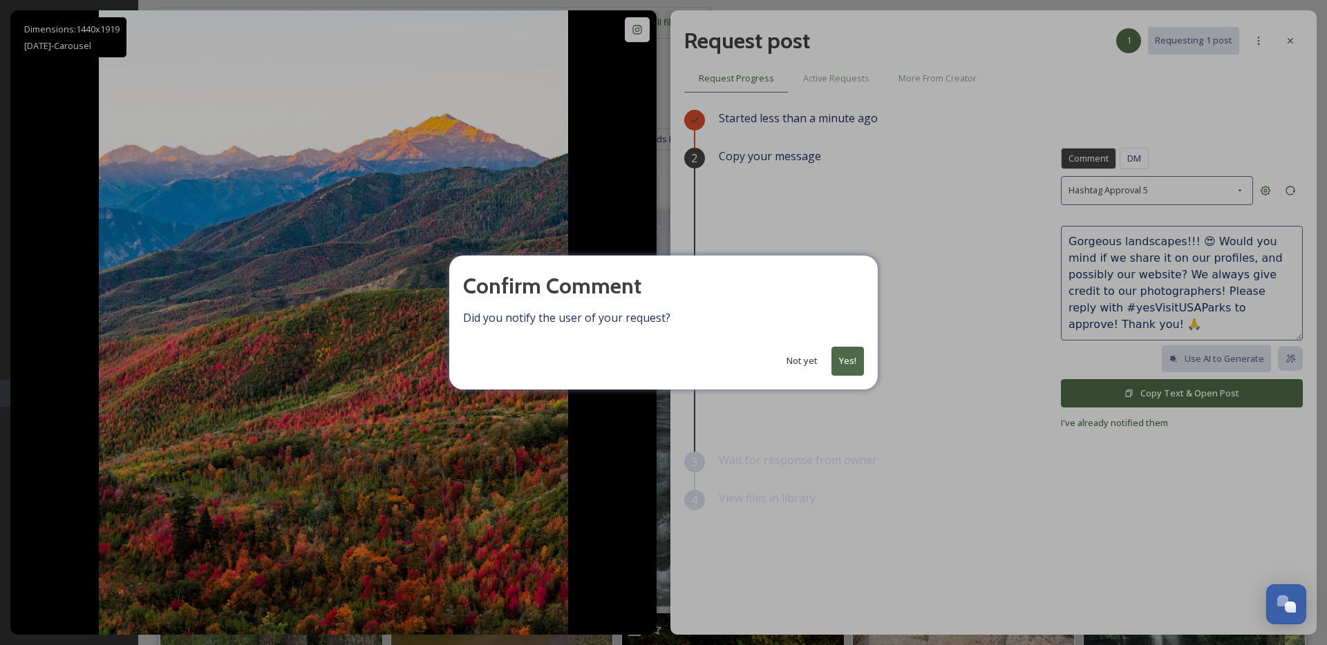
click at [848, 360] on button "Yes!" at bounding box center [847, 361] width 32 height 28
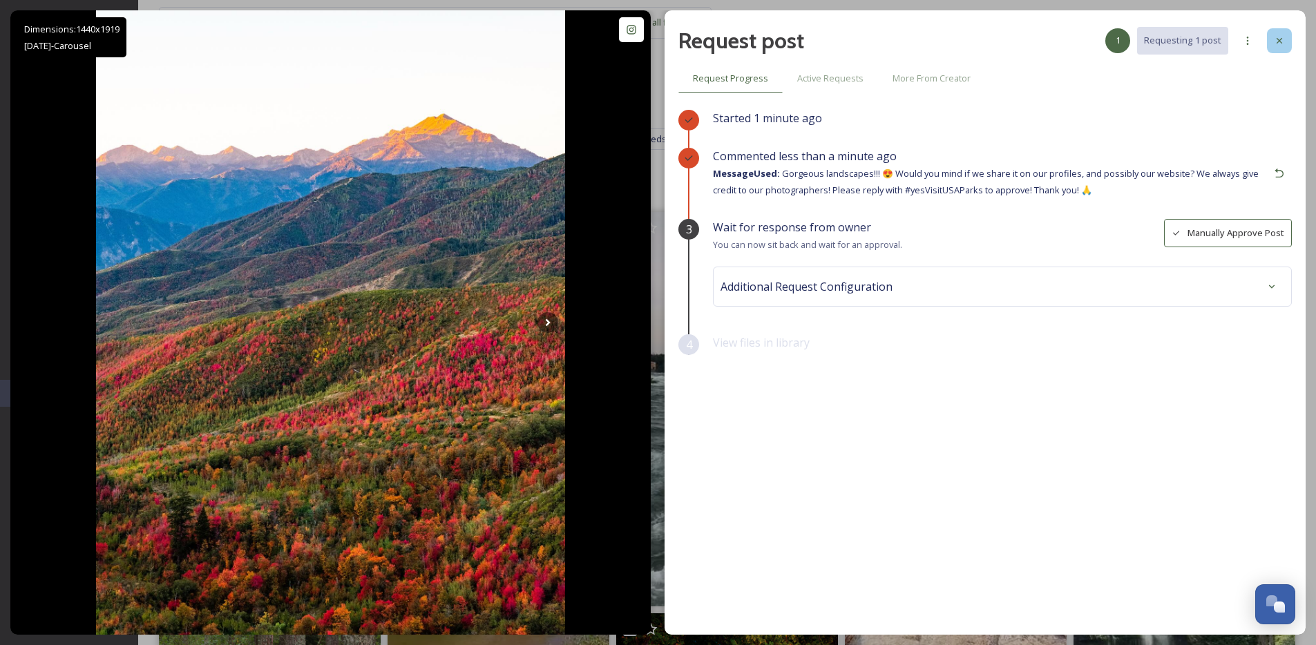
click at [1275, 48] on div at bounding box center [1279, 40] width 25 height 25
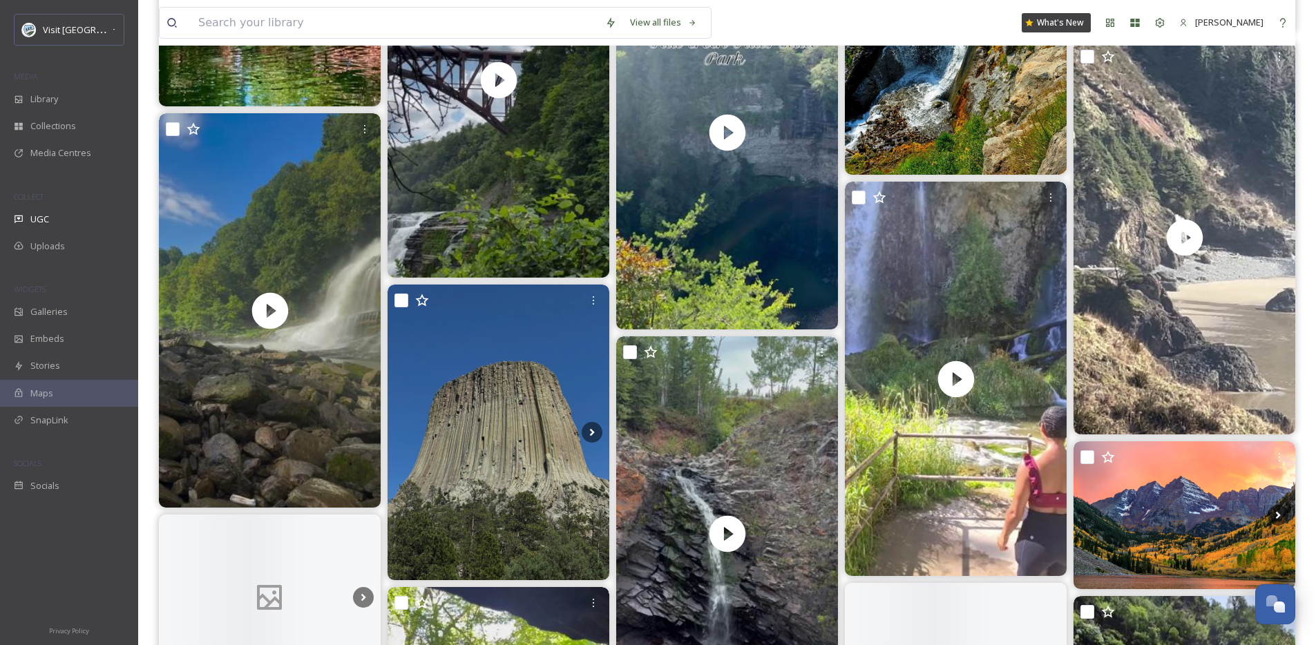
scroll to position [5952, 0]
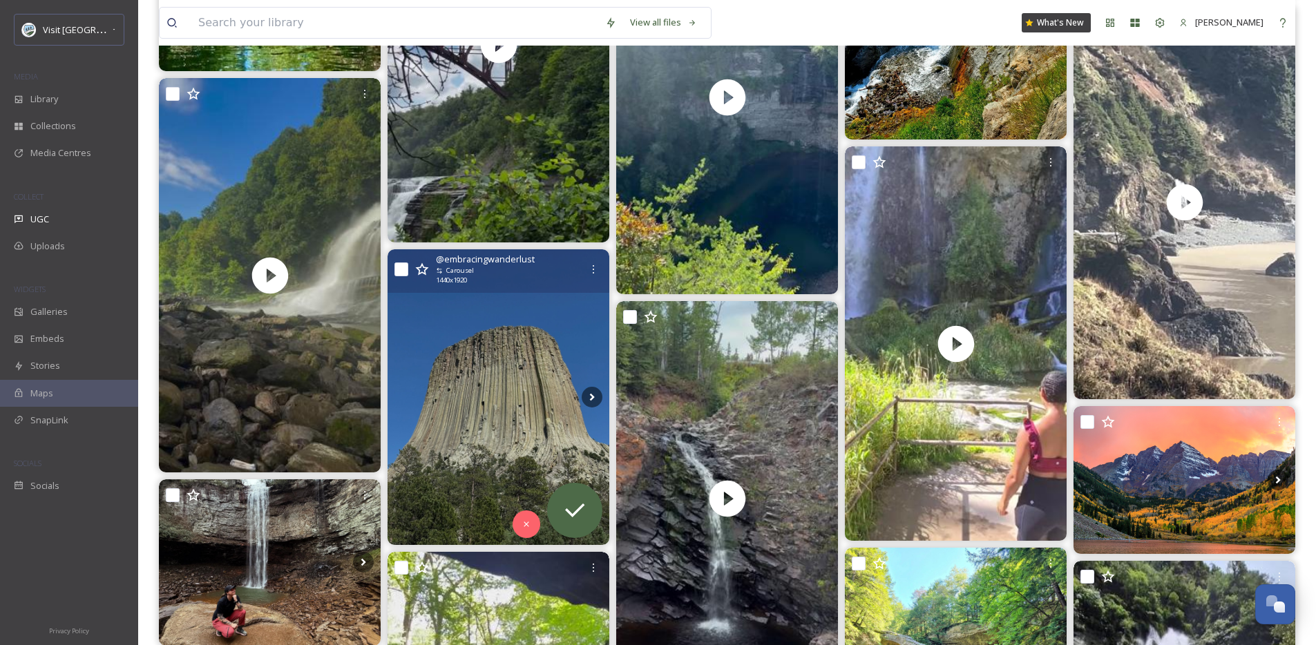
click at [529, 392] on img at bounding box center [499, 397] width 222 height 296
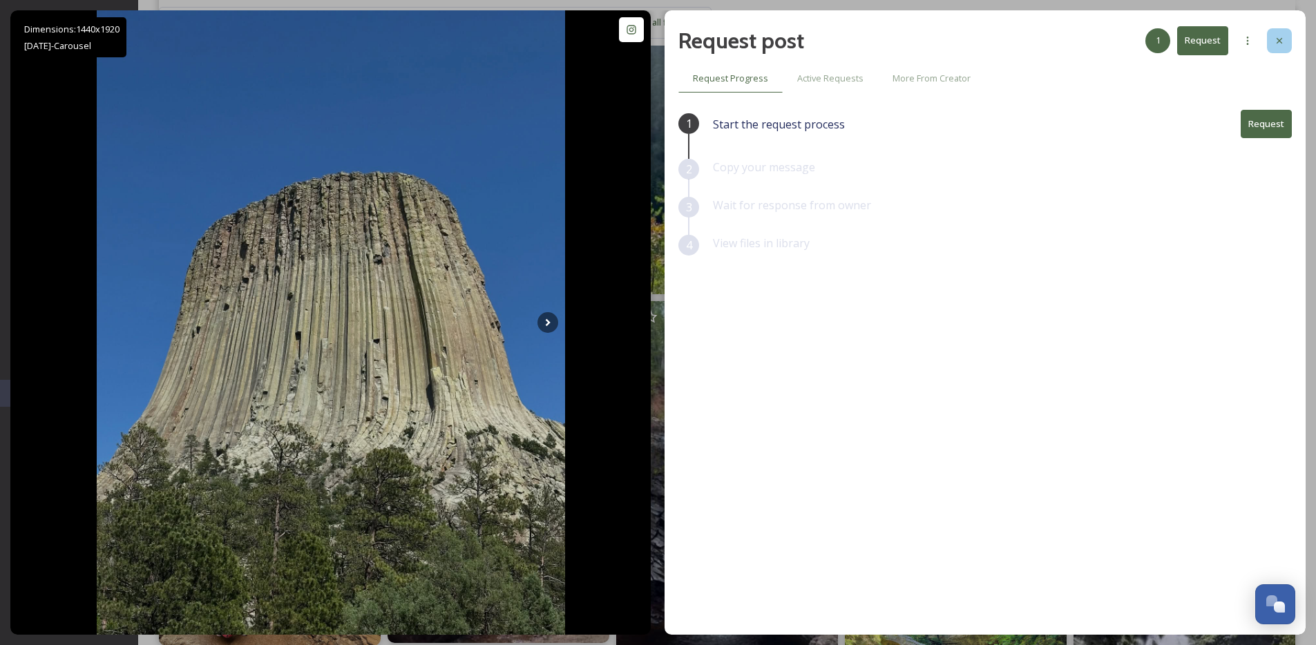
click at [1291, 32] on div at bounding box center [1279, 40] width 25 height 25
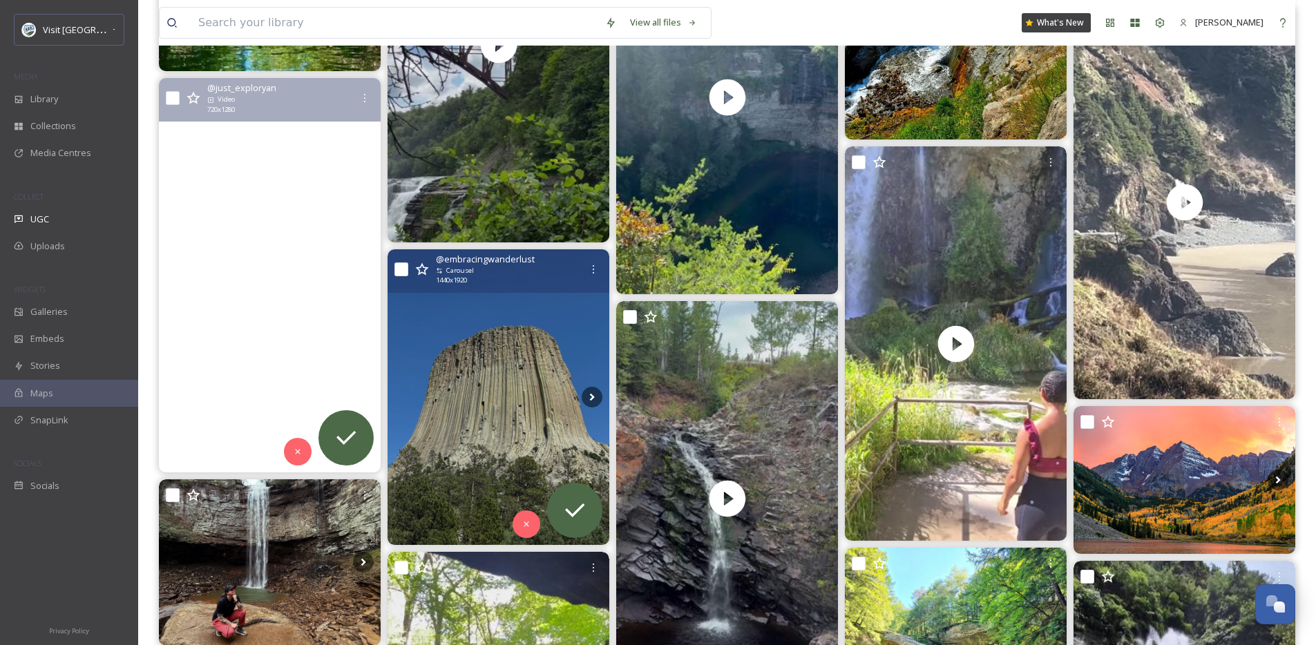
click at [285, 227] on video at bounding box center [270, 275] width 222 height 395
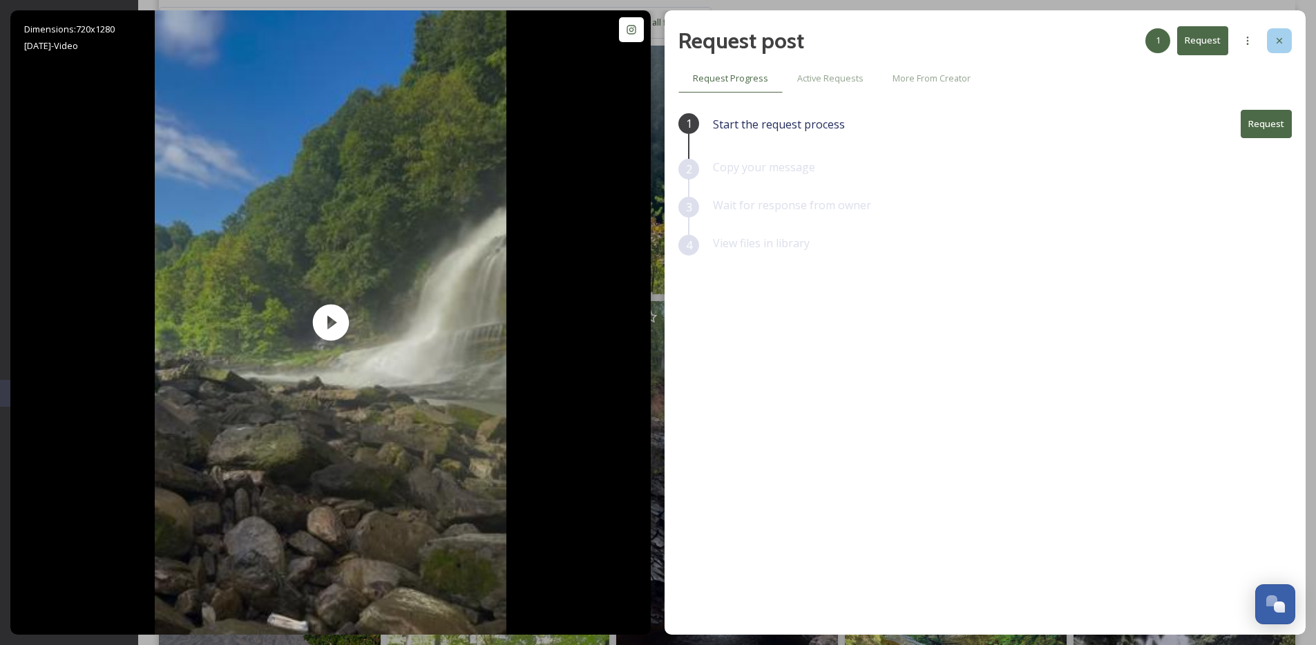
drag, startPoint x: 1294, startPoint y: 41, endPoint x: 1287, endPoint y: 43, distance: 7.0
click at [1294, 41] on div "Request post 1 Request Request Progress Active Requests More From Creator 1 Sta…" at bounding box center [985, 322] width 641 height 625
click at [1279, 43] on icon at bounding box center [1279, 40] width 11 height 11
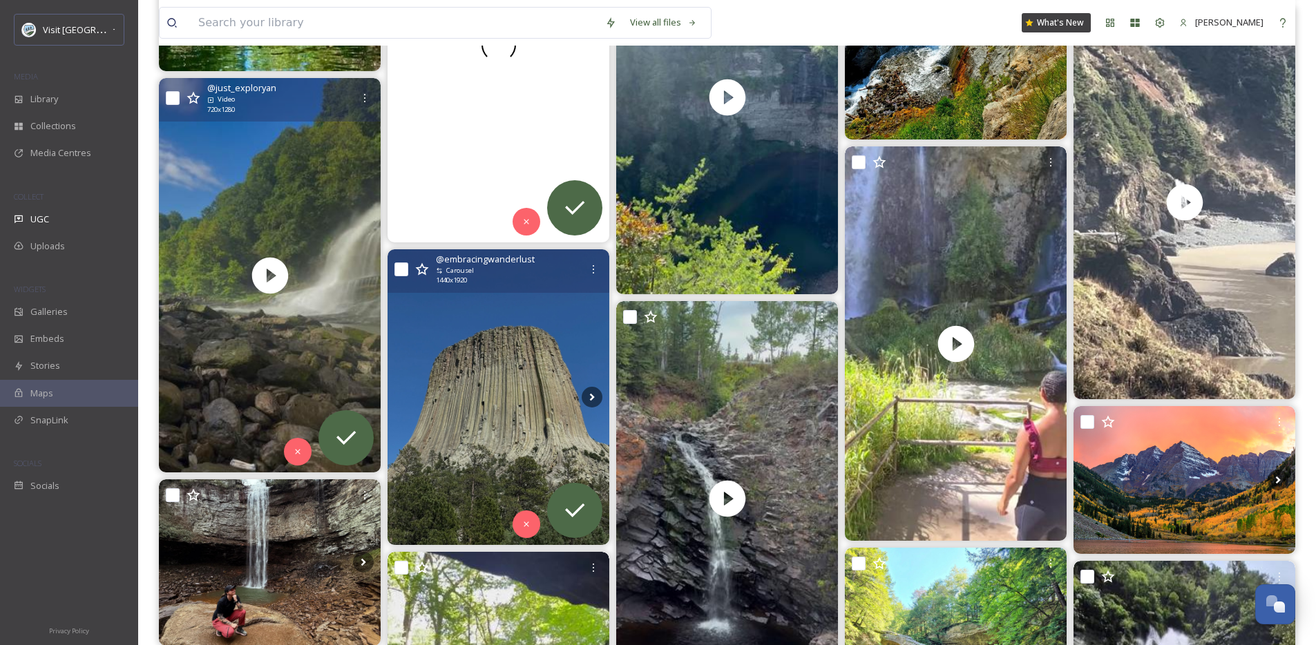
click at [437, 149] on video "📍Letchworth State Park, NY\a\aHike the 7 mile gorge trail, view the spectacular…" at bounding box center [499, 45] width 222 height 395
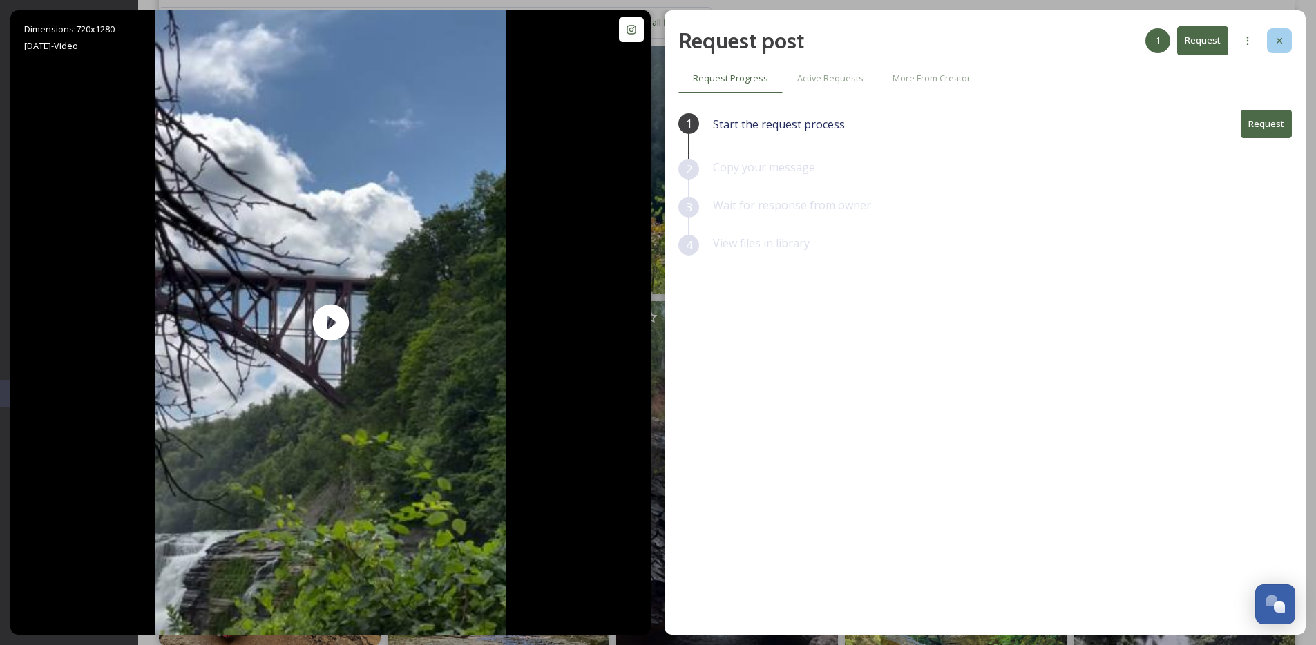
click at [1275, 41] on icon at bounding box center [1279, 40] width 11 height 11
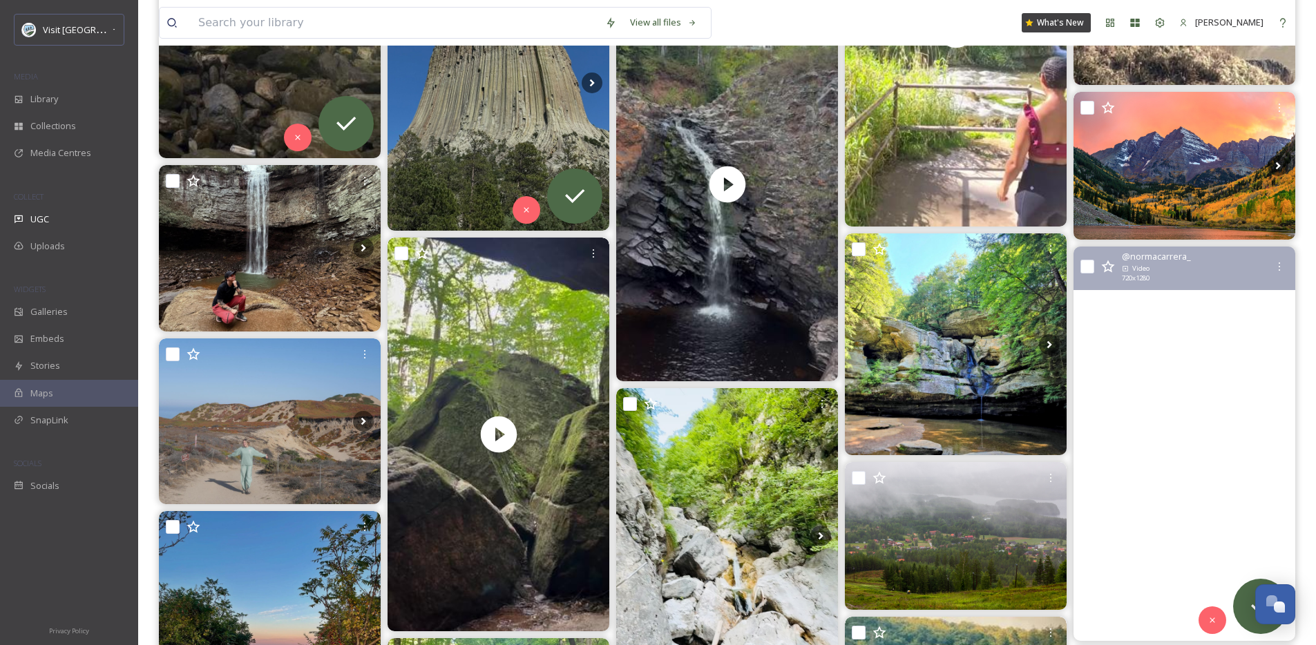
scroll to position [6261, 0]
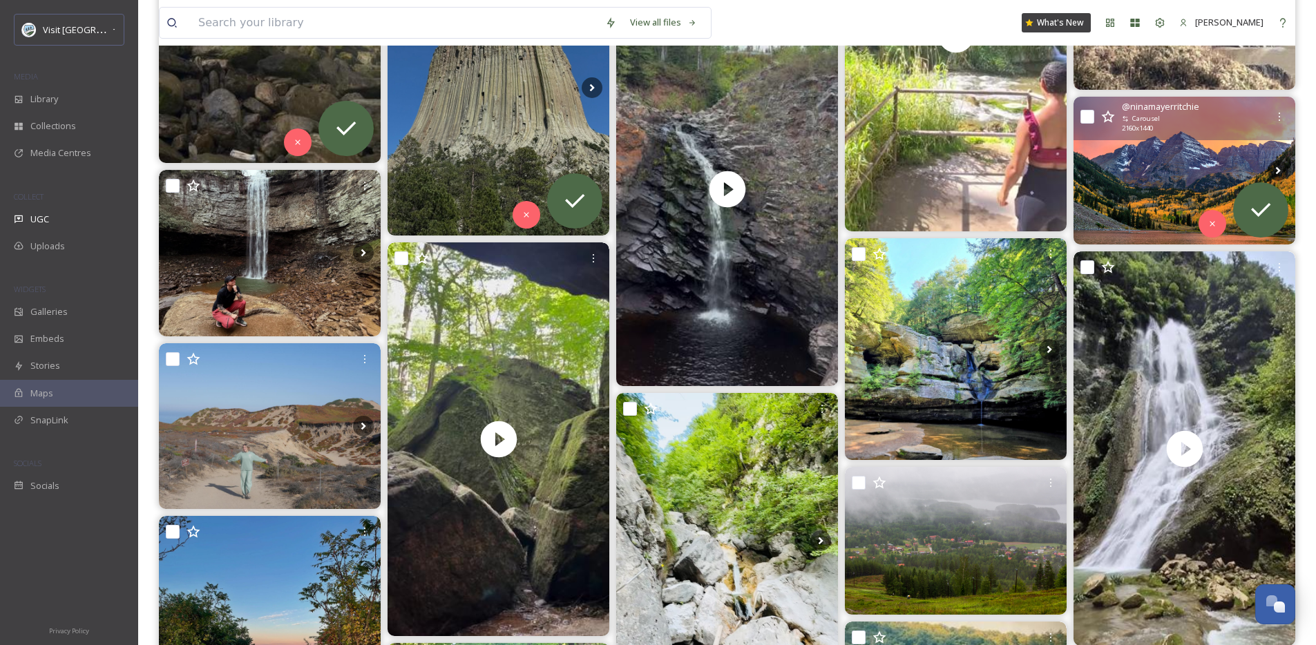
click at [1181, 166] on img at bounding box center [1185, 171] width 222 height 148
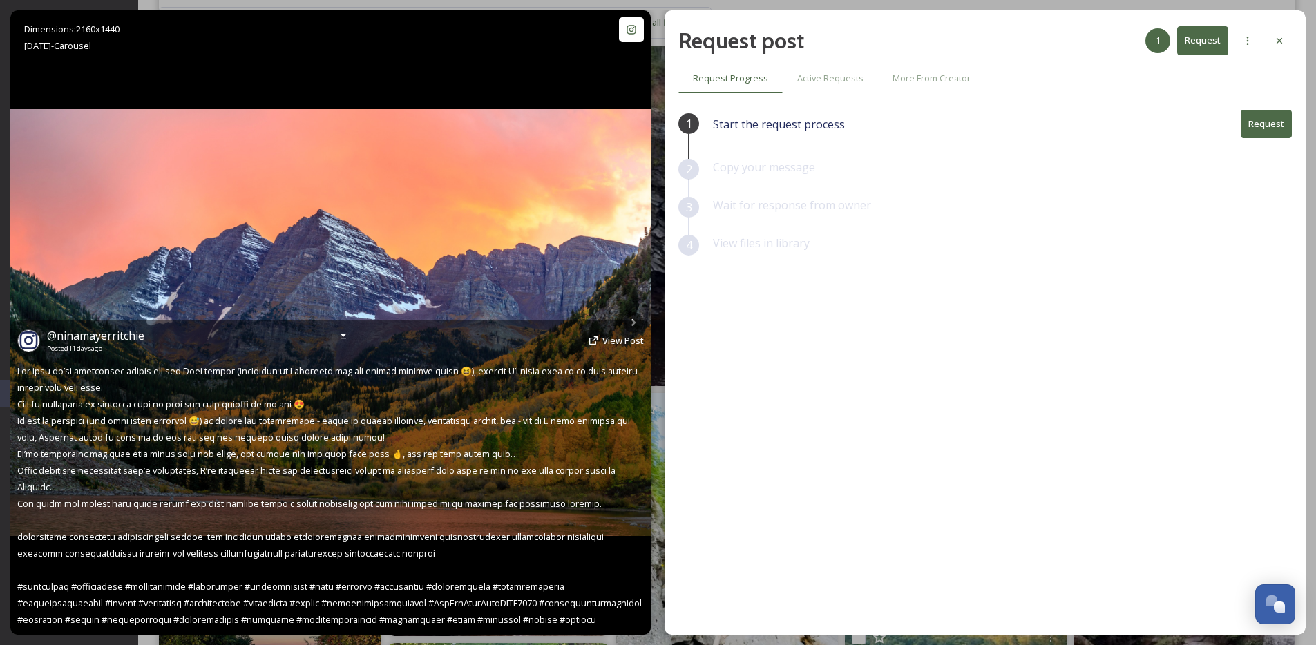
click at [610, 340] on span "View Post" at bounding box center [623, 340] width 41 height 12
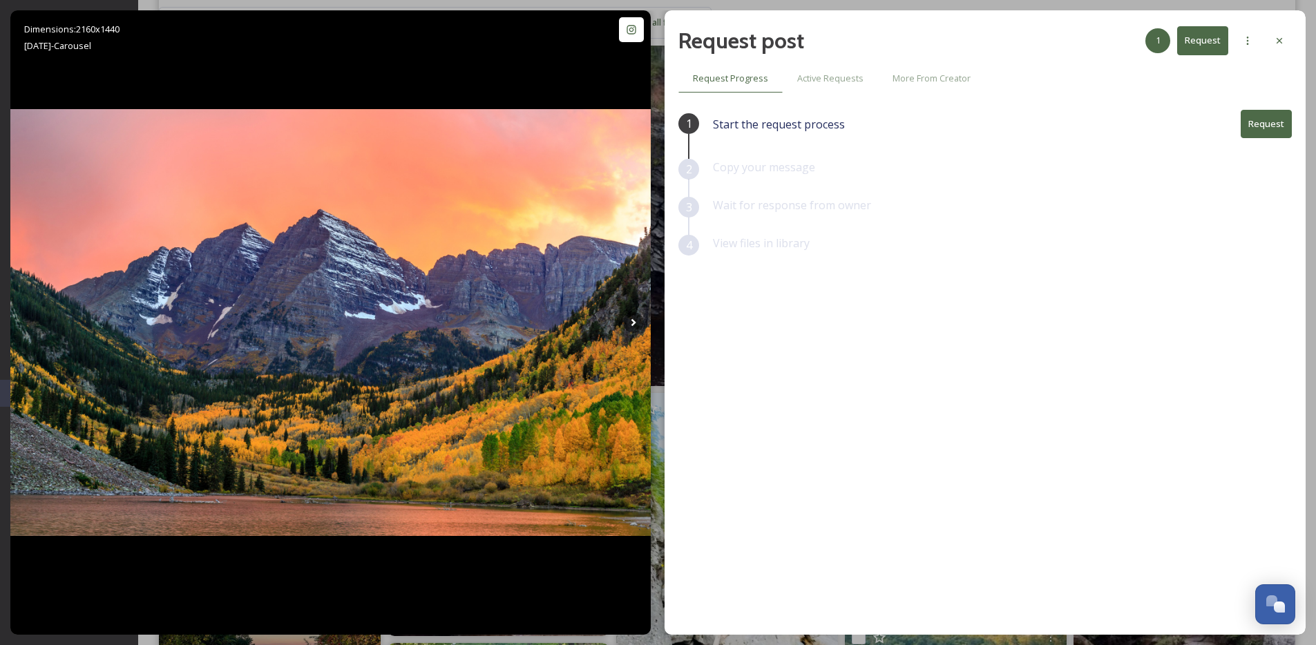
click at [1257, 118] on button "Request" at bounding box center [1266, 124] width 51 height 28
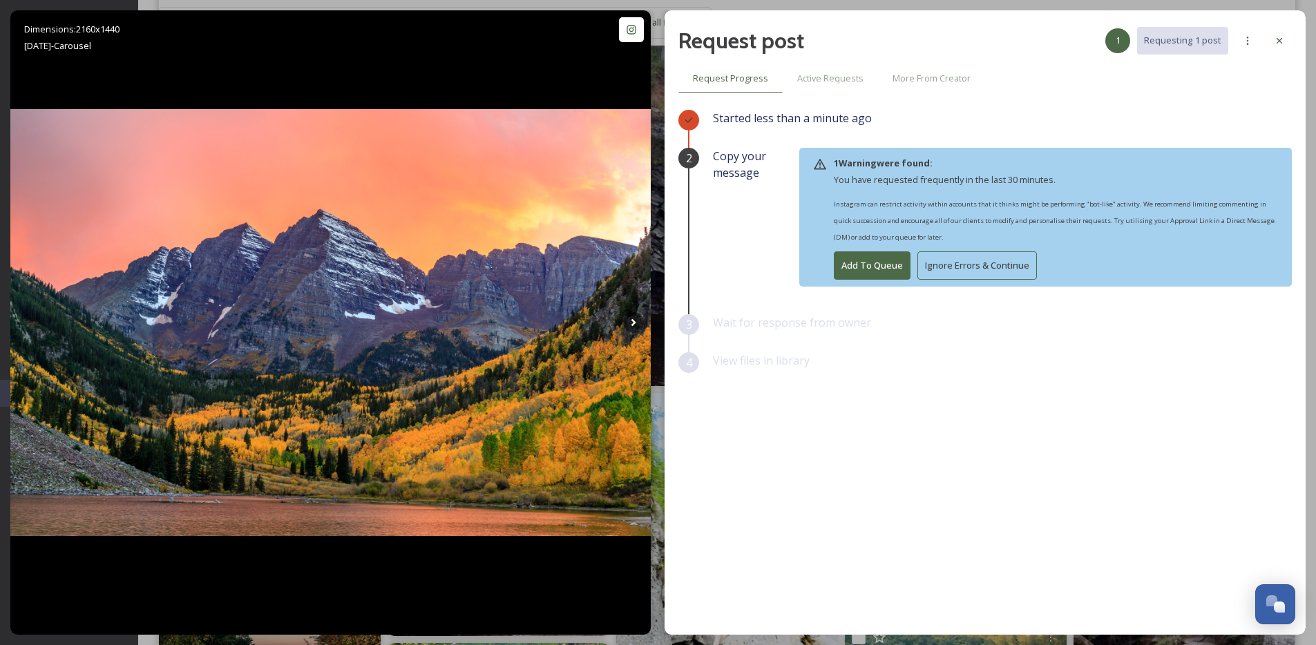
click at [1017, 263] on button "Ignore Errors & Continue" at bounding box center [978, 266] width 120 height 28
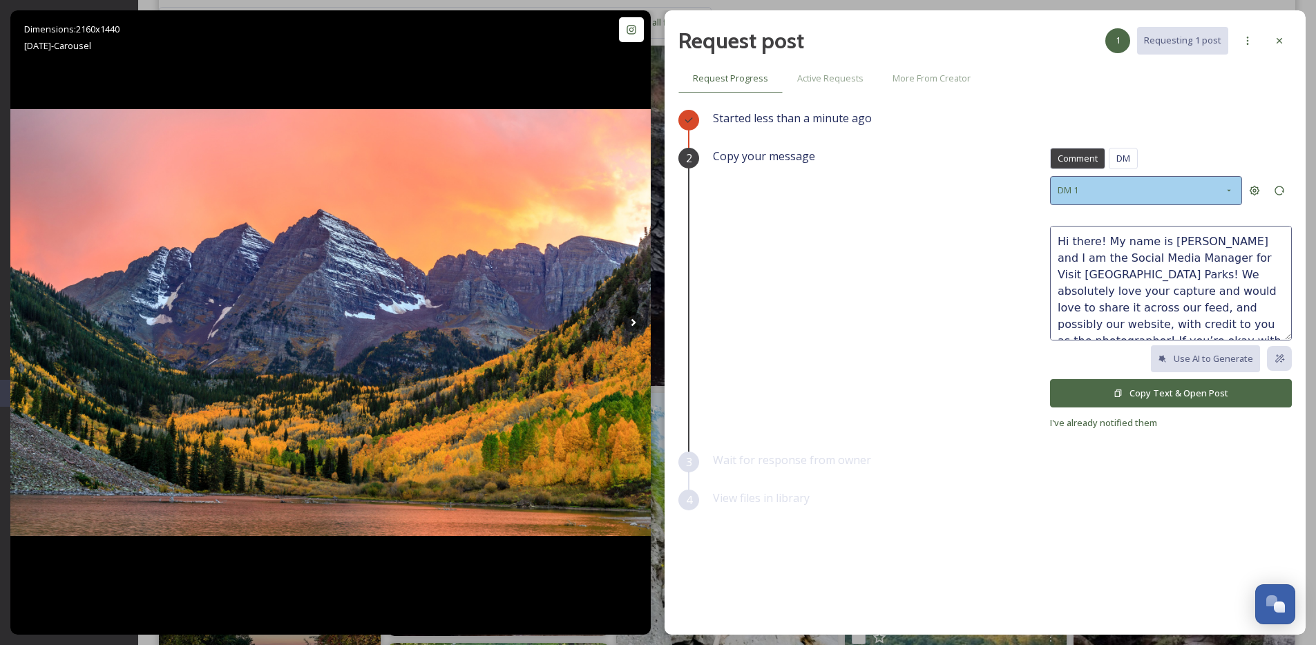
click at [1172, 197] on div "DM 1" at bounding box center [1146, 190] width 192 height 28
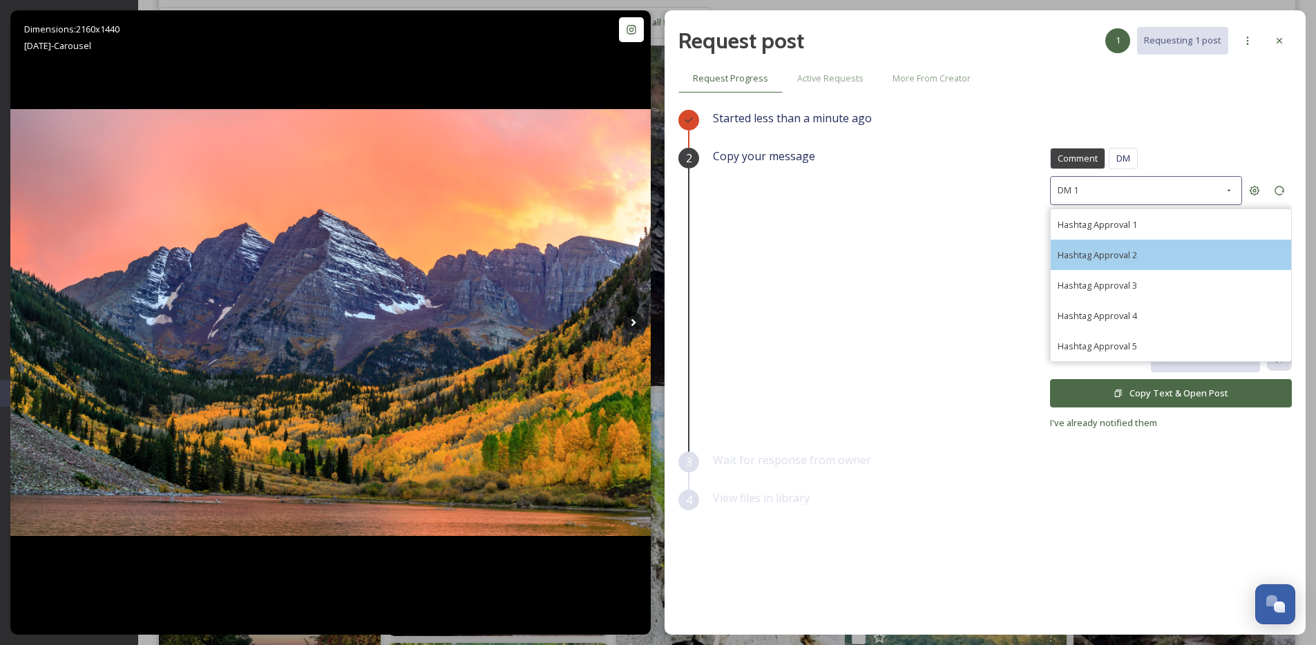
click at [1154, 267] on div "Hashtag Approval 2" at bounding box center [1171, 255] width 240 height 30
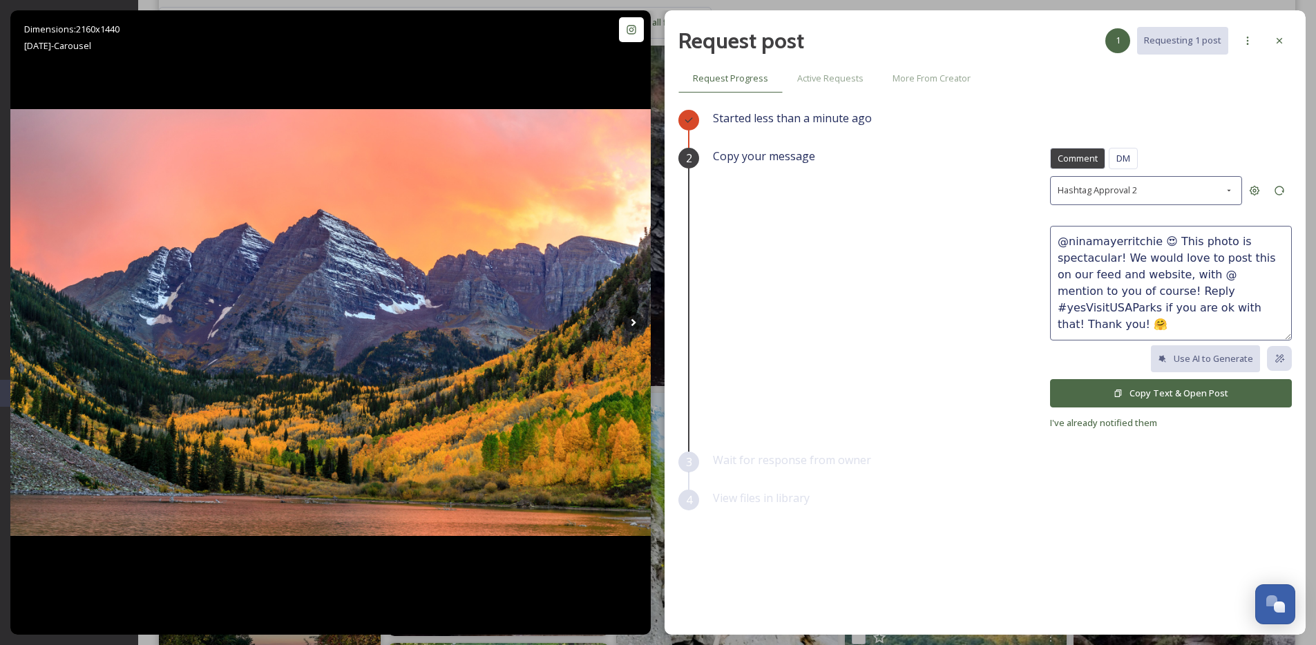
drag, startPoint x: 1157, startPoint y: 245, endPoint x: 1040, endPoint y: 235, distance: 117.9
click at [1040, 235] on div "Copy your message Comment DM Comment DM Hashtag Approval 2 @[PERSON_NAME] 😍 Thi…" at bounding box center [1002, 289] width 579 height 283
drag, startPoint x: 1075, startPoint y: 241, endPoint x: 1202, endPoint y: 247, distance: 126.6
click at [1202, 247] on textarea "😍 This photo is spectacular! We would love to post this on our feed and website…" at bounding box center [1171, 283] width 242 height 115
click at [1237, 305] on textarea "😍 Fall vistas sure hit different! We would love to post this on our feed and we…" at bounding box center [1171, 283] width 242 height 115
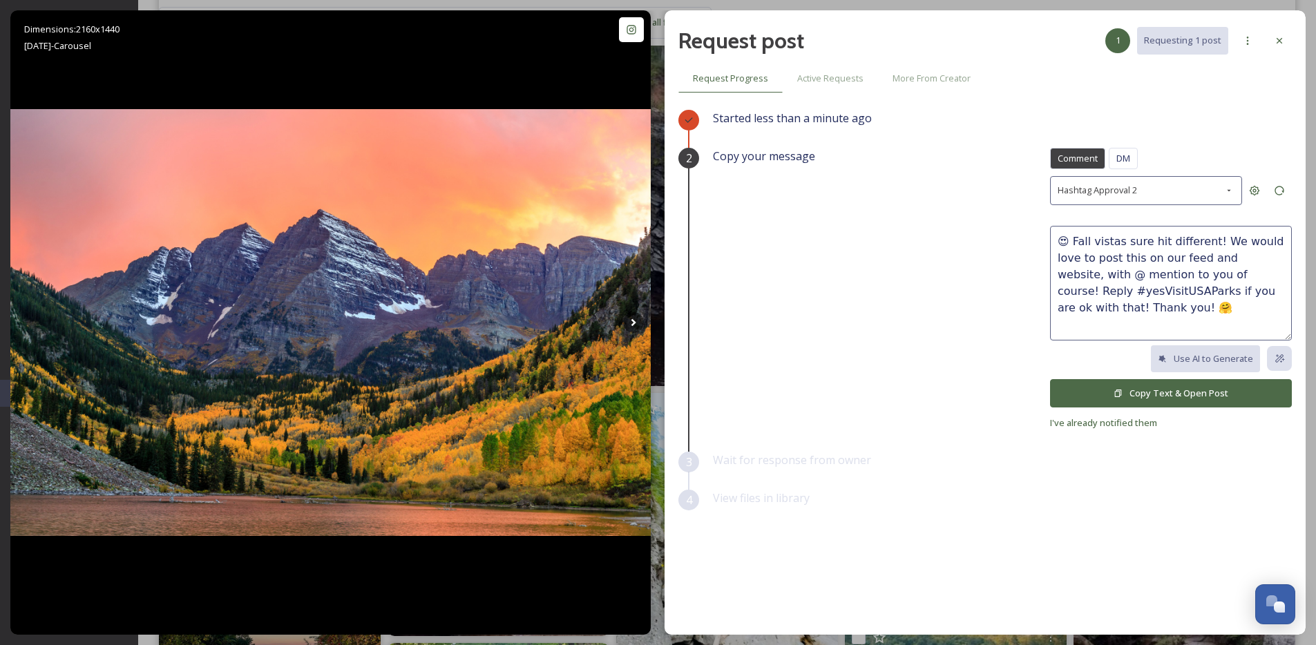
click at [1214, 244] on textarea "😍 Fall vistas sure hit different! We would love to post this on our feed and we…" at bounding box center [1171, 283] width 242 height 115
type textarea "😍 Fall vistas sure hit different! 🍂 We would love to post this on our feed and …"
click at [1172, 388] on button "Copy Text & Open Post" at bounding box center [1171, 393] width 242 height 28
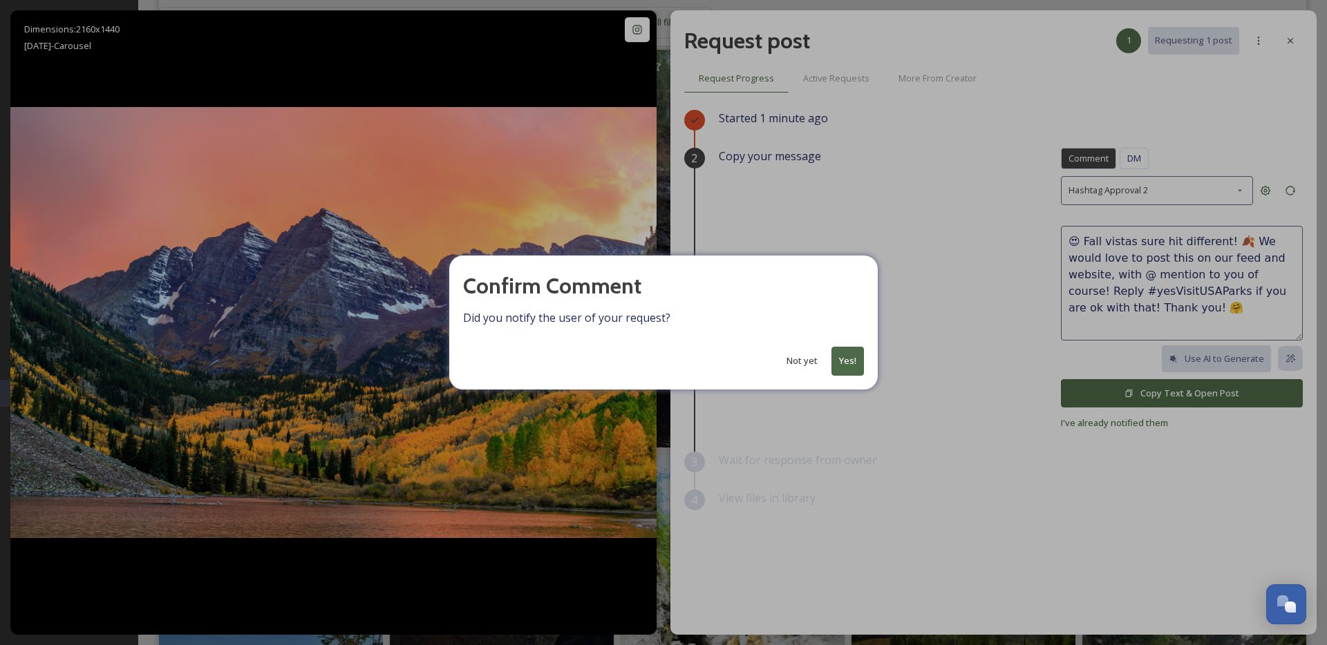
click at [843, 361] on button "Yes!" at bounding box center [847, 361] width 32 height 28
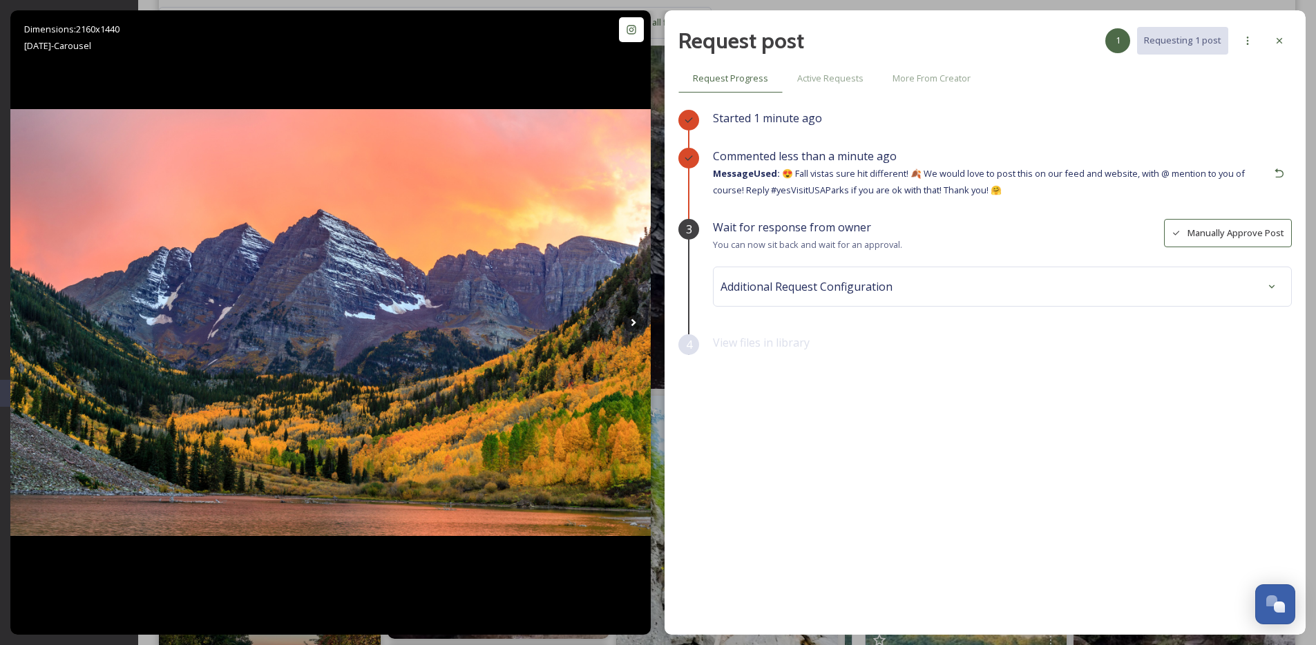
scroll to position [6204, 0]
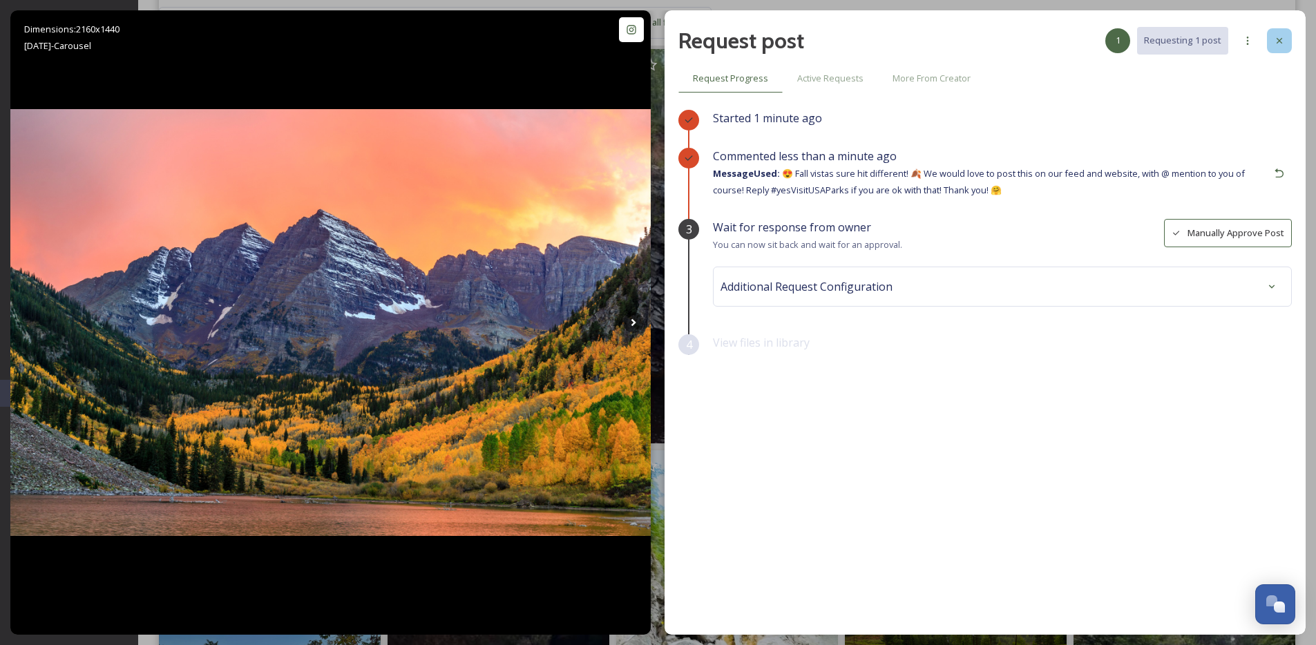
click at [1286, 40] on div at bounding box center [1279, 40] width 25 height 25
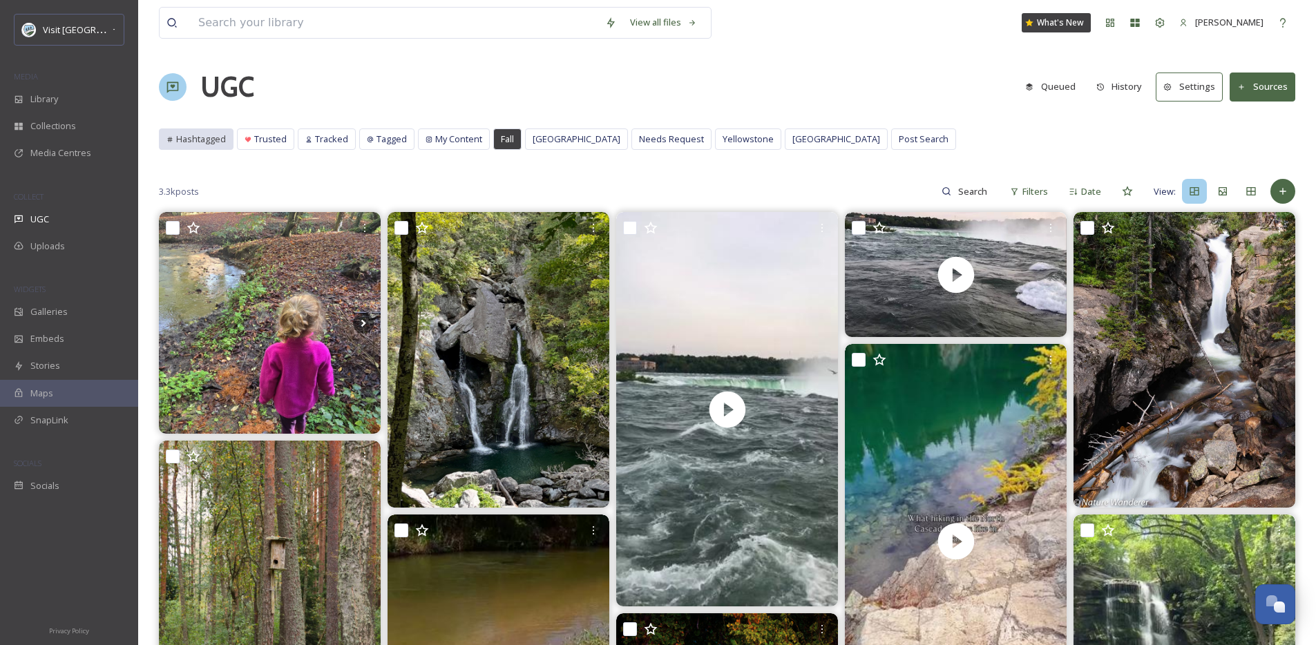
click at [182, 129] on div "Hashtagged" at bounding box center [196, 139] width 75 height 21
click at [200, 145] on span "Hashtagged" at bounding box center [201, 139] width 50 height 13
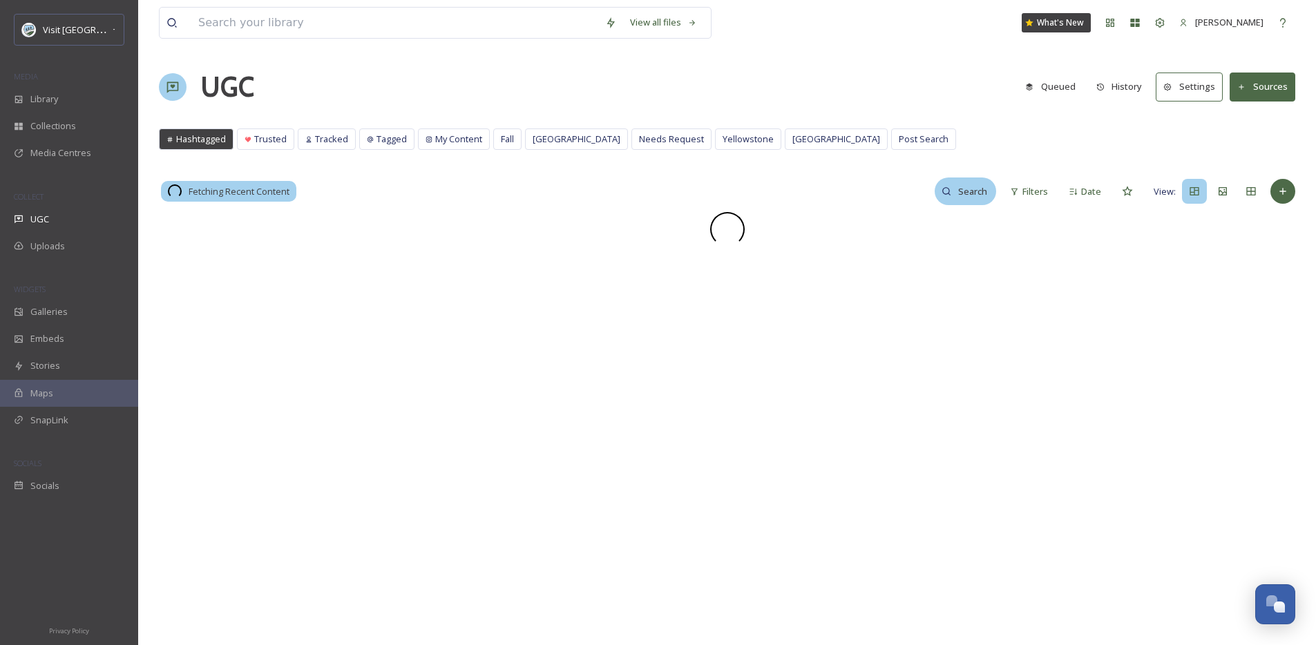
click at [956, 193] on input at bounding box center [973, 192] width 45 height 28
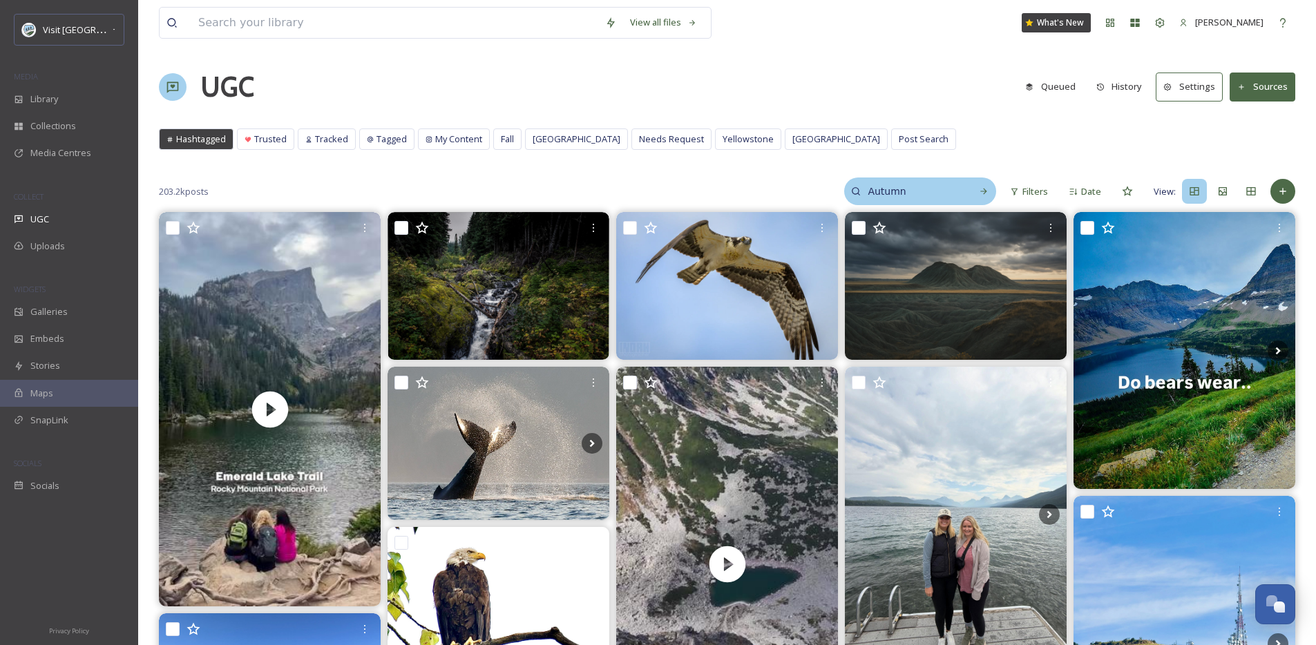
type input "Autumn"
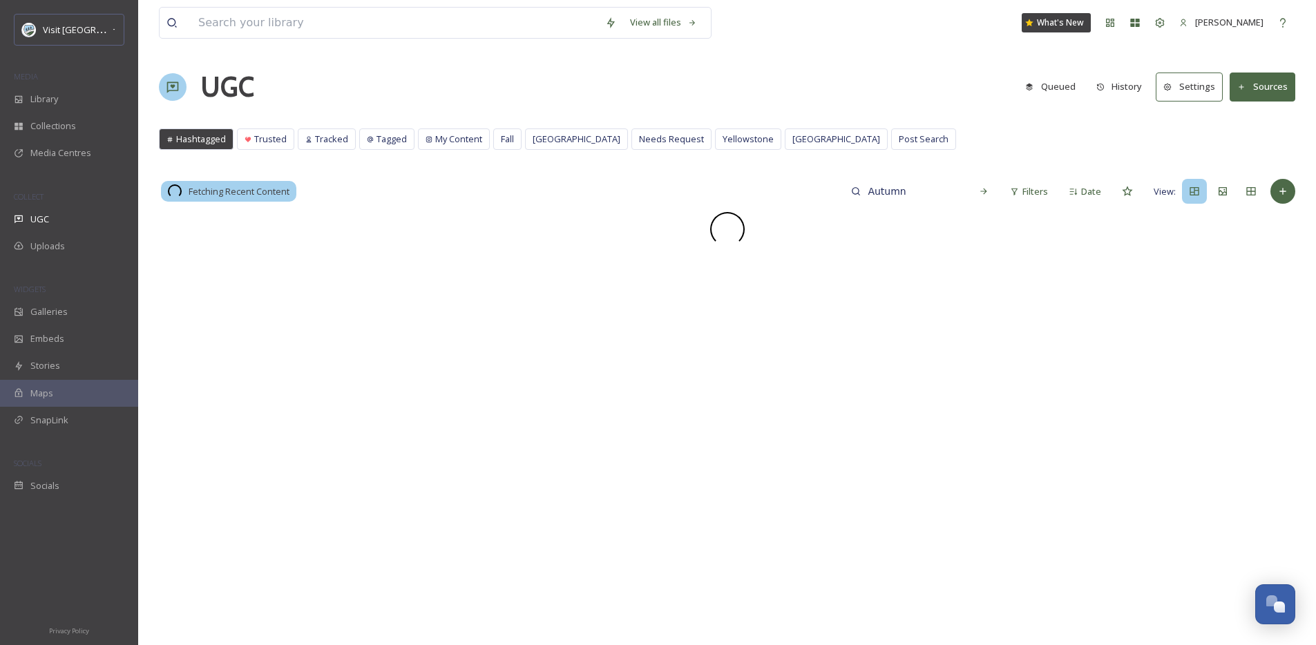
click at [1313, 183] on div "View all files What's New [PERSON_NAME] UGC Queued History Settings Sources Has…" at bounding box center [727, 428] width 1178 height 857
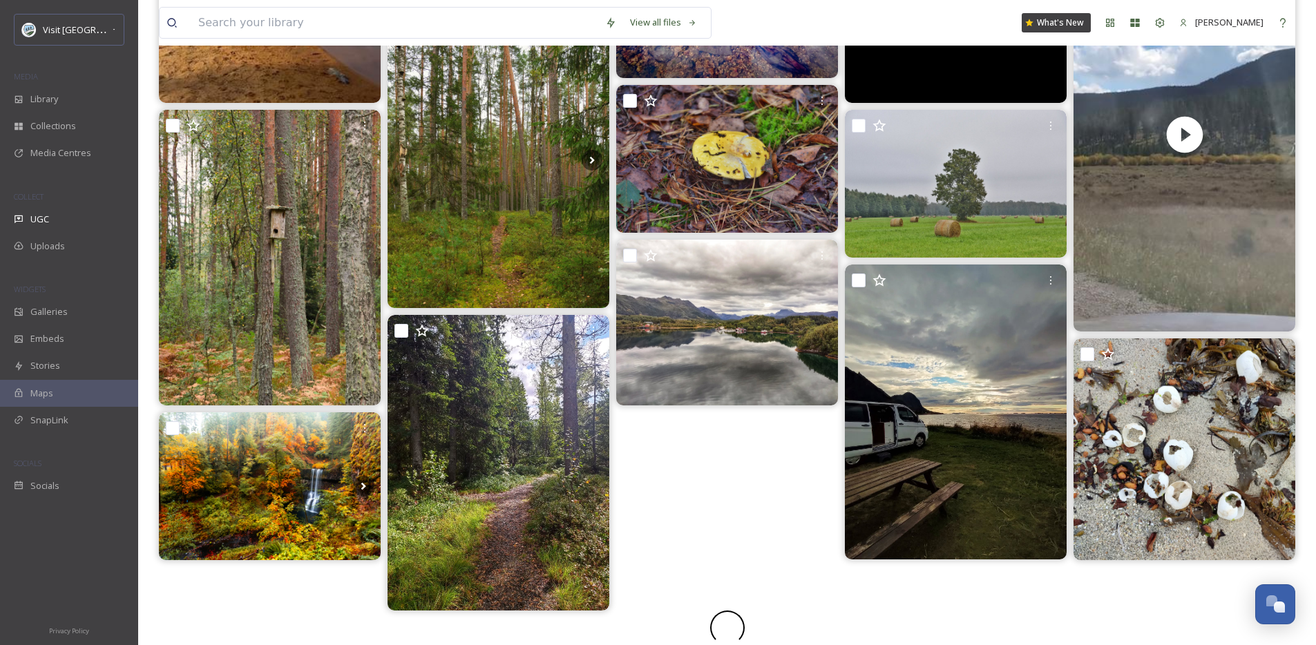
scroll to position [732, 0]
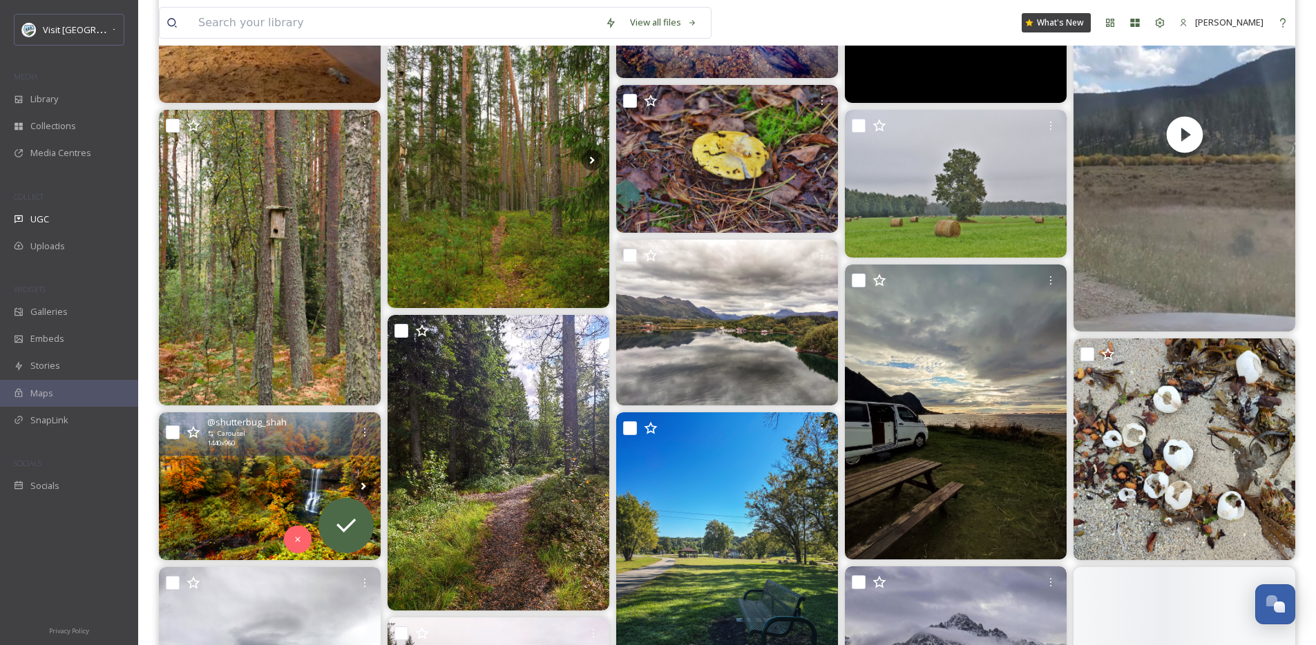
click at [276, 483] on img at bounding box center [270, 486] width 222 height 148
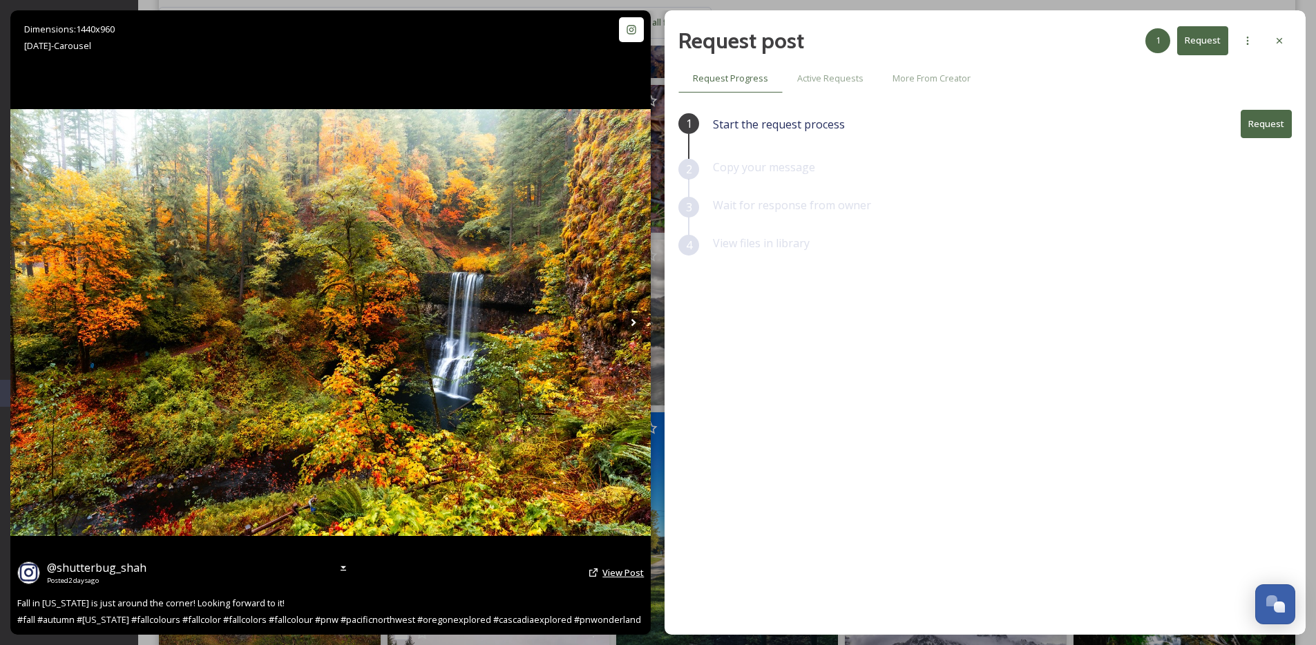
click at [605, 573] on span "View Post" at bounding box center [623, 573] width 41 height 12
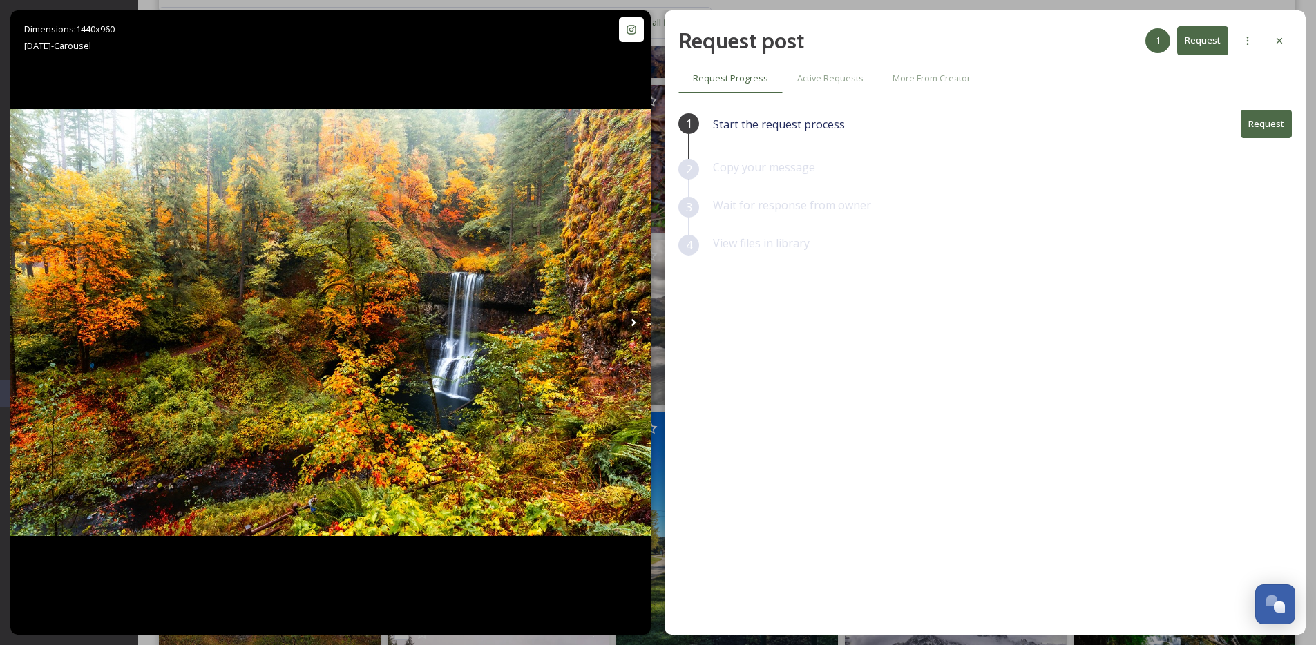
click at [1267, 128] on button "Request" at bounding box center [1266, 124] width 51 height 28
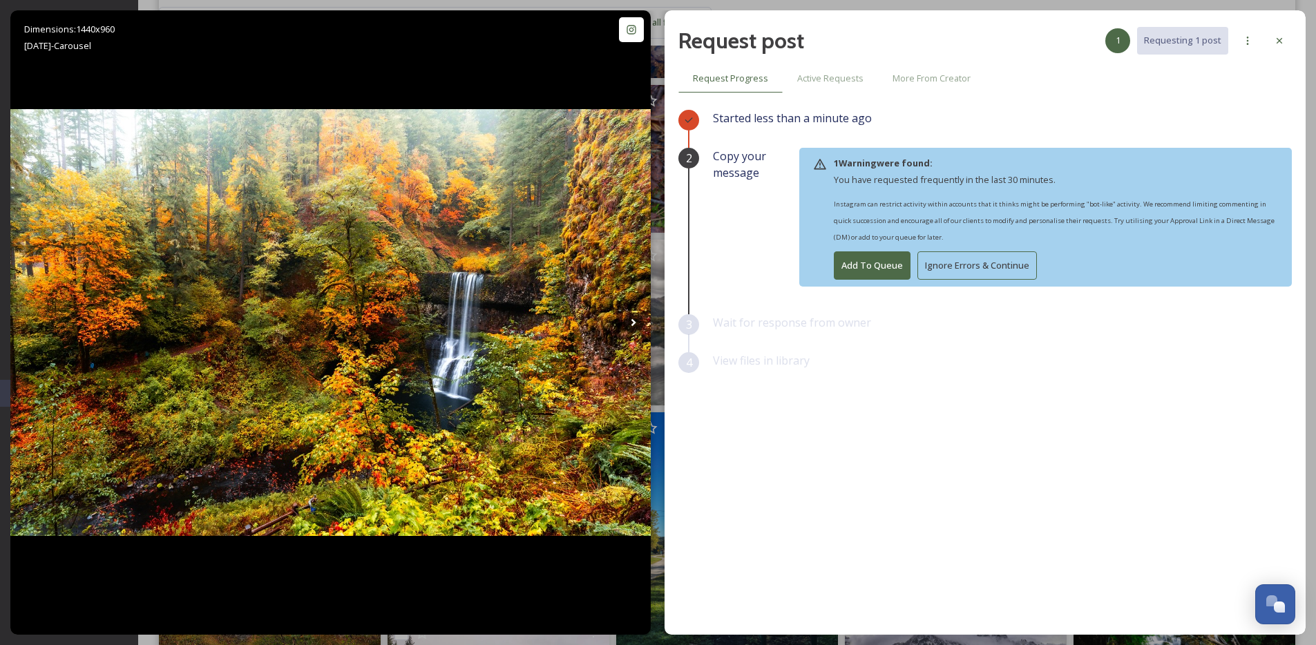
click at [996, 263] on button "Ignore Errors & Continue" at bounding box center [978, 266] width 120 height 28
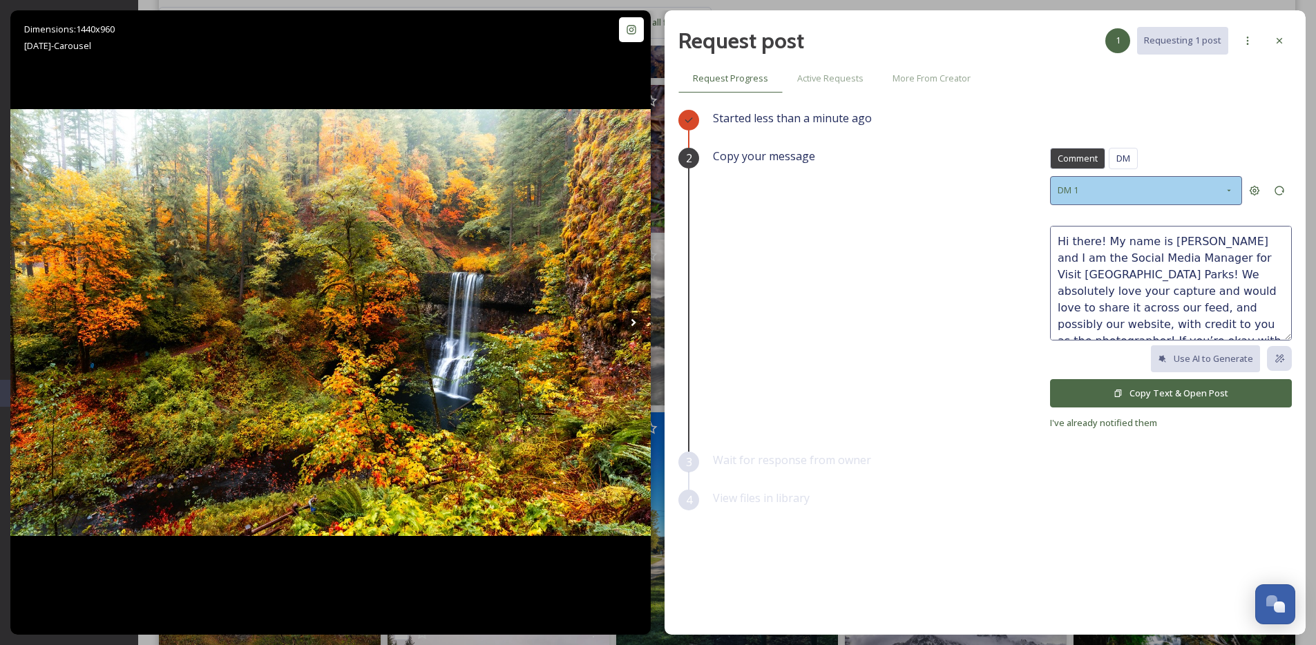
click at [1139, 182] on div "DM 1" at bounding box center [1146, 190] width 192 height 28
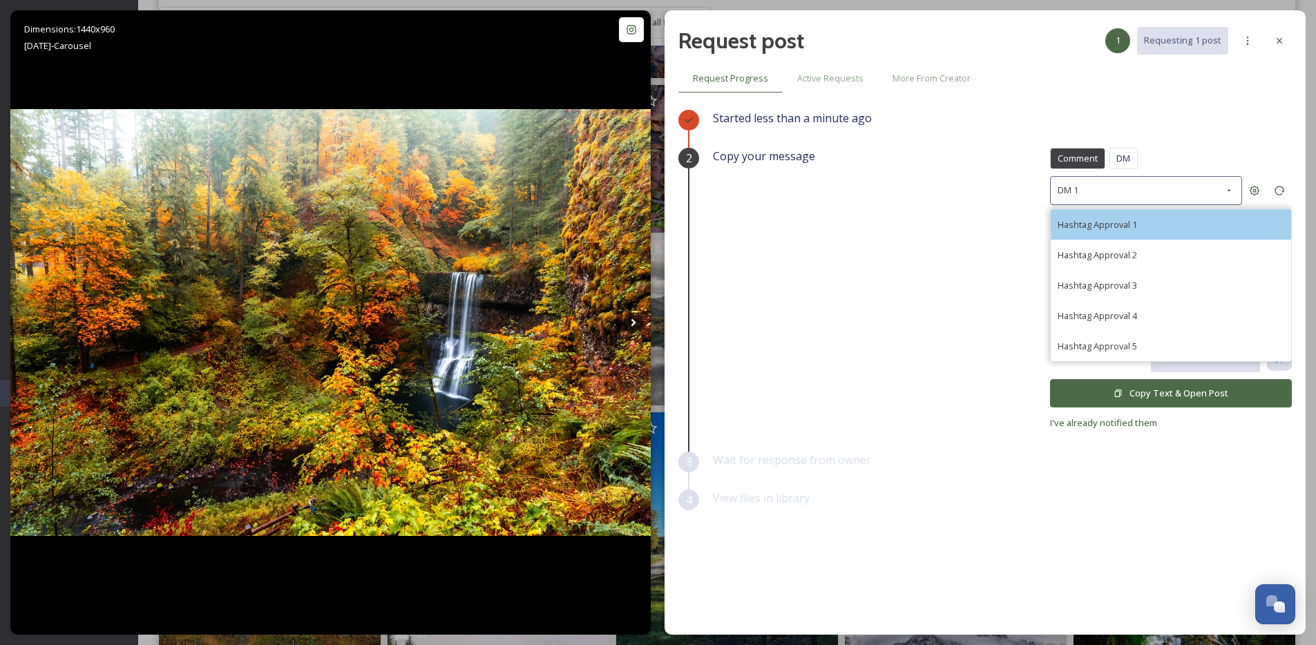
click at [1157, 223] on div "Hashtag Approval 1" at bounding box center [1171, 224] width 240 height 30
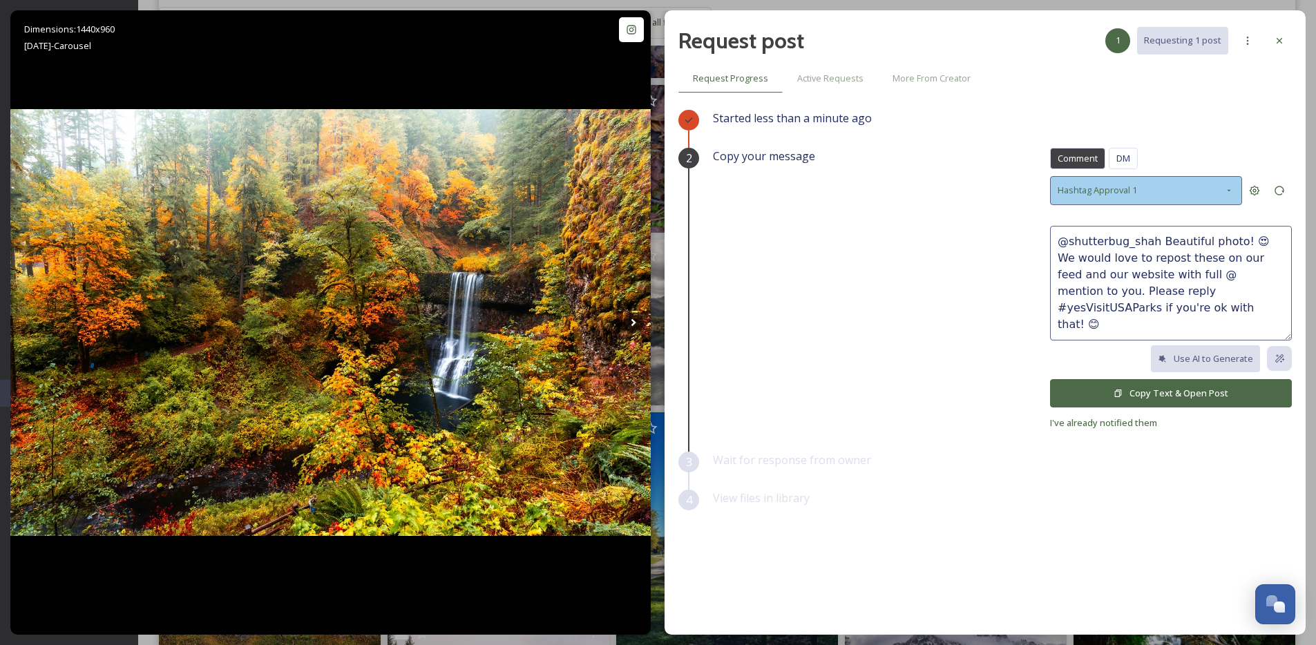
click at [1131, 190] on span "Hashtag Approval 1" at bounding box center [1097, 190] width 79 height 13
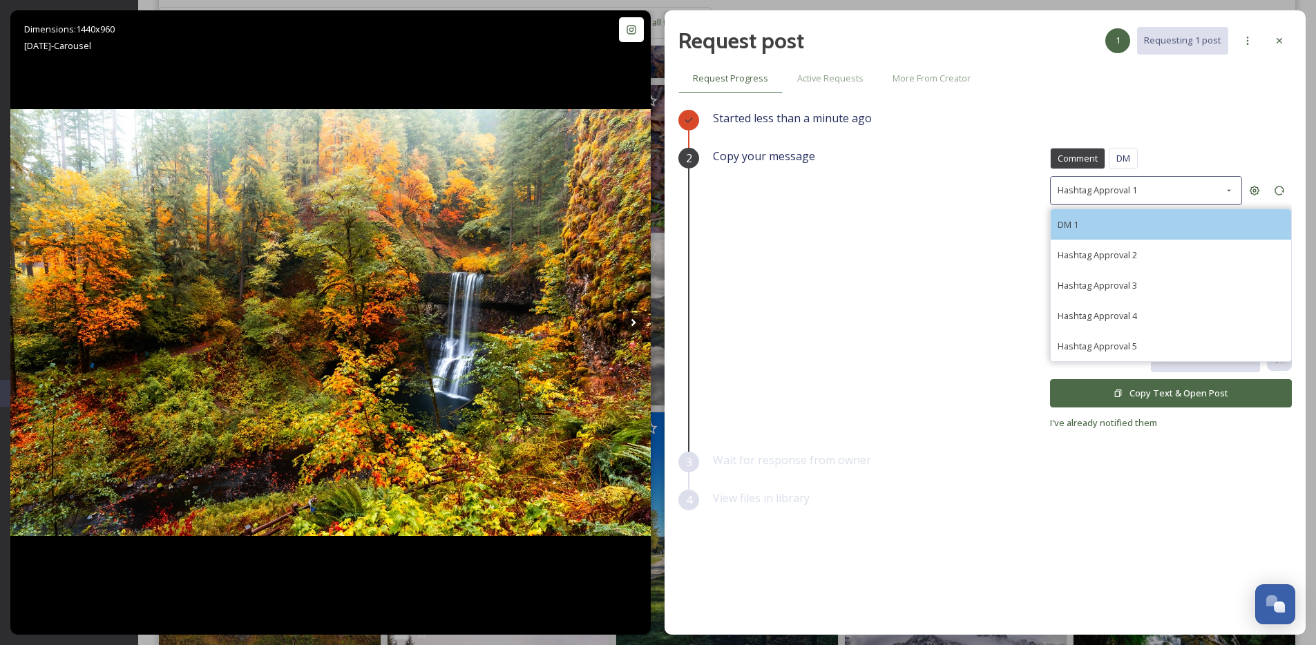
click at [1130, 233] on div "DM 1" at bounding box center [1171, 224] width 240 height 30
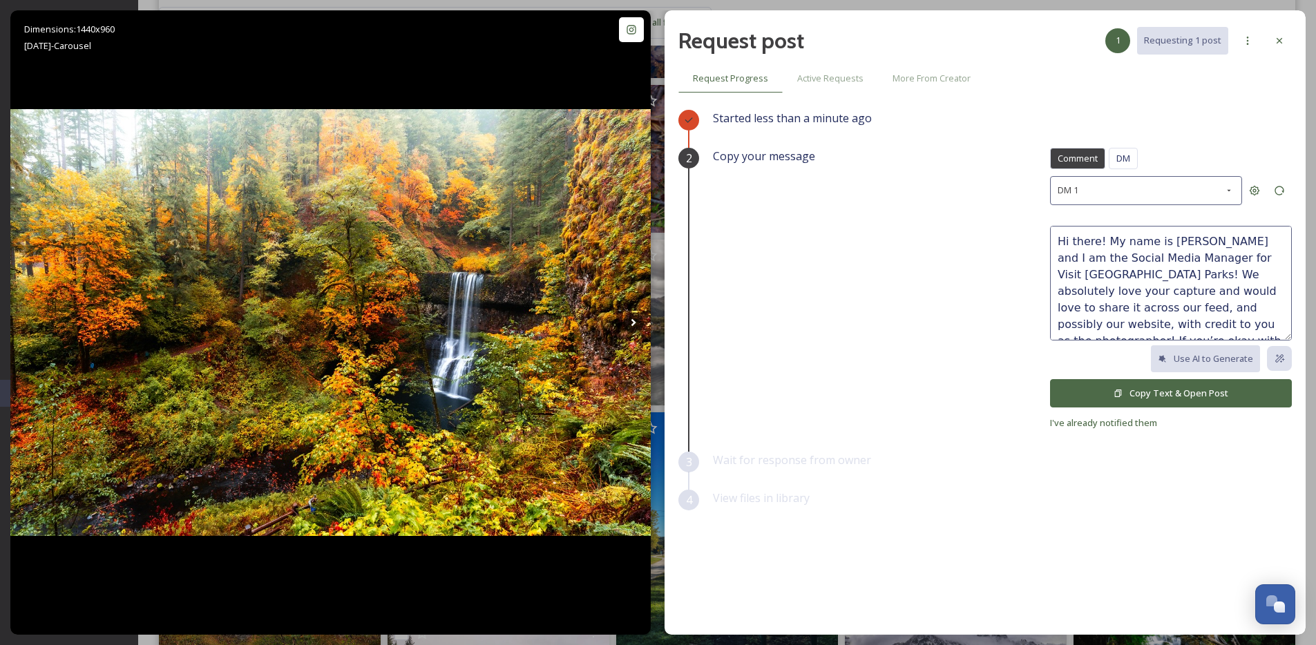
click at [1098, 244] on textarea "Hi there! My name is [PERSON_NAME] and I am the Social Media Manager for Visit …" at bounding box center [1171, 283] width 242 height 115
click at [1081, 243] on textarea "Hi there! My name is [PERSON_NAME] and I am the Social Media Manager for Visit …" at bounding box center [1171, 283] width 242 height 115
click at [1217, 276] on textarea "Hi [PERSON_NAME]! My name is [PERSON_NAME] and I am the Social Media Manager fo…" at bounding box center [1171, 283] width 242 height 115
click at [1163, 296] on textarea "Hi [PERSON_NAME]! My name is [PERSON_NAME] and I am the Social Media Manager fo…" at bounding box center [1171, 283] width 242 height 115
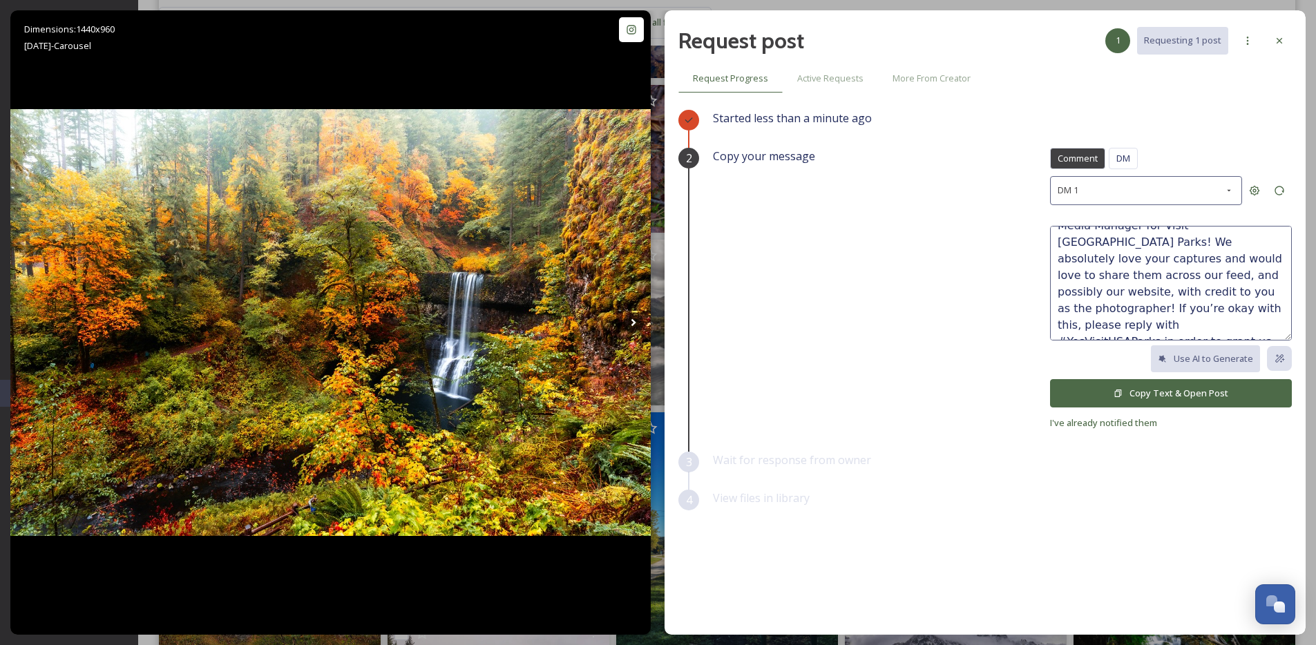
scroll to position [50, 0]
click at [1156, 310] on textarea "Hi [PERSON_NAME]! My name is [PERSON_NAME] and I am the Social Media Manager fo…" at bounding box center [1171, 283] width 242 height 115
type textarea "Hi [PERSON_NAME]! My name is [PERSON_NAME] and I am the Social Media Manager fo…"
click at [1179, 395] on button "Copy Text & Open Post" at bounding box center [1171, 393] width 242 height 28
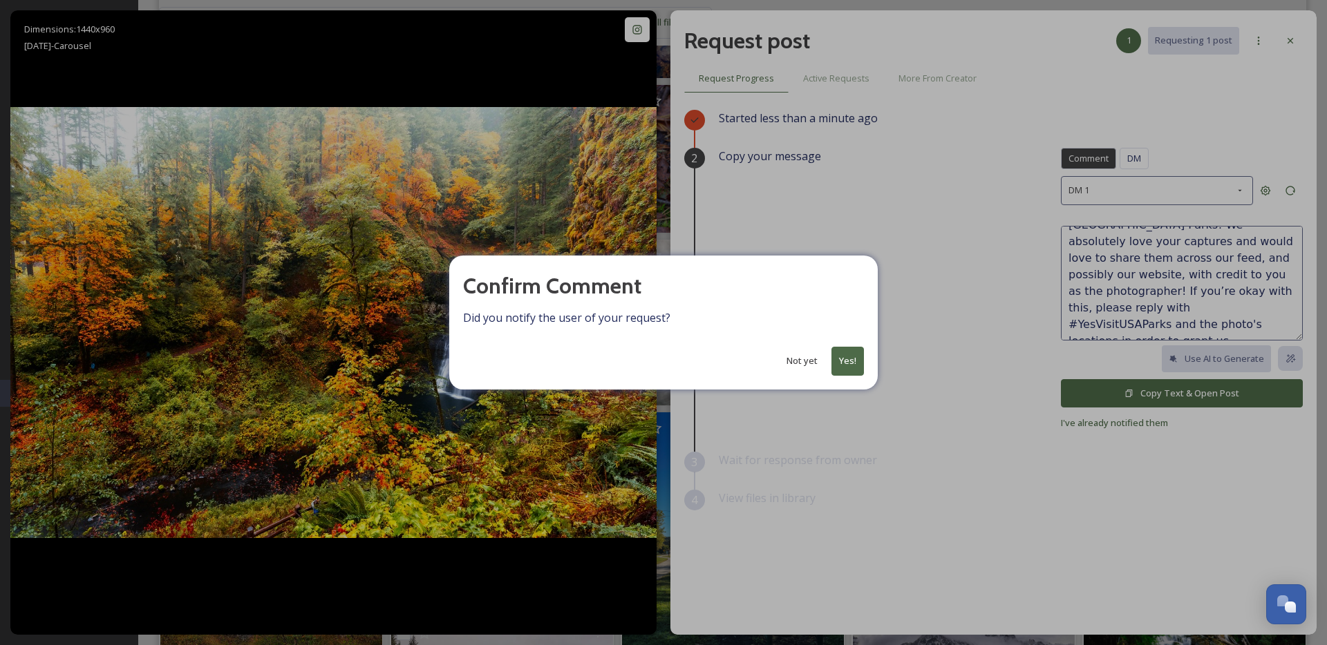
click at [851, 354] on button "Yes!" at bounding box center [847, 361] width 32 height 28
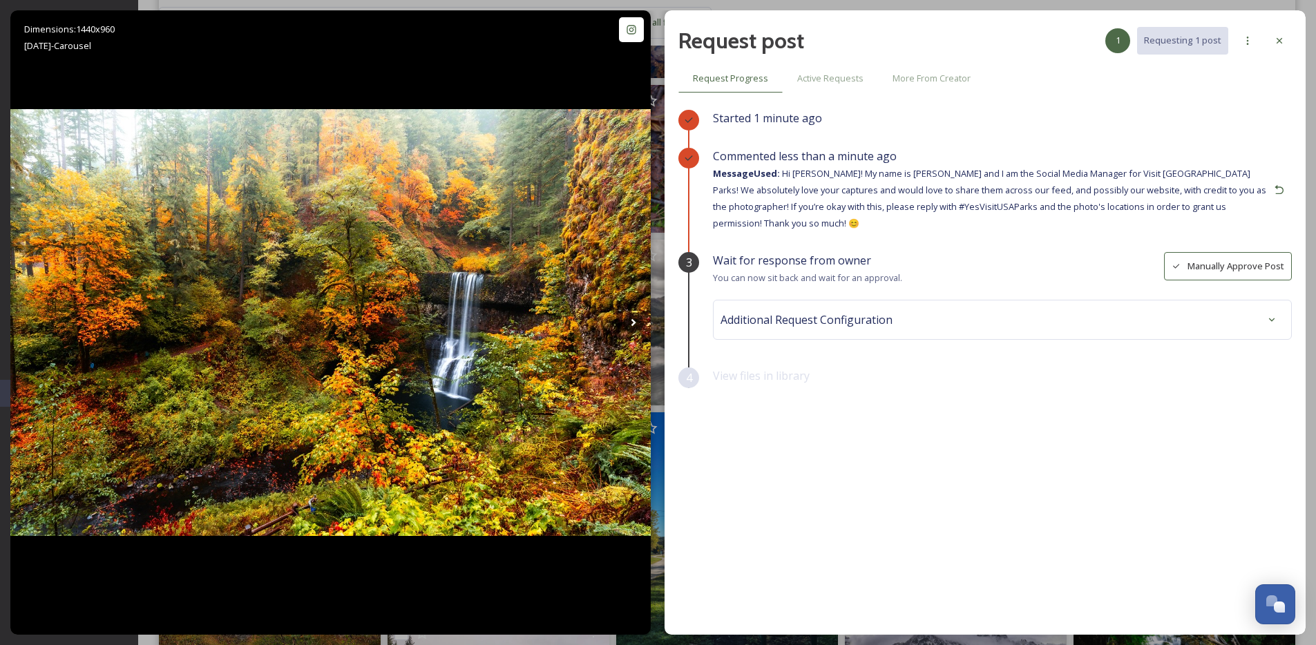
click at [1290, 51] on div "Request post 1 Requesting 1 post" at bounding box center [986, 40] width 614 height 33
click at [1287, 47] on div at bounding box center [1279, 40] width 25 height 25
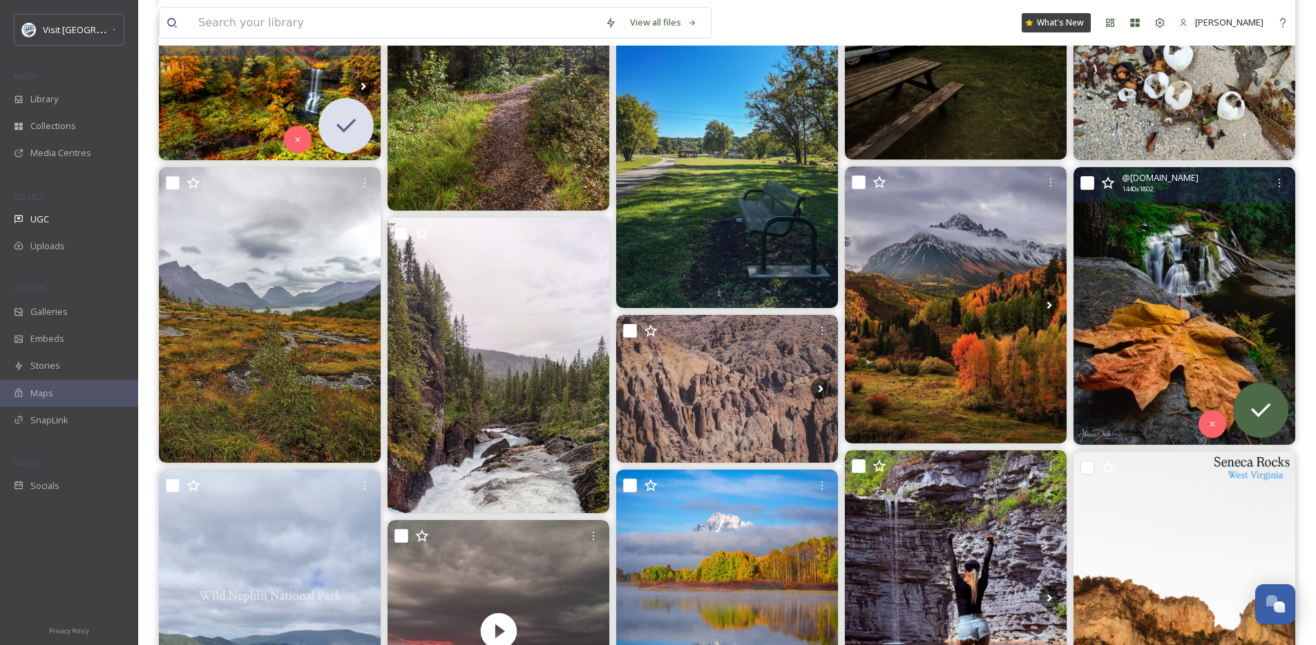
scroll to position [1213, 0]
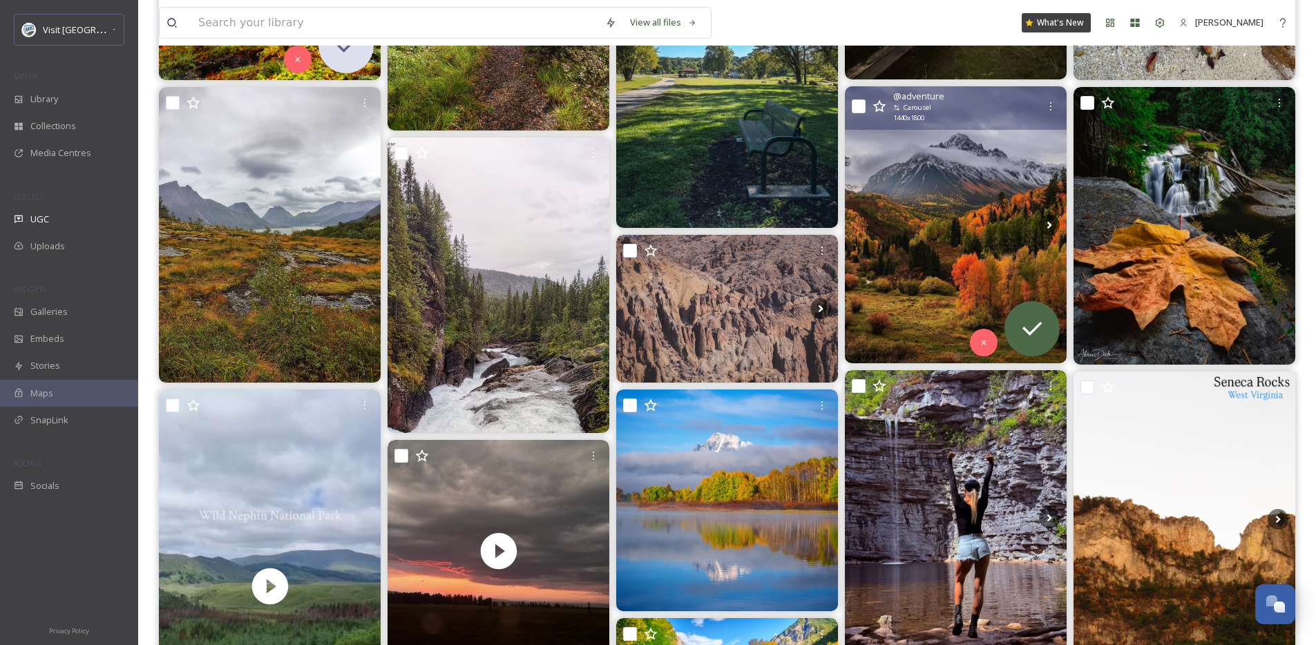
click at [906, 227] on img at bounding box center [956, 224] width 222 height 277
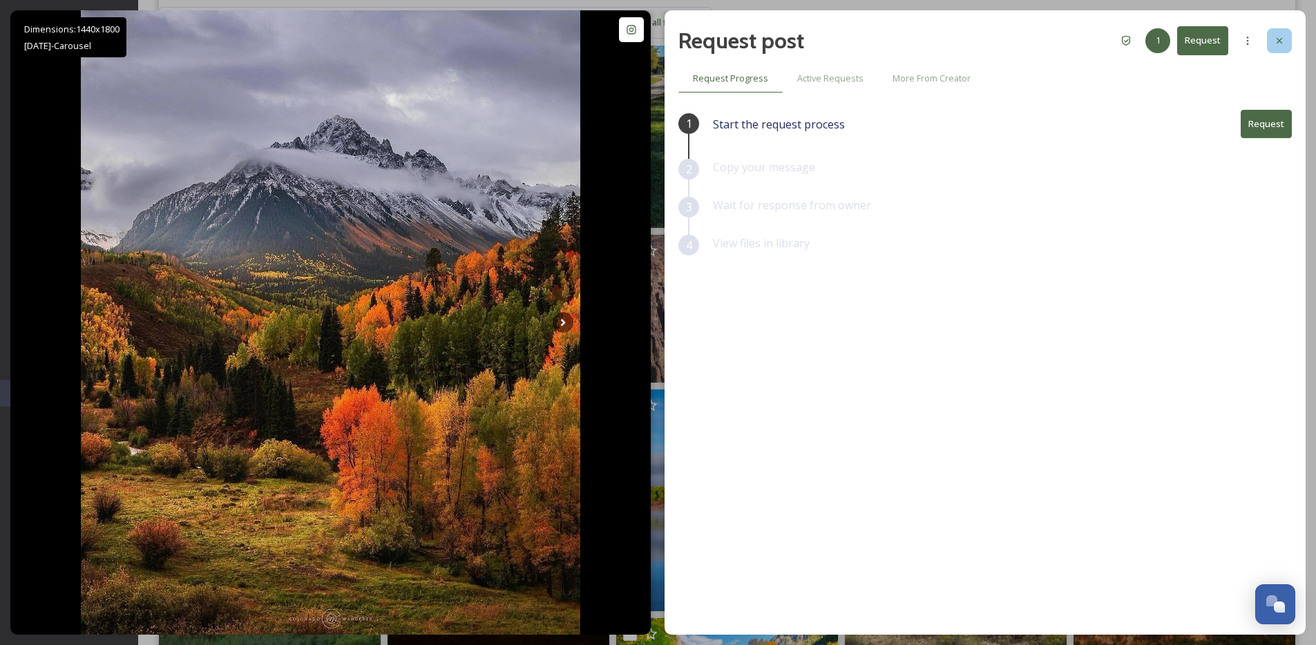
click at [1287, 38] on div at bounding box center [1279, 40] width 25 height 25
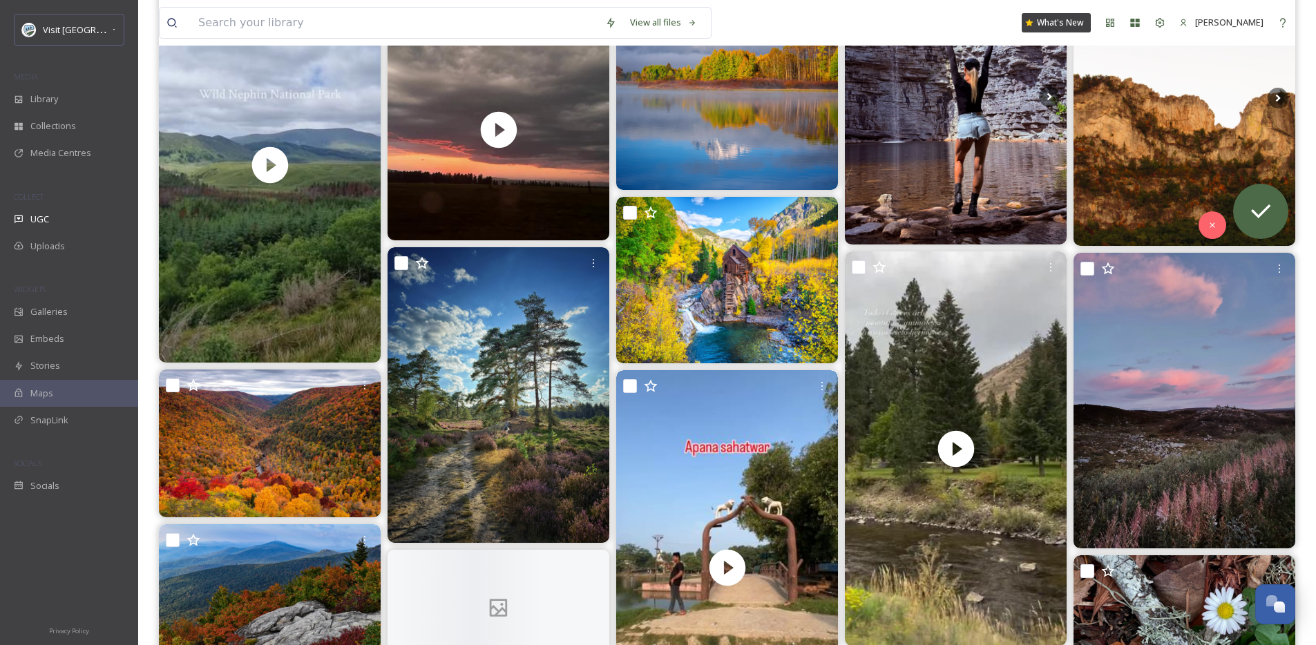
scroll to position [1749, 0]
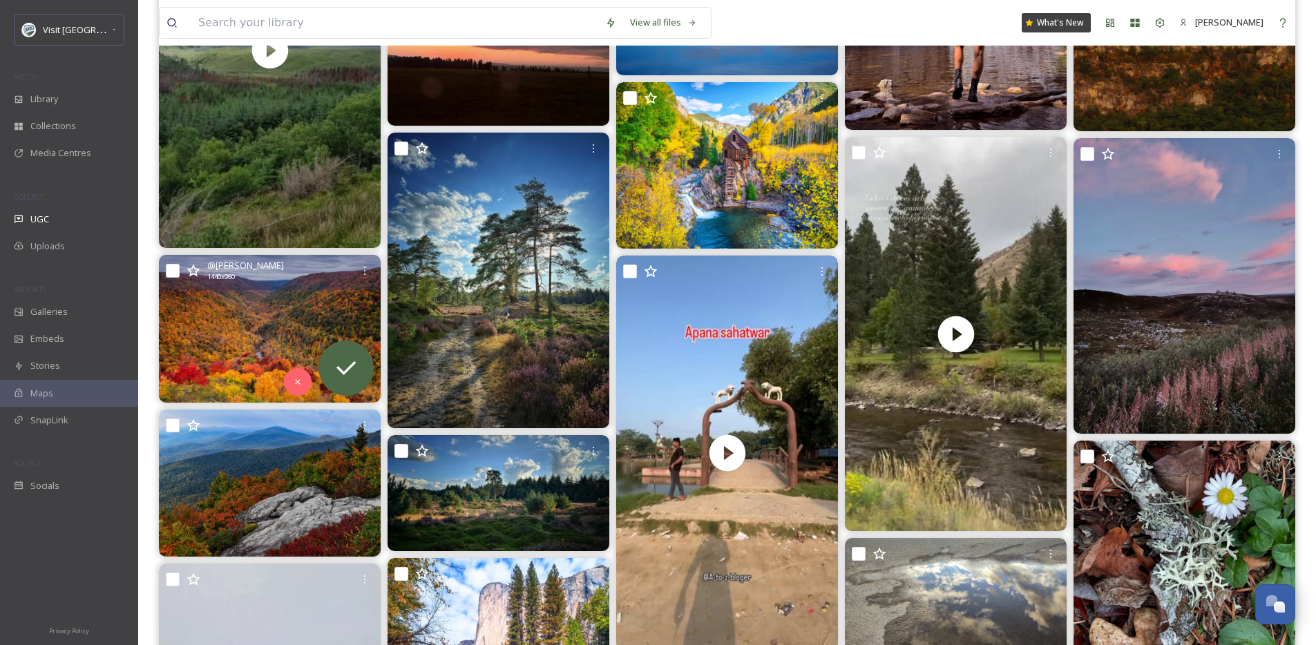
click at [214, 314] on img at bounding box center [270, 329] width 222 height 148
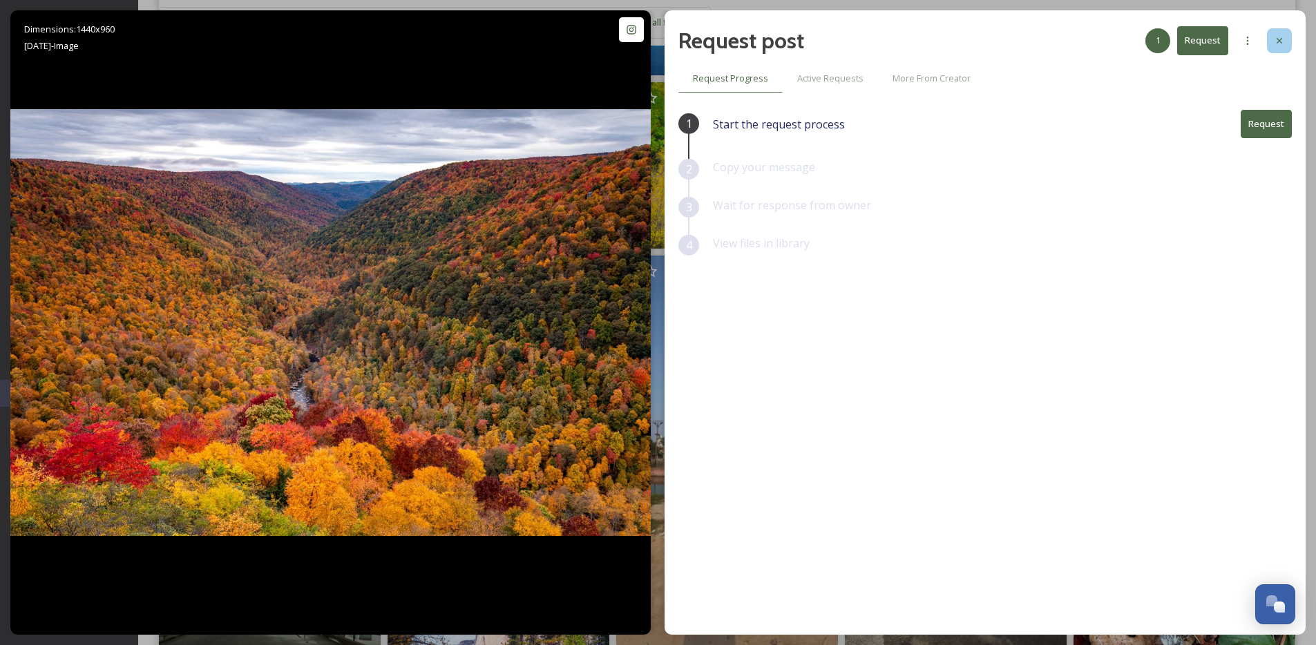
click at [1277, 43] on icon at bounding box center [1279, 40] width 11 height 11
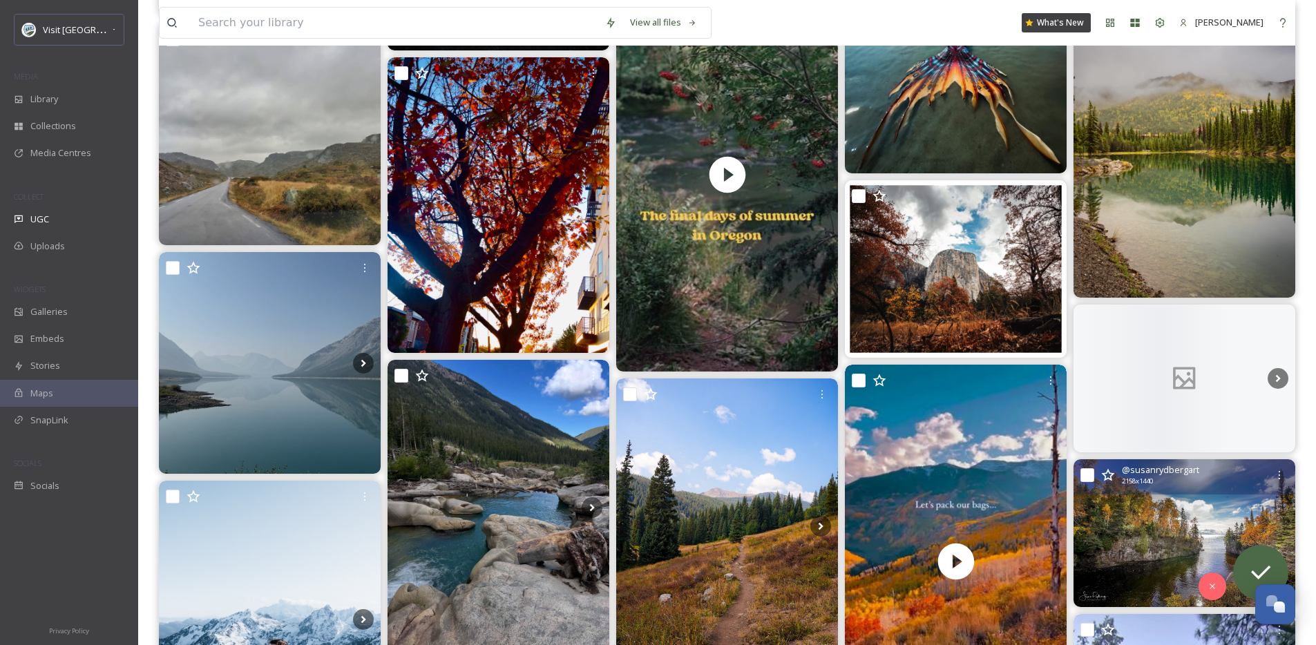
scroll to position [5541, 0]
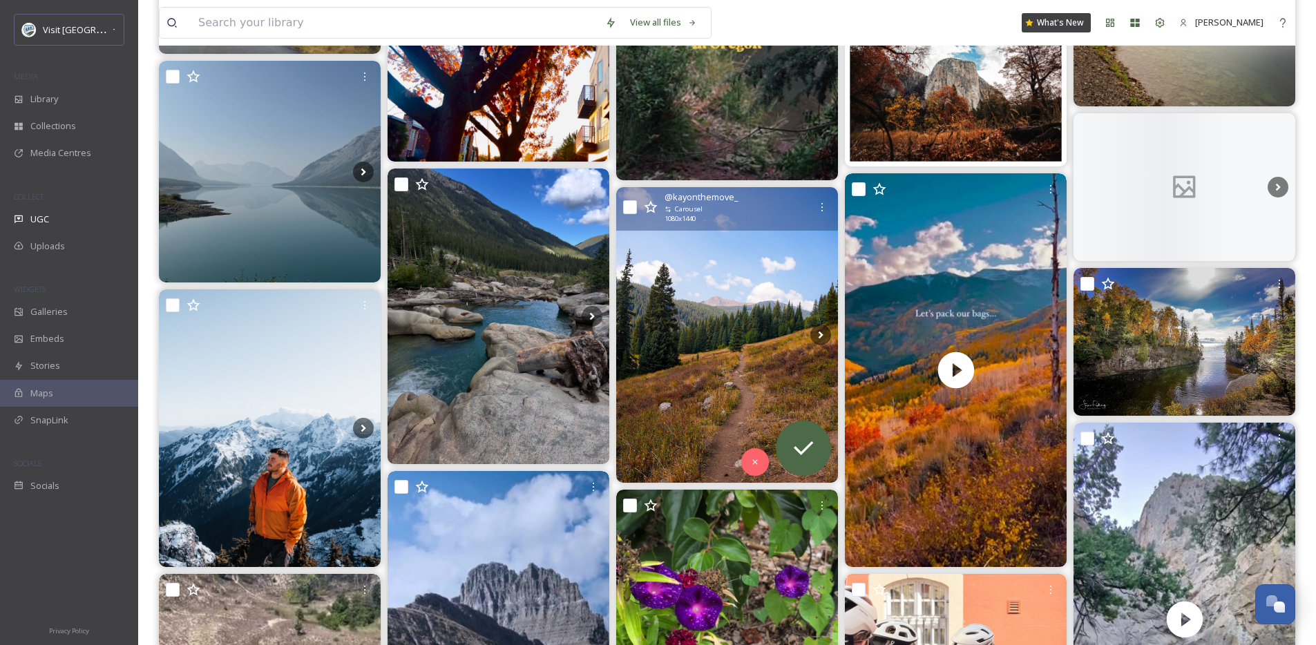
click at [700, 360] on img at bounding box center [727, 335] width 222 height 296
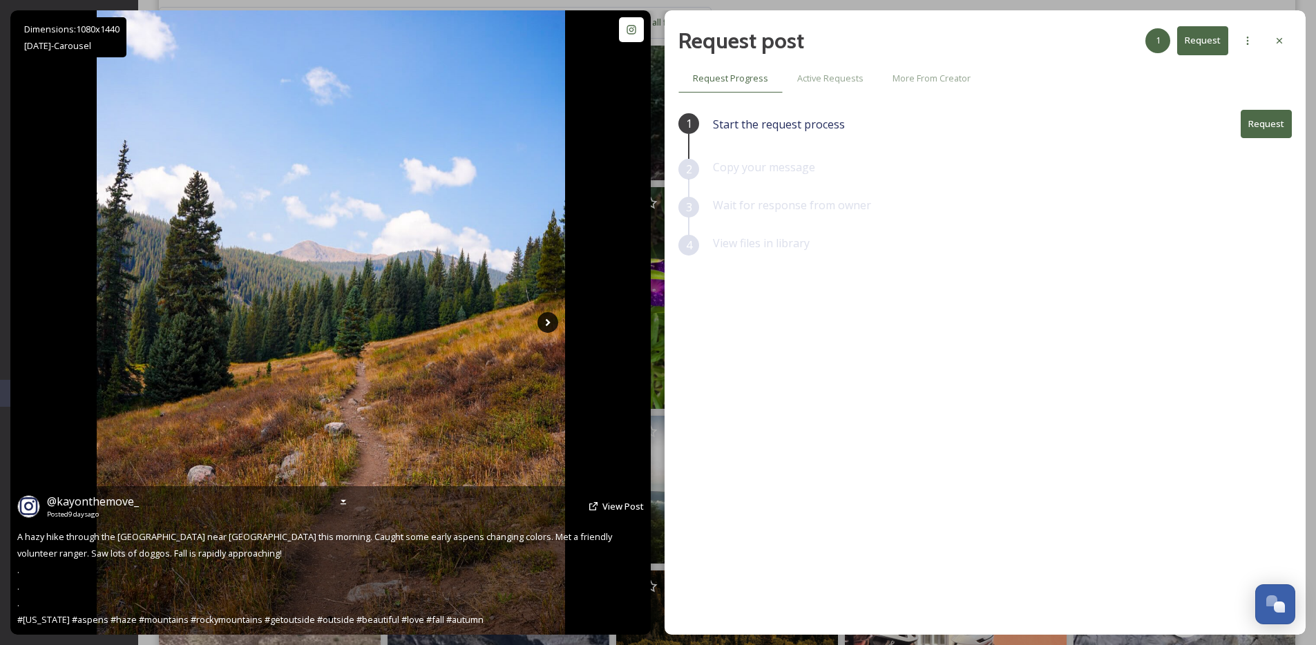
click at [555, 326] on icon at bounding box center [548, 322] width 21 height 21
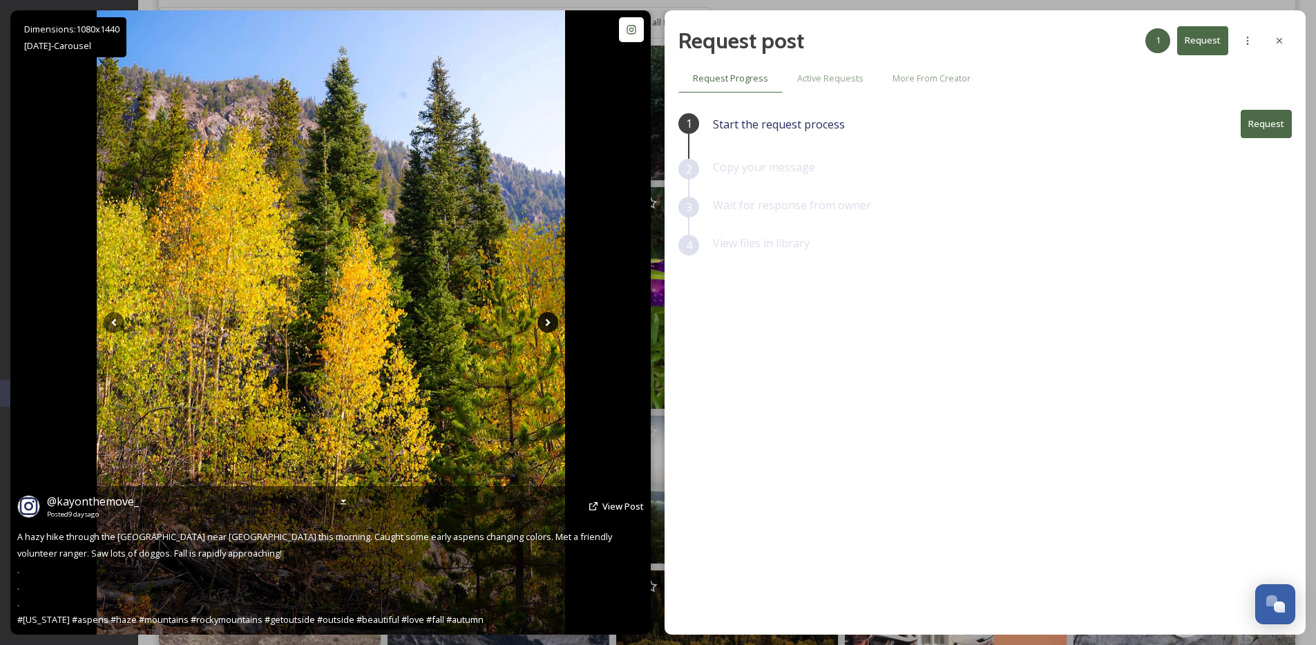
click at [550, 325] on icon at bounding box center [548, 322] width 21 height 21
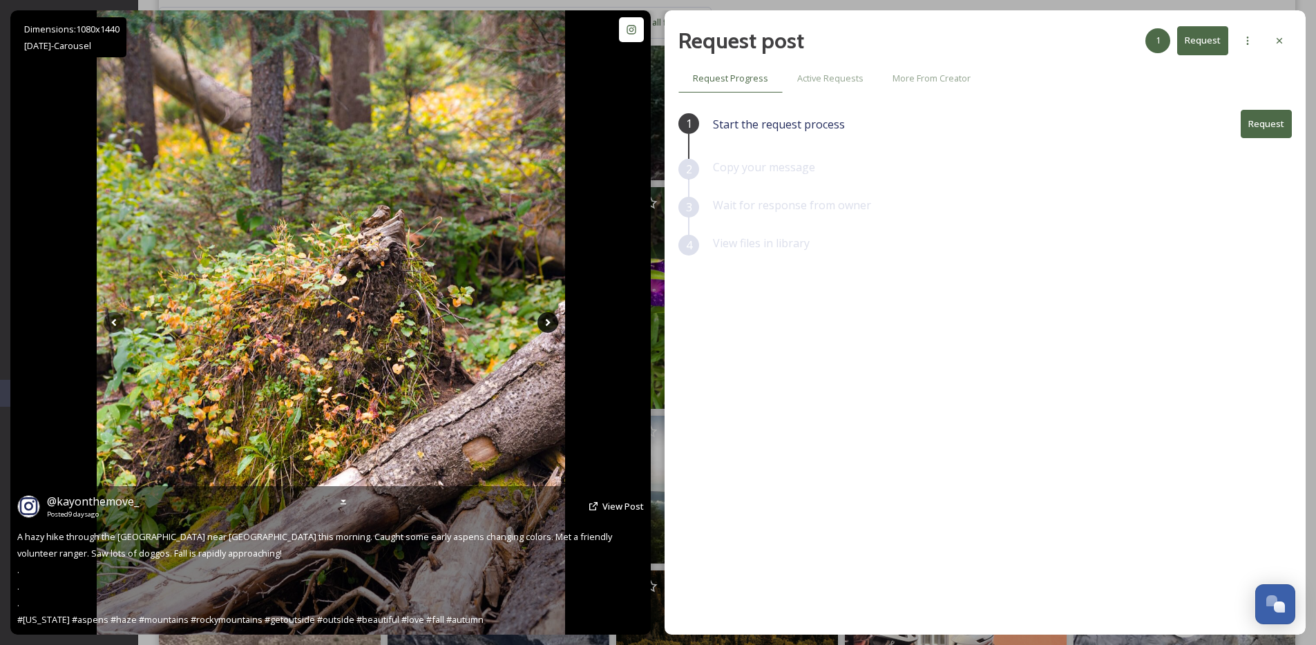
click at [551, 322] on icon at bounding box center [548, 322] width 21 height 21
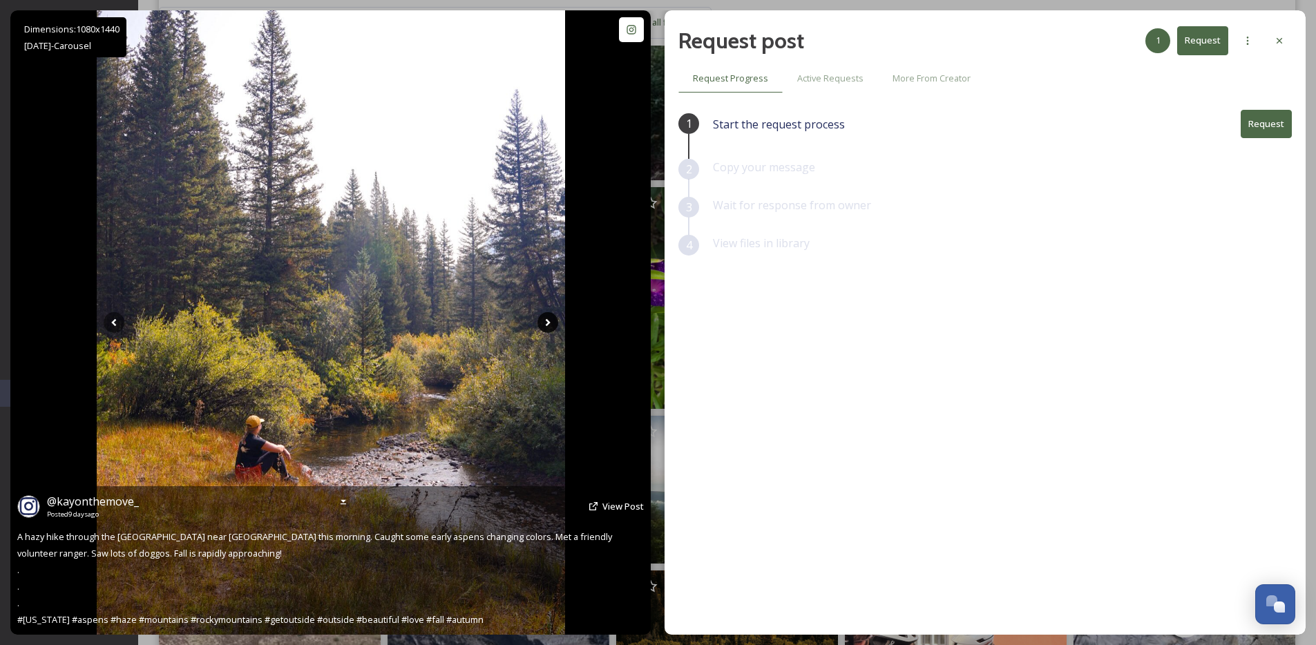
click at [551, 322] on icon at bounding box center [548, 322] width 21 height 21
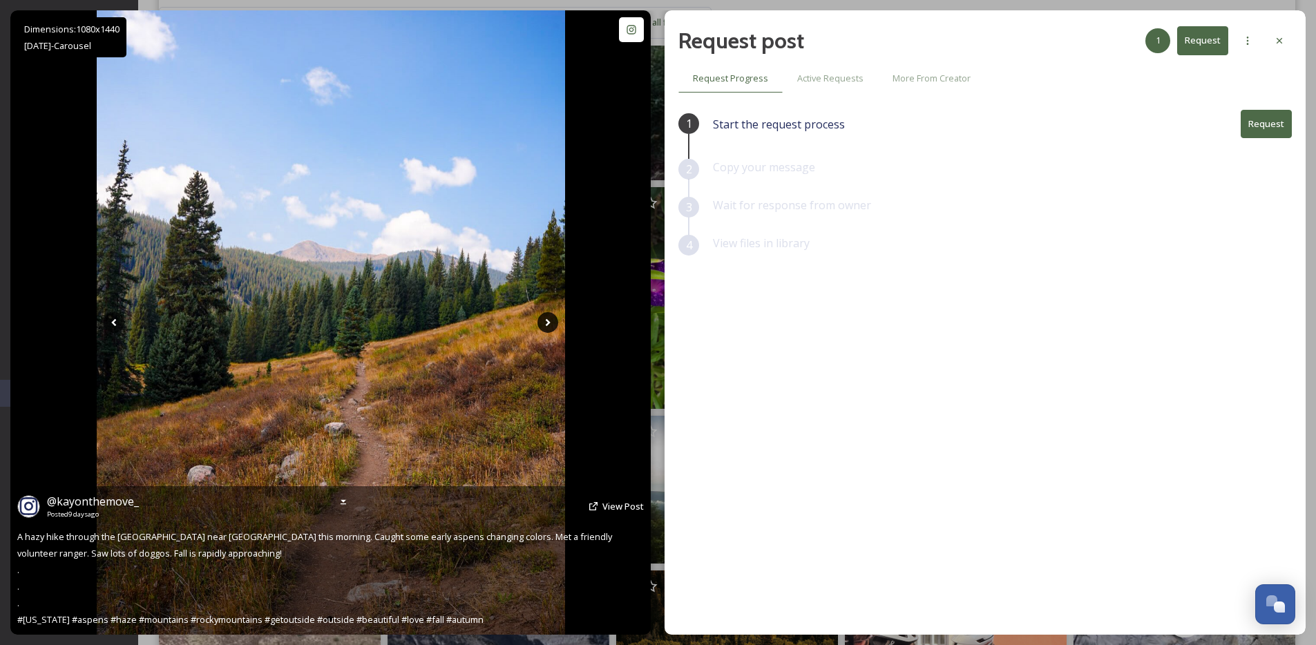
click at [551, 322] on icon at bounding box center [548, 322] width 21 height 21
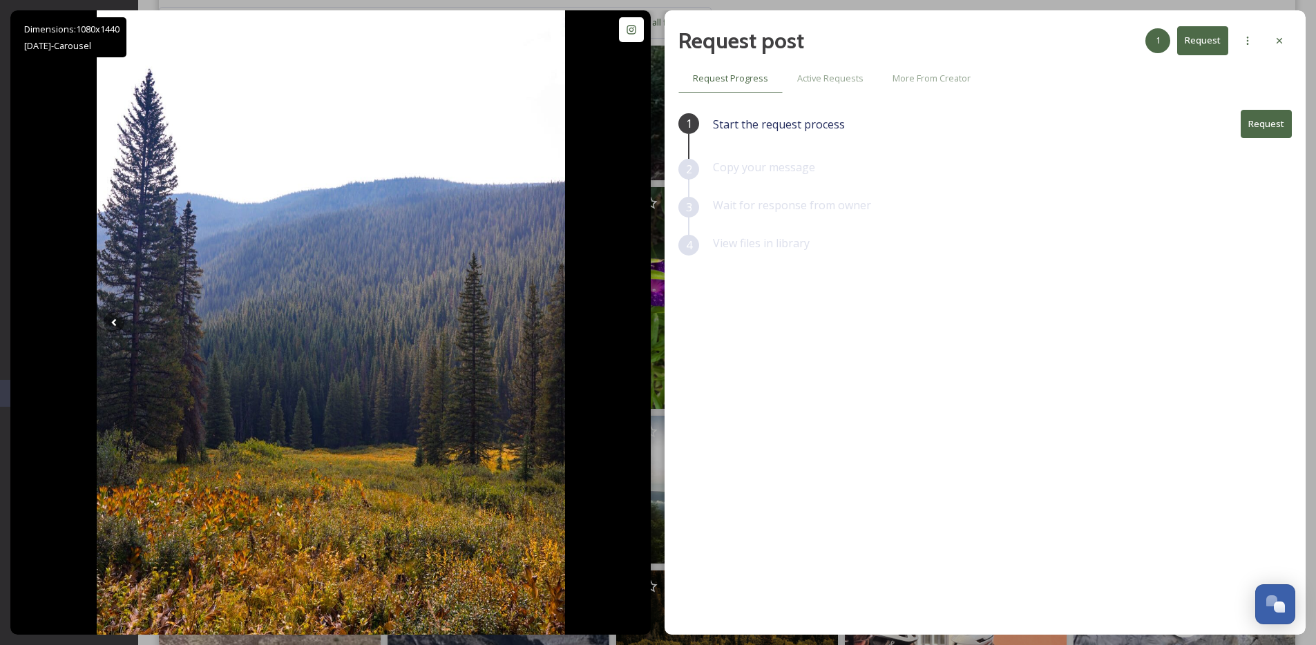
click at [1298, 41] on div "Request post 1 Request Request Progress Active Requests More From Creator 1 Sta…" at bounding box center [985, 322] width 641 height 625
click at [1293, 43] on div "Request post 1 Request Request Progress Active Requests More From Creator 1 Sta…" at bounding box center [985, 322] width 641 height 625
click at [1280, 36] on icon at bounding box center [1279, 40] width 11 height 11
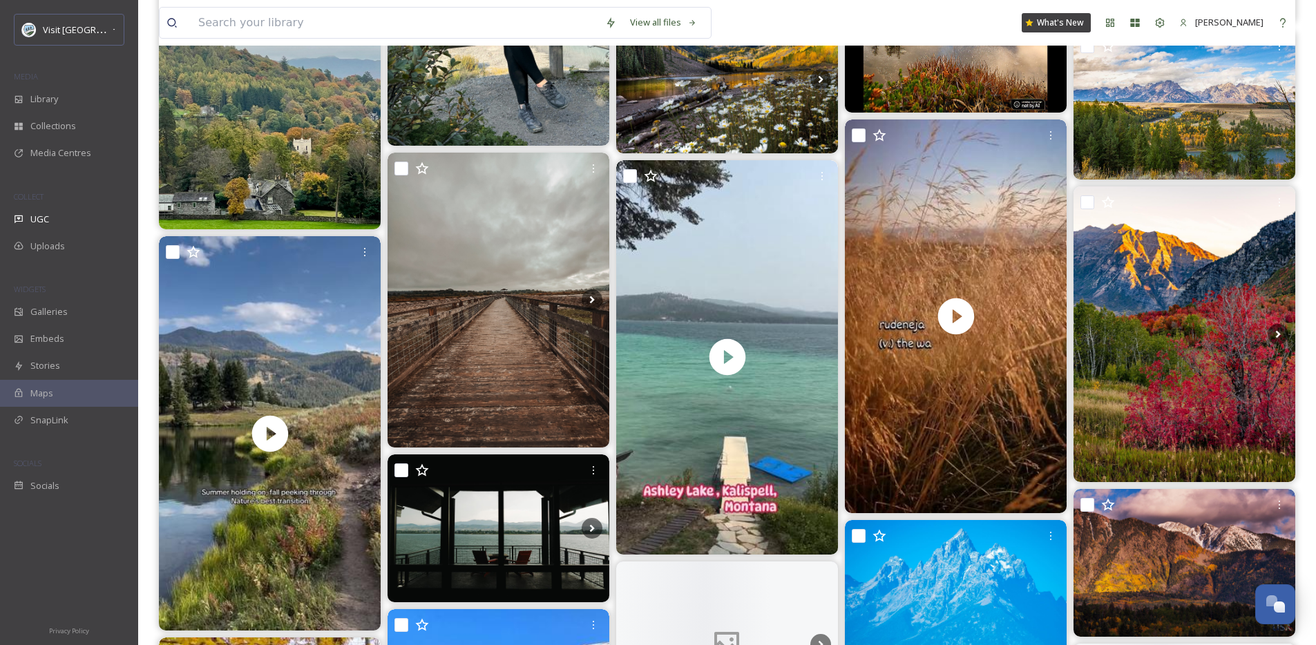
scroll to position [6663, 0]
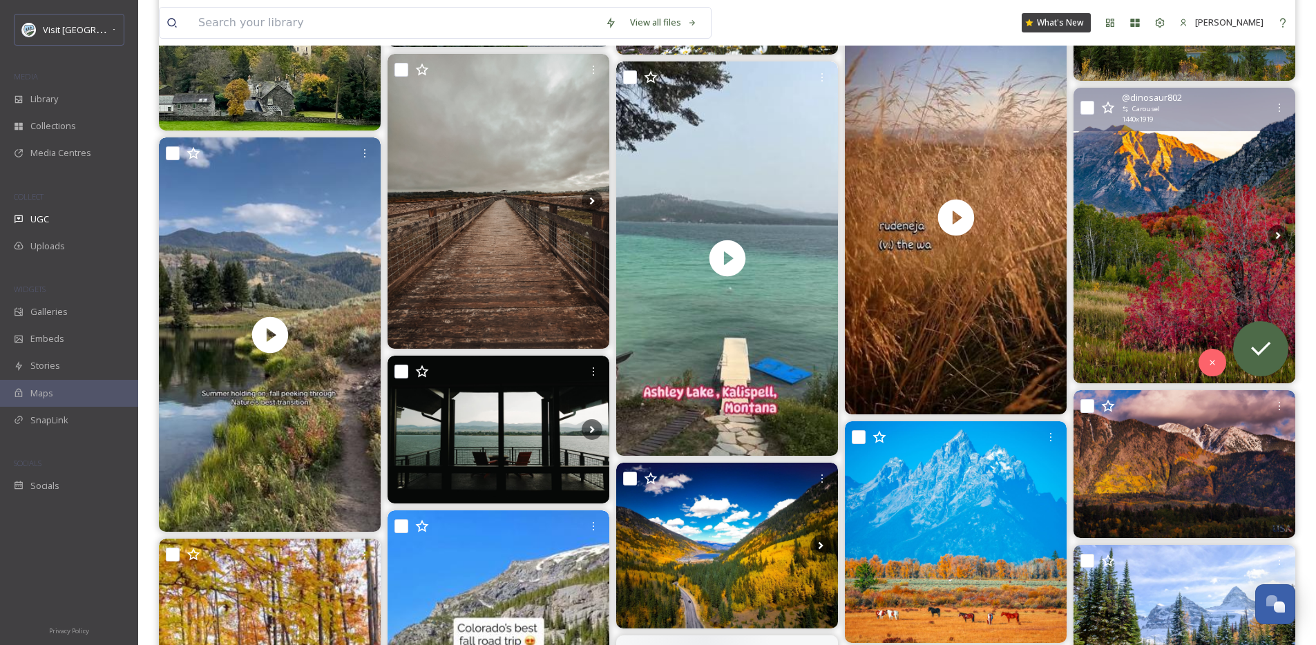
click at [1180, 254] on img at bounding box center [1185, 236] width 222 height 296
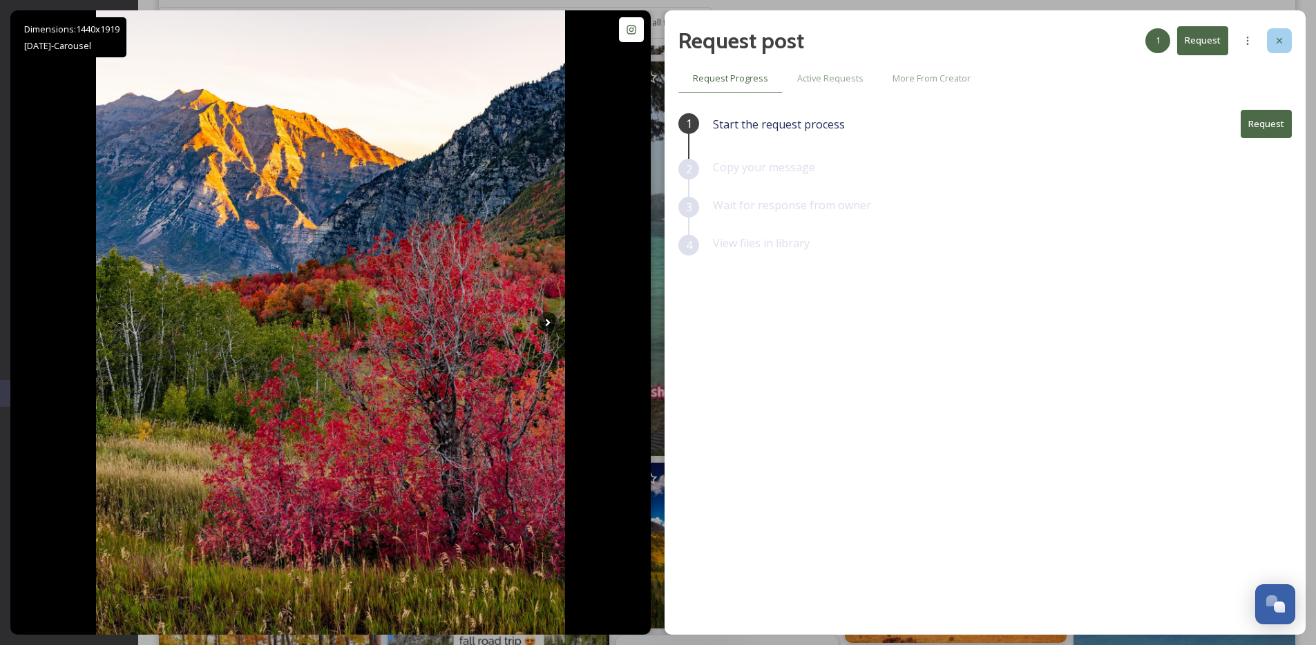
click at [1281, 30] on div at bounding box center [1279, 40] width 25 height 25
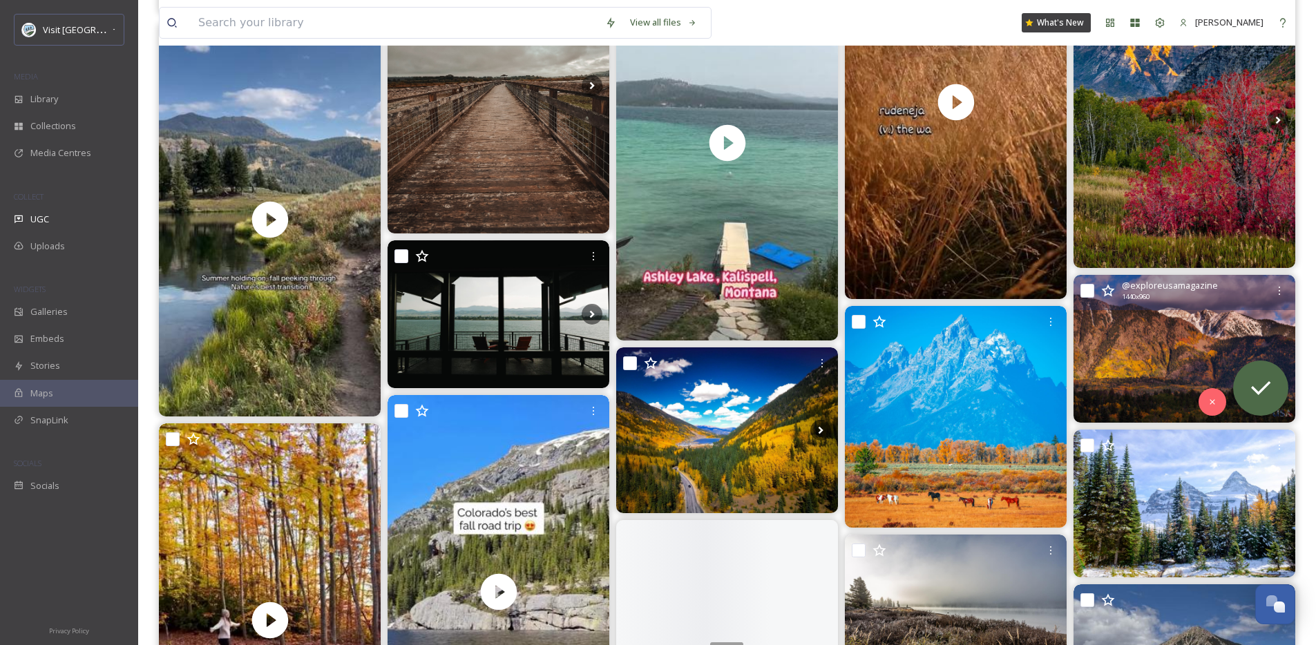
scroll to position [7012, 0]
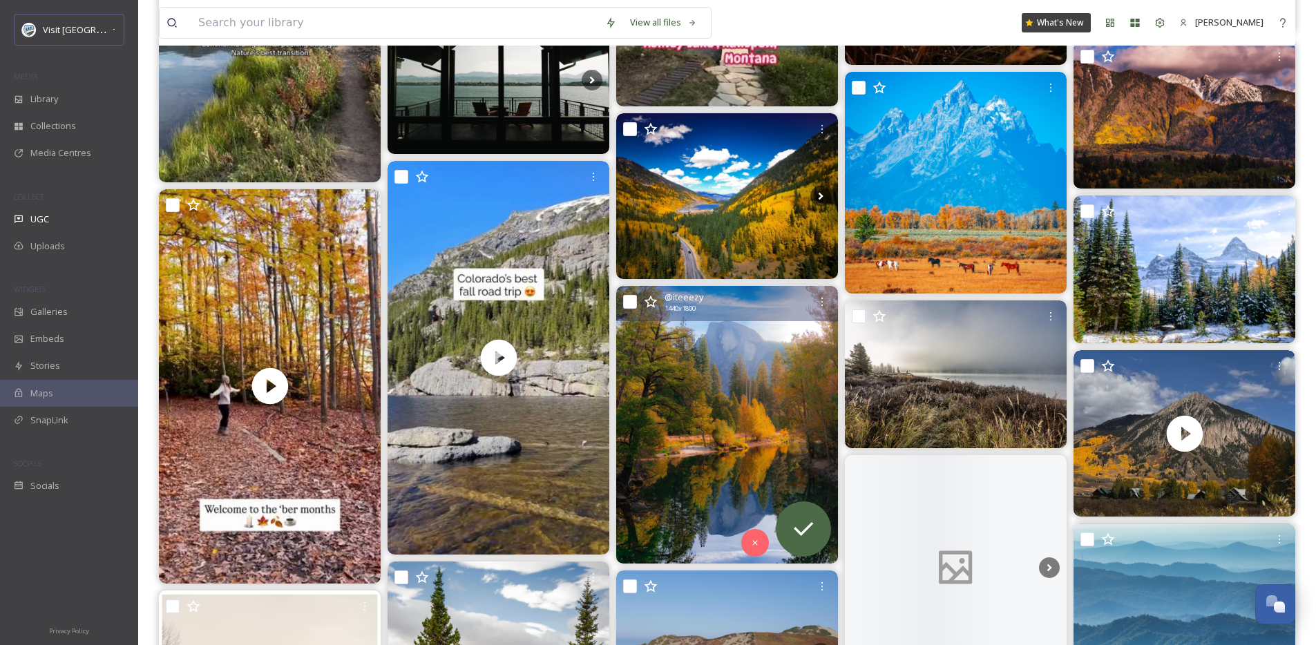
click at [765, 359] on img at bounding box center [727, 424] width 222 height 277
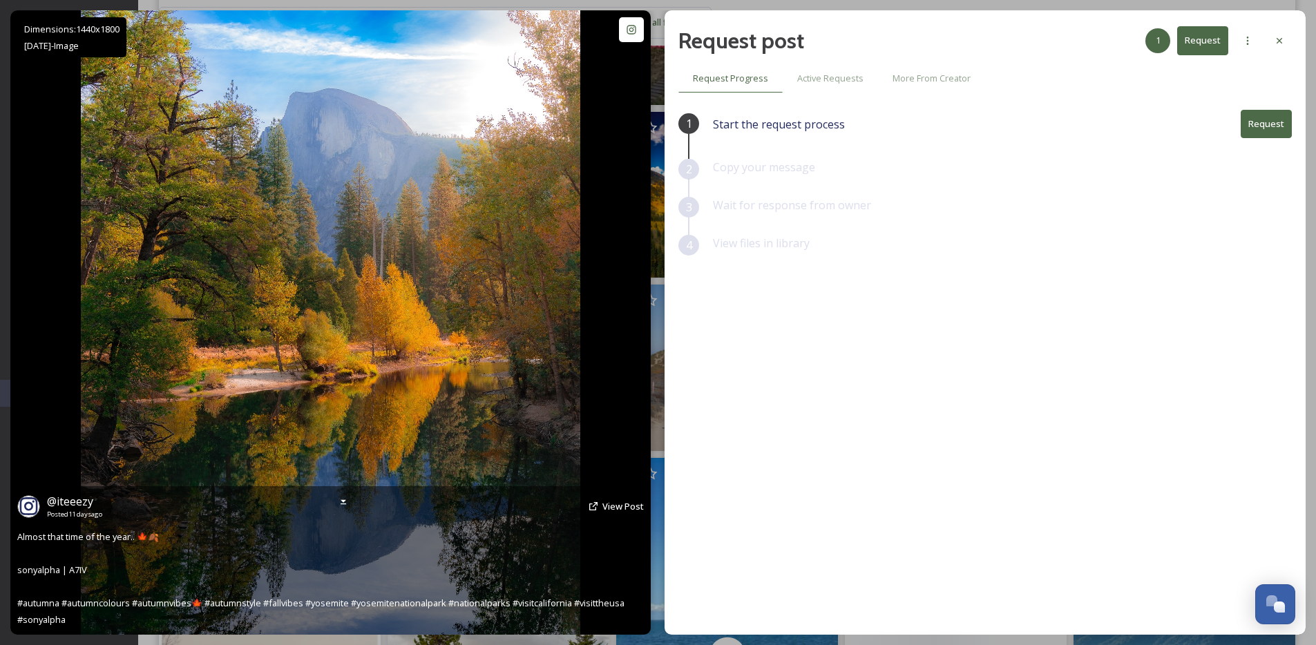
scroll to position [7015, 0]
click at [631, 508] on span "View Post" at bounding box center [623, 506] width 41 height 12
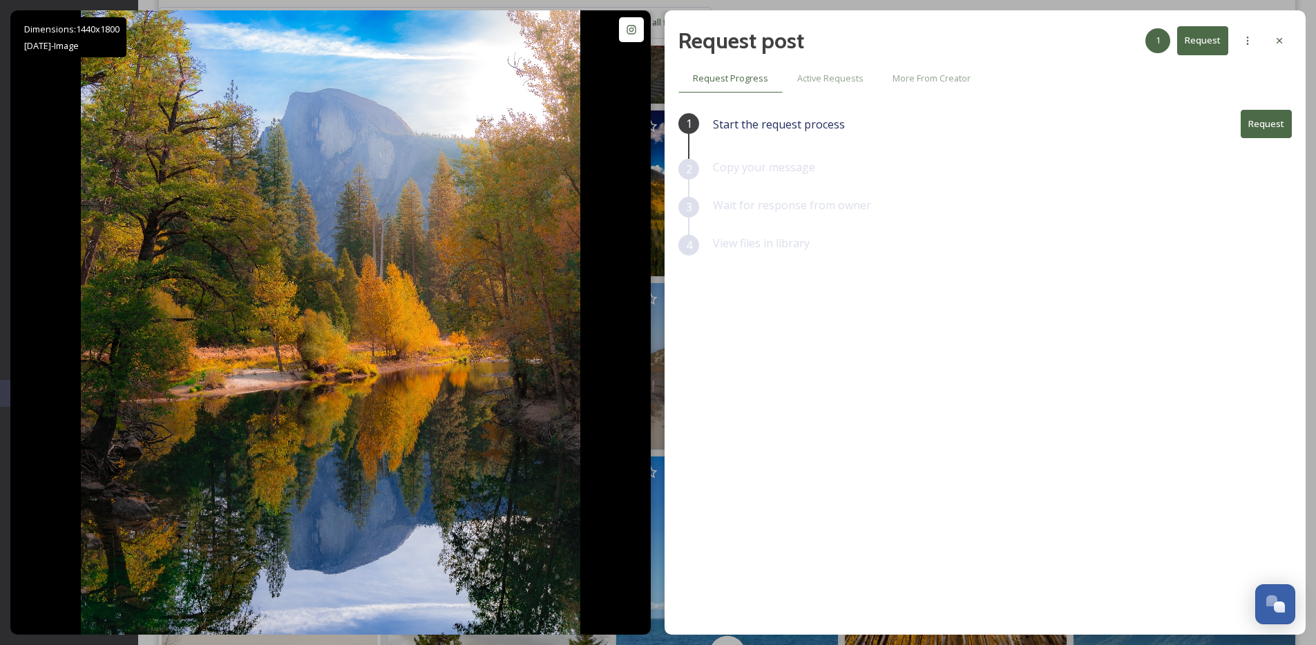
click at [1265, 33] on div "Request post 1 Request" at bounding box center [986, 40] width 614 height 33
click at [1272, 37] on div at bounding box center [1279, 40] width 25 height 25
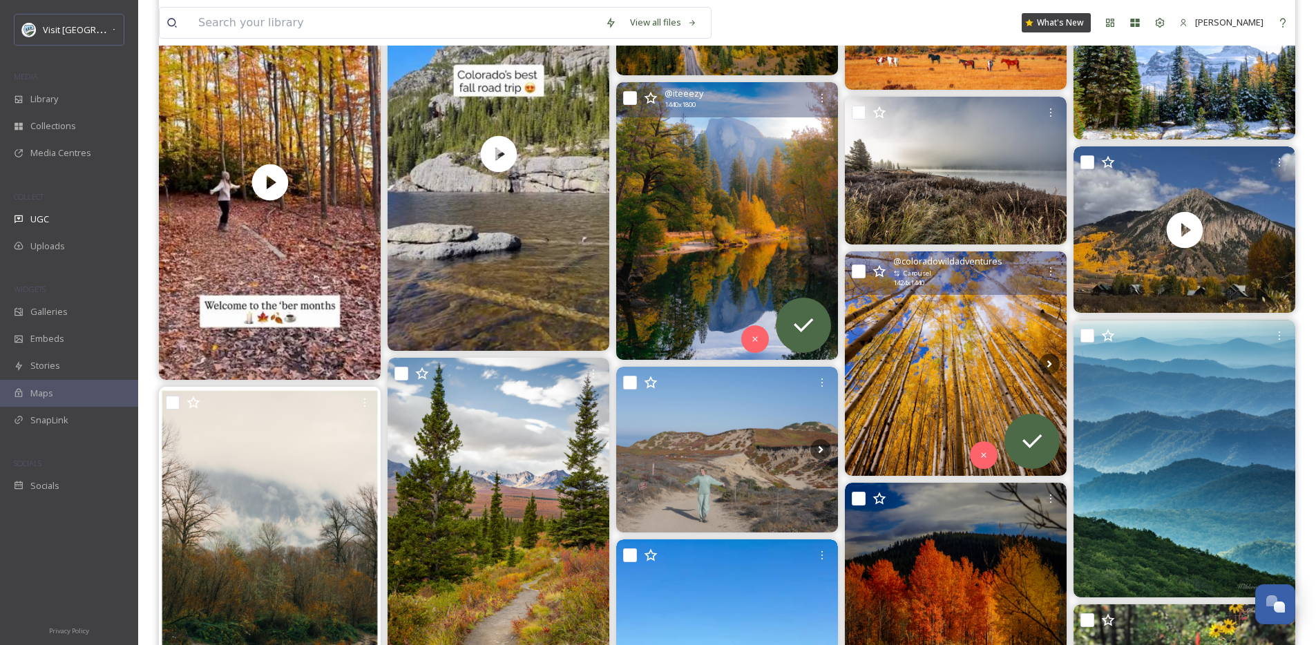
scroll to position [7217, 0]
click at [972, 364] on img at bounding box center [956, 363] width 222 height 225
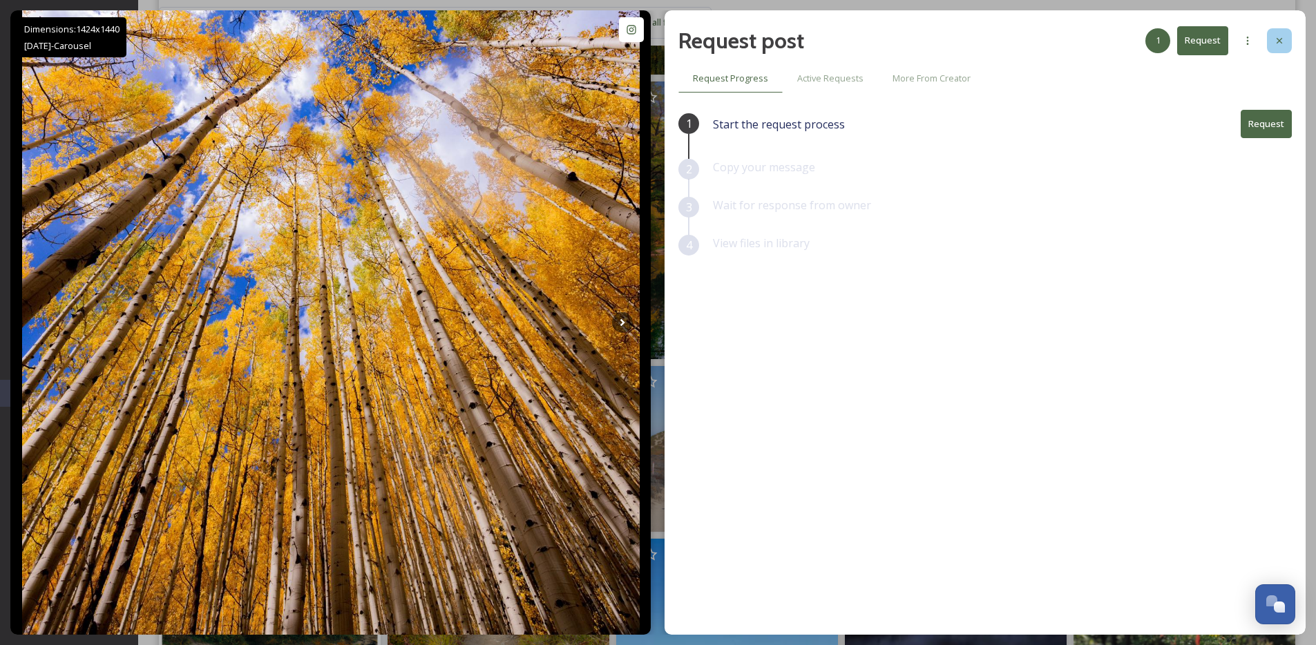
click at [1274, 44] on icon at bounding box center [1279, 40] width 11 height 11
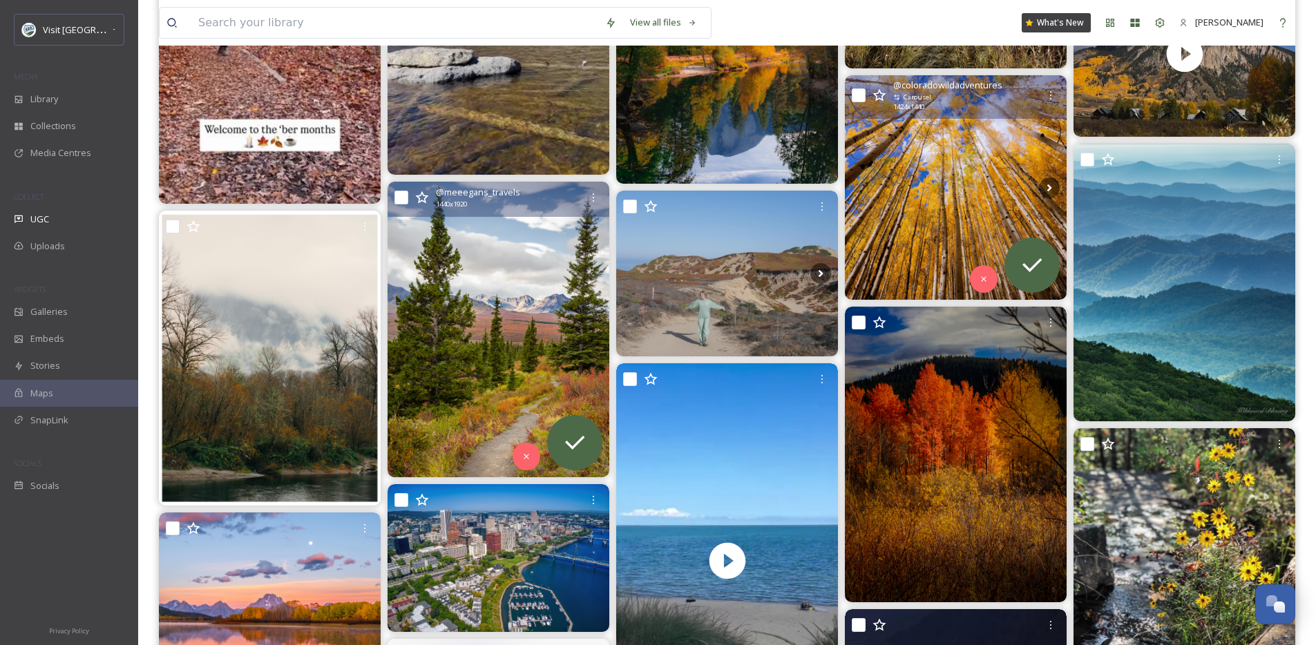
scroll to position [7424, 0]
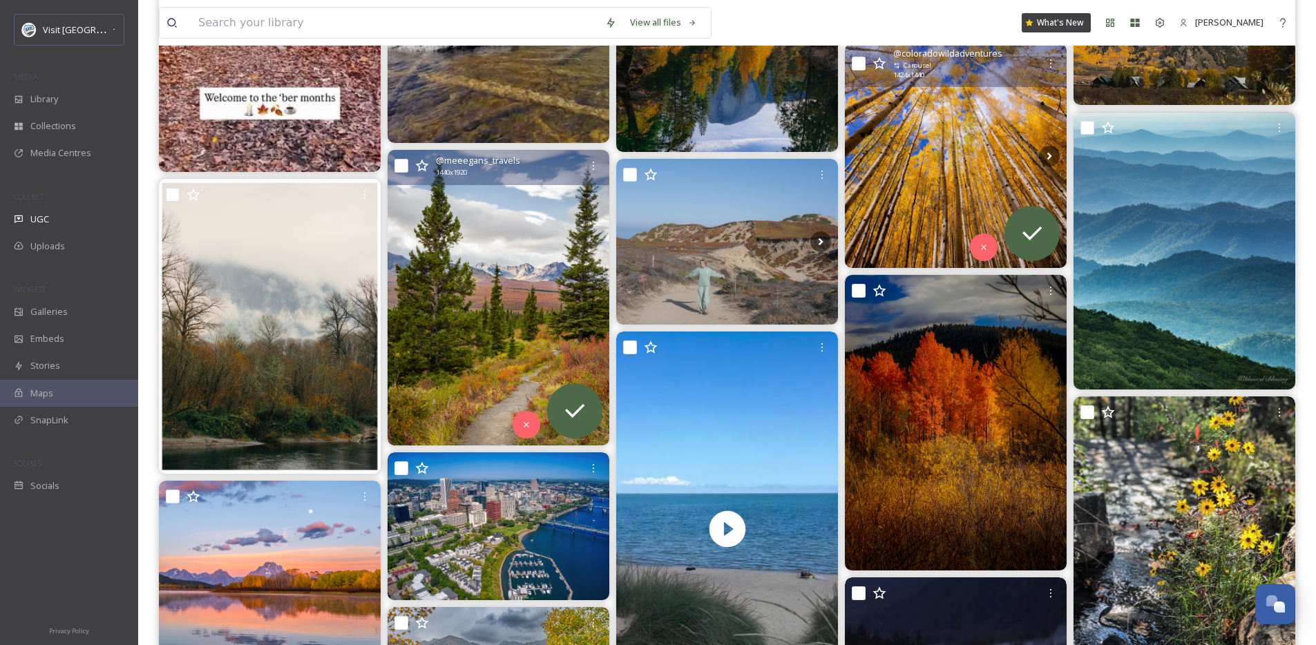
click at [468, 357] on img at bounding box center [499, 298] width 222 height 296
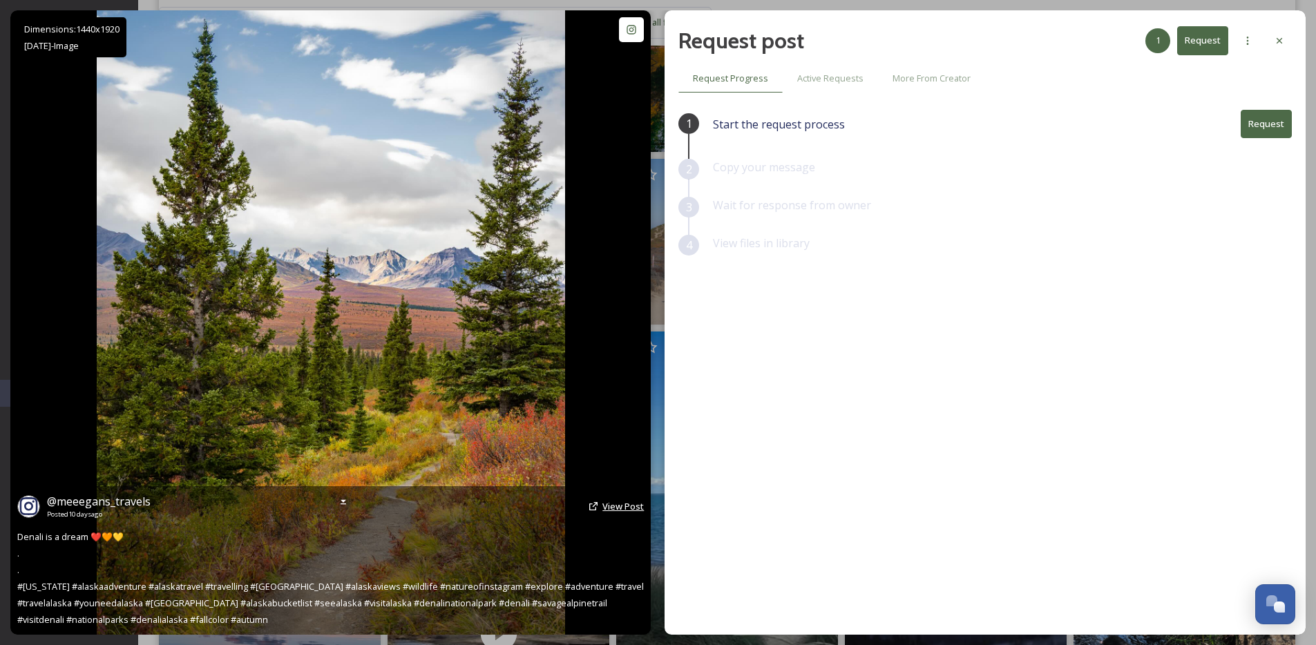
click at [614, 502] on span "View Post" at bounding box center [623, 506] width 41 height 12
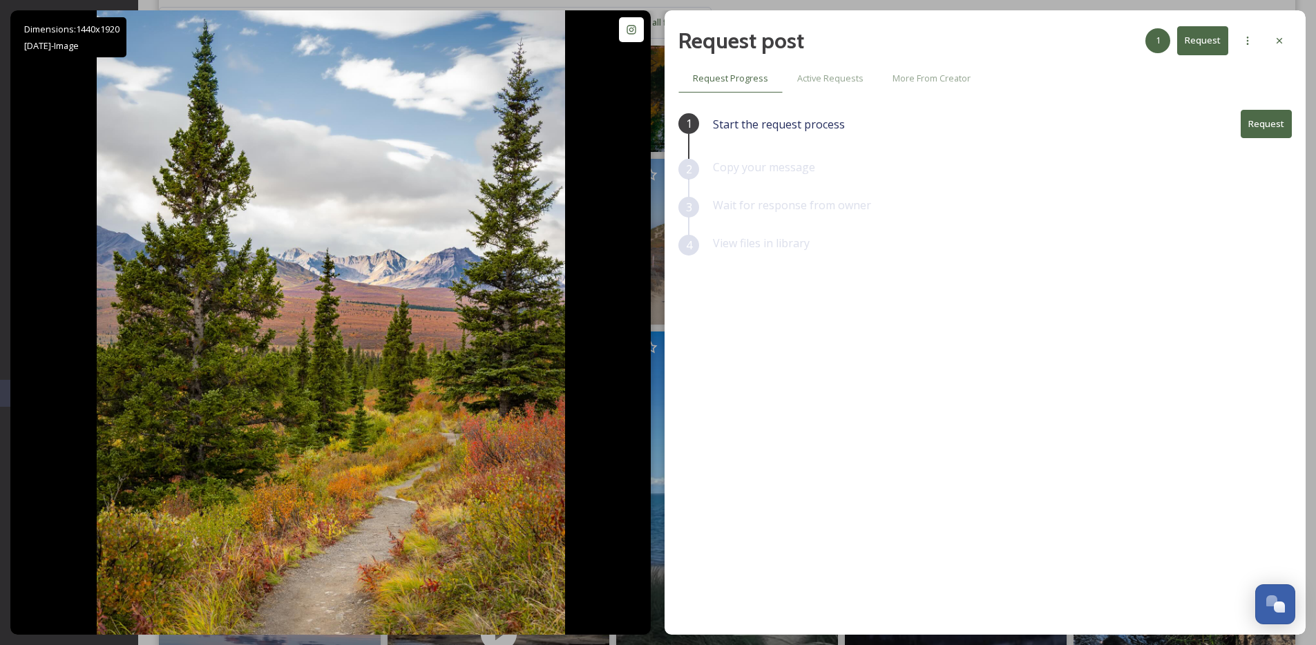
click at [1273, 117] on button "Request" at bounding box center [1266, 124] width 51 height 28
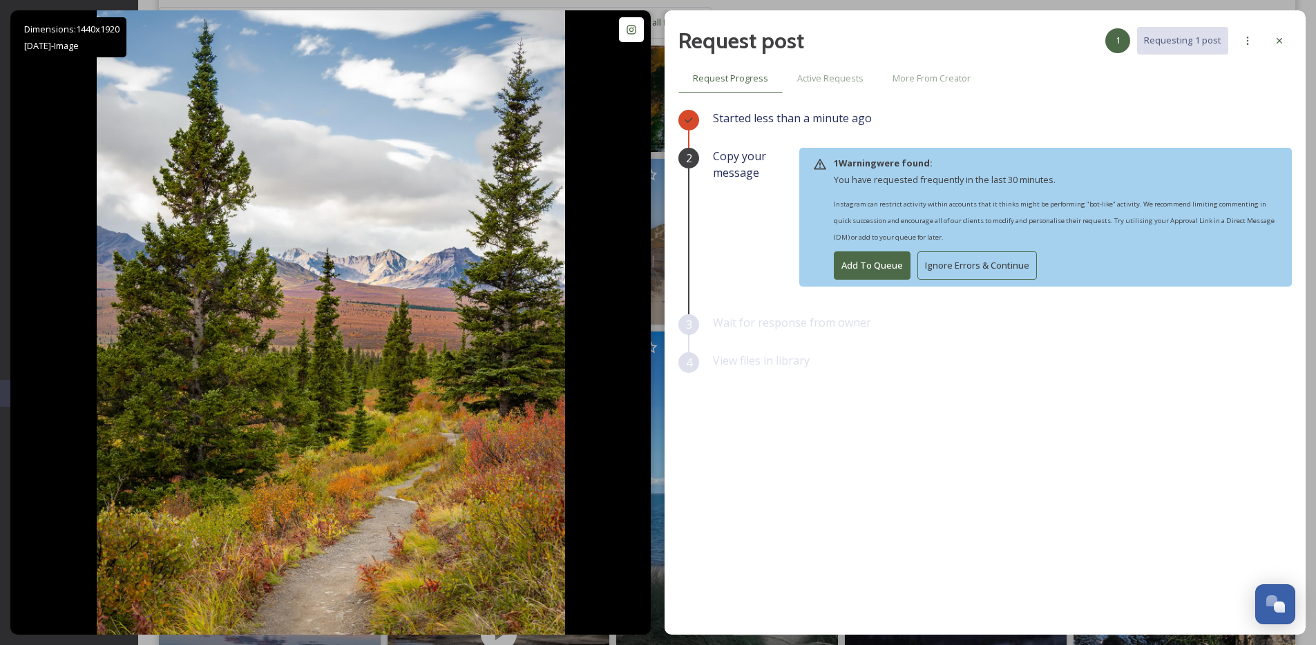
click at [1014, 266] on button "Ignore Errors & Continue" at bounding box center [978, 266] width 120 height 28
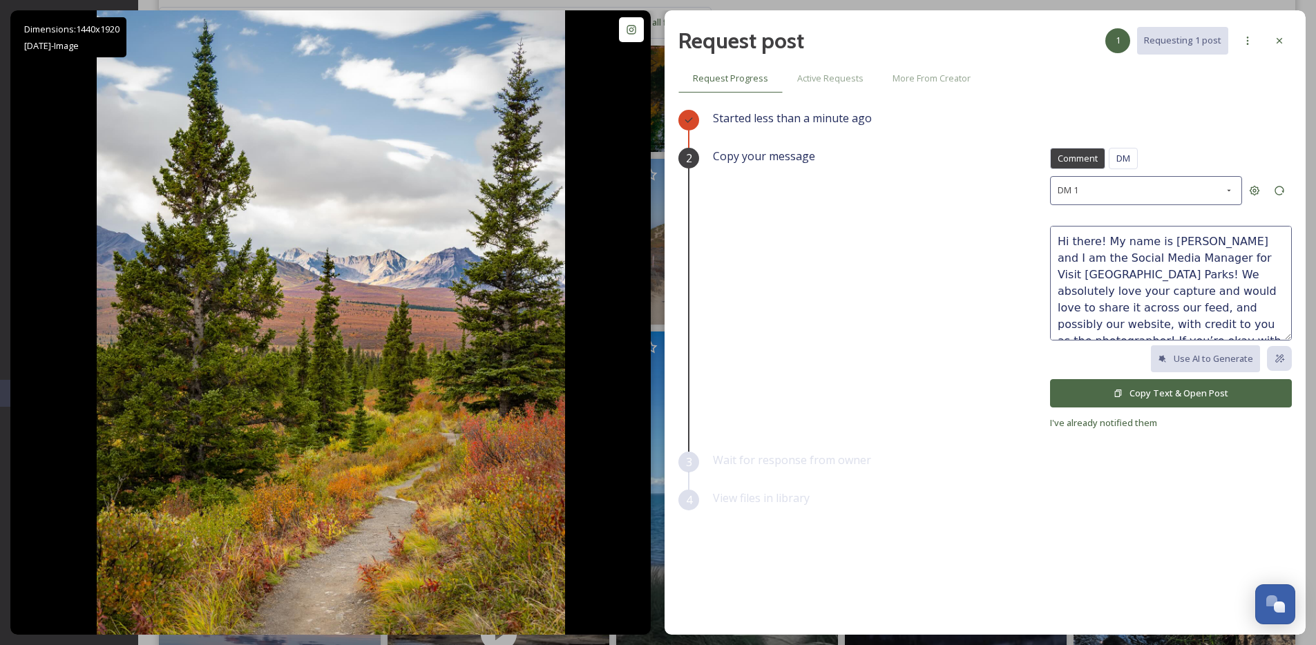
click at [1086, 243] on textarea "Hi there! My name is [PERSON_NAME] and I am the Social Media Manager for Visit …" at bounding box center [1171, 283] width 242 height 115
click at [1141, 276] on textarea "Hi [PERSON_NAME]! My name is [PERSON_NAME] and I am the Social Media Manager fo…" at bounding box center [1171, 283] width 242 height 115
click at [1224, 275] on textarea "Hi [PERSON_NAME]! My name is [PERSON_NAME] and I am the Social Media Manager fo…" at bounding box center [1171, 283] width 242 height 115
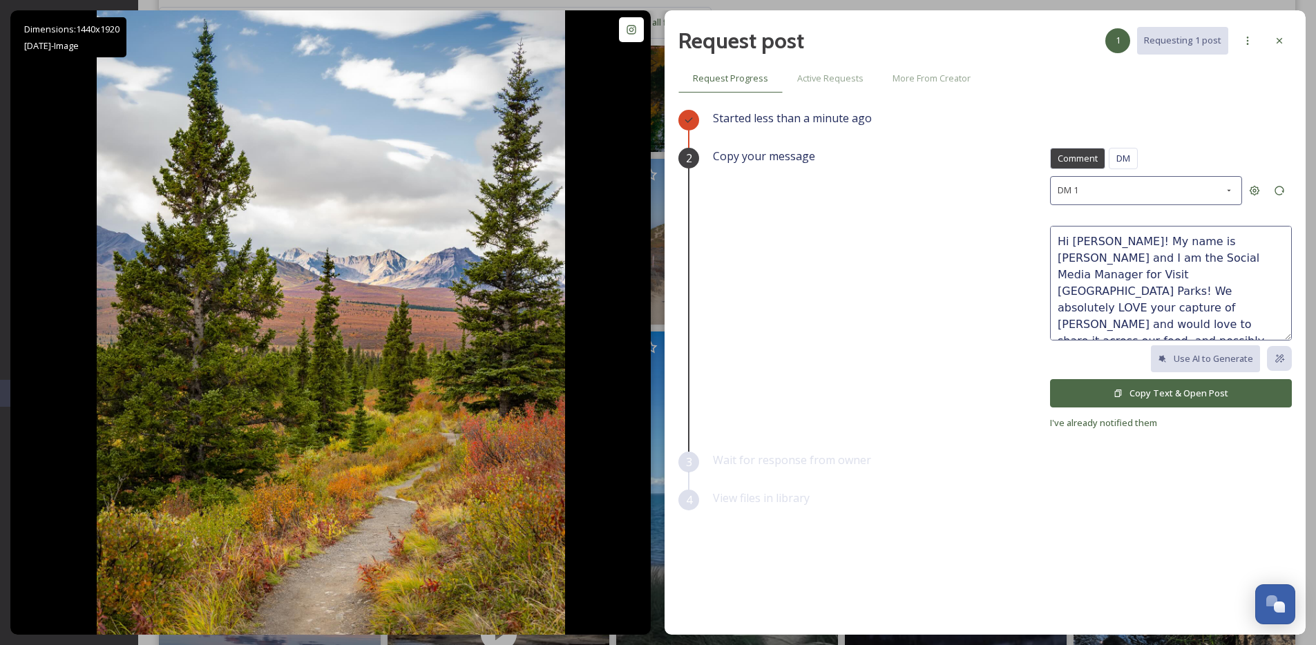
click at [1194, 298] on textarea "Hi [PERSON_NAME]! My name is [PERSON_NAME] and I am the Social Media Manager fo…" at bounding box center [1171, 283] width 242 height 115
click at [1168, 304] on textarea "Hi [PERSON_NAME]! My name is [PERSON_NAME] and I am the Social Media Manager fo…" at bounding box center [1171, 283] width 242 height 115
type textarea "Hi [PERSON_NAME]! My name is [PERSON_NAME] and I am the Social Media Manager fo…"
click at [1135, 392] on button "Copy Text & Open Post" at bounding box center [1171, 393] width 242 height 28
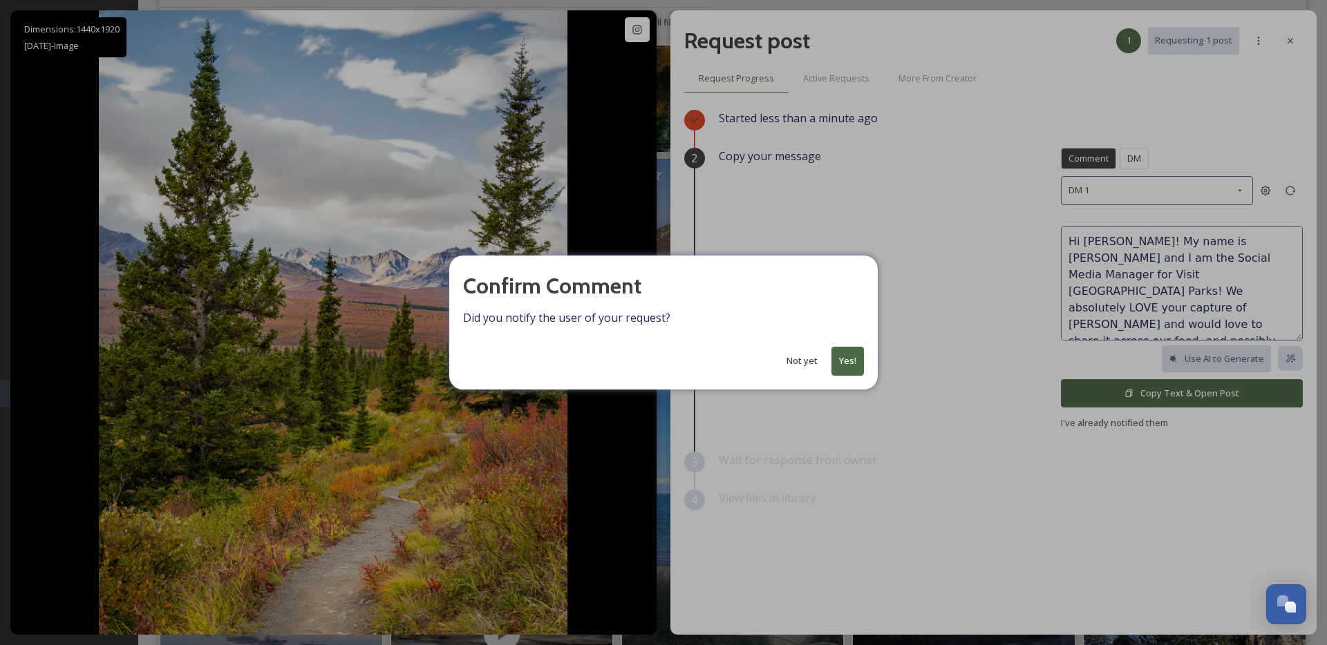
click at [855, 353] on button "Yes!" at bounding box center [847, 361] width 32 height 28
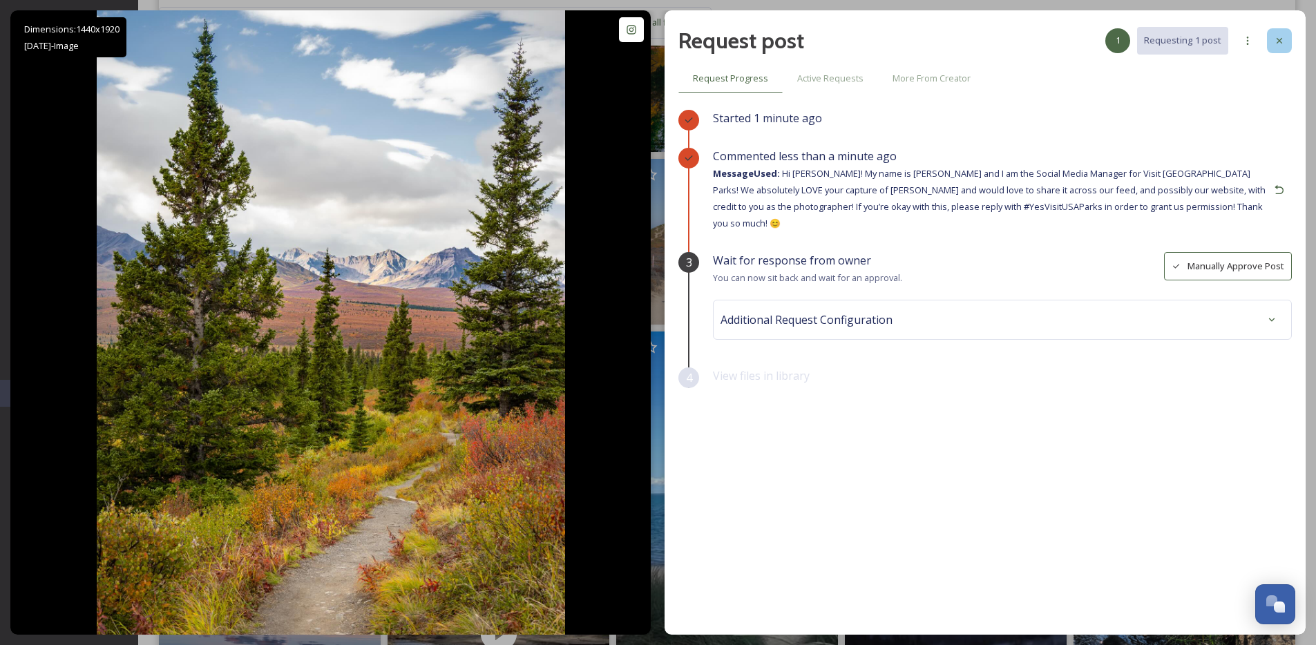
click at [1274, 37] on icon at bounding box center [1279, 40] width 11 height 11
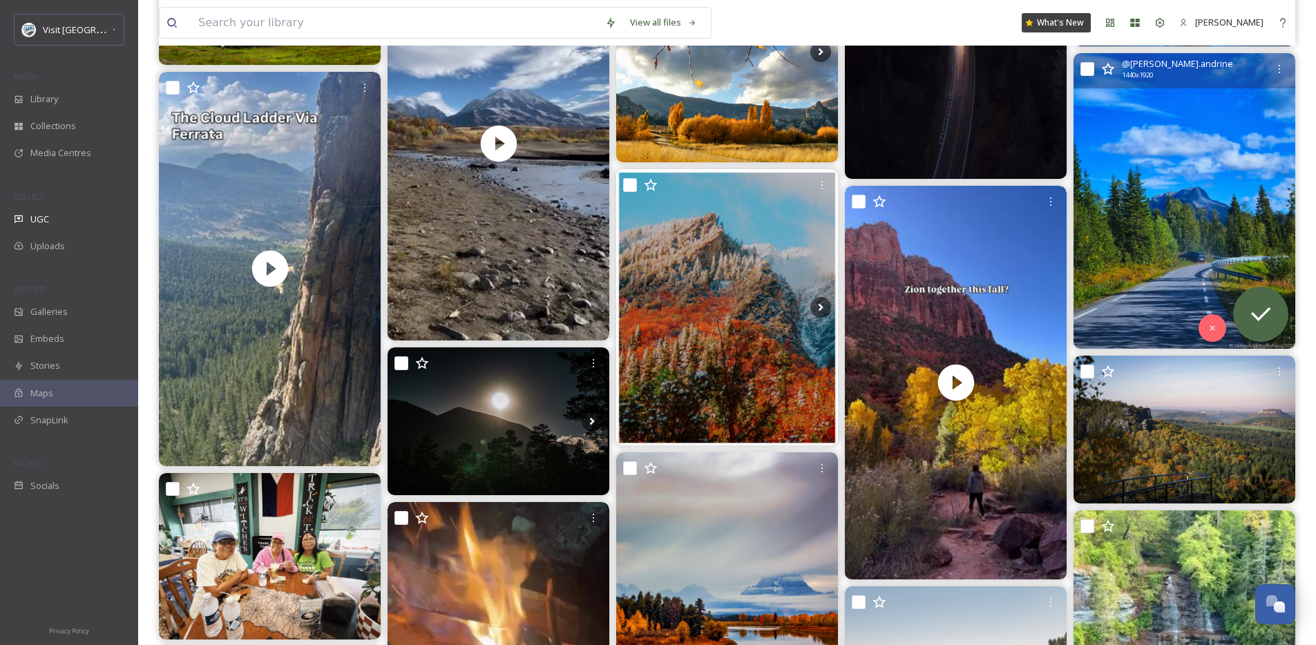
scroll to position [8722, 0]
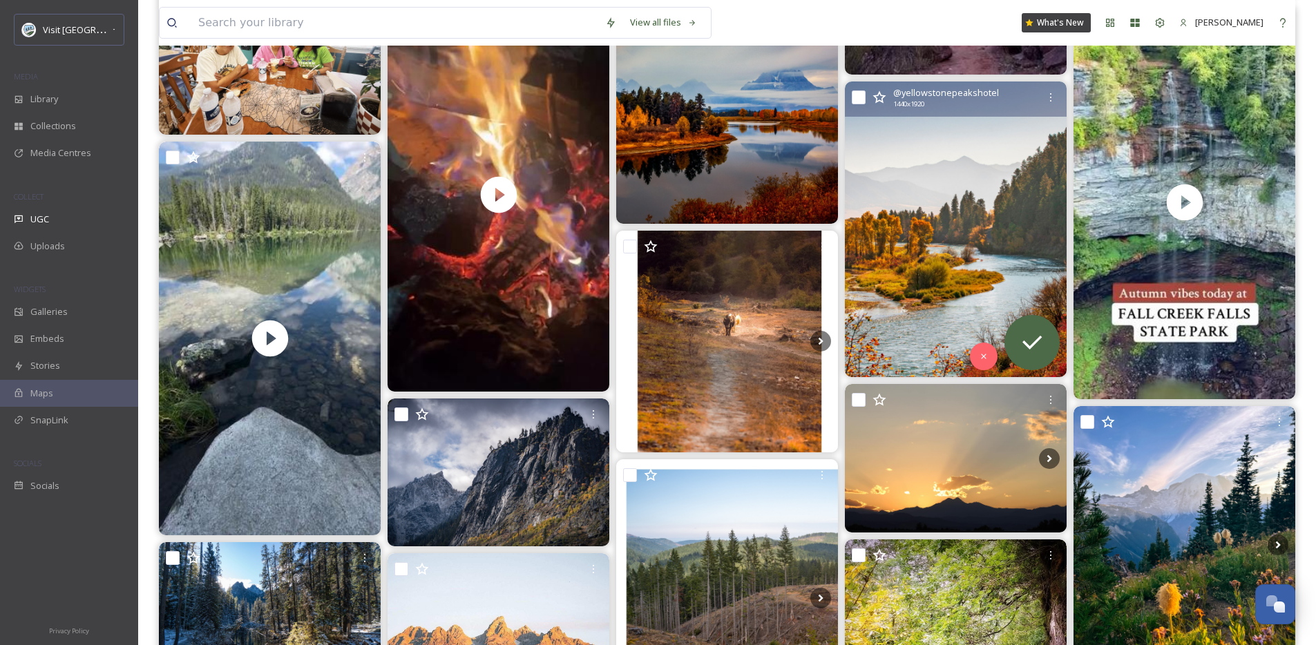
click at [886, 247] on img at bounding box center [956, 230] width 222 height 296
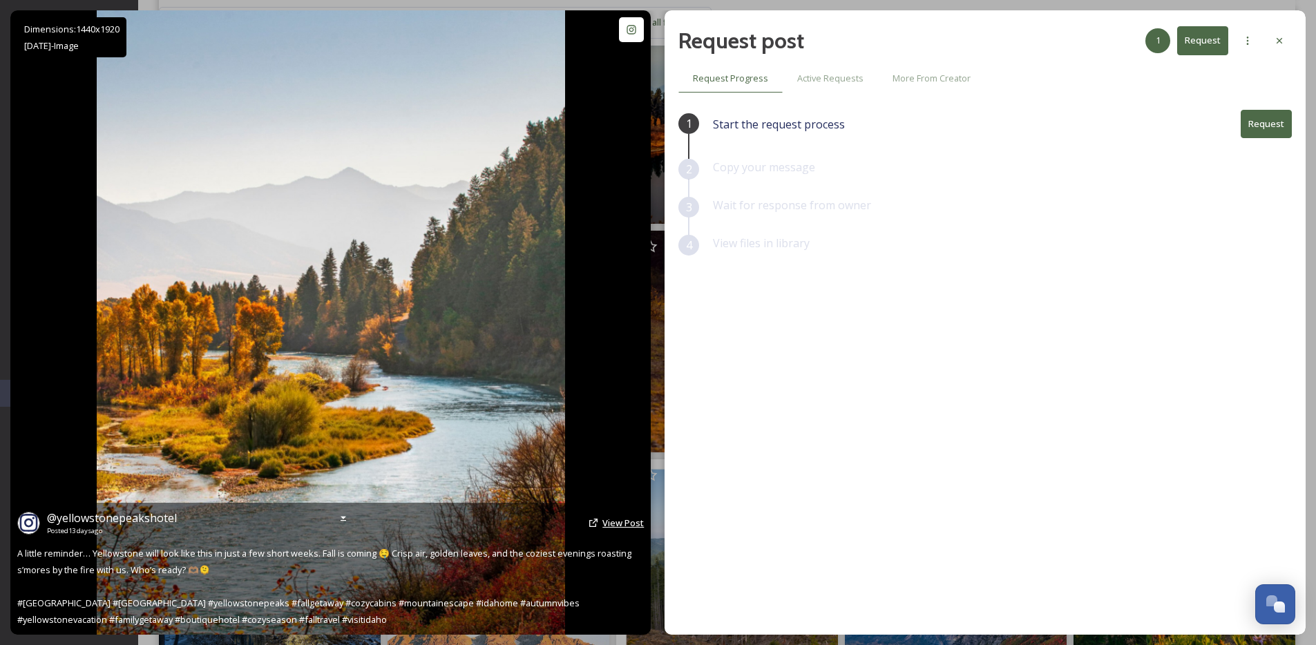
click at [620, 524] on span "View Post" at bounding box center [623, 523] width 41 height 12
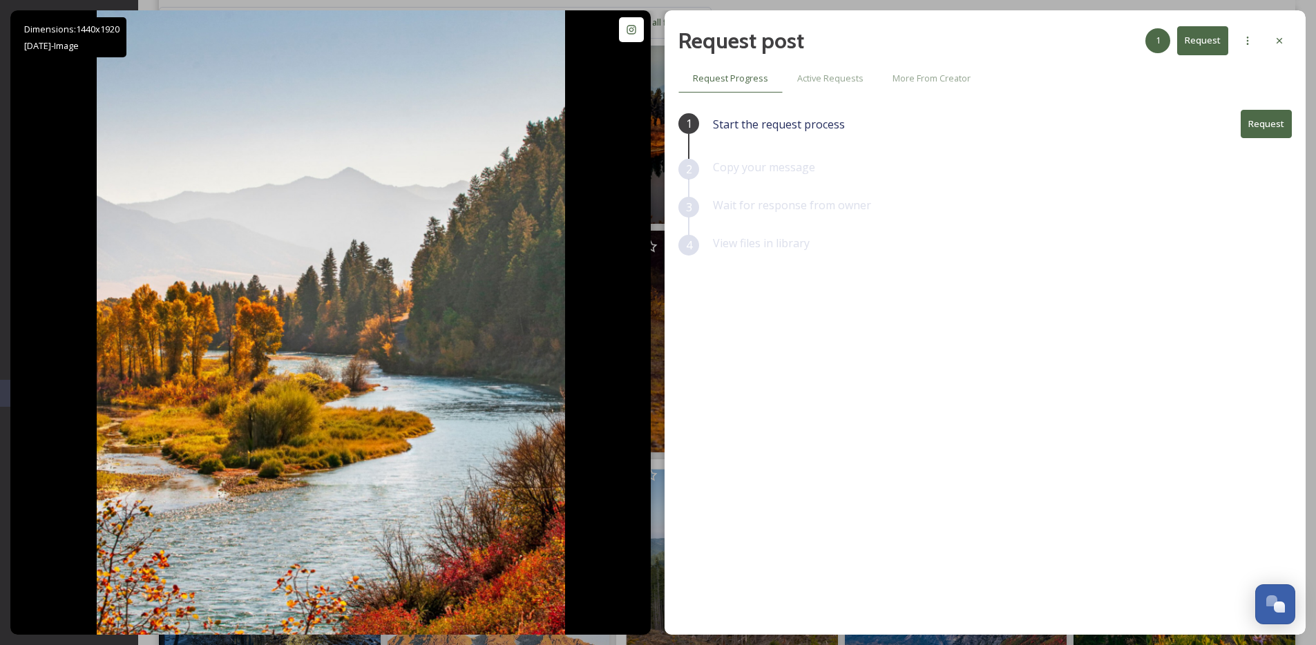
click at [1296, 37] on div "Request post 1 Request Request Progress Active Requests More From Creator 1 Sta…" at bounding box center [985, 322] width 641 height 625
click at [1290, 43] on div at bounding box center [1279, 40] width 25 height 25
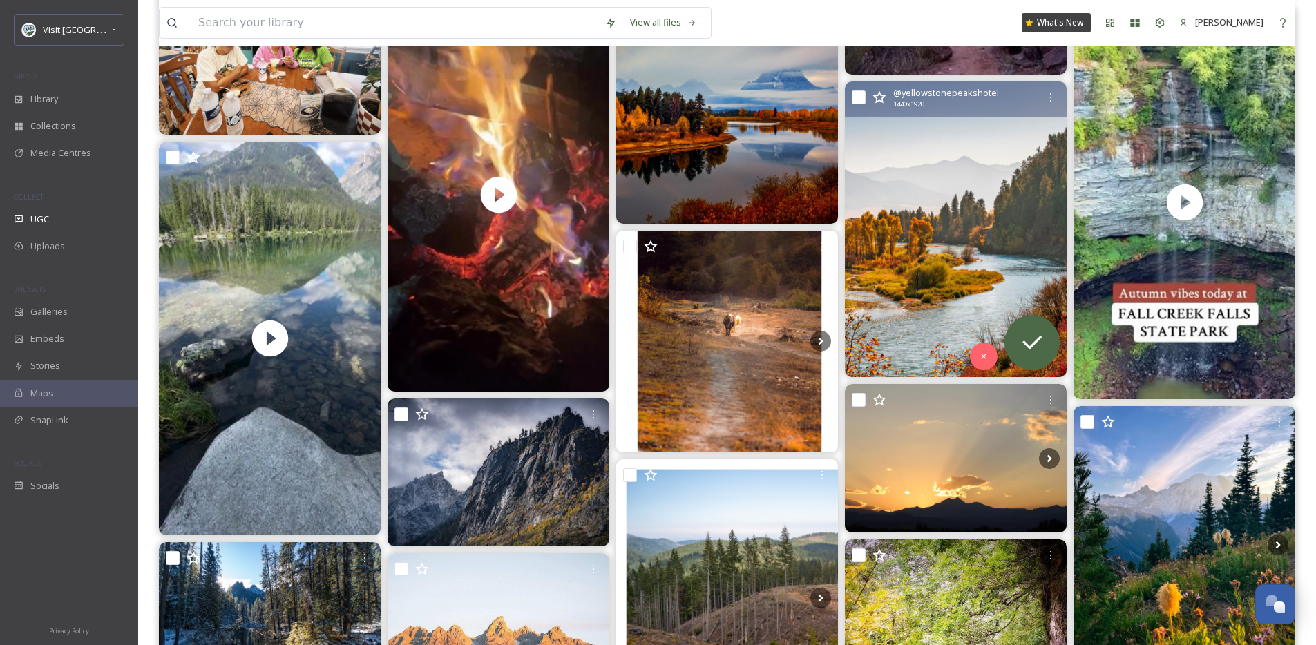
scroll to position [8944, 0]
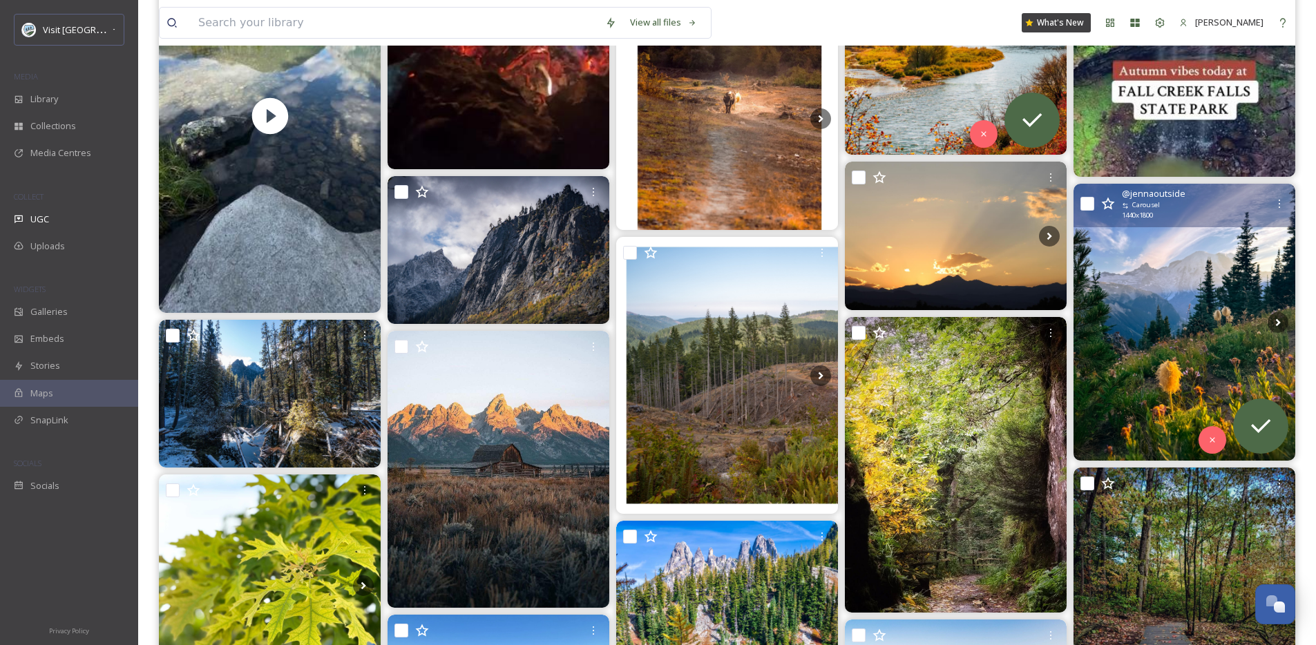
click at [1158, 327] on img at bounding box center [1185, 322] width 222 height 277
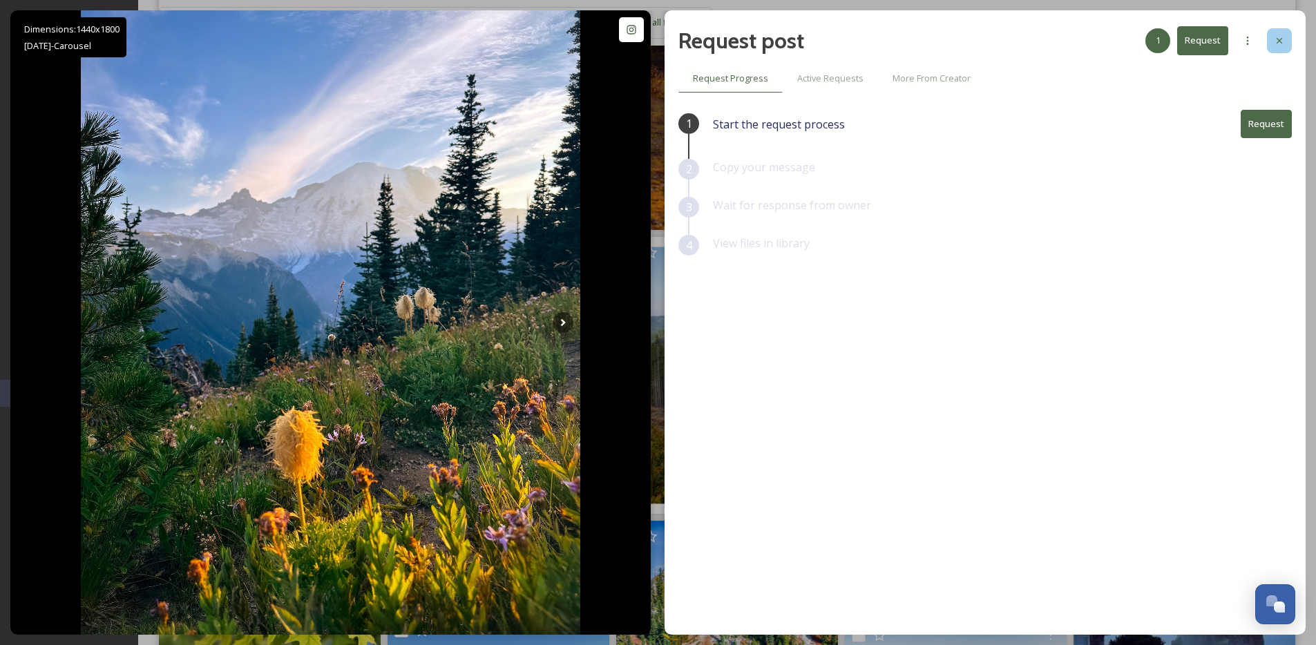
click at [1284, 35] on icon at bounding box center [1279, 40] width 11 height 11
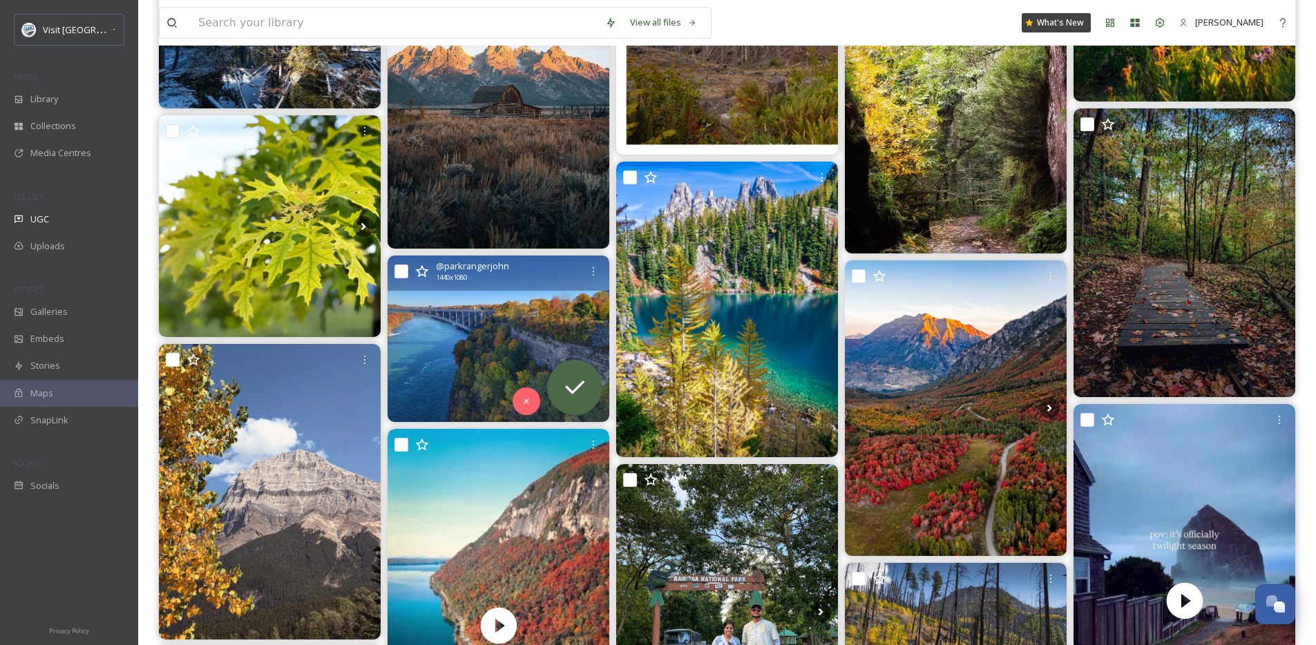
scroll to position [9448, 0]
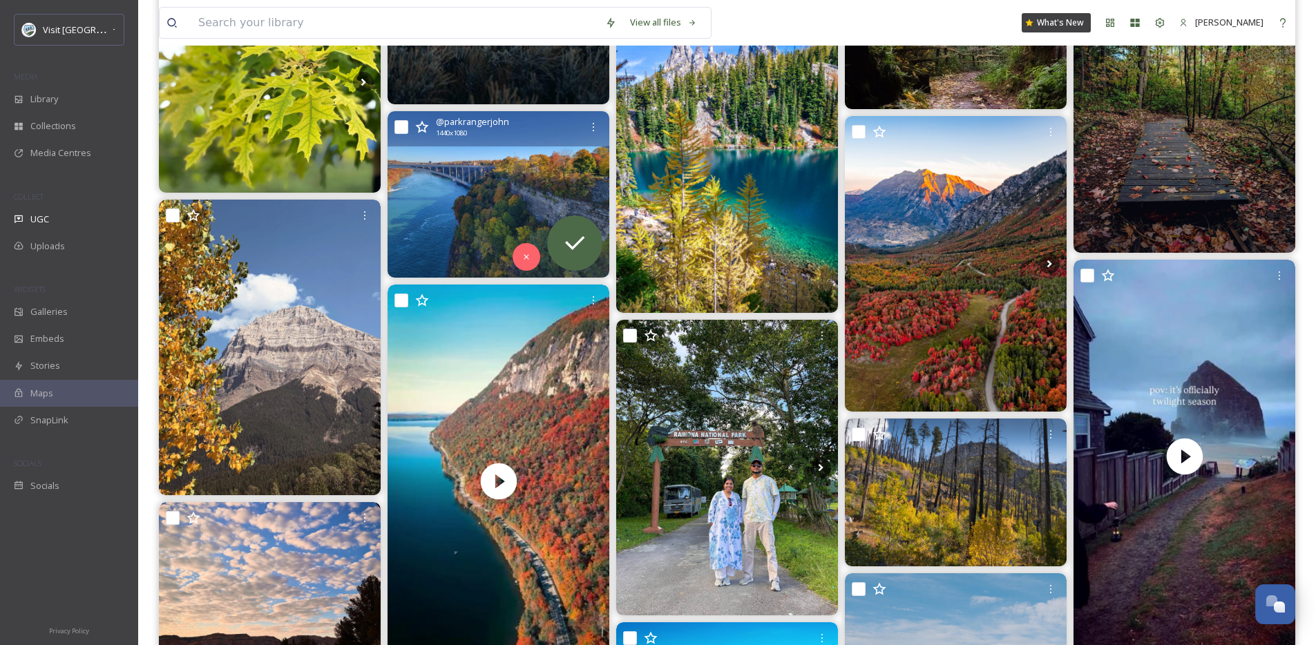
click at [480, 182] on img at bounding box center [499, 194] width 222 height 167
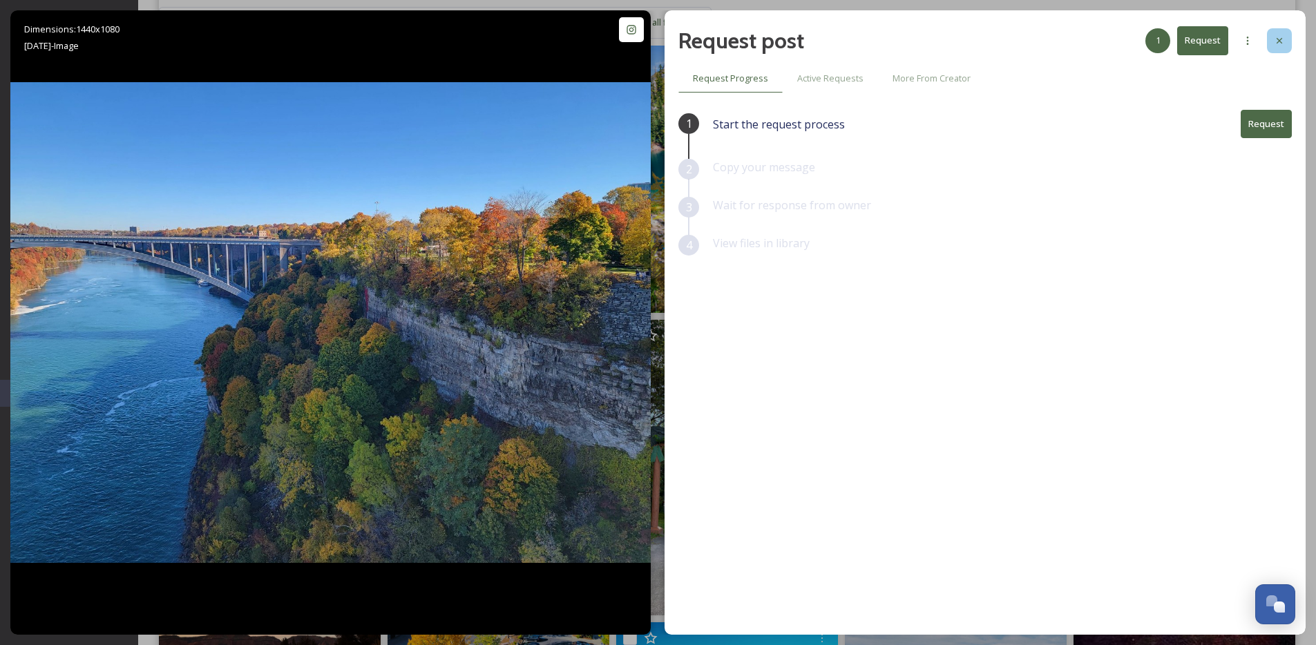
click at [1288, 42] on div at bounding box center [1279, 40] width 25 height 25
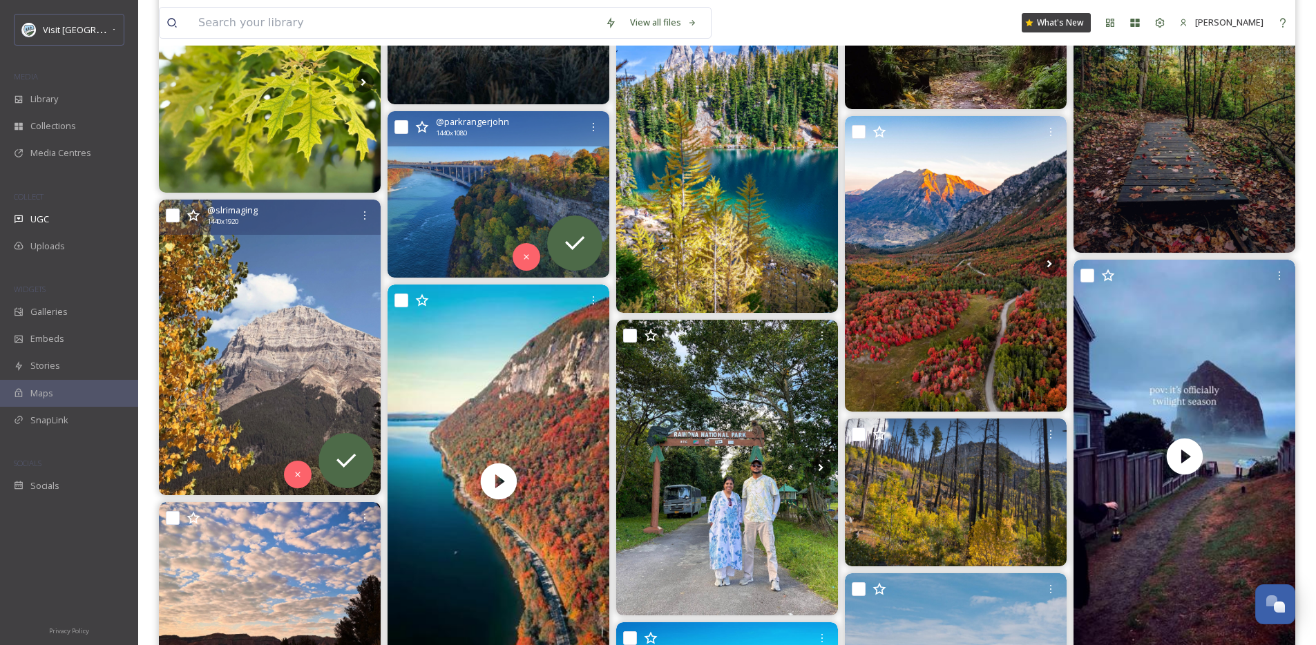
click at [203, 343] on img at bounding box center [270, 348] width 222 height 296
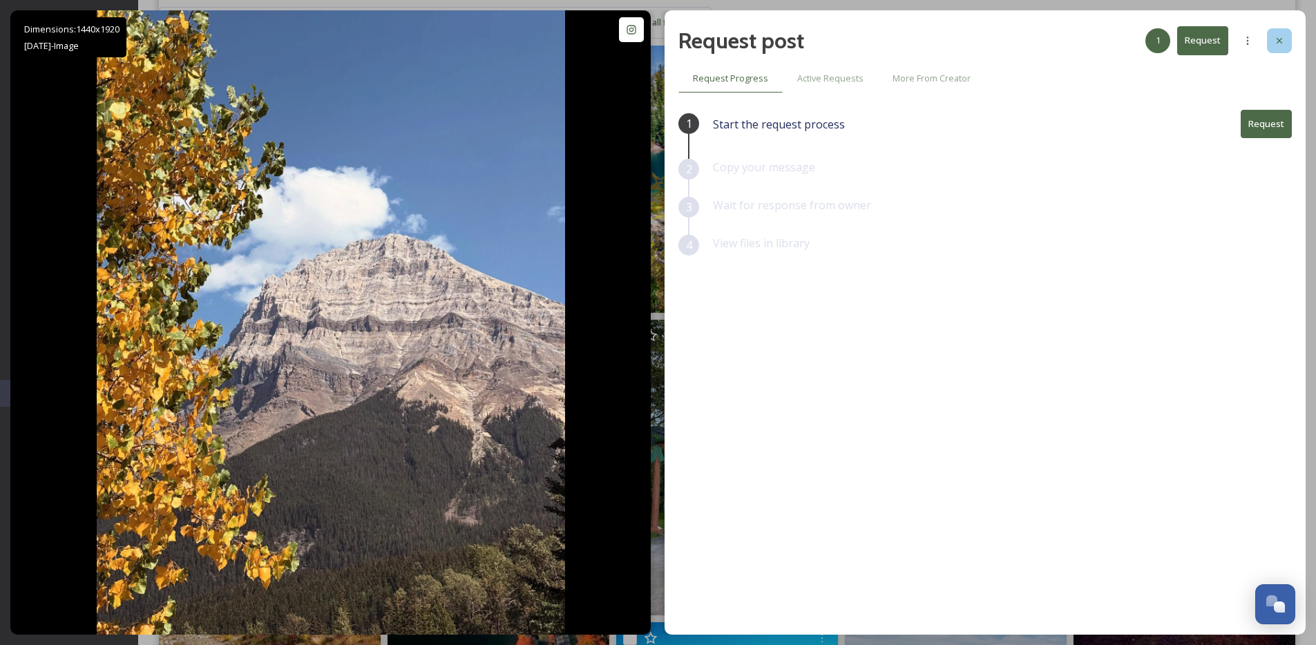
click at [1282, 42] on icon at bounding box center [1279, 40] width 11 height 11
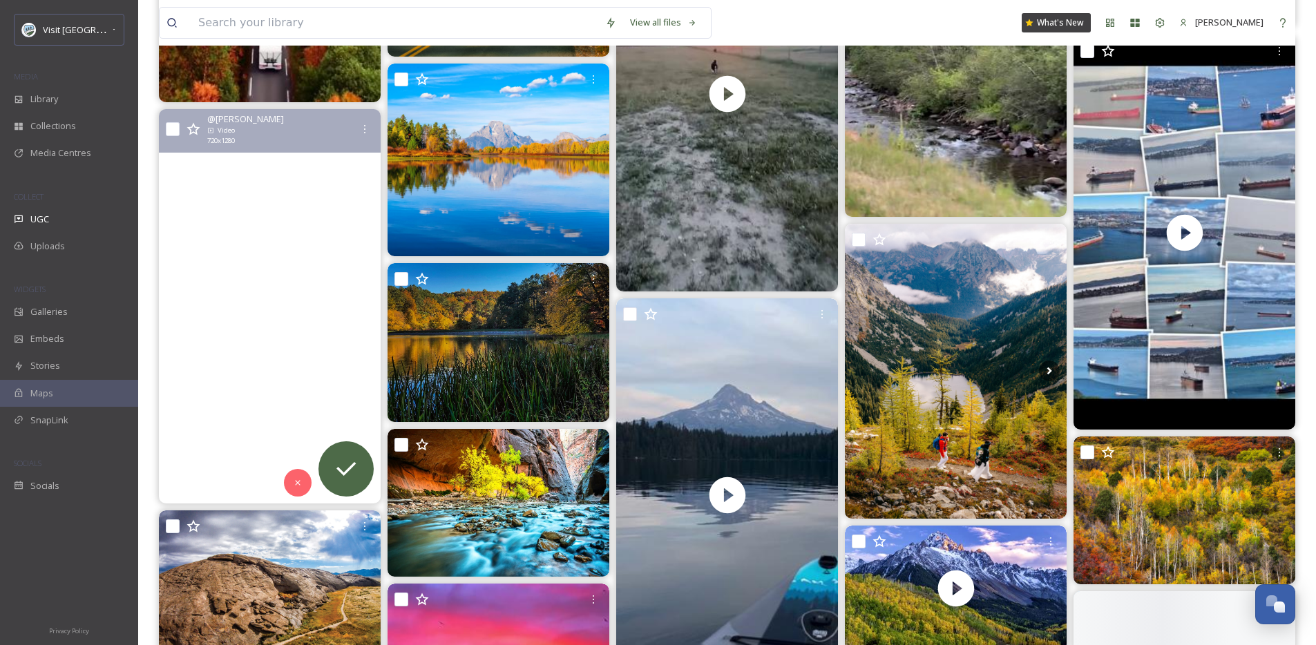
scroll to position [11714, 0]
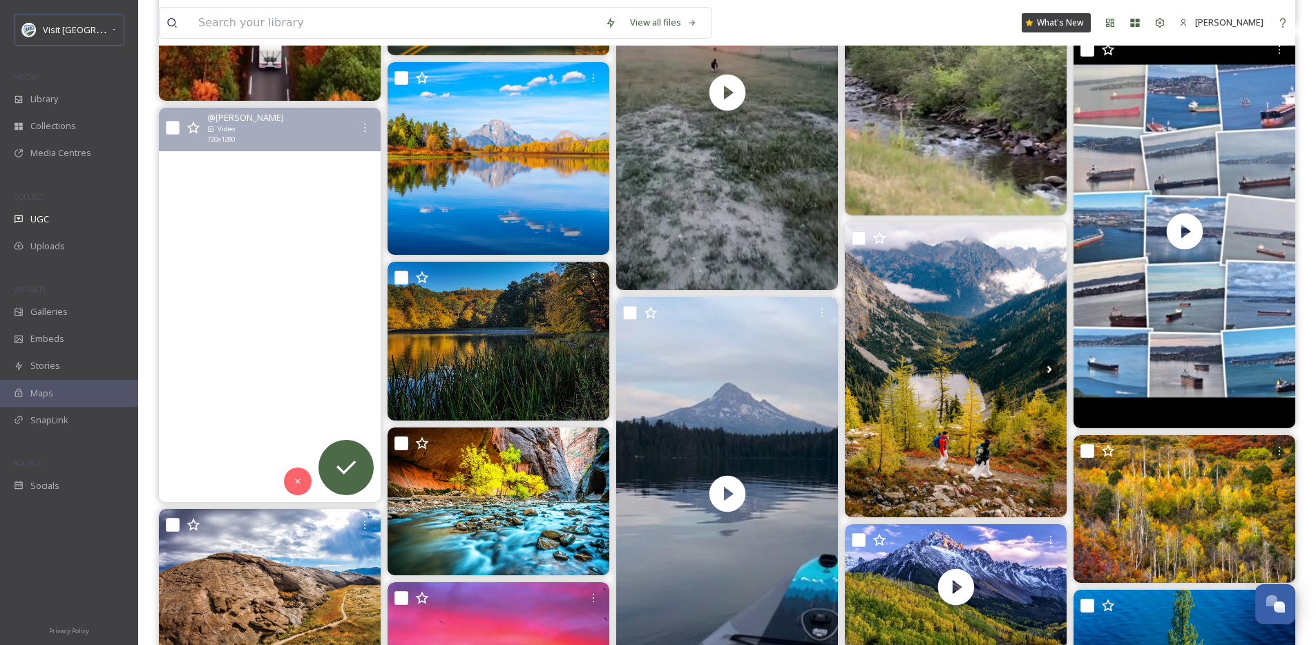
click at [302, 365] on video "••p u r e light•• \aHappy leaf season Colorado 🍂🫏🤟\a#dogdaysofsummer☀️ #autumnc…" at bounding box center [270, 305] width 222 height 395
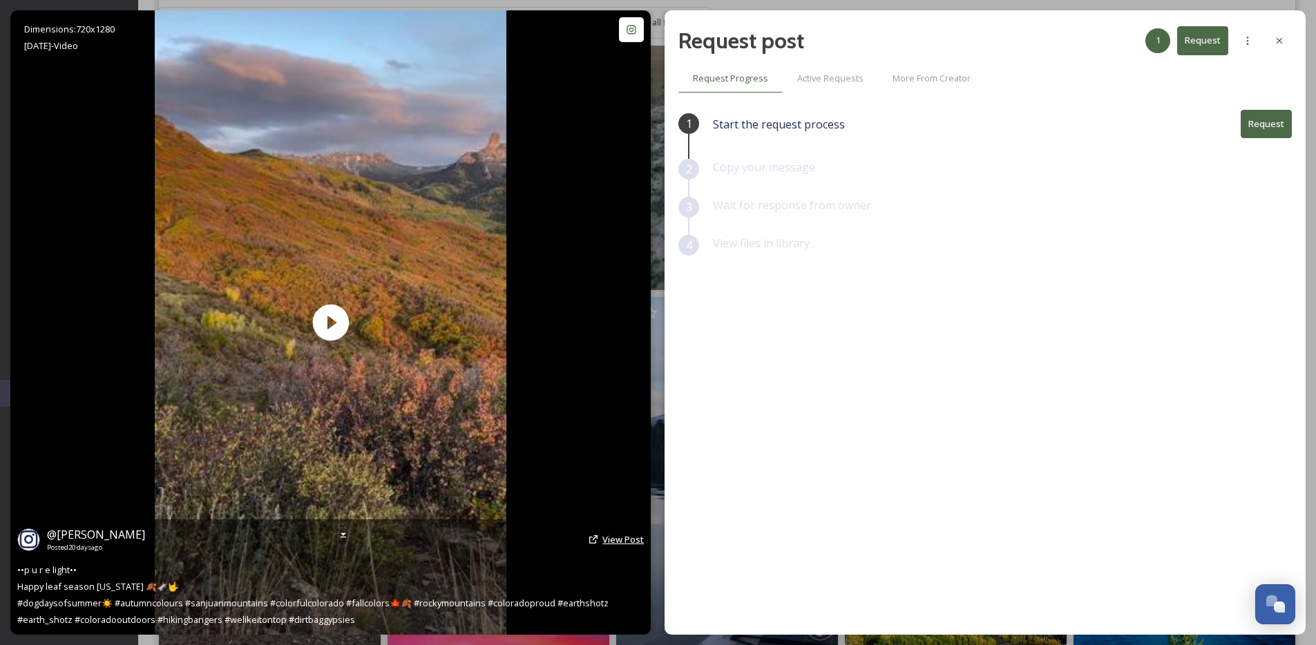
click at [618, 539] on span "View Post" at bounding box center [623, 539] width 41 height 12
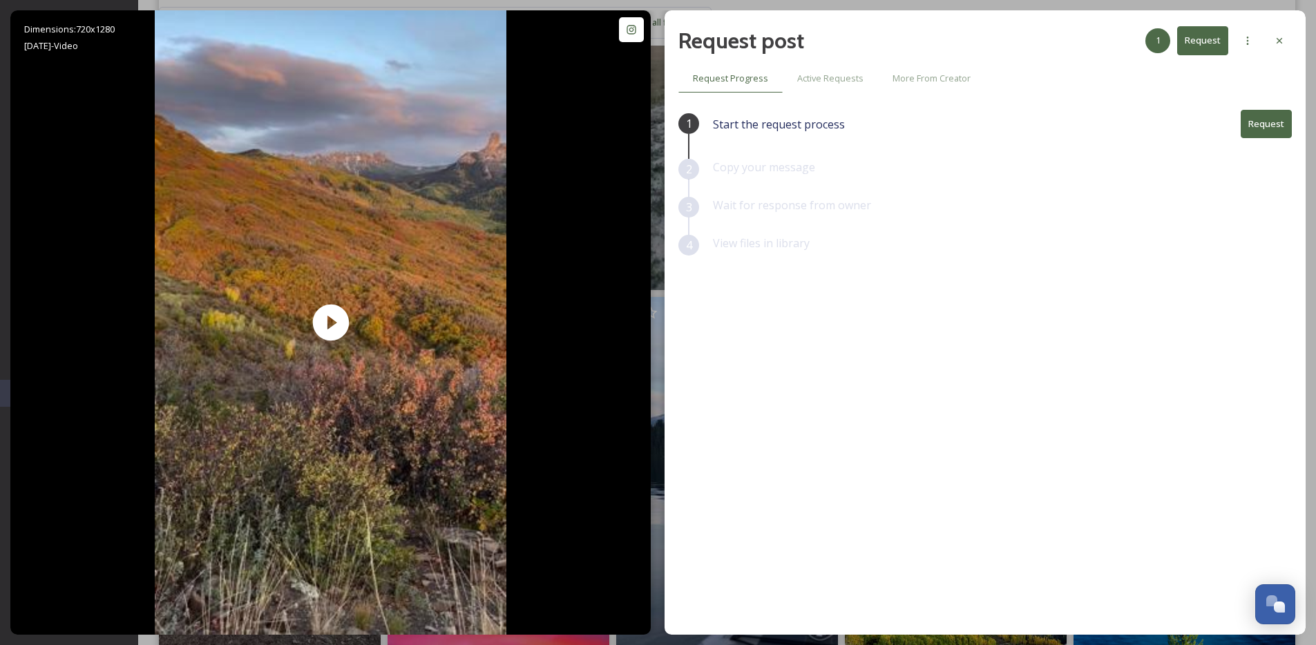
click at [1278, 121] on button "Request" at bounding box center [1266, 124] width 51 height 28
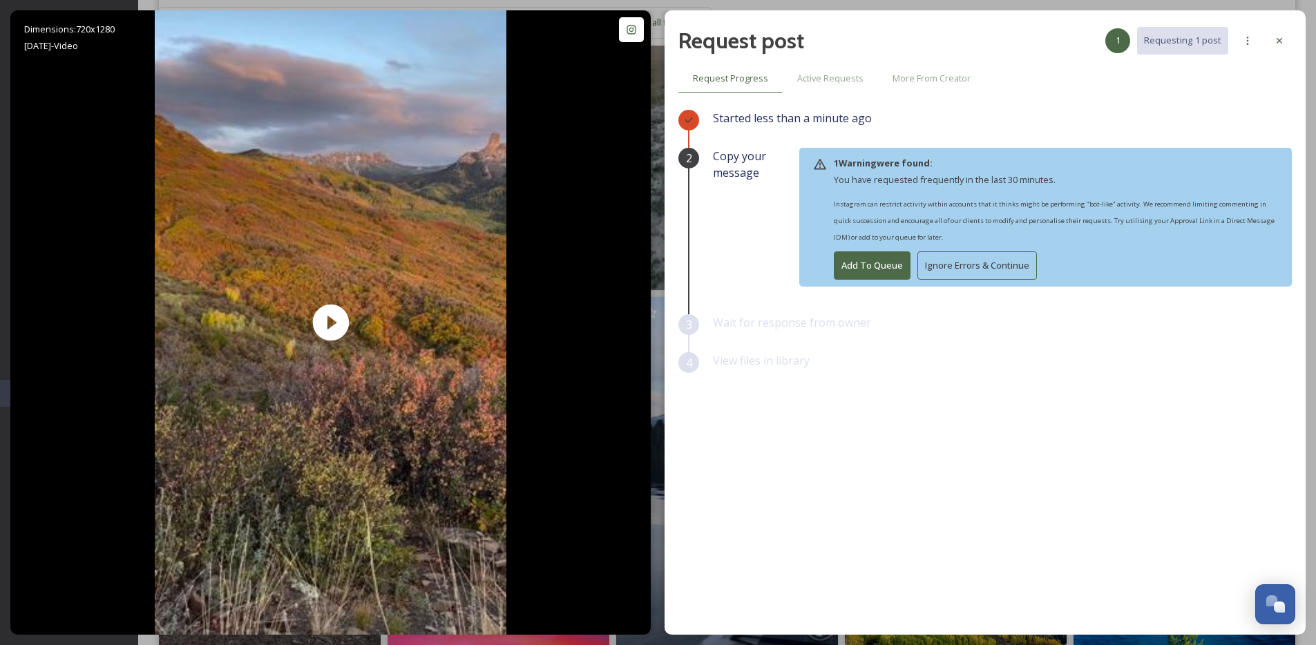
click at [1003, 264] on button "Ignore Errors & Continue" at bounding box center [978, 266] width 120 height 28
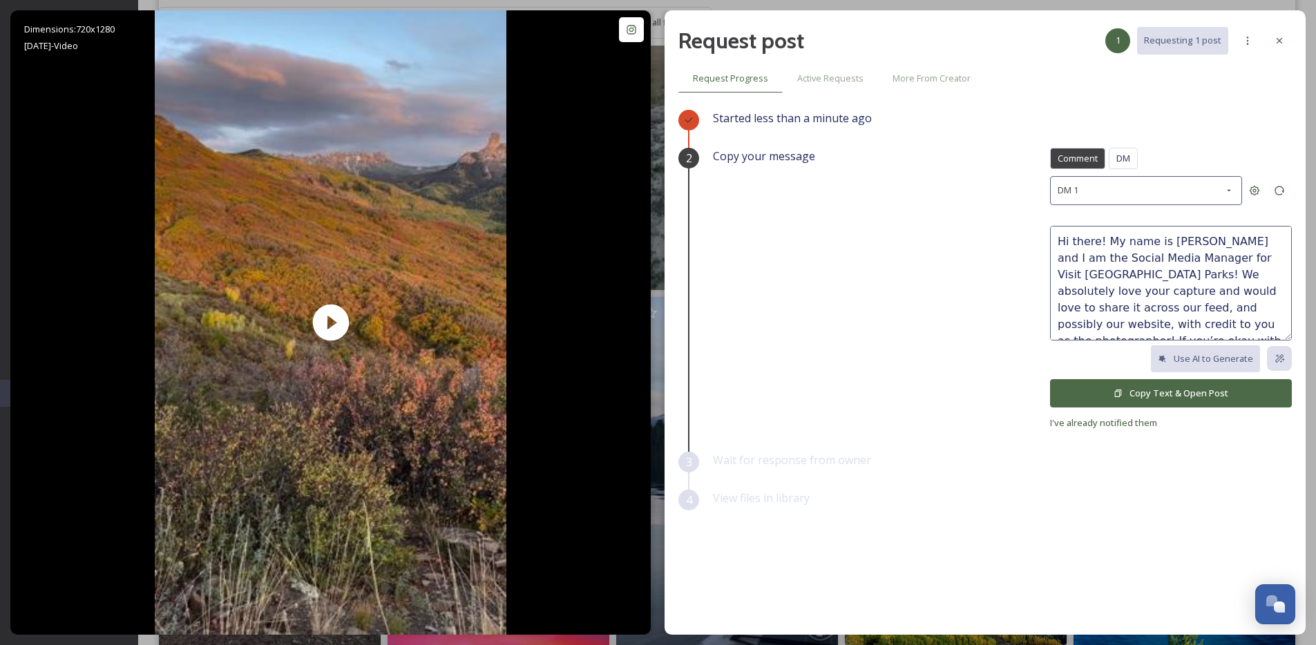
click at [1182, 397] on button "Copy Text & Open Post" at bounding box center [1171, 393] width 242 height 28
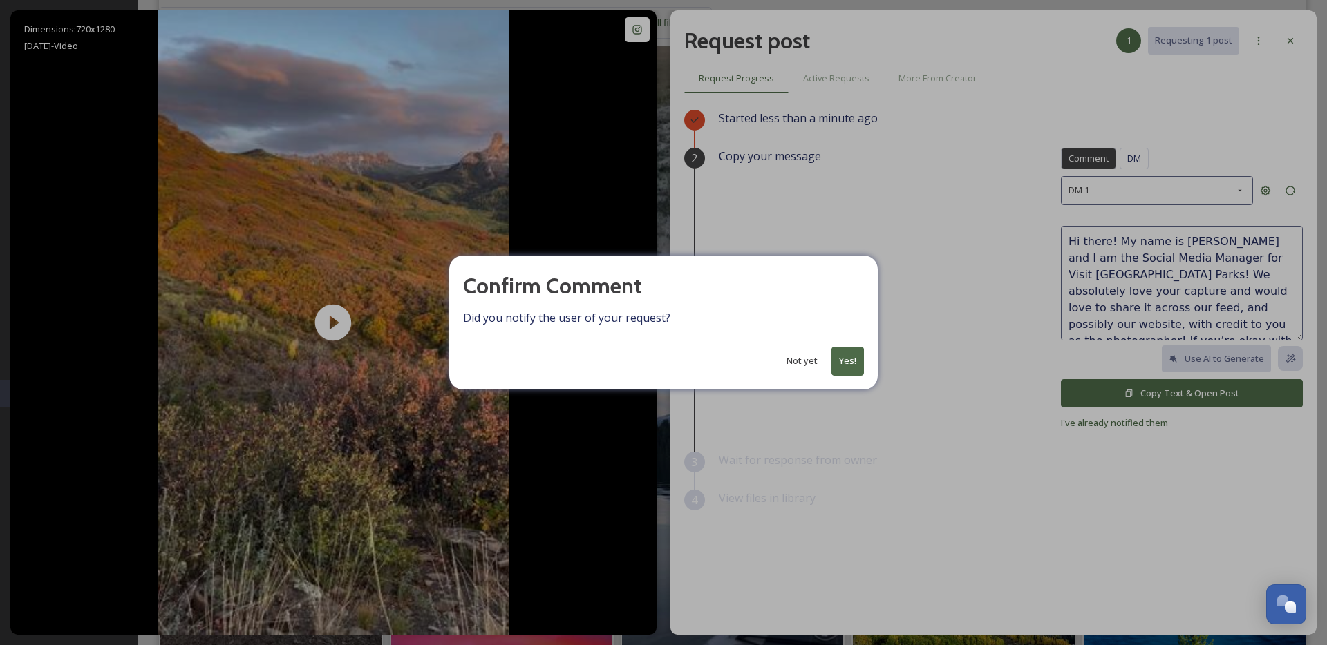
click at [856, 360] on button "Yes!" at bounding box center [847, 361] width 32 height 28
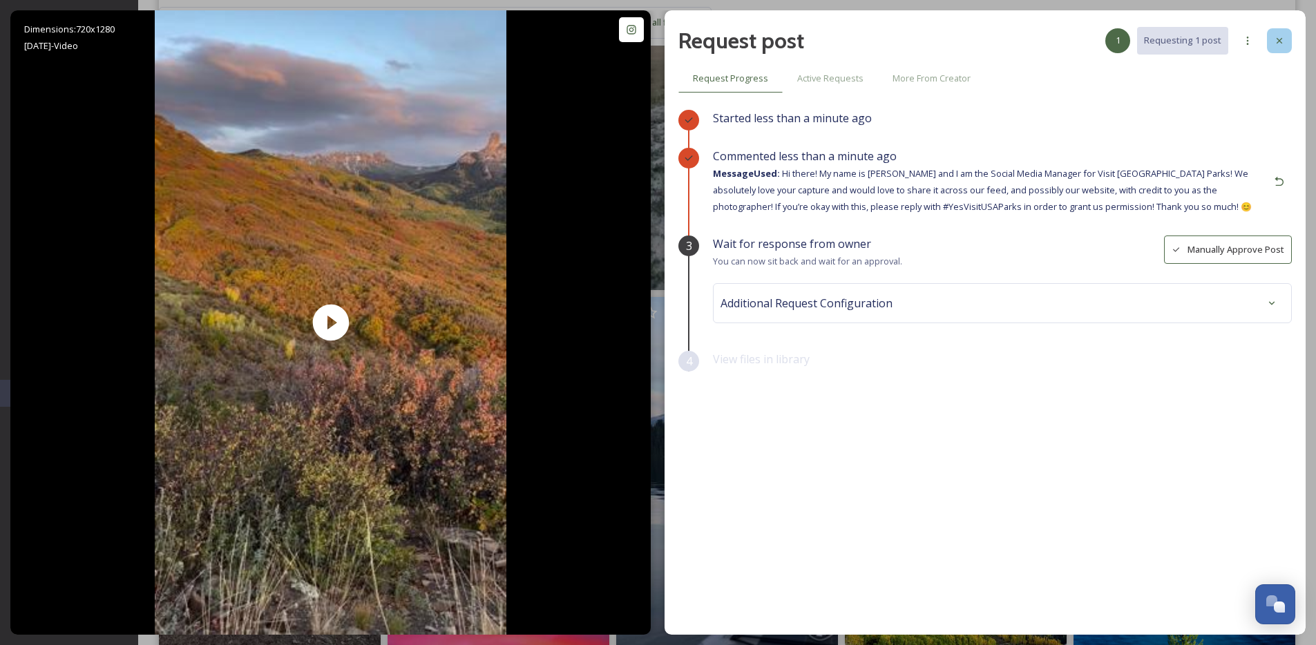
click at [1272, 38] on div at bounding box center [1279, 40] width 25 height 25
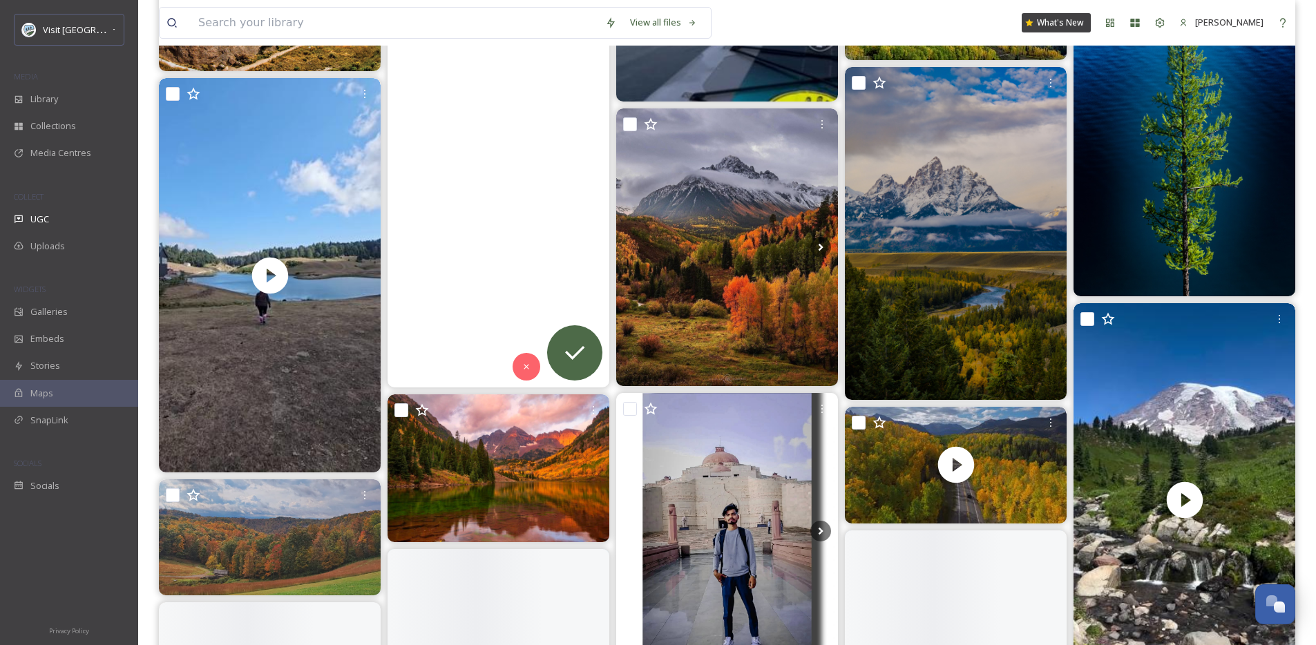
scroll to position [12338, 0]
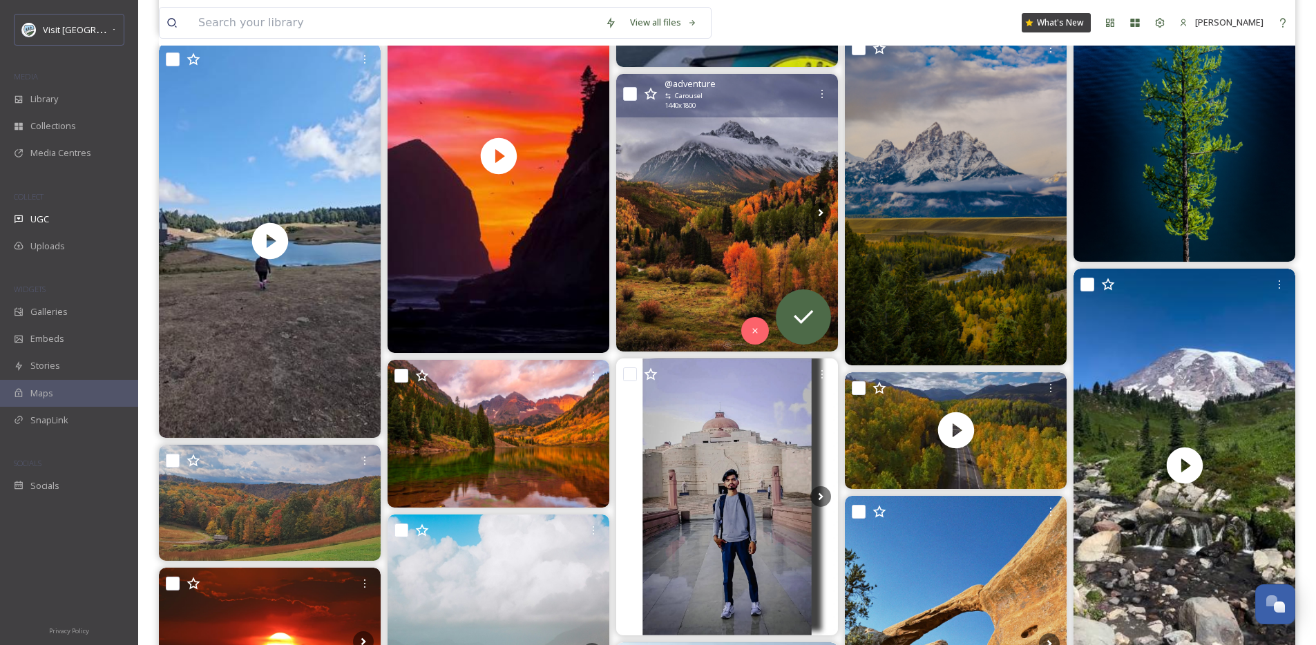
click at [711, 271] on img at bounding box center [727, 212] width 222 height 277
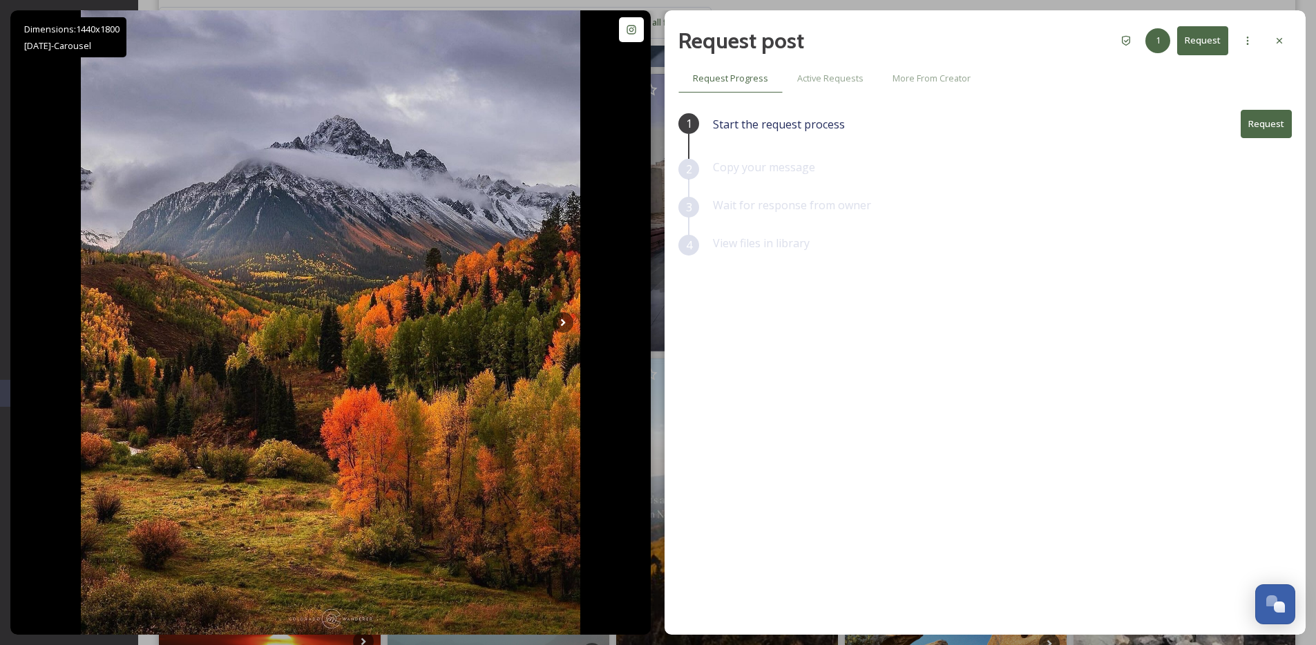
click at [1293, 43] on div "Request post 1 Request Request Progress Active Requests More From Creator 1 Sta…" at bounding box center [985, 322] width 641 height 625
click at [1280, 50] on div at bounding box center [1279, 40] width 25 height 25
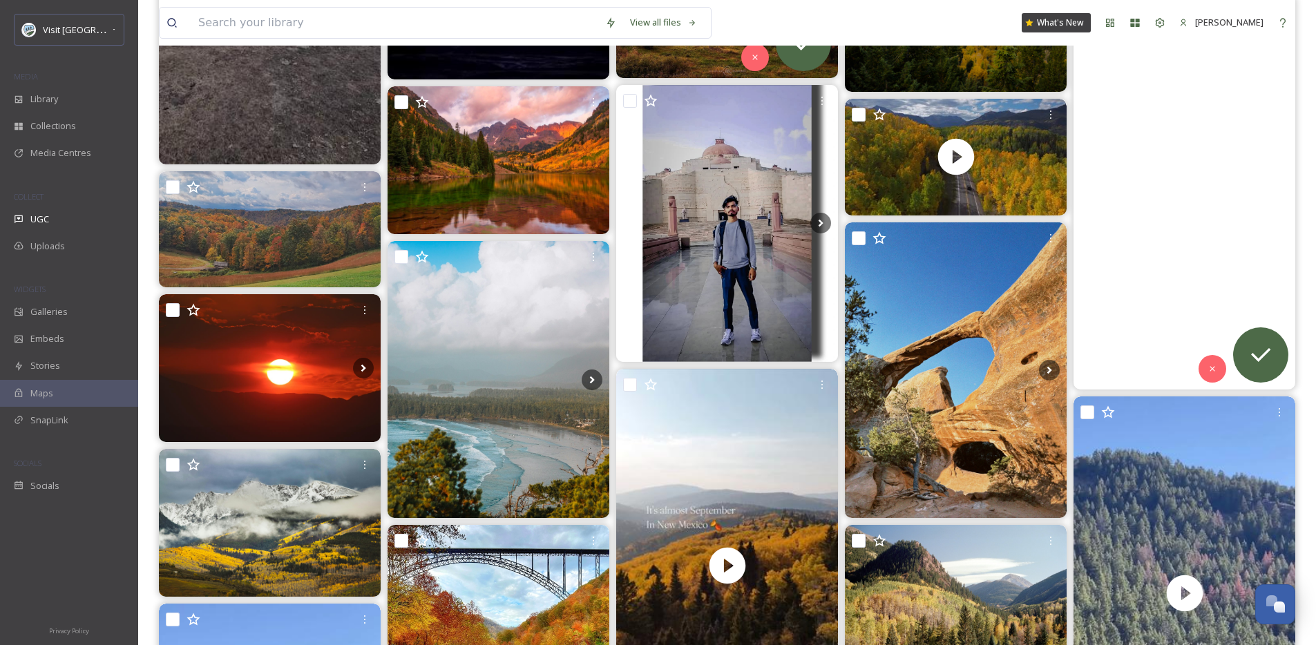
scroll to position [12606, 0]
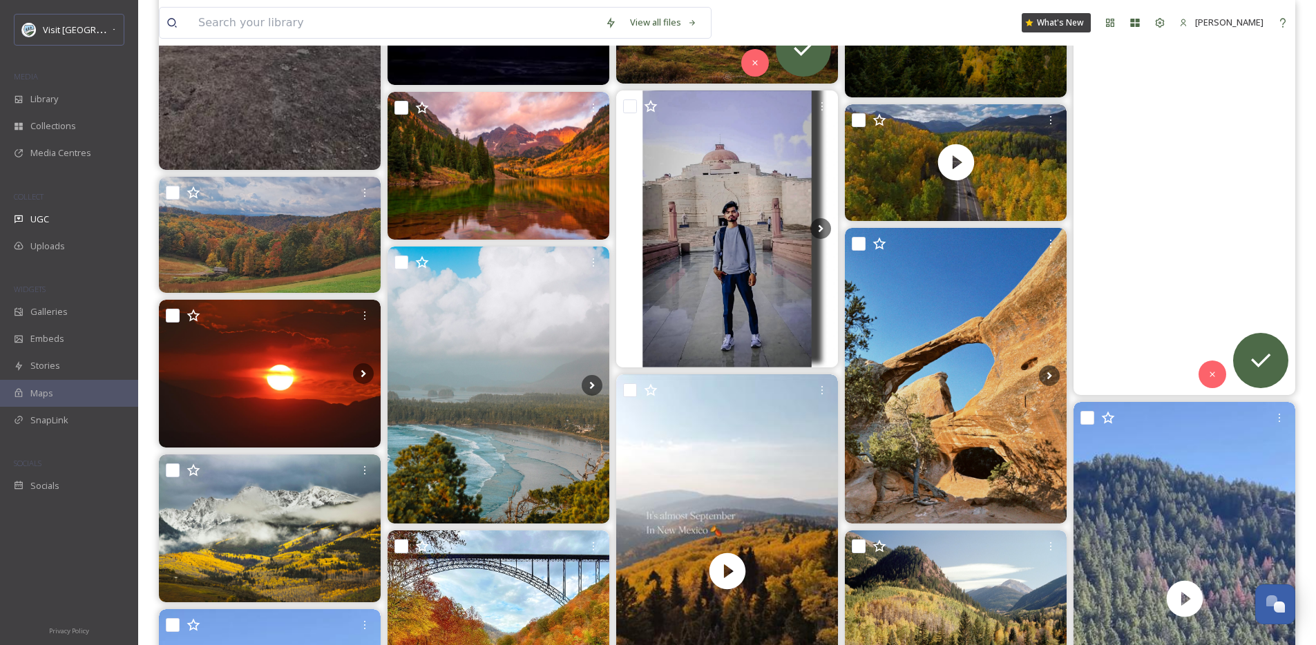
click at [1211, 269] on video ".\a. \a#MountRainer #NationalForest #Waterfalls #NPS #Memories #Autumn\a#Oregon…" at bounding box center [1185, 198] width 222 height 395
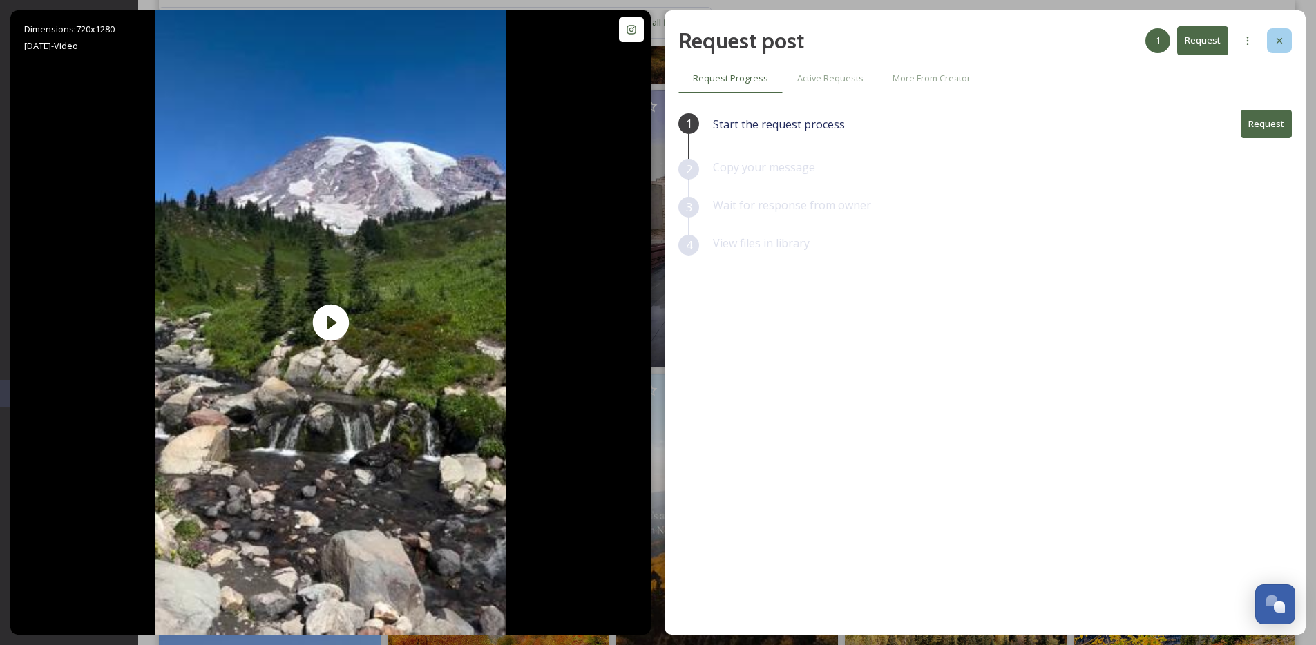
click at [1274, 37] on icon at bounding box center [1279, 40] width 11 height 11
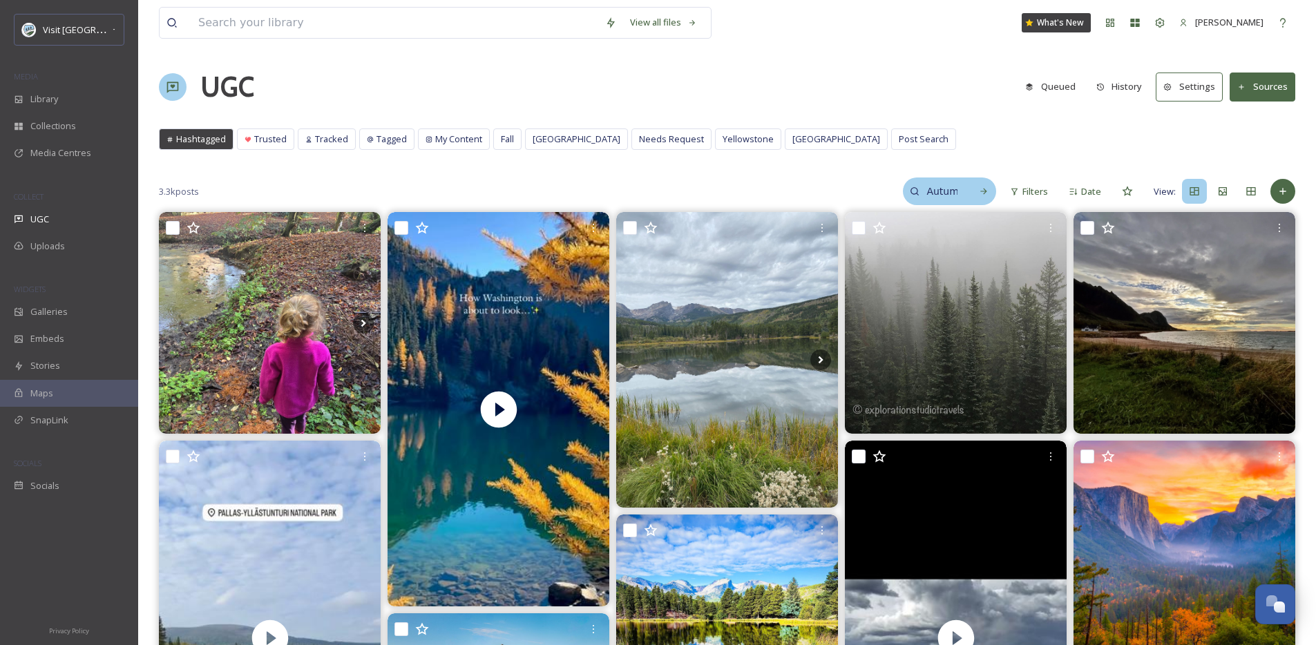
click at [940, 186] on input "Autumn" at bounding box center [942, 192] width 45 height 28
click at [940, 186] on input "Autumn" at bounding box center [913, 192] width 104 height 28
type input "[GEOGRAPHIC_DATA]"
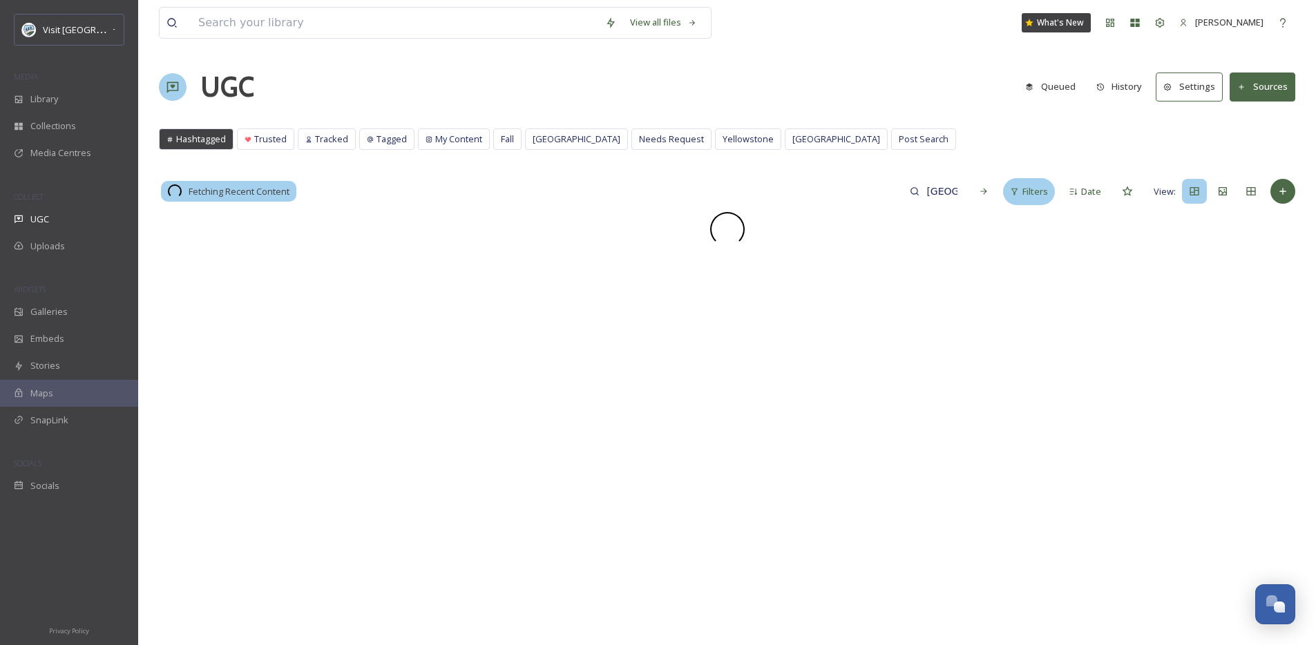
click at [1036, 199] on div "Filters" at bounding box center [1029, 191] width 52 height 27
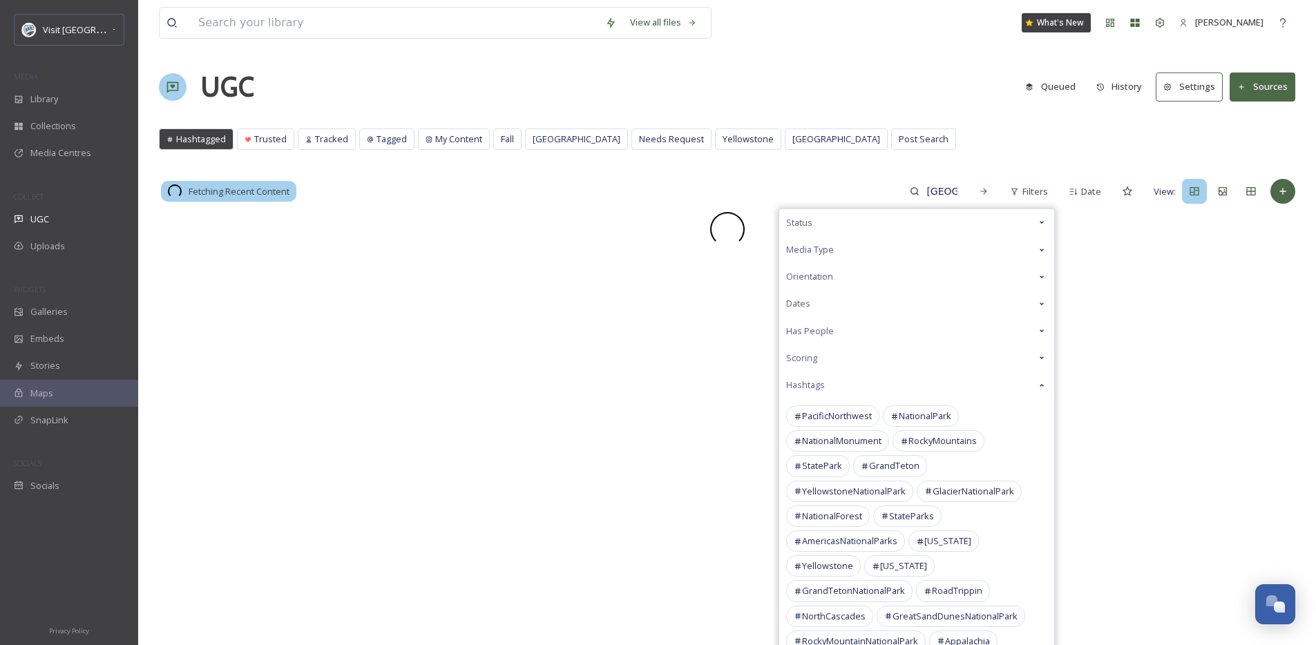
click at [860, 249] on div "Media Type" at bounding box center [916, 249] width 275 height 27
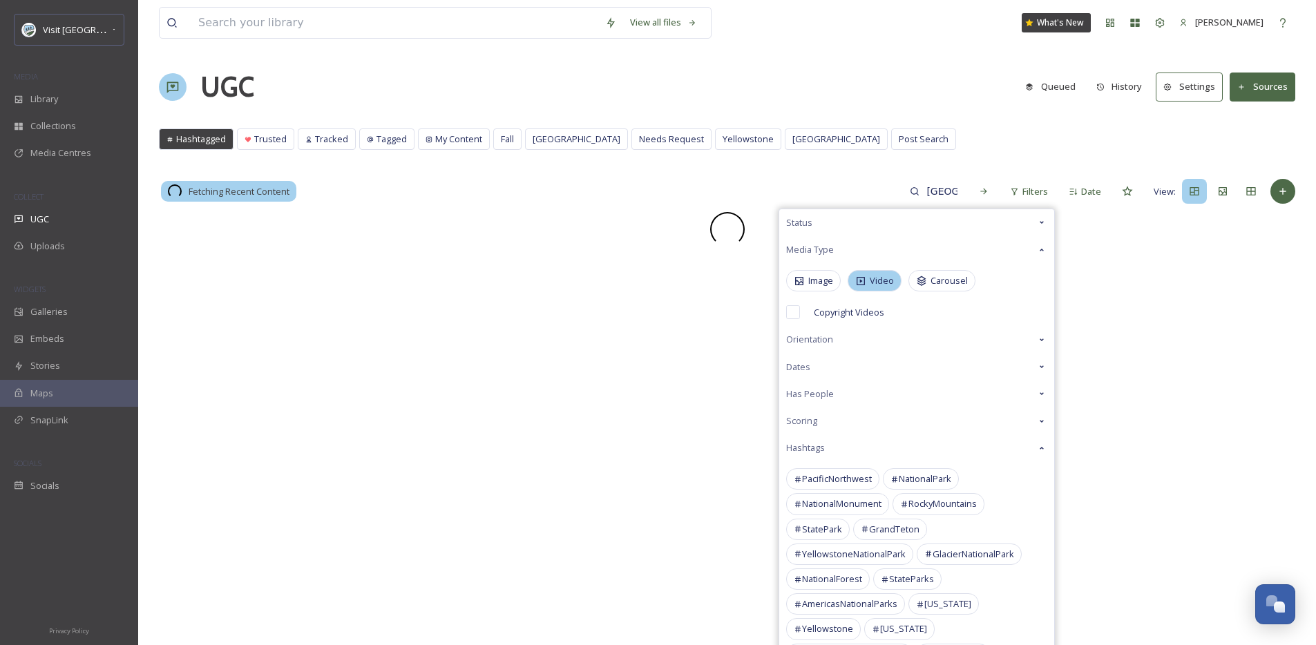
click at [876, 279] on span "Video" at bounding box center [882, 280] width 24 height 13
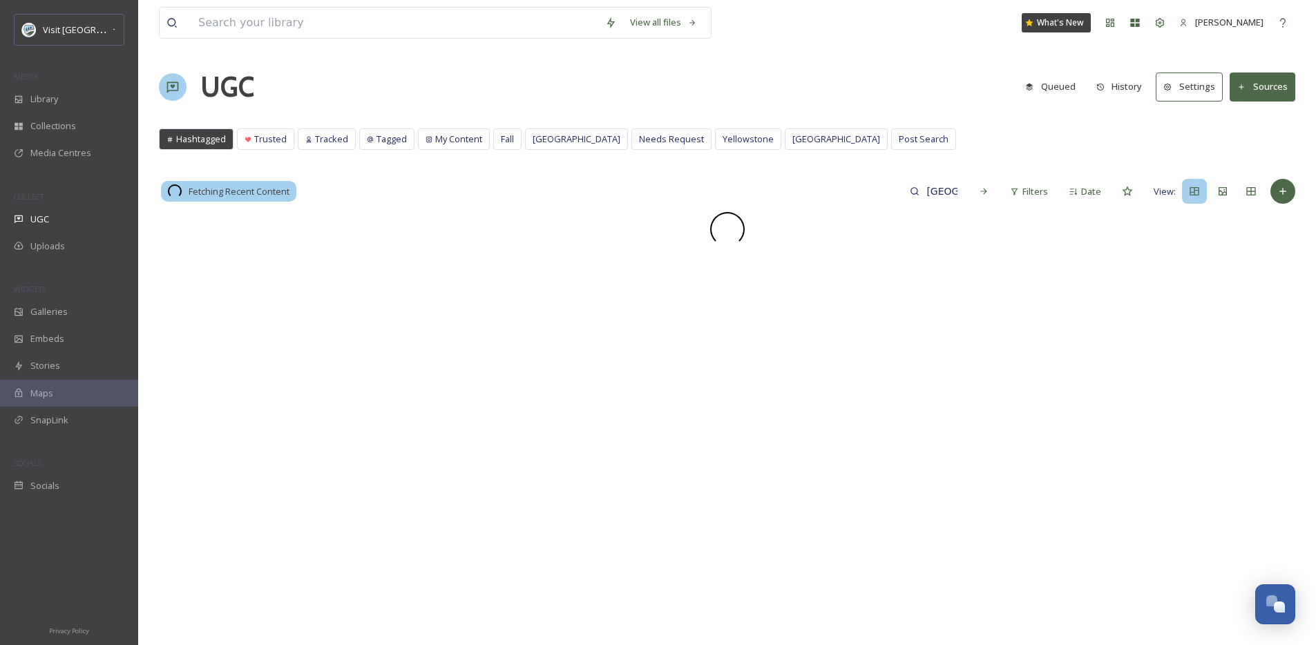
click at [917, 130] on div "Hashtagged Trusted Tracked Tagged My Content Fall National Park Needs Request […" at bounding box center [727, 143] width 1137 height 28
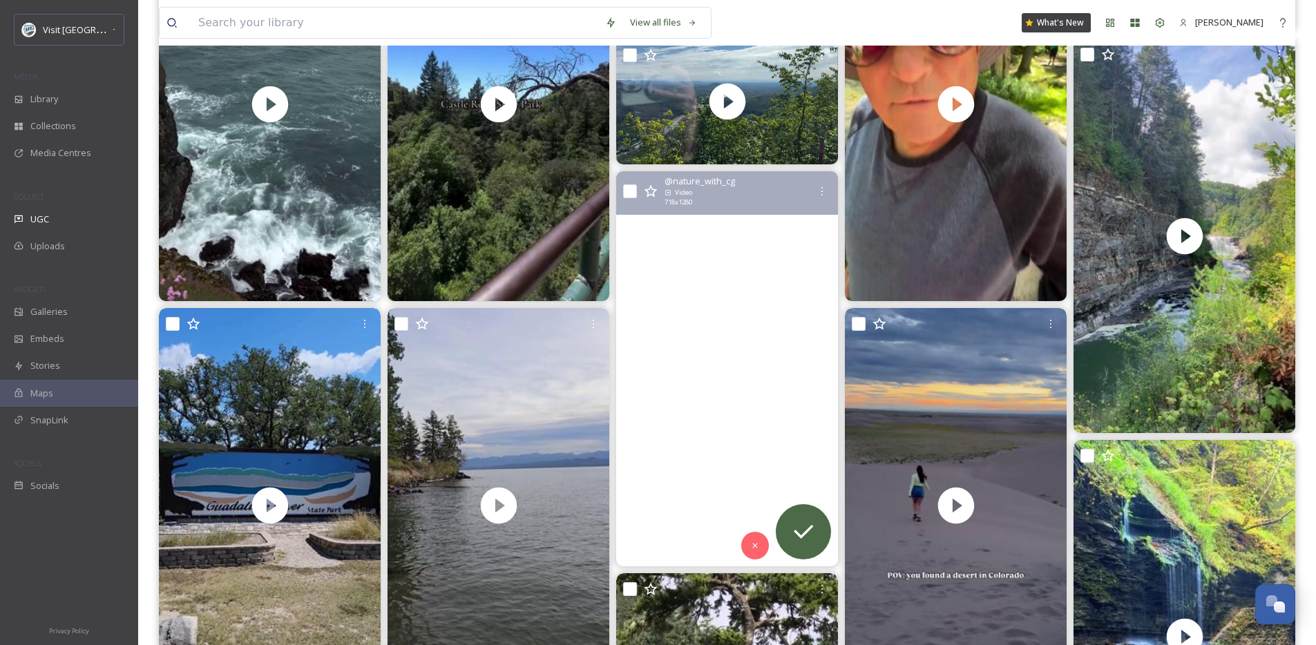
scroll to position [1979, 0]
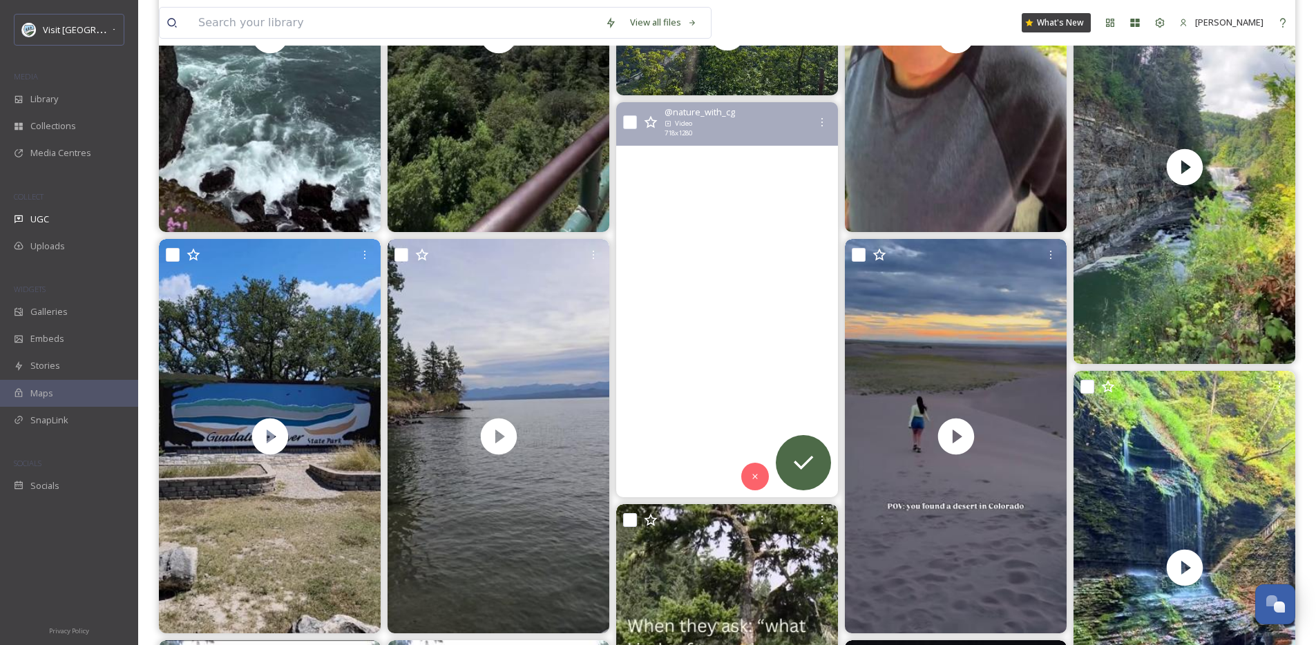
click at [741, 336] on video "silver falls state park oregon\a\a#waterfall_lover #mountainslovers #waterfalls…" at bounding box center [727, 299] width 222 height 395
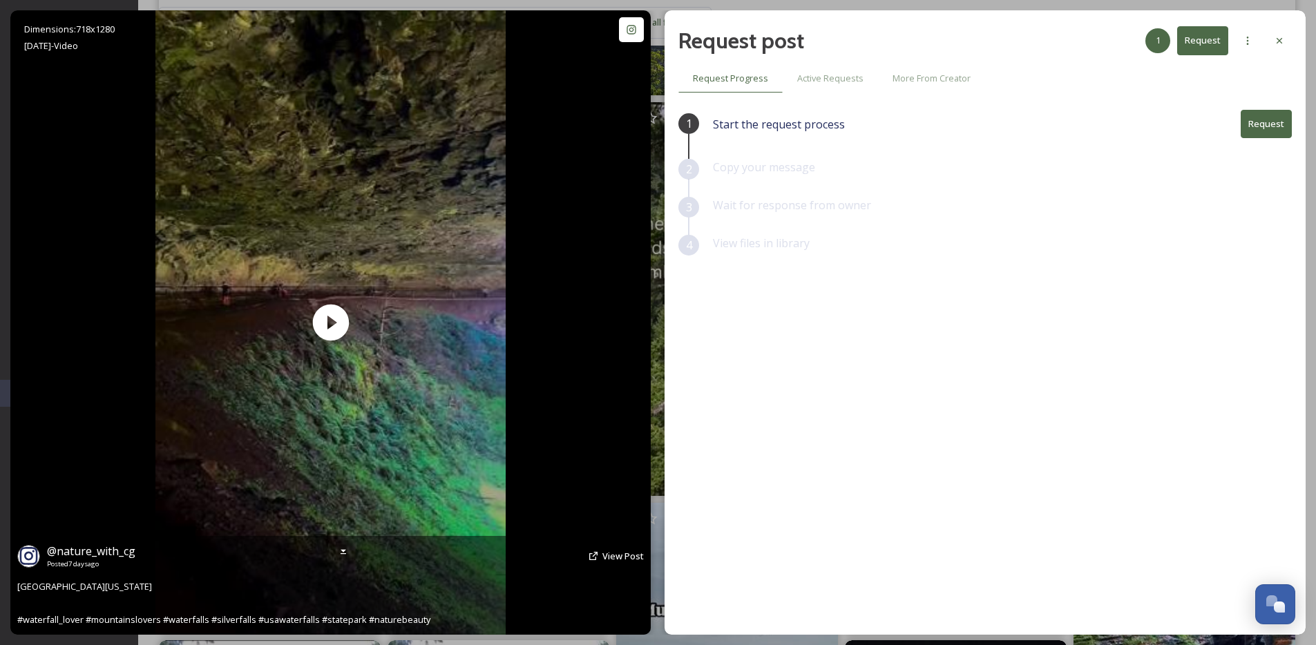
click at [627, 563] on div "@ nature_with_cg Posted [DATE] View Post" at bounding box center [330, 556] width 627 height 26
click at [636, 558] on span "View Post" at bounding box center [623, 556] width 41 height 12
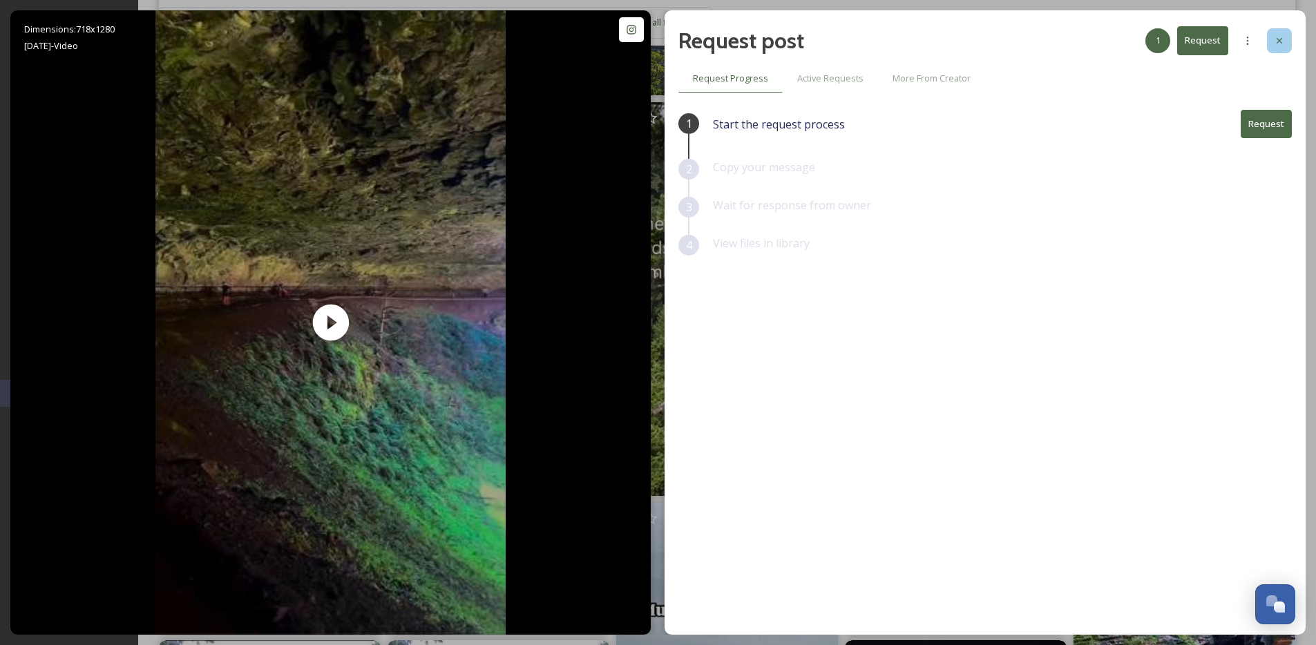
click at [1287, 49] on div at bounding box center [1279, 40] width 25 height 25
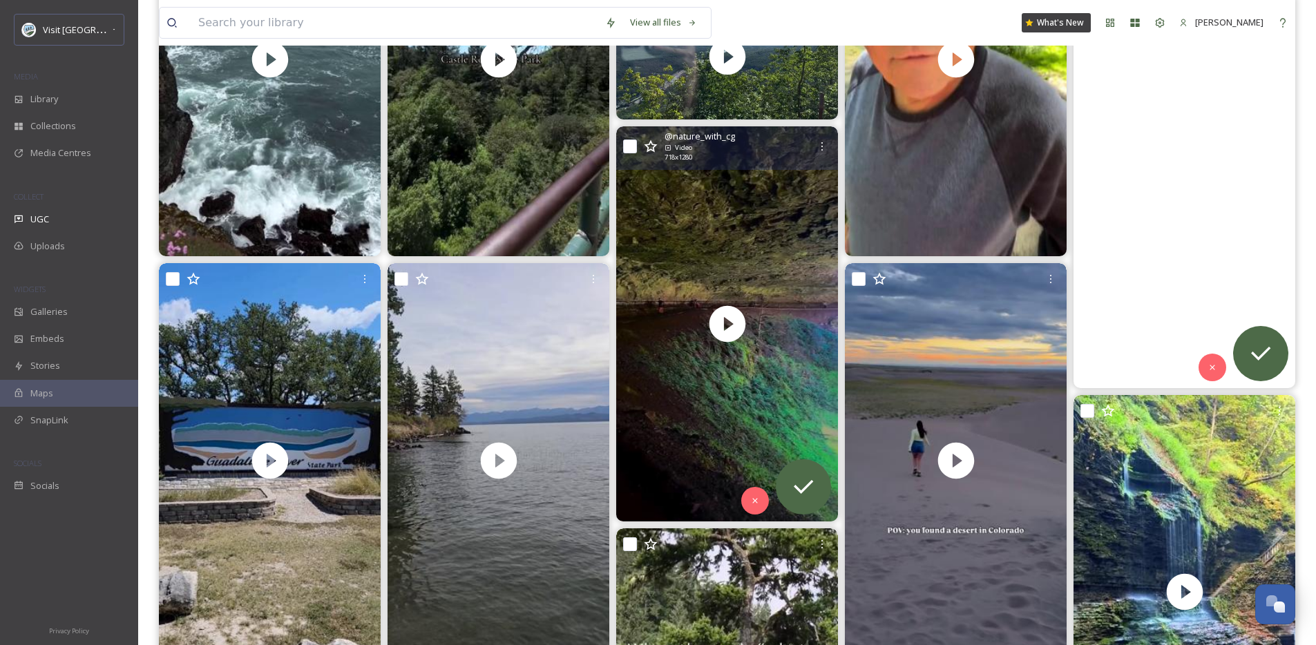
scroll to position [1954, 0]
click at [1205, 275] on video "Known as “The Grand Canyon of the East” Letchworth State Park might the the nic…" at bounding box center [1185, 191] width 222 height 395
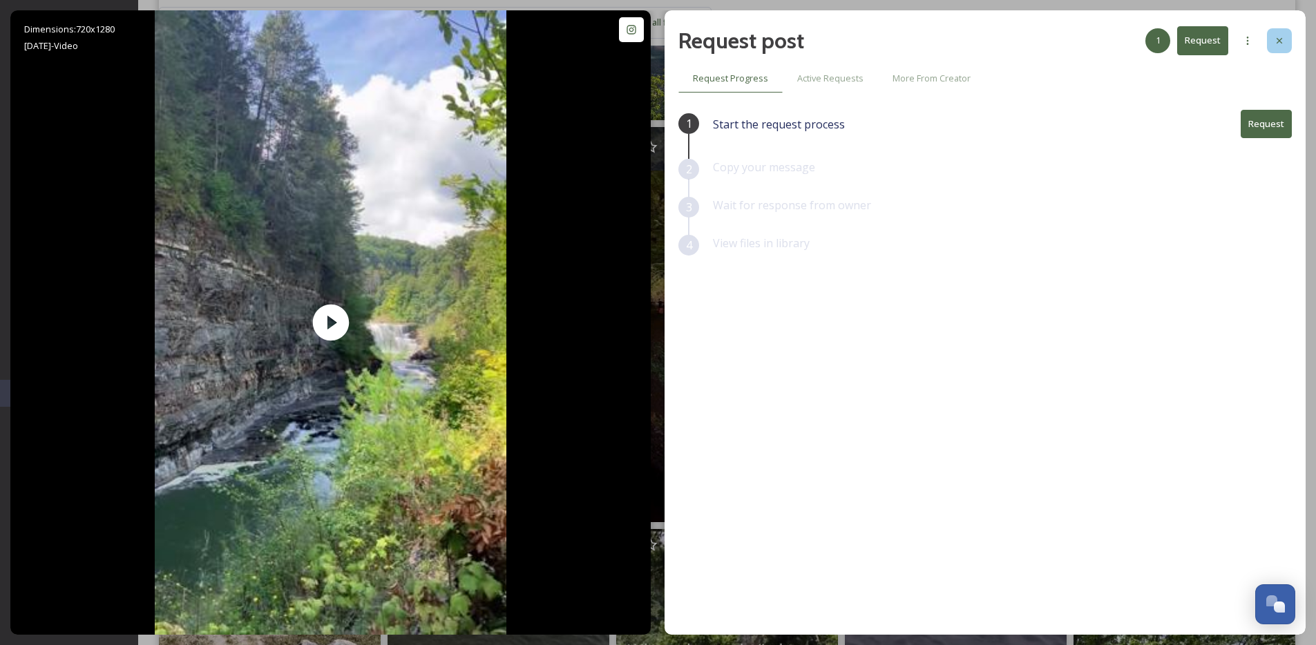
click at [1275, 43] on icon at bounding box center [1279, 40] width 11 height 11
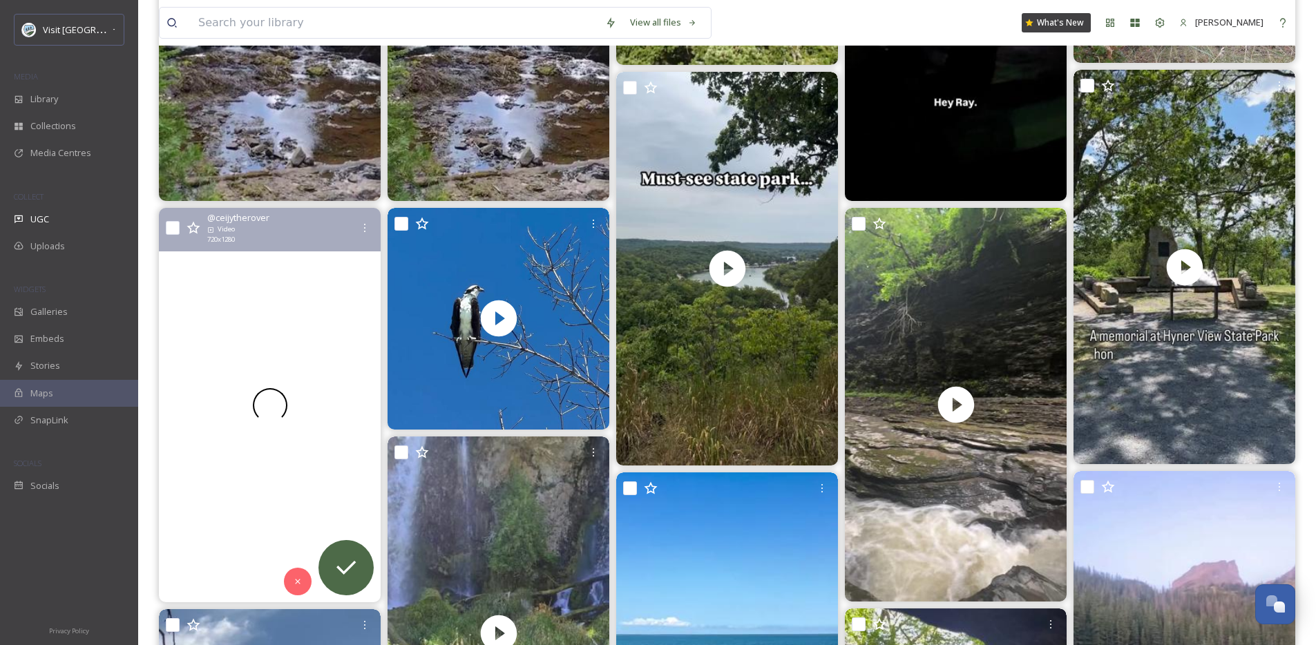
scroll to position [2828, 0]
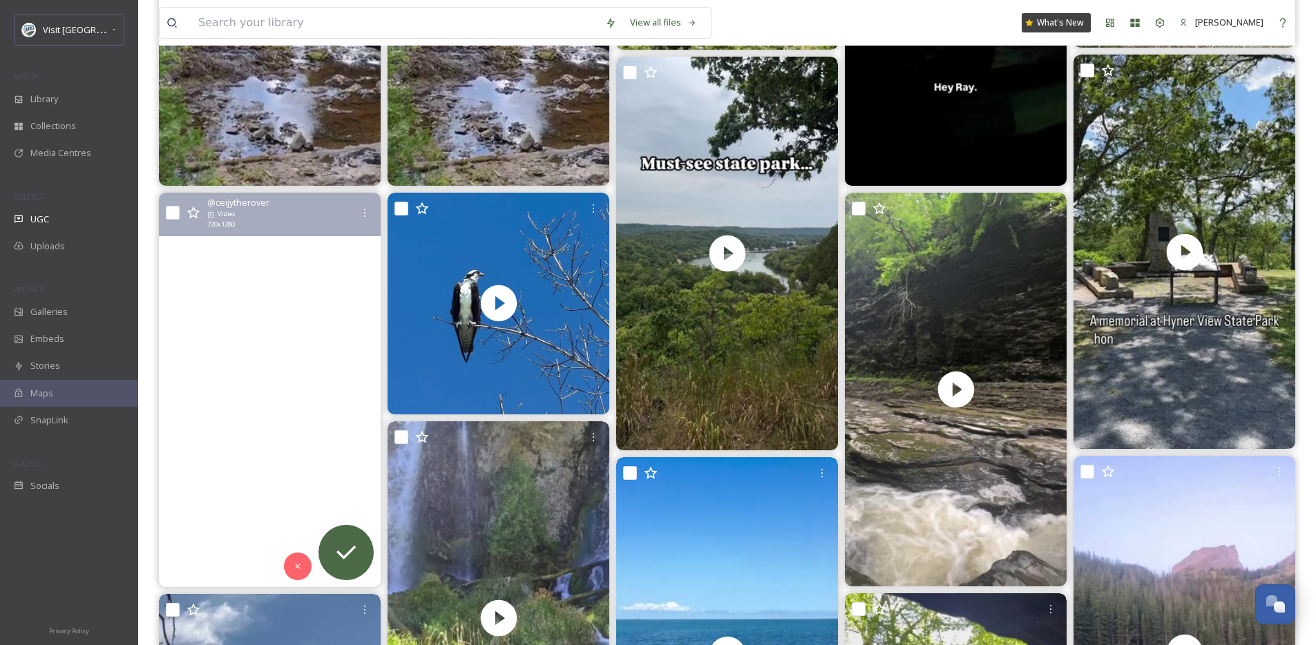
click at [276, 404] on video "The park’s rock spires, or “pinnacles,” are the remains of an ancient lava fiel…" at bounding box center [270, 390] width 222 height 395
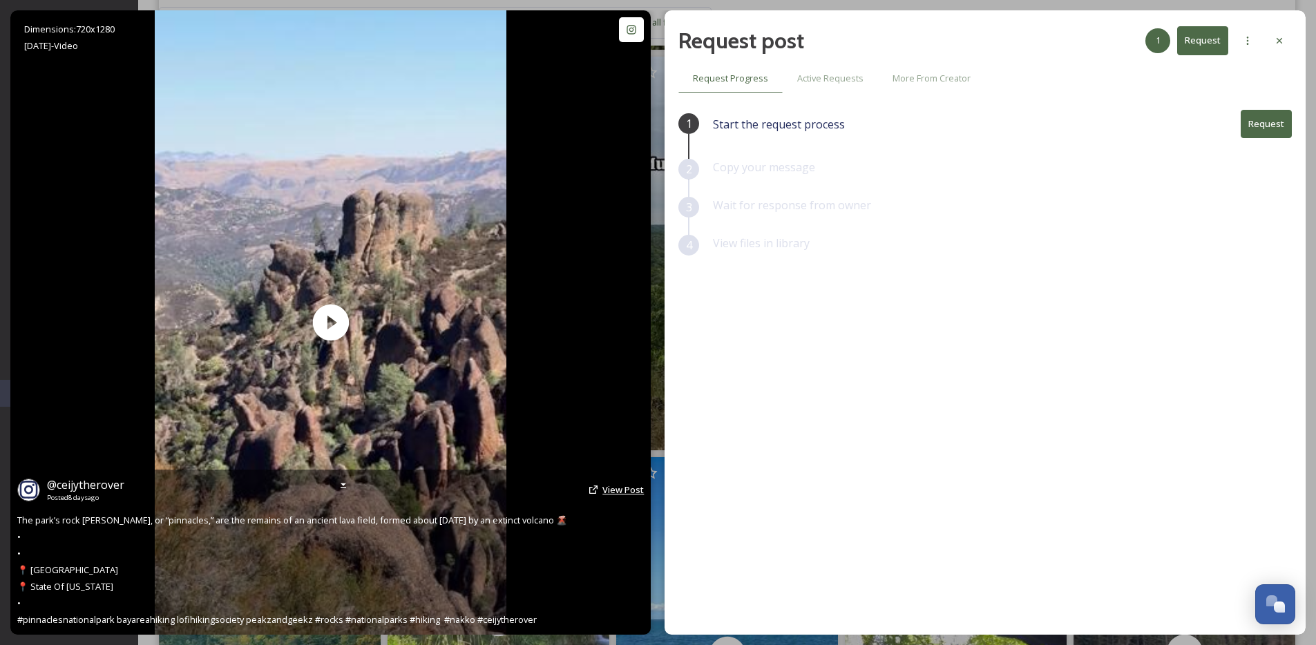
click at [629, 492] on span "View Post" at bounding box center [623, 490] width 41 height 12
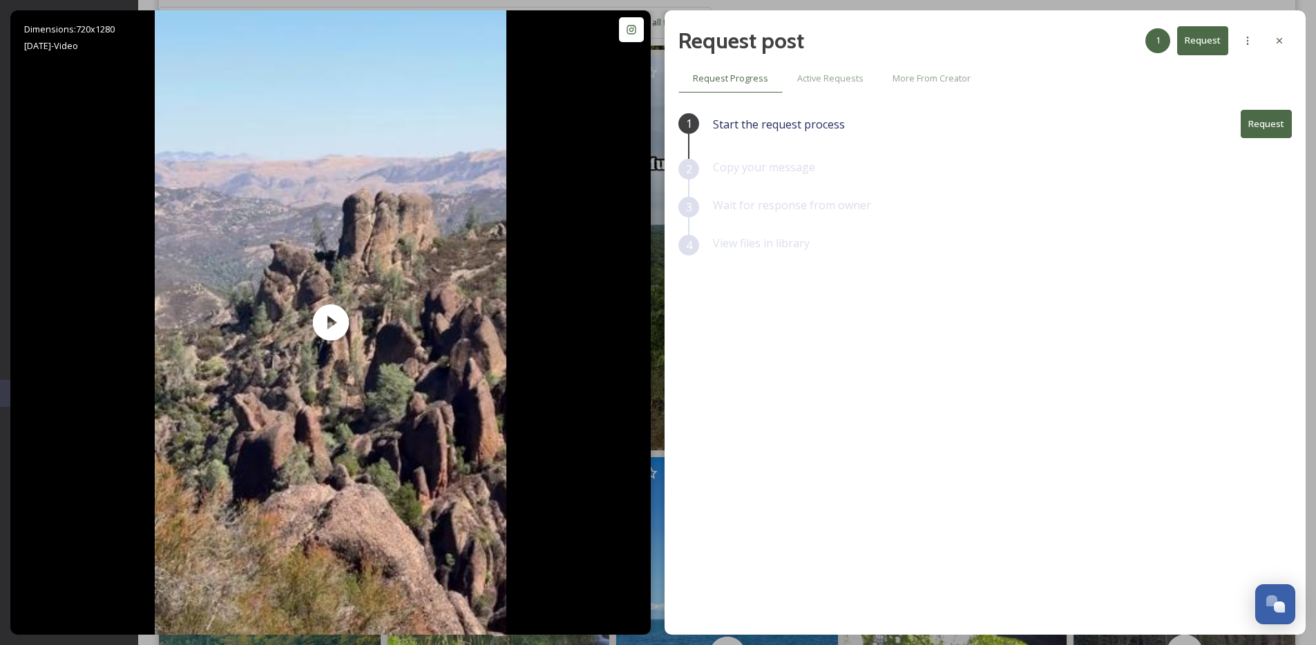
click at [1264, 121] on button "Request" at bounding box center [1266, 124] width 51 height 28
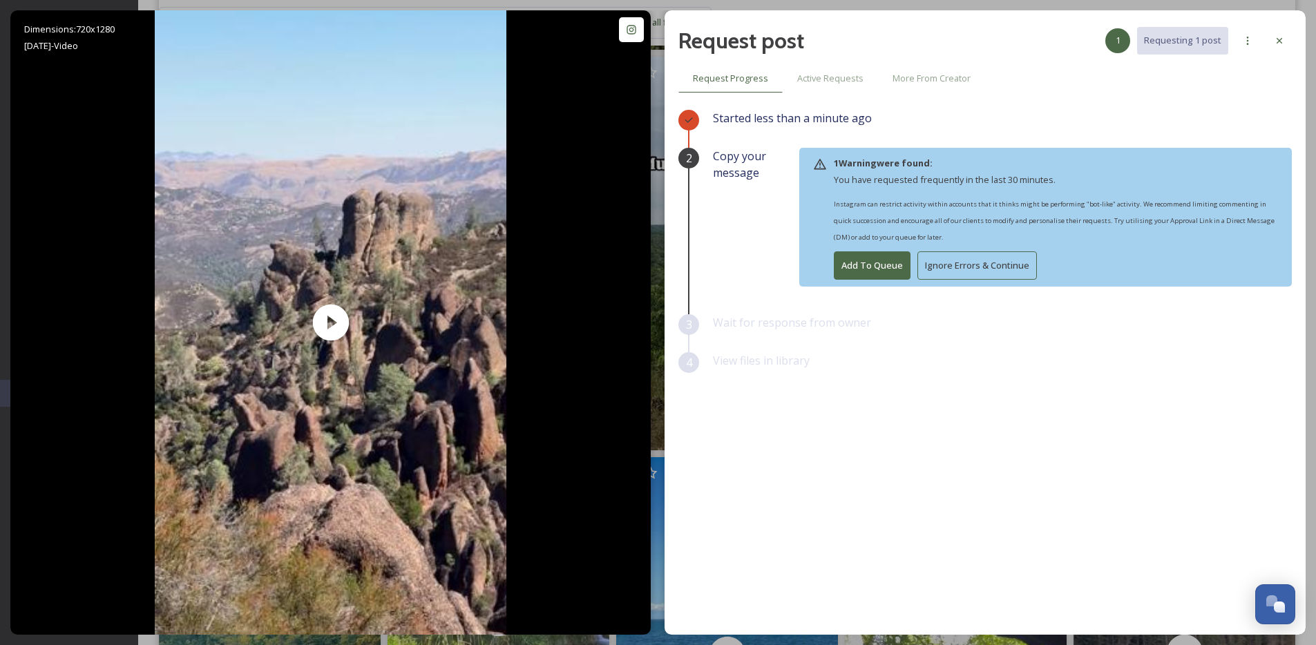
click at [1012, 265] on button "Ignore Errors & Continue" at bounding box center [978, 266] width 120 height 28
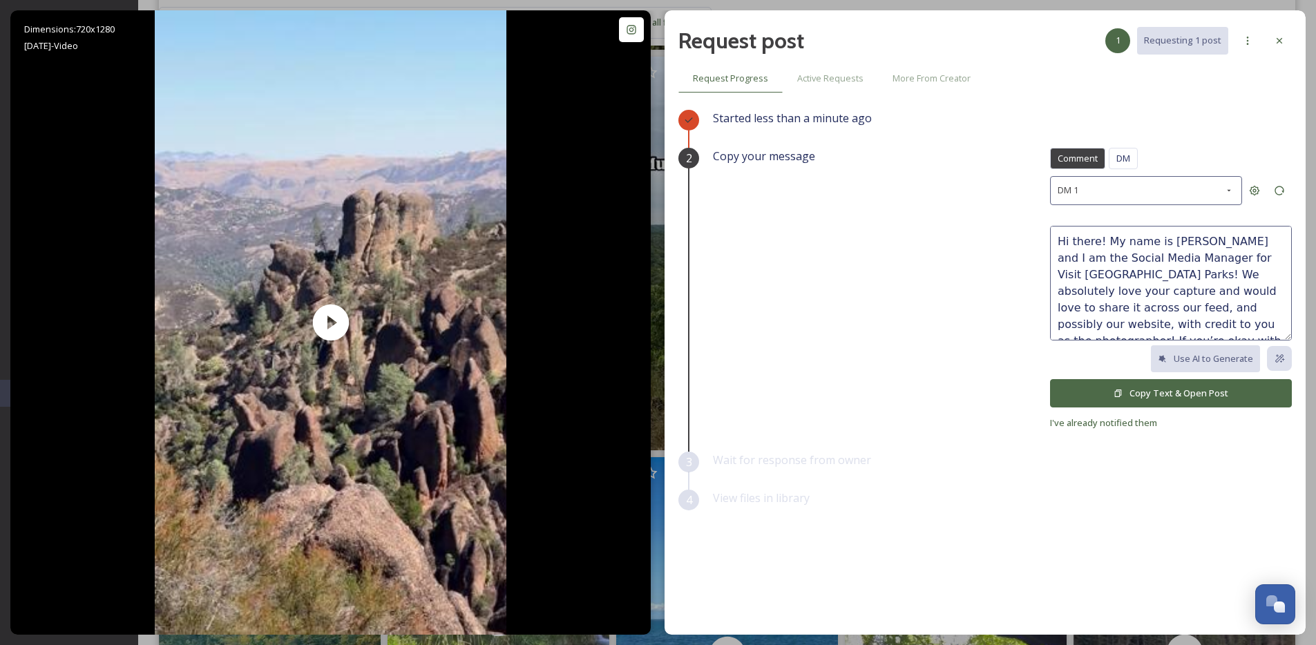
click at [1216, 277] on textarea "Hi there! My name is [PERSON_NAME] and I am the Social Media Manager for Visit …" at bounding box center [1171, 283] width 242 height 115
type textarea "Hi there! My name is [PERSON_NAME] and I am the Social Media Manager for Visit …"
click at [1092, 390] on button "Copy Text & Open Post" at bounding box center [1171, 393] width 242 height 28
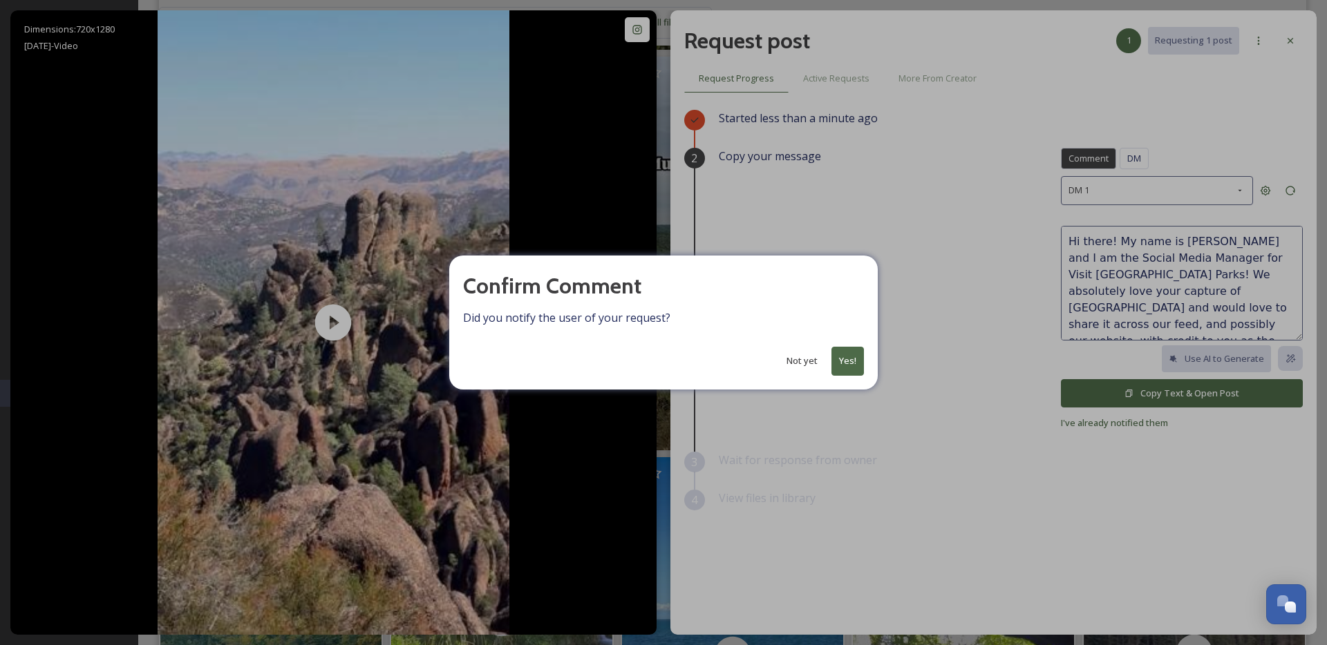
click at [842, 359] on button "Yes!" at bounding box center [847, 361] width 32 height 28
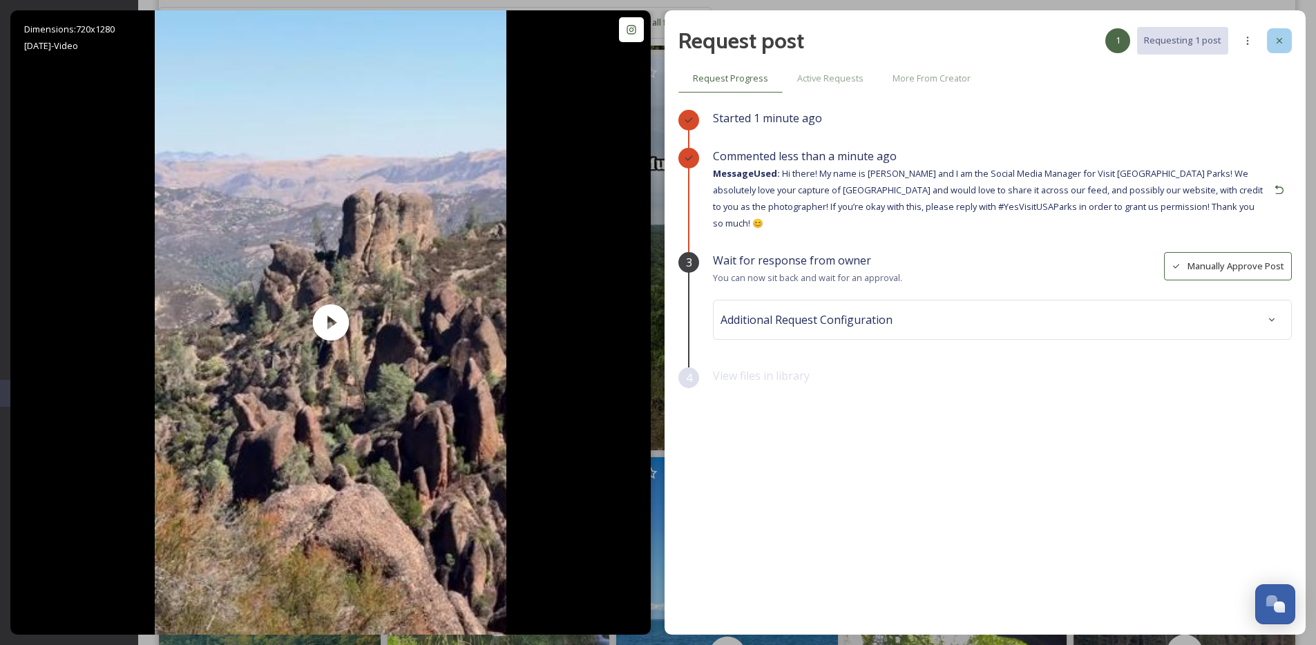
click at [1282, 45] on icon at bounding box center [1279, 40] width 11 height 11
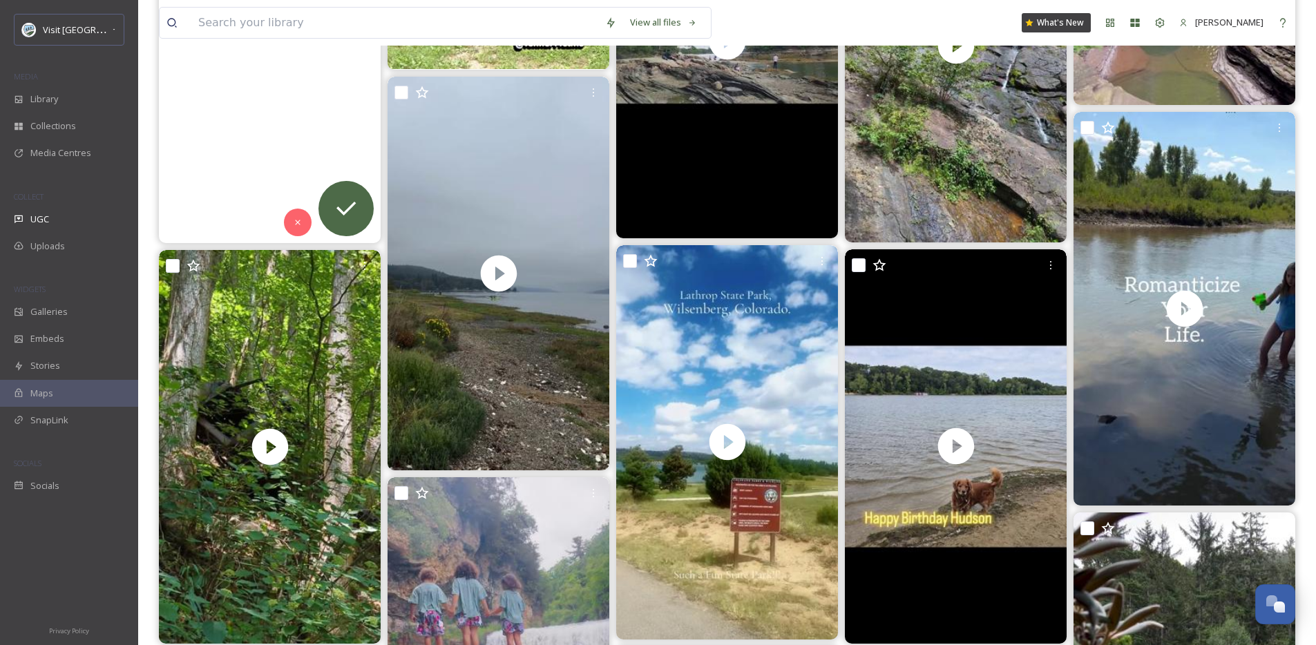
scroll to position [4781, 0]
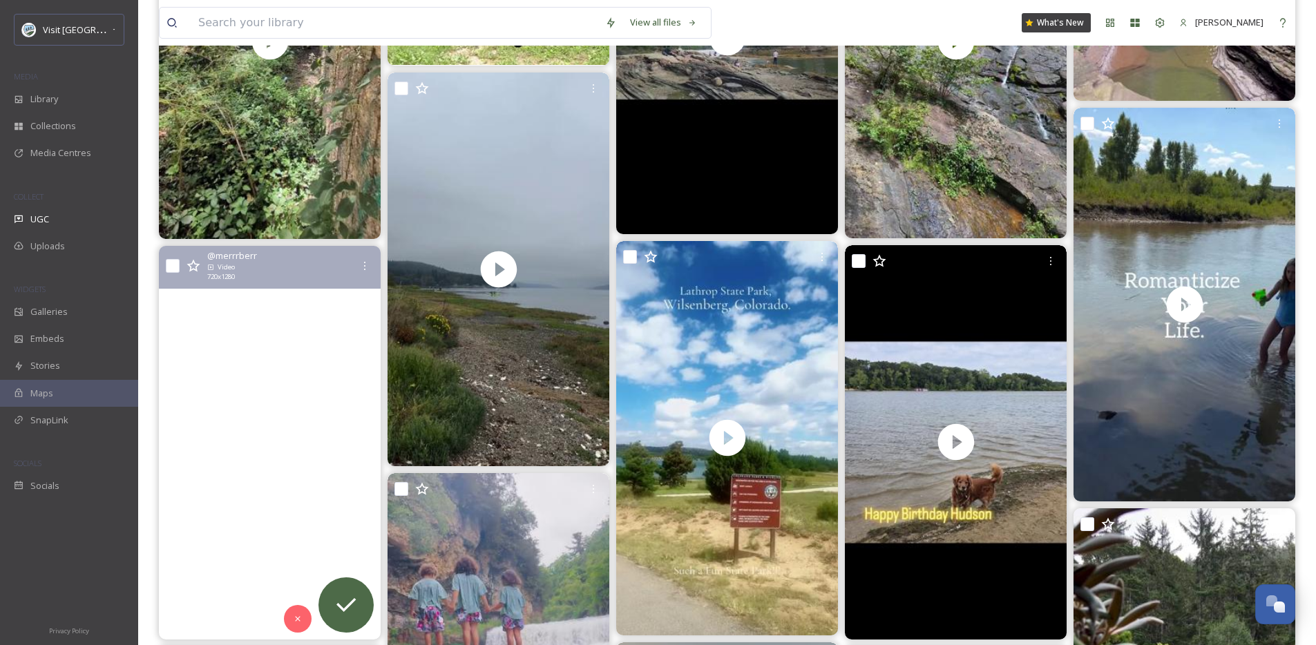
click at [287, 451] on video "At Amicalola Falls State Park there's an old truck stuck in the trees.\a.\a.\a.…" at bounding box center [270, 443] width 222 height 395
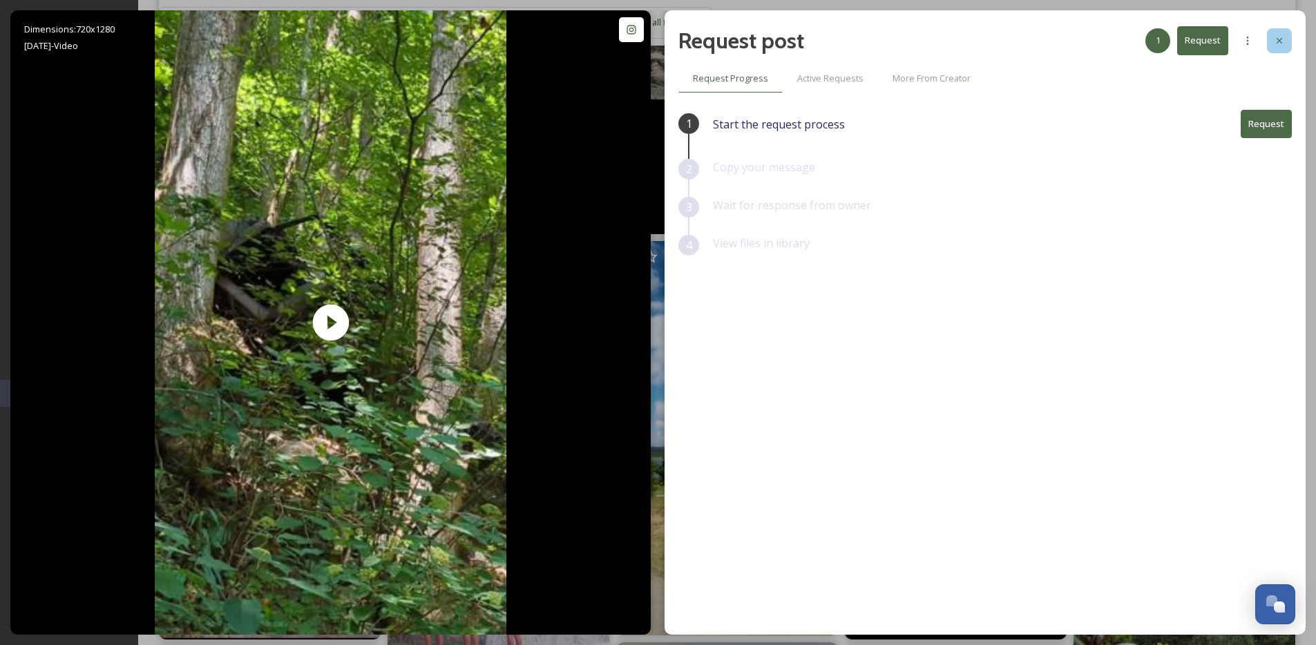
click at [1287, 42] on div at bounding box center [1279, 40] width 25 height 25
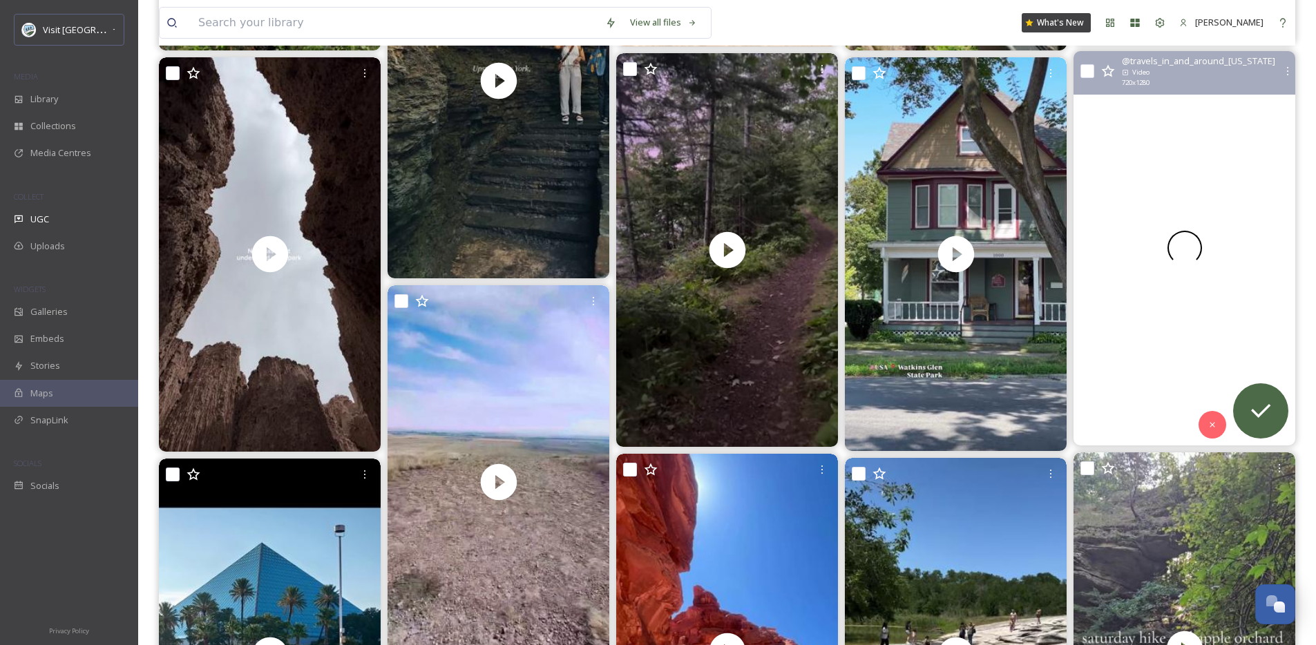
scroll to position [6582, 0]
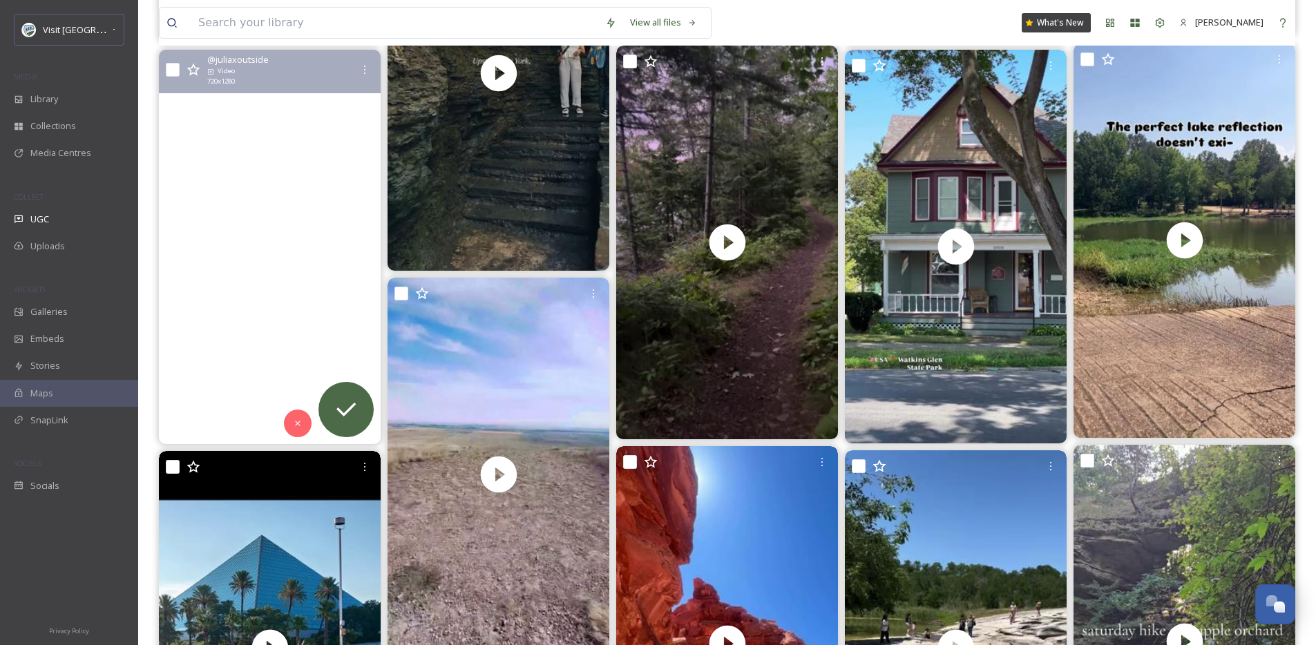
click at [307, 227] on video "📍cathedral gorge state park \a\ait is just 2.5 hours from las vegas and it's on…" at bounding box center [270, 247] width 222 height 395
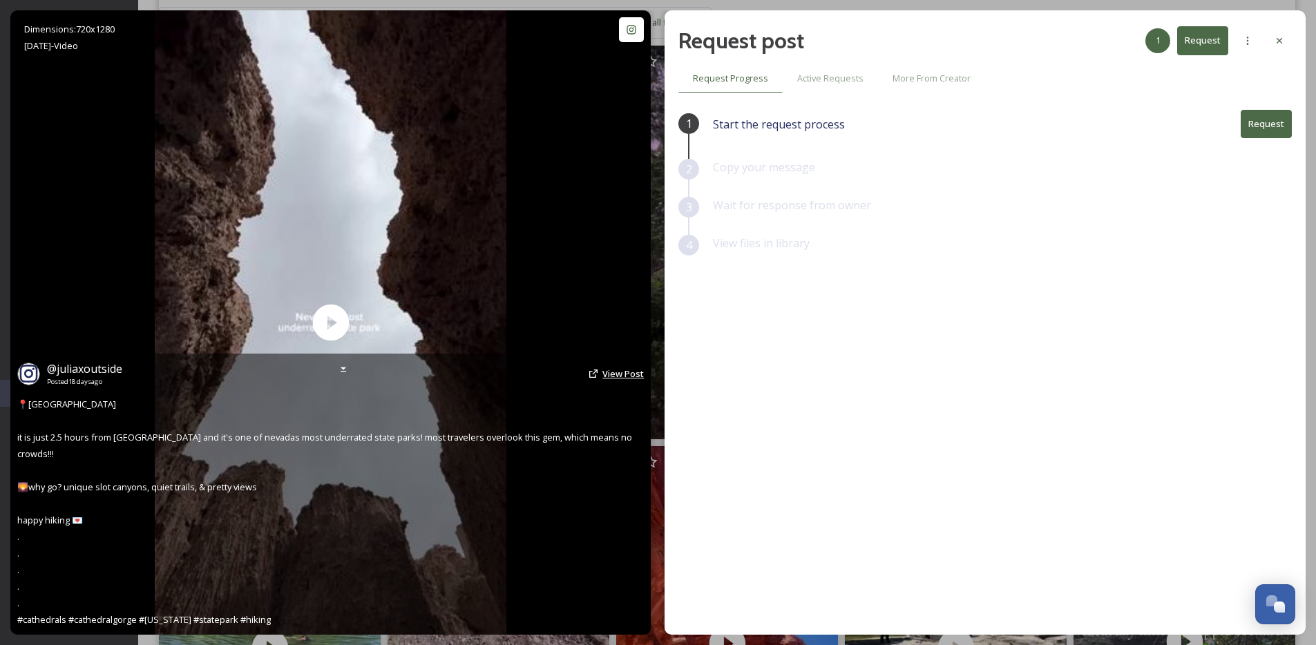
click at [633, 380] on span "View Post" at bounding box center [623, 374] width 41 height 12
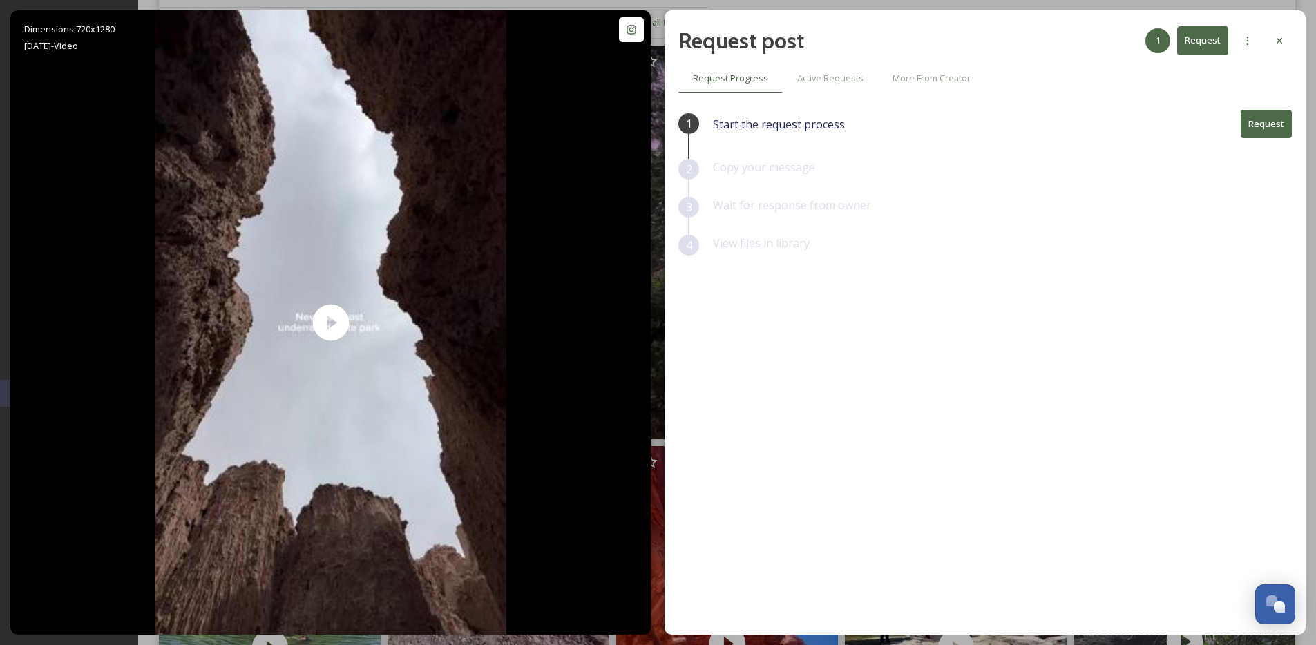
click at [1275, 129] on button "Request" at bounding box center [1266, 124] width 51 height 28
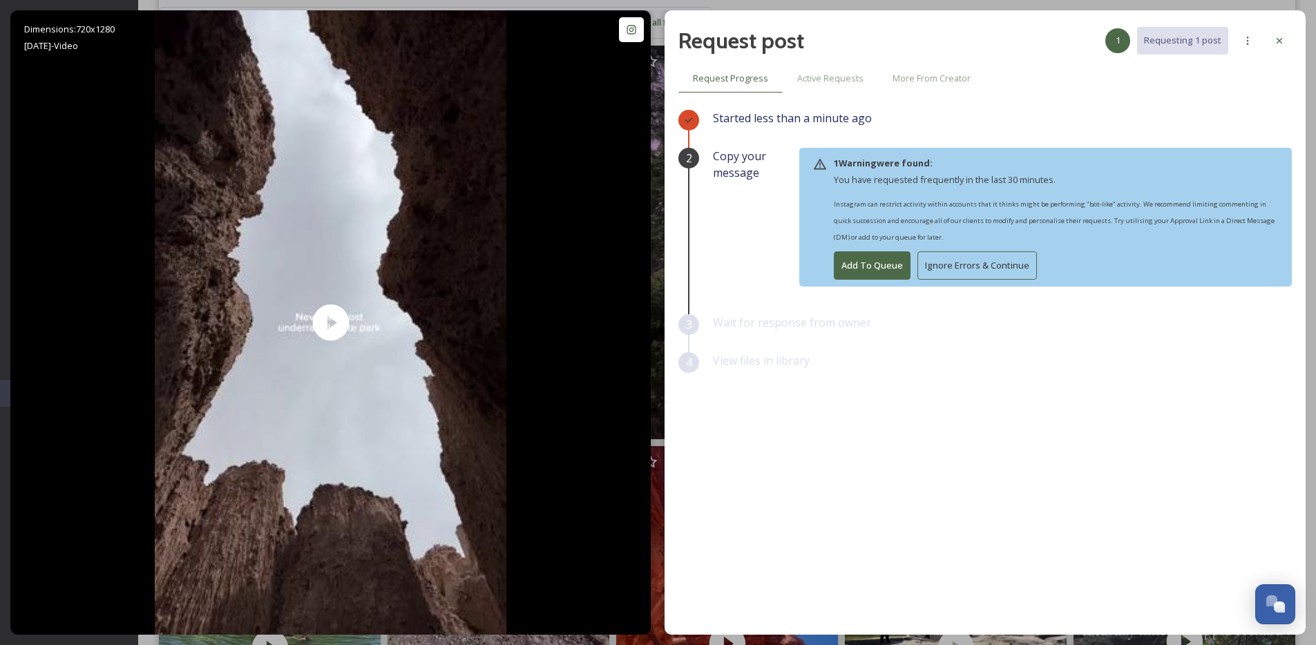
click at [996, 262] on button "Ignore Errors & Continue" at bounding box center [978, 266] width 120 height 28
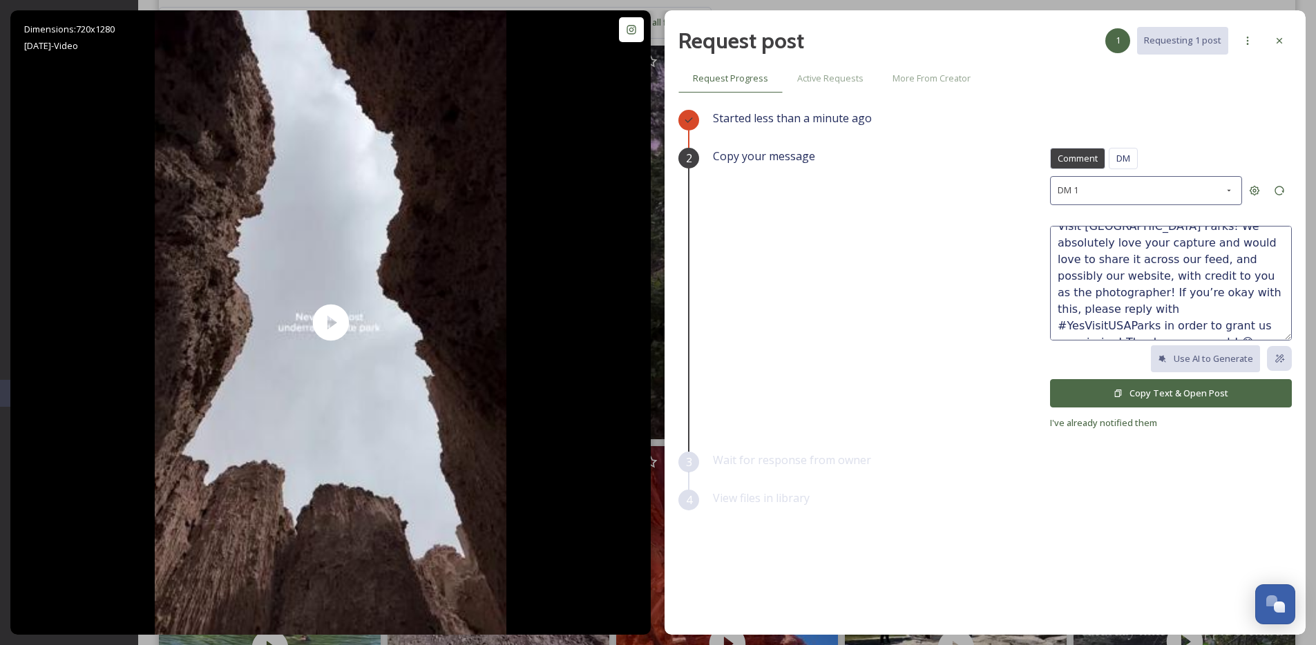
scroll to position [50, 0]
click at [1130, 325] on textarea "Hi there! My name is [PERSON_NAME] and I am the Social Media Manager for Visit …" at bounding box center [1171, 283] width 242 height 115
click at [1171, 393] on button "Copy Text & Open Post" at bounding box center [1171, 393] width 242 height 28
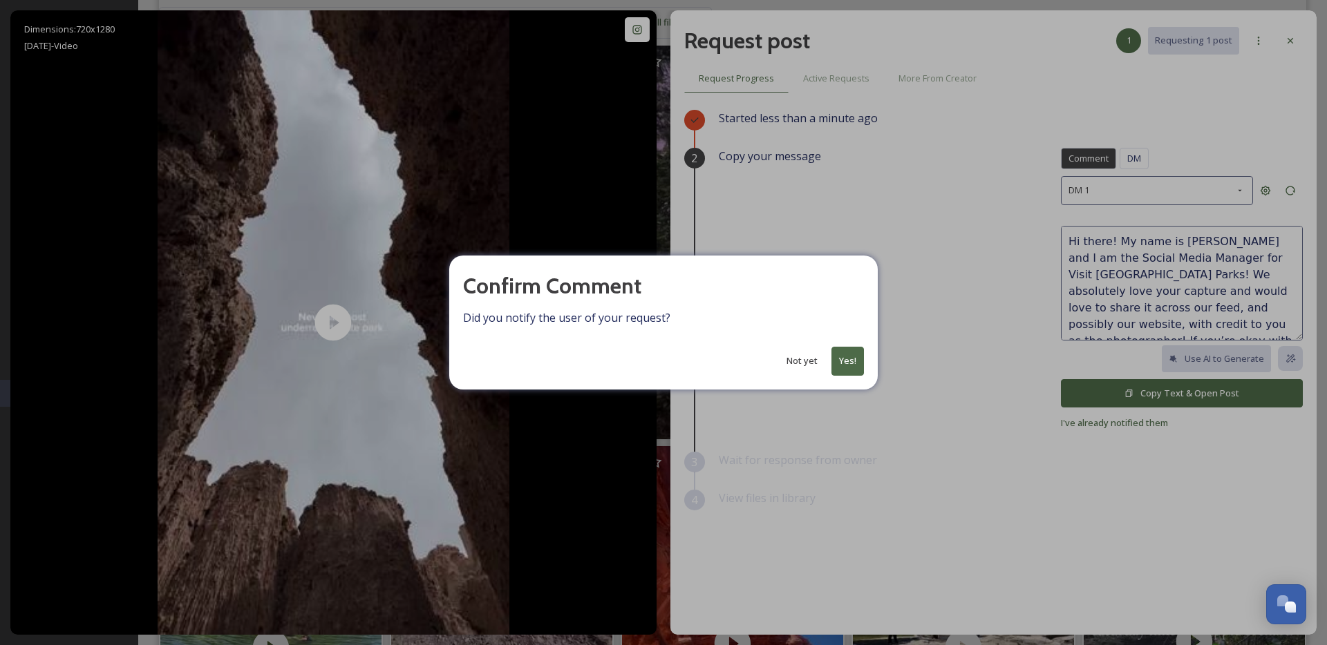
click at [860, 366] on button "Yes!" at bounding box center [847, 361] width 32 height 28
